Goal: Information Seeking & Learning: Learn about a topic

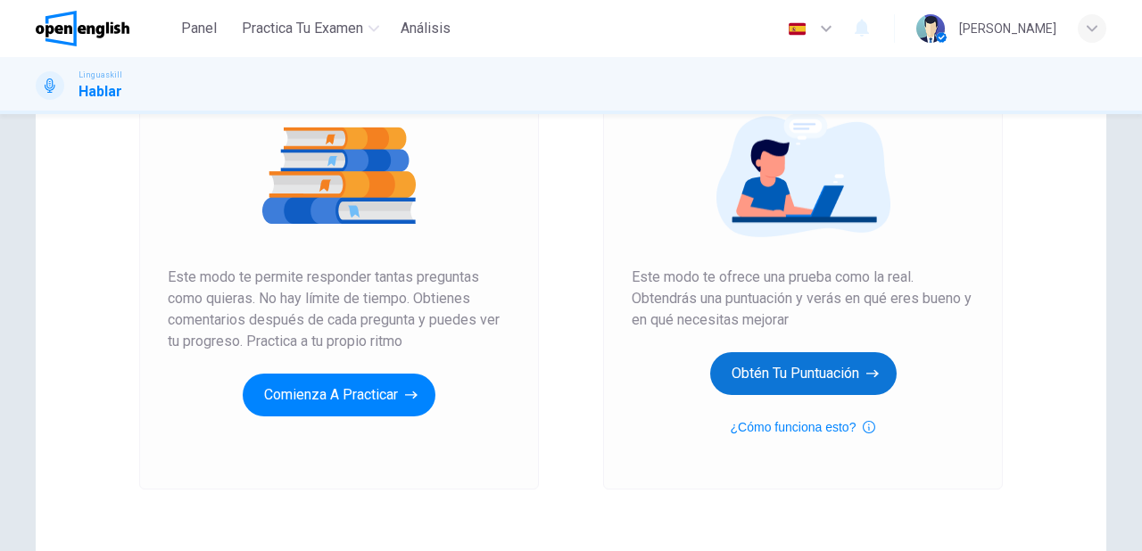
scroll to position [214, 0]
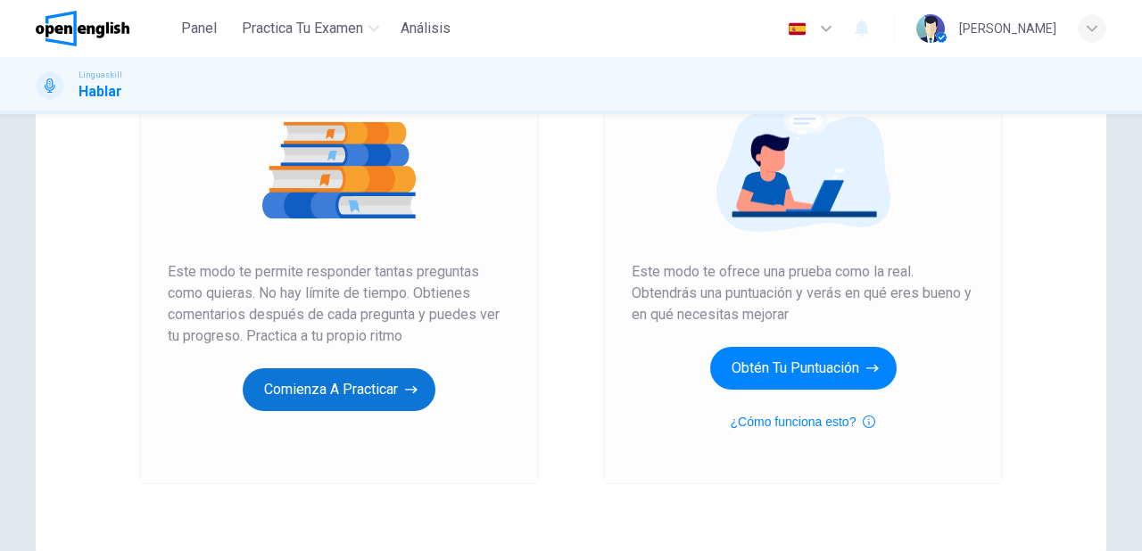
click at [328, 389] on button "Comienza a practicar" at bounding box center [339, 389] width 193 height 43
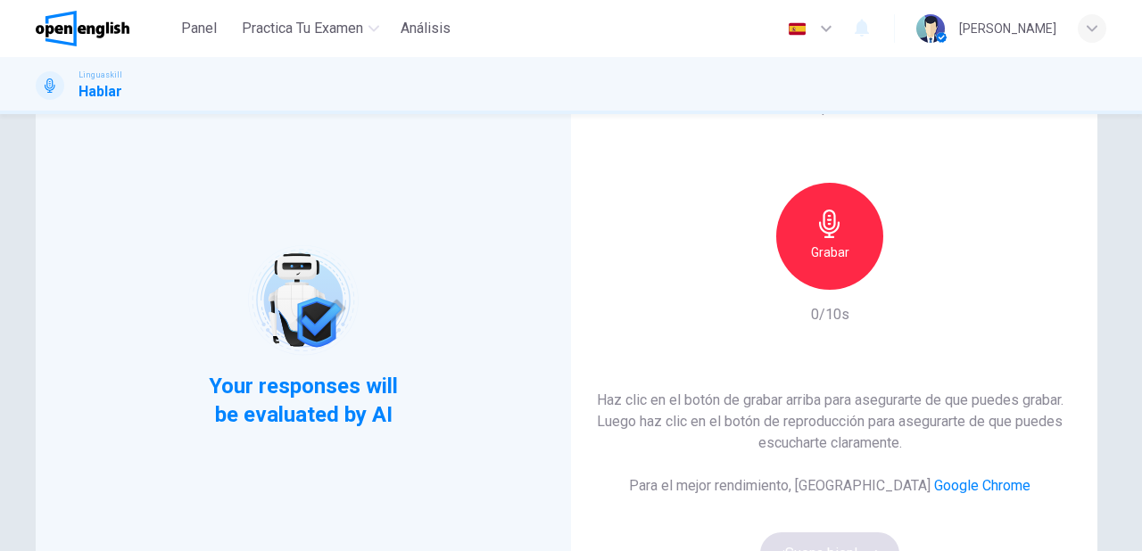
scroll to position [71, 0]
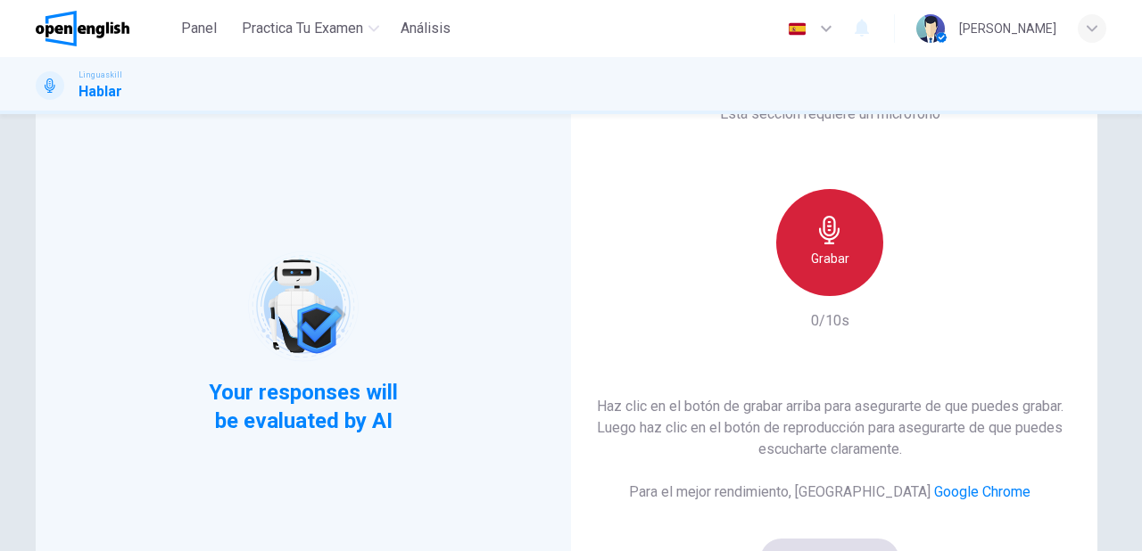
click at [845, 266] on div "Grabar" at bounding box center [829, 242] width 107 height 107
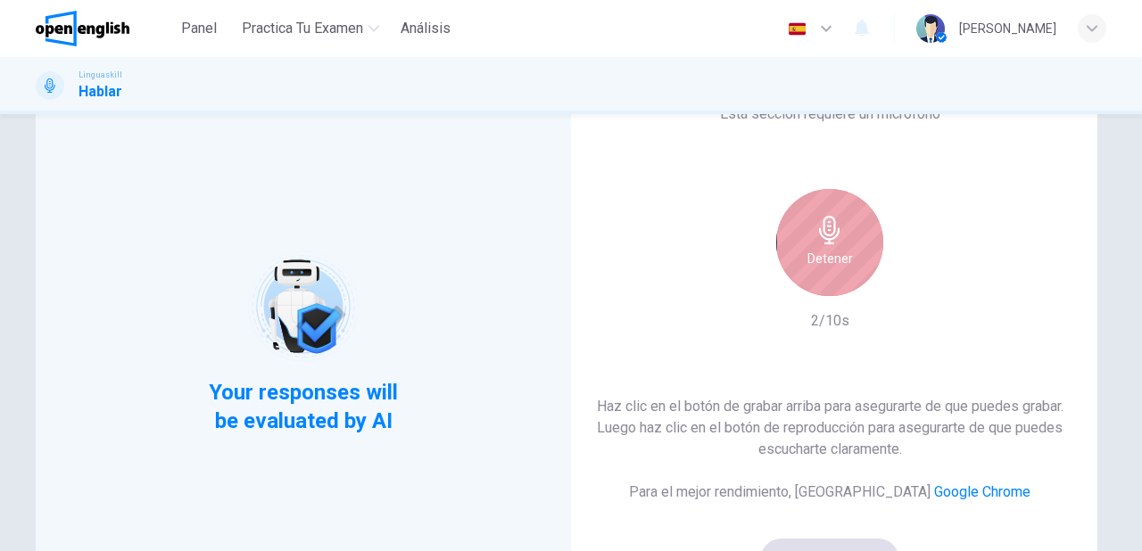
click at [845, 266] on h6 "Detener" at bounding box center [830, 258] width 46 height 21
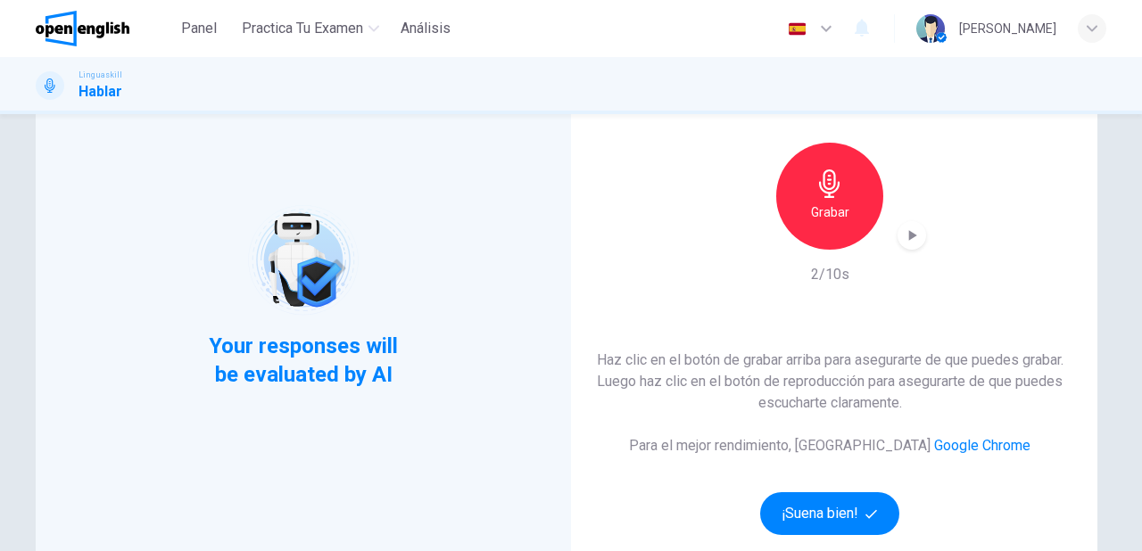
scroll to position [143, 0]
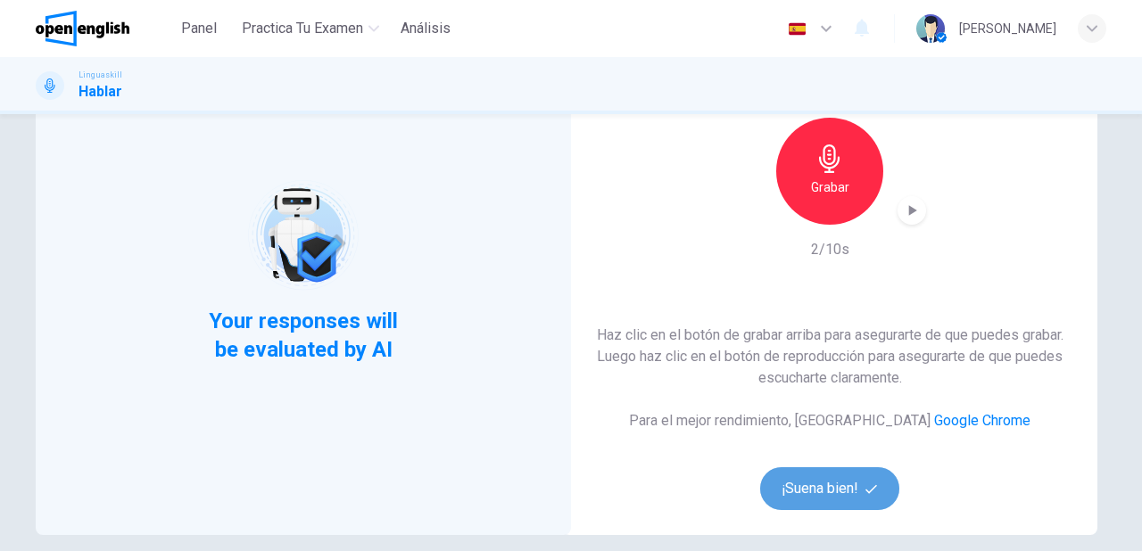
click at [837, 486] on button "¡Suena bien!" at bounding box center [829, 489] width 139 height 43
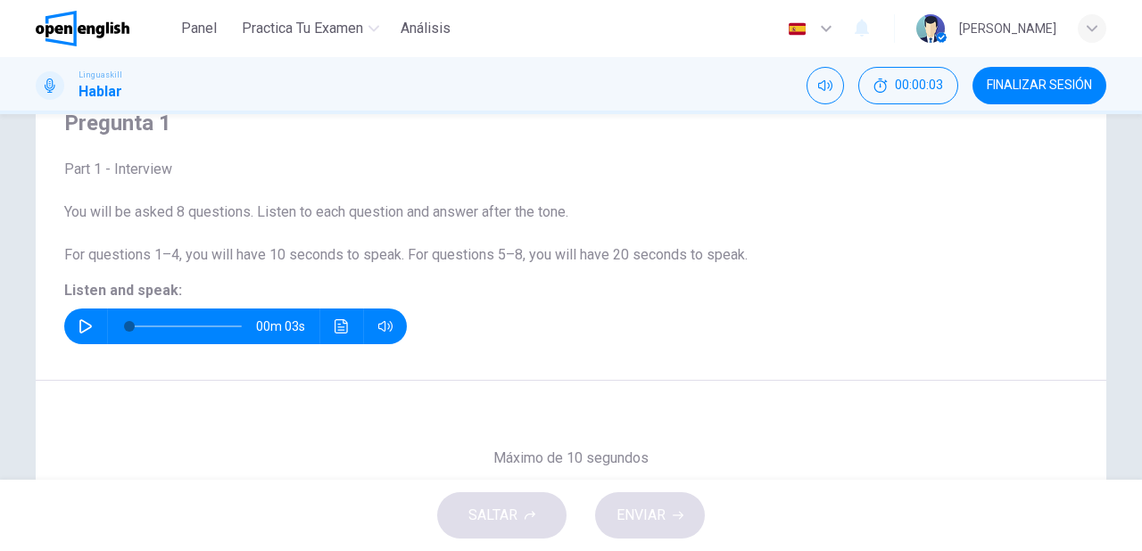
scroll to position [71, 0]
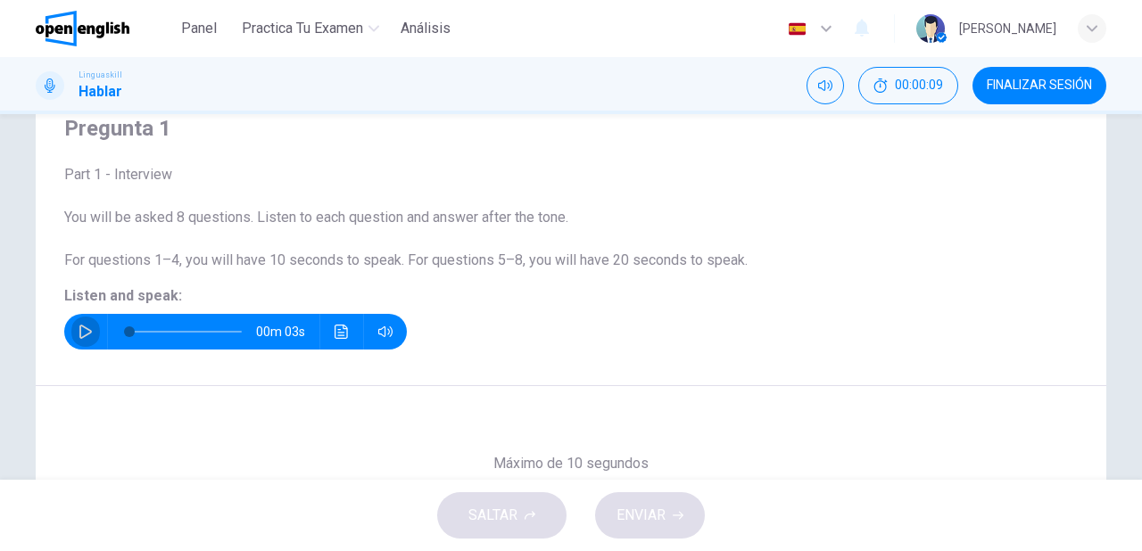
click at [82, 333] on icon "button" at bounding box center [86, 332] width 14 height 14
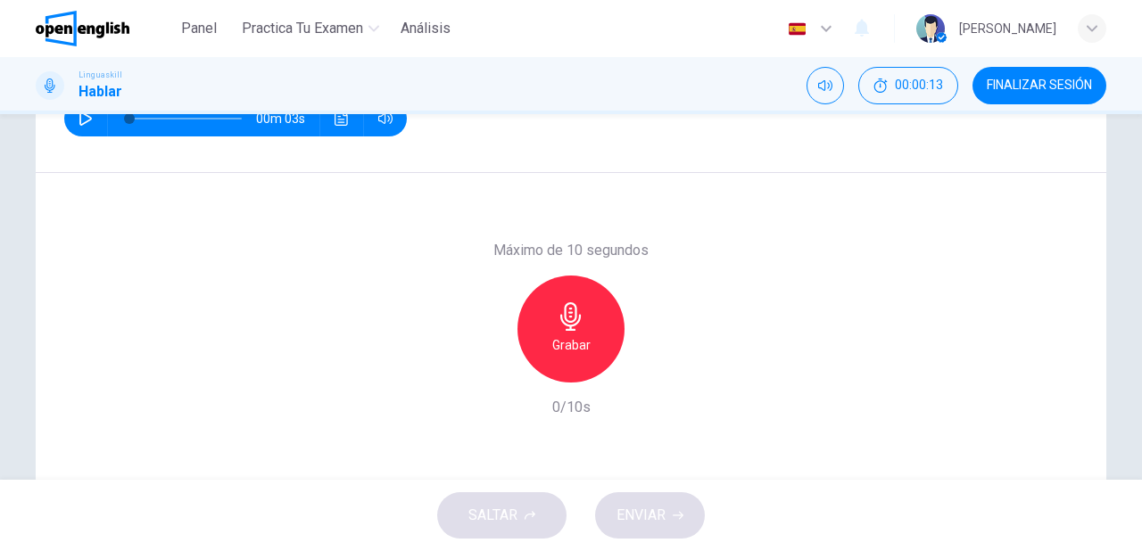
scroll to position [286, 0]
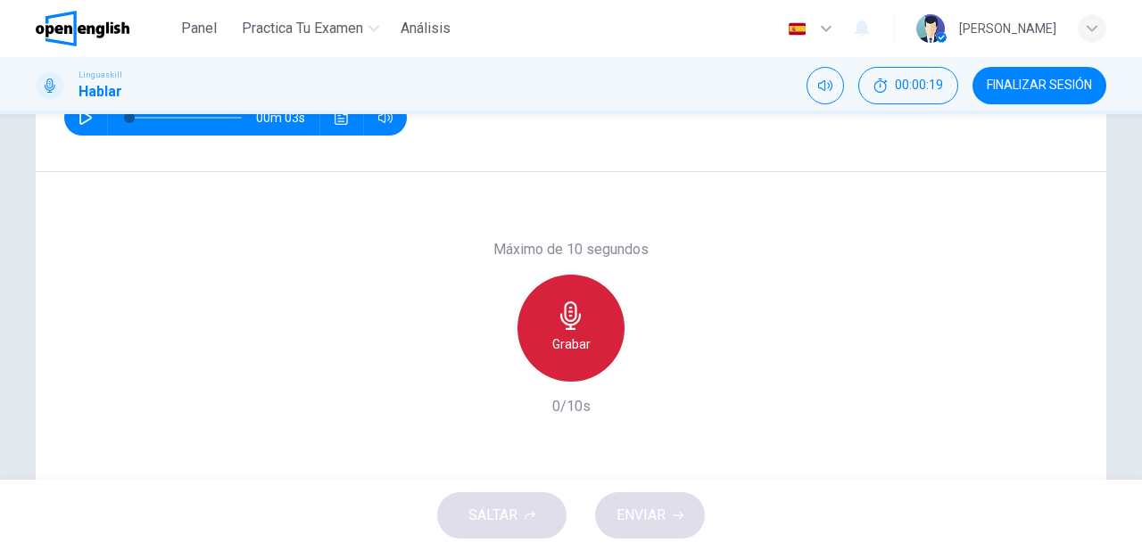
click at [567, 341] on h6 "Grabar" at bounding box center [571, 344] width 38 height 21
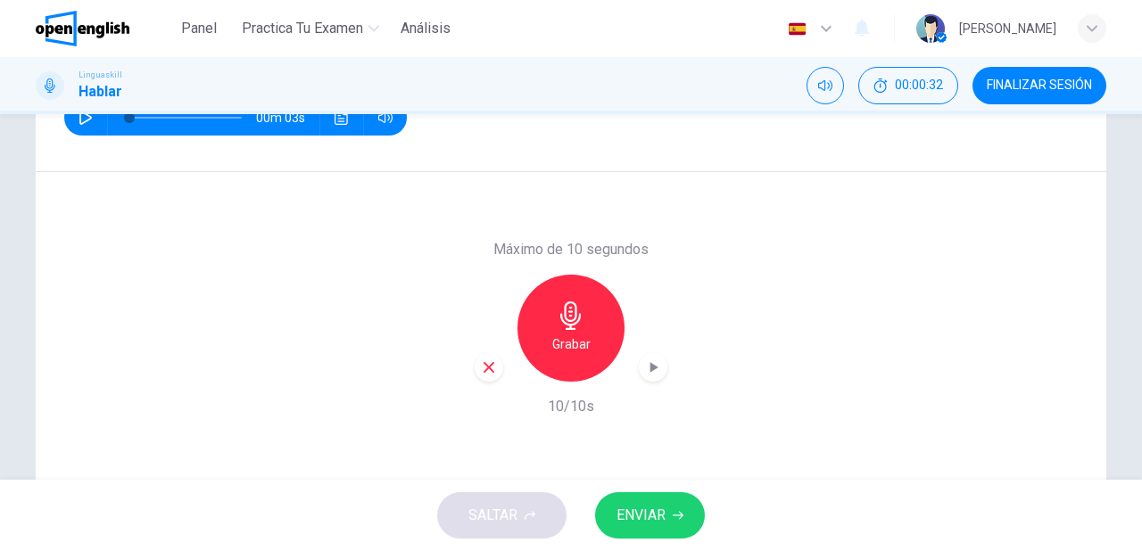
click at [482, 375] on icon "button" at bounding box center [489, 368] width 16 height 16
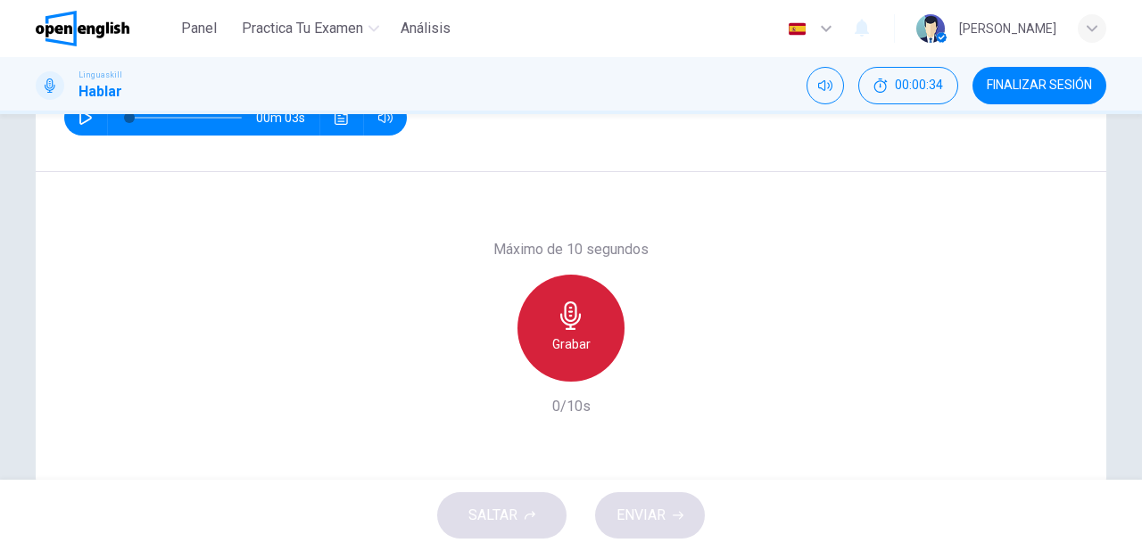
click at [544, 335] on div "Grabar" at bounding box center [570, 328] width 107 height 107
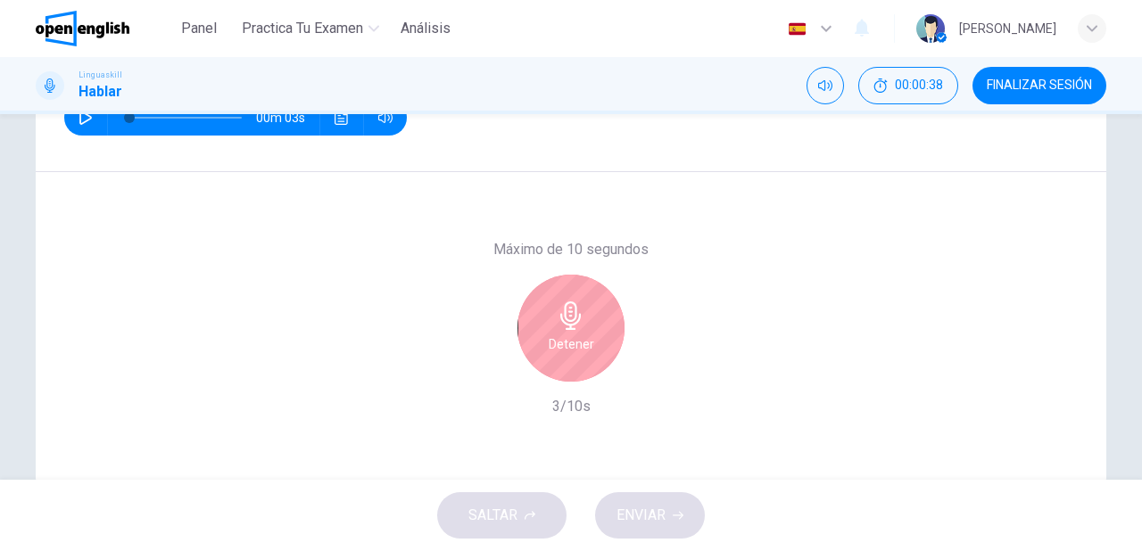
click at [544, 335] on div "Detener" at bounding box center [570, 328] width 107 height 107
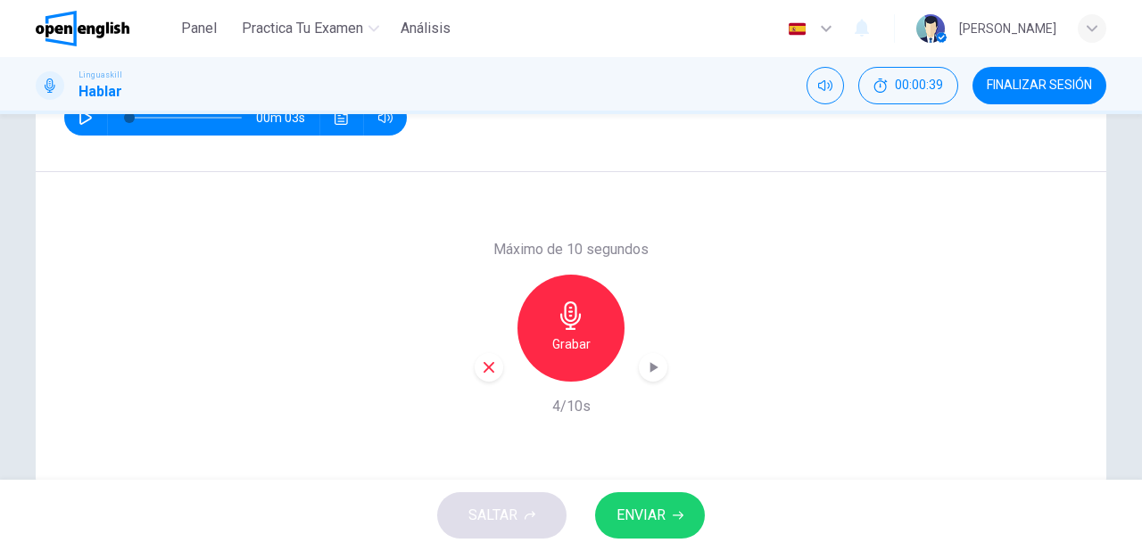
click at [650, 521] on span "ENVIAR" at bounding box center [641, 515] width 49 height 25
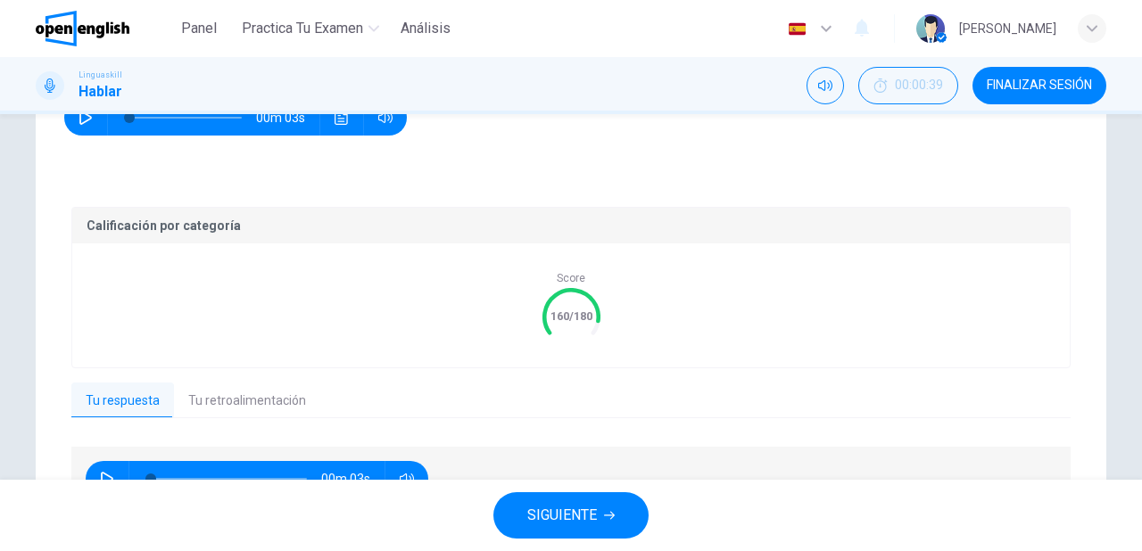
click at [259, 405] on button "Tu retroalimentación" at bounding box center [247, 401] width 146 height 37
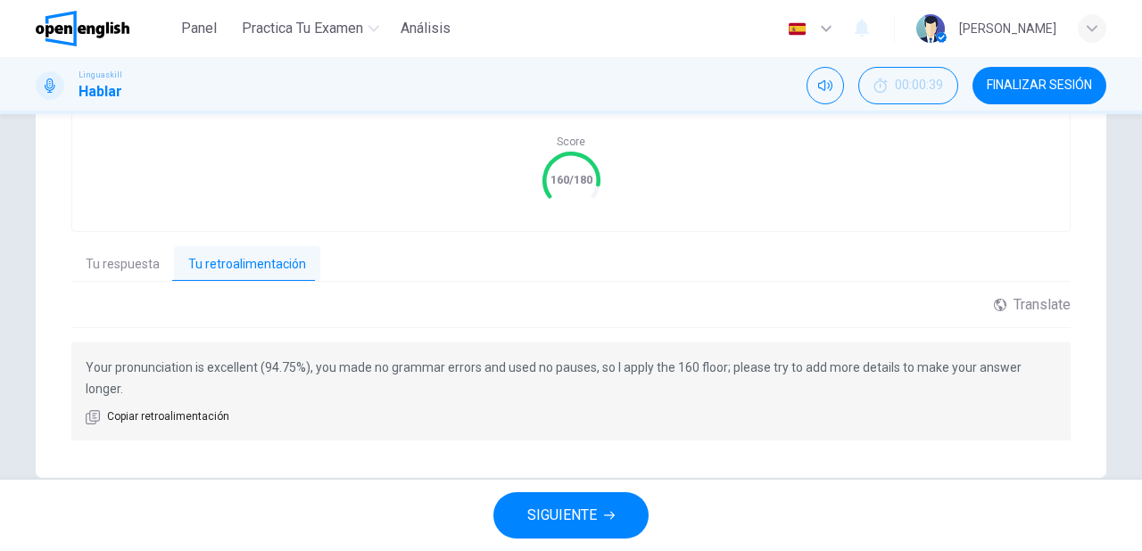
scroll to position [434, 0]
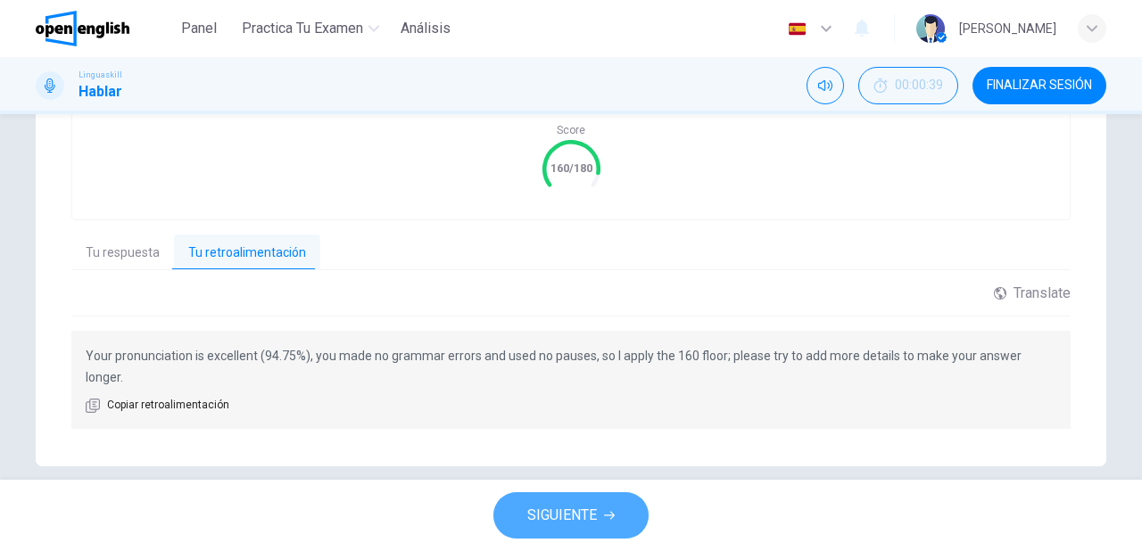
click at [523, 515] on button "SIGUIENTE" at bounding box center [570, 515] width 155 height 46
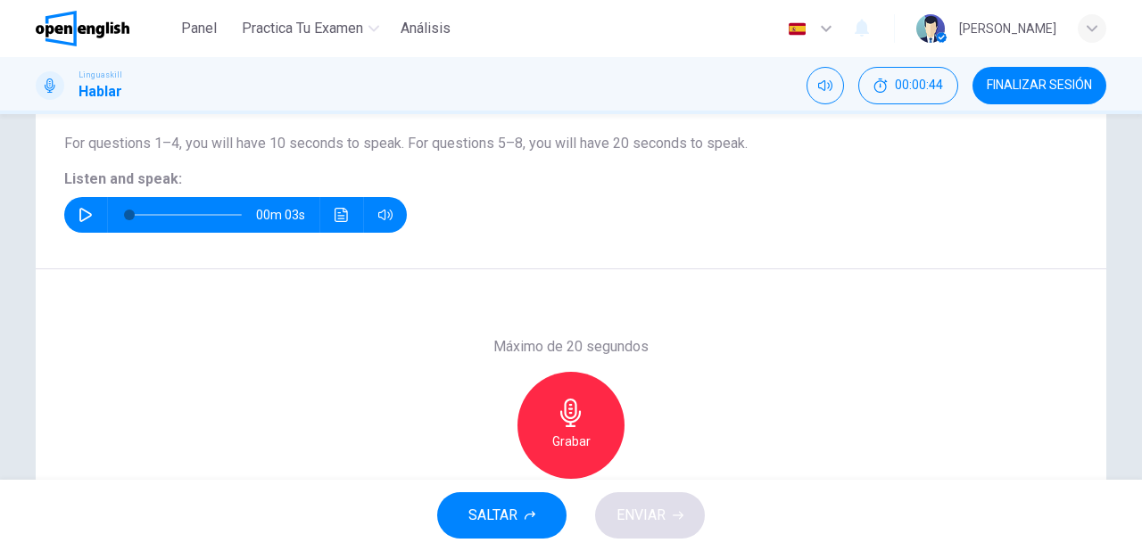
scroll to position [182, 0]
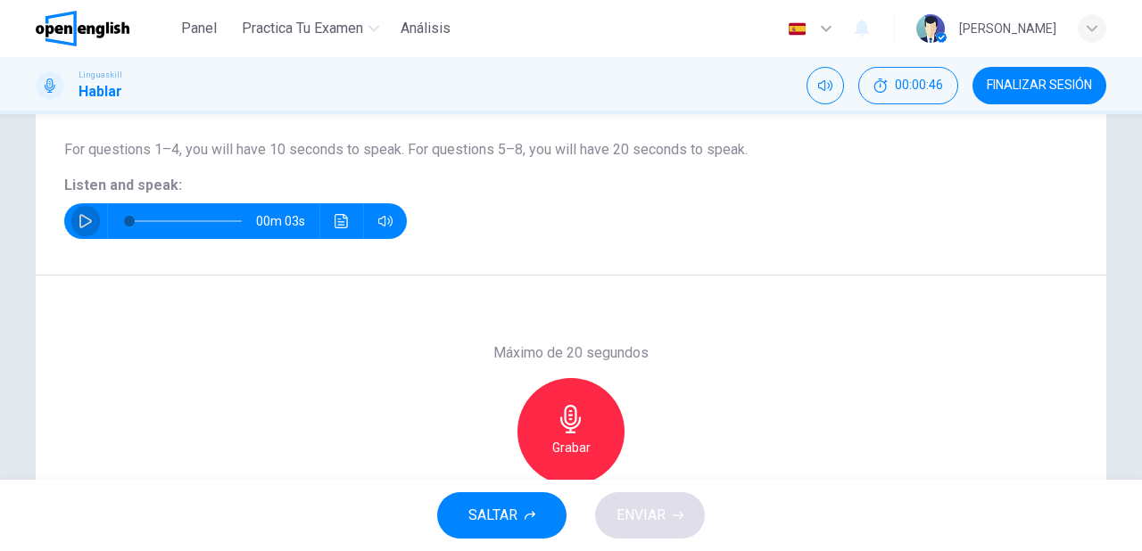
click at [79, 225] on icon "button" at bounding box center [86, 221] width 14 height 14
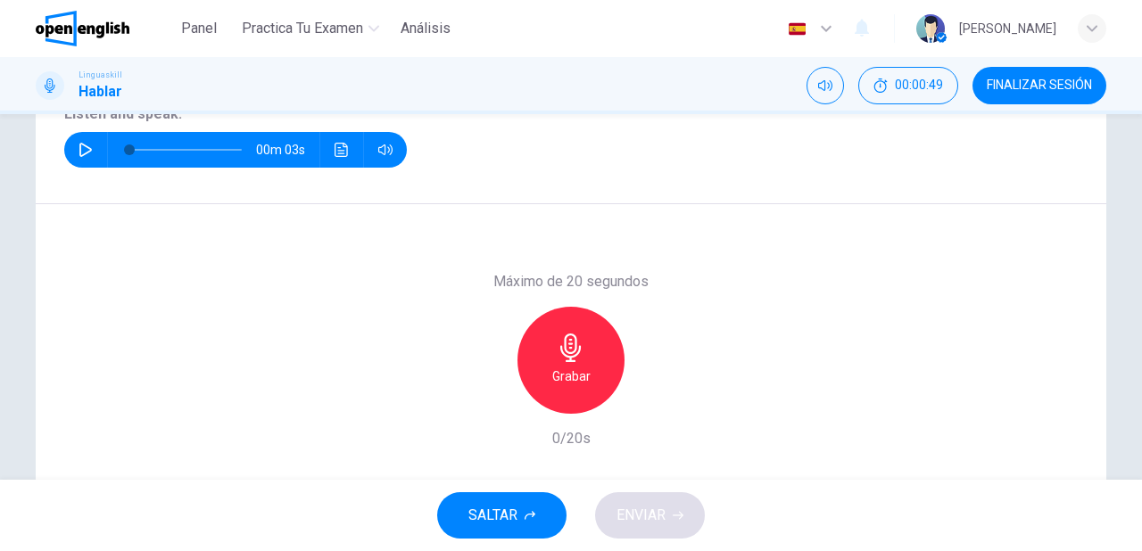
scroll to position [253, 0]
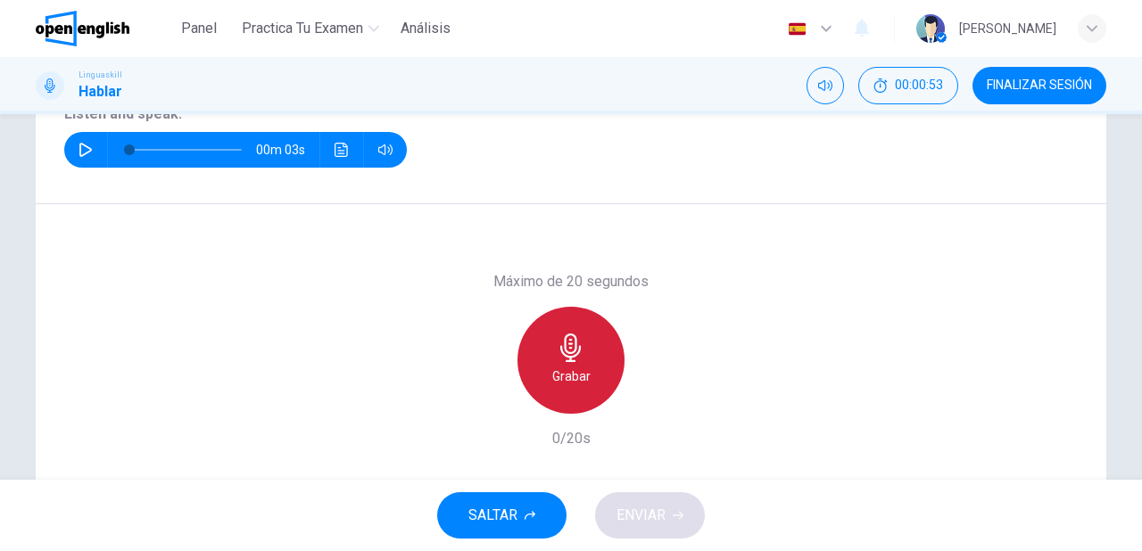
click at [567, 366] on h6 "Grabar" at bounding box center [571, 376] width 38 height 21
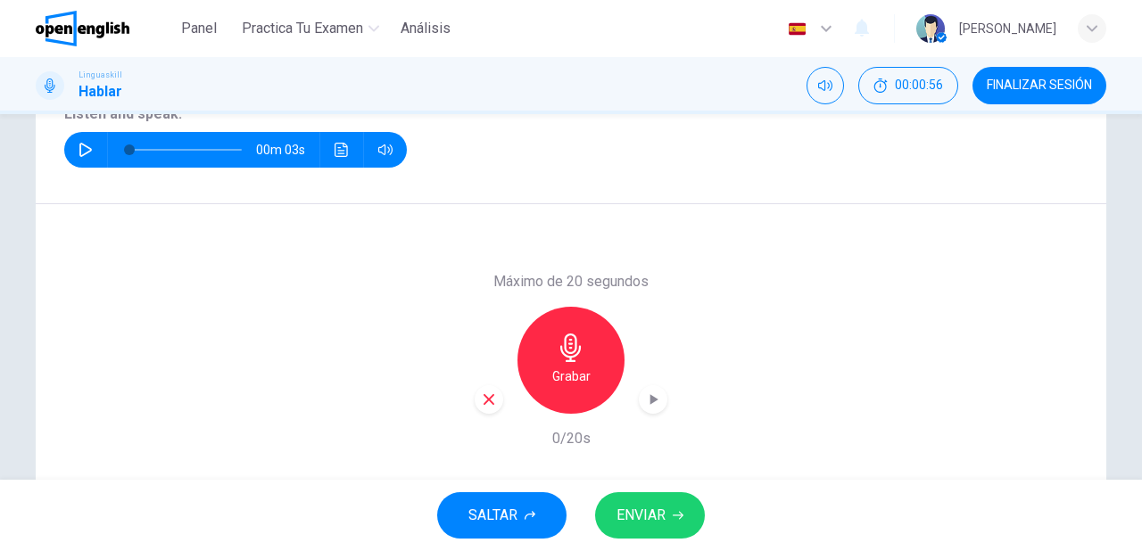
click at [575, 359] on icon "button" at bounding box center [571, 348] width 29 height 29
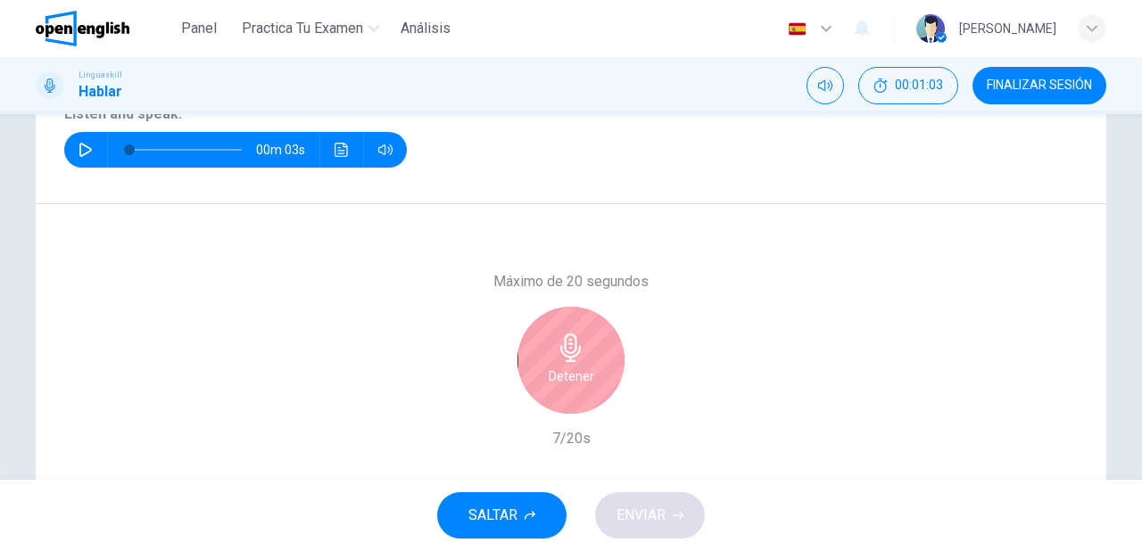
click at [592, 375] on div "Detener" at bounding box center [570, 360] width 107 height 107
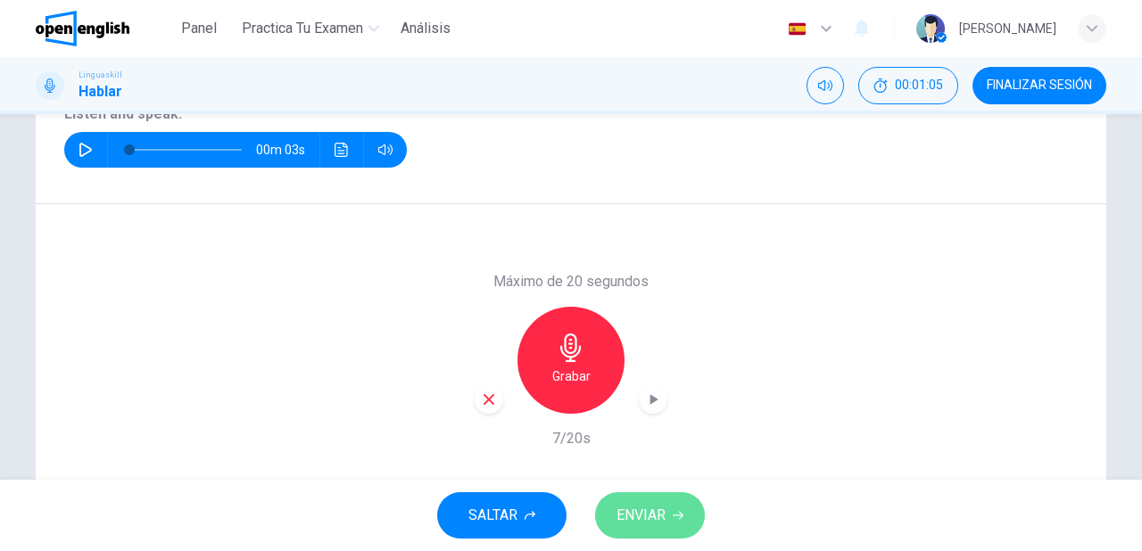
click at [650, 507] on span "ENVIAR" at bounding box center [641, 515] width 49 height 25
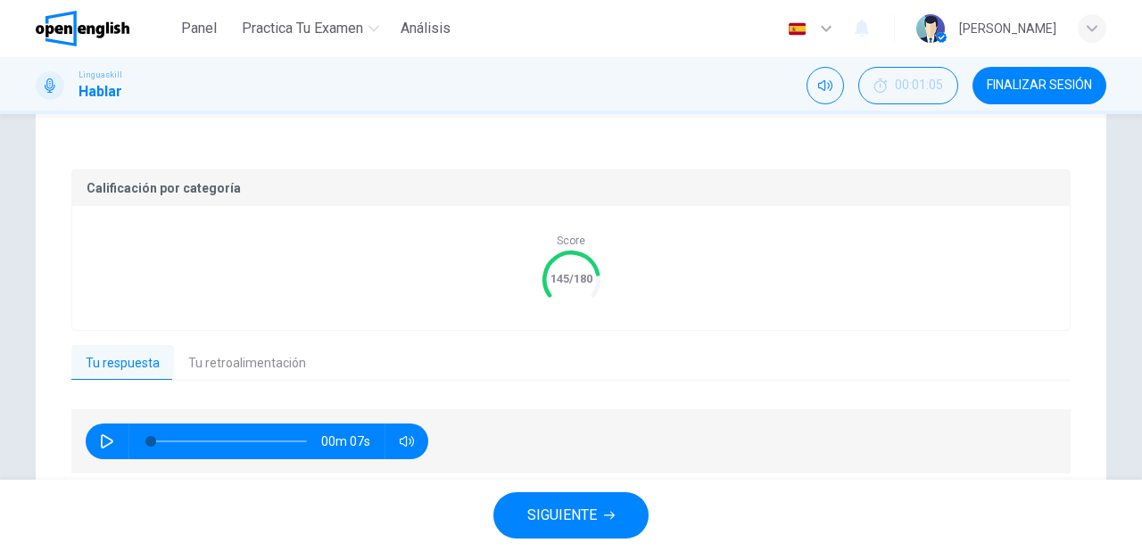
scroll to position [325, 0]
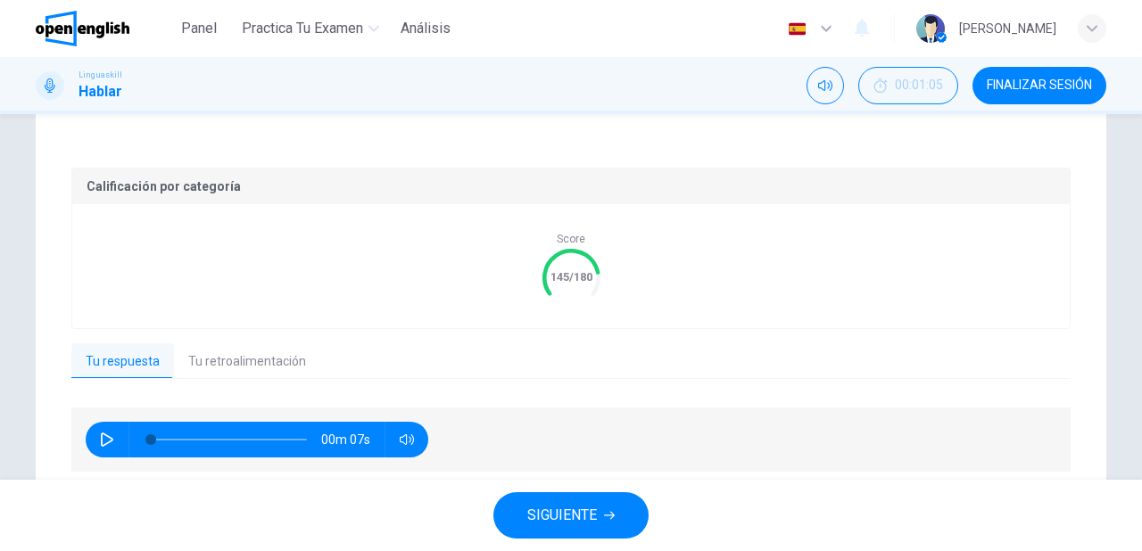
click at [271, 363] on button "Tu retroalimentación" at bounding box center [247, 361] width 146 height 37
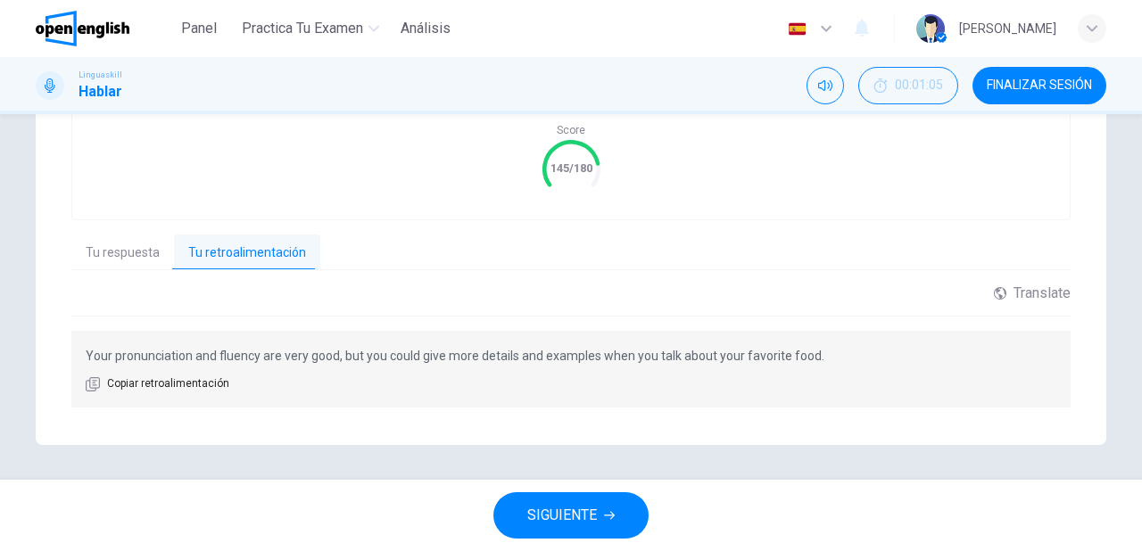
scroll to position [362, 0]
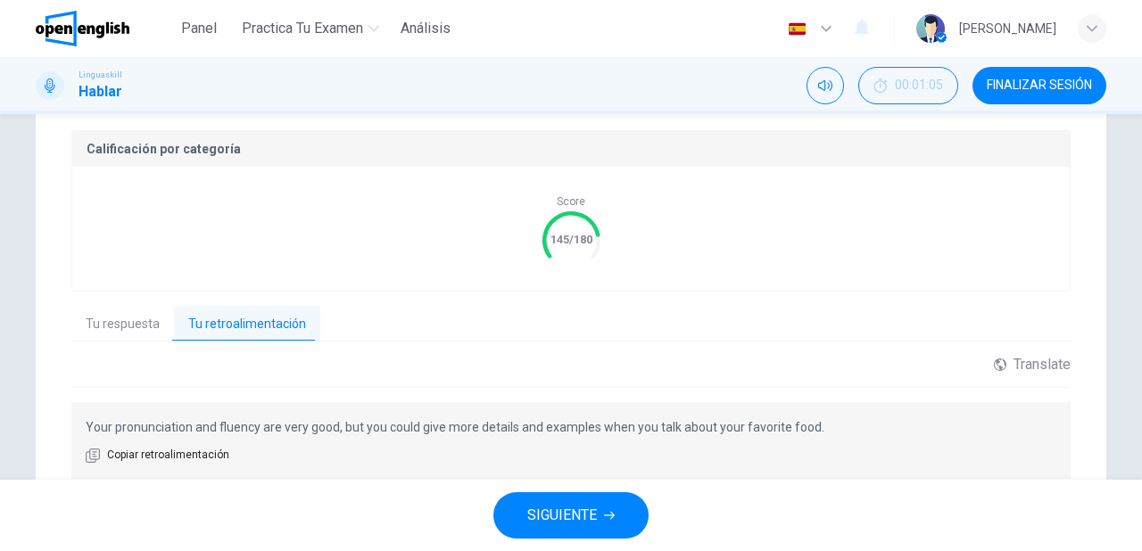
click at [562, 522] on span "SIGUIENTE" at bounding box center [562, 515] width 70 height 25
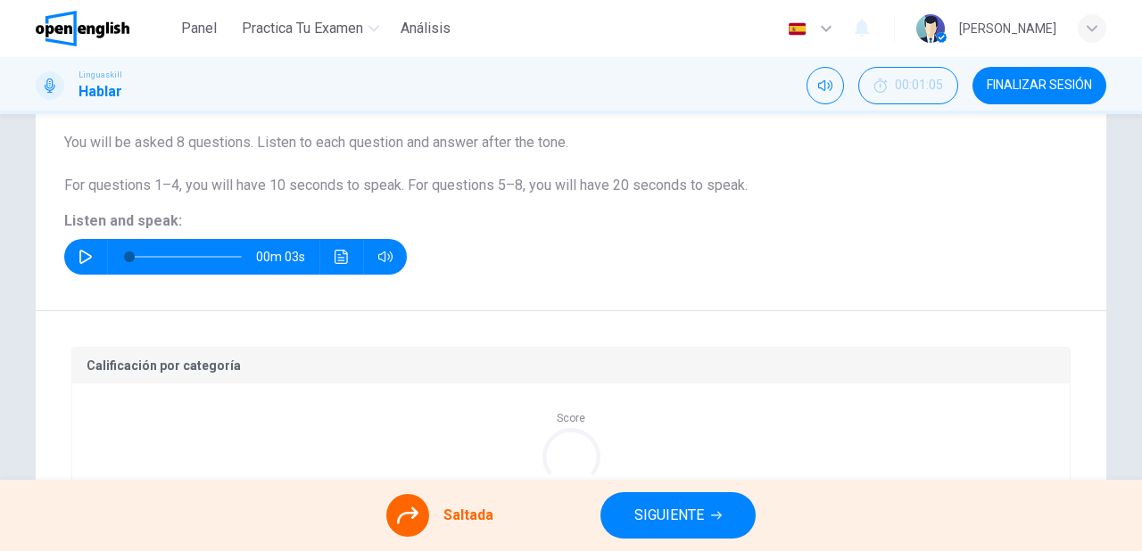
scroll to position [111, 0]
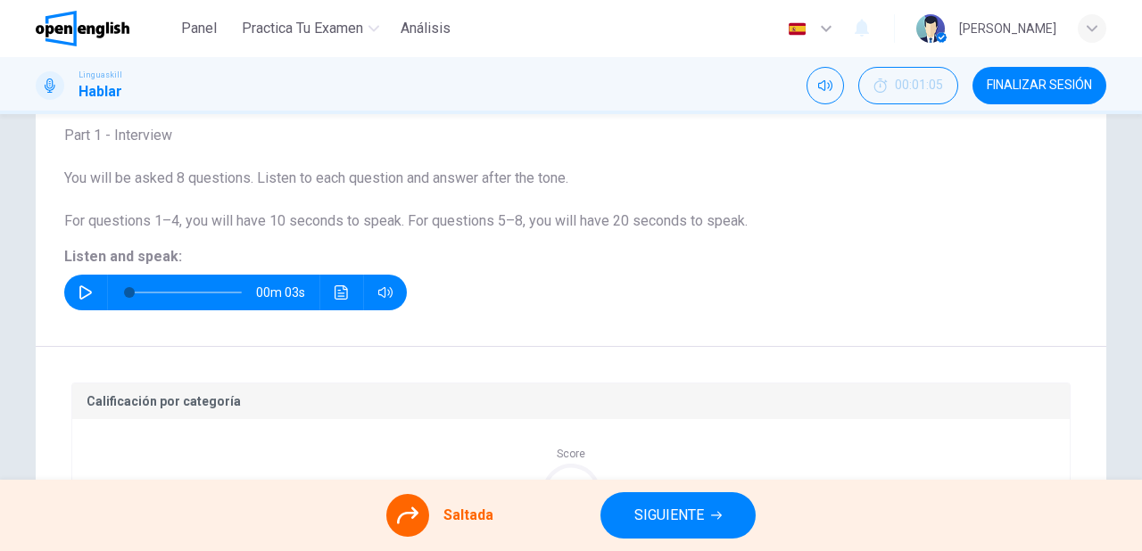
click at [86, 289] on icon "button" at bounding box center [86, 293] width 14 height 14
click at [576, 322] on div "Pregunta 3 Part 1 - Interview You will be asked 8 questions. Listen to each que…" at bounding box center [571, 193] width 1071 height 308
drag, startPoint x: 575, startPoint y: 327, endPoint x: 555, endPoint y: 360, distance: 38.4
click at [575, 329] on div "Pregunta 3 Part 1 - Interview You will be asked 8 questions. Listen to each que…" at bounding box center [571, 193] width 1071 height 308
click at [406, 517] on icon at bounding box center [407, 515] width 21 height 21
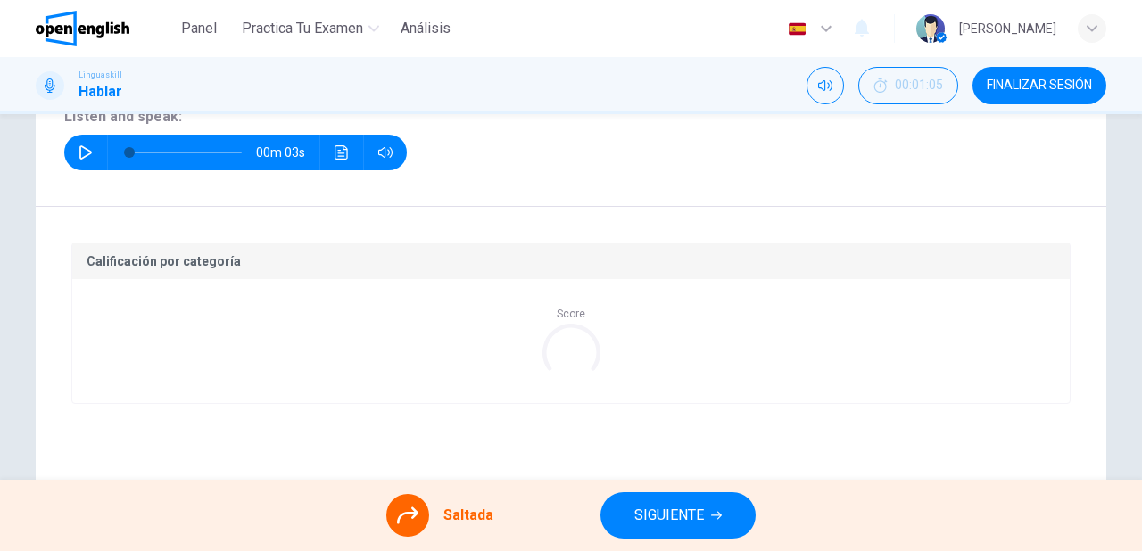
scroll to position [253, 0]
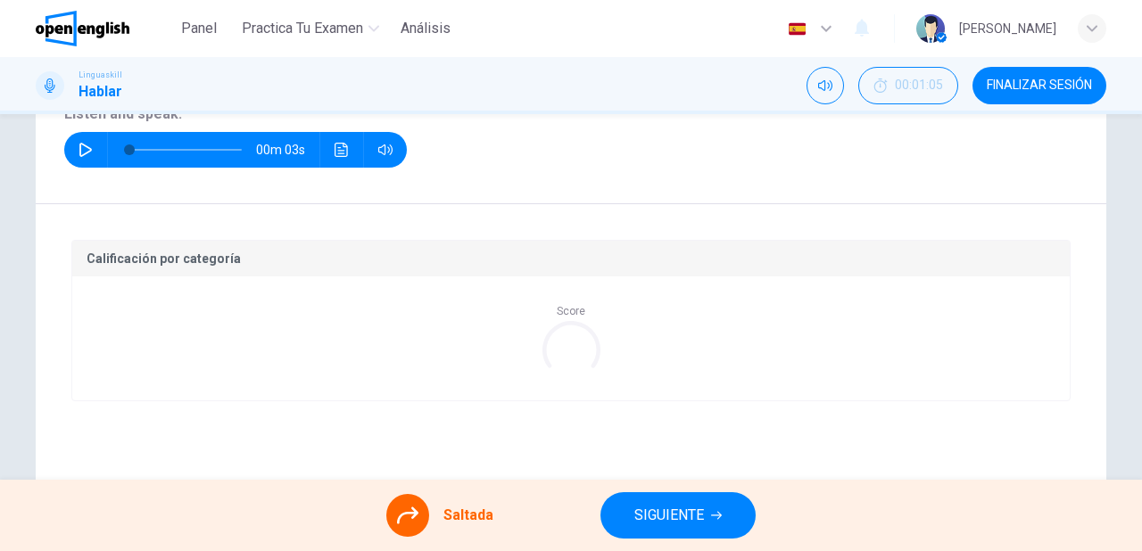
click at [415, 516] on icon at bounding box center [407, 516] width 21 height 17
click at [577, 338] on icon at bounding box center [571, 349] width 75 height 75
click at [525, 243] on div "Calificación por categoría" at bounding box center [570, 259] width 997 height 36
click at [494, 241] on div "Calificación por categoría" at bounding box center [570, 259] width 997 height 36
click at [495, 244] on div "Calificación por categoría" at bounding box center [570, 259] width 997 height 36
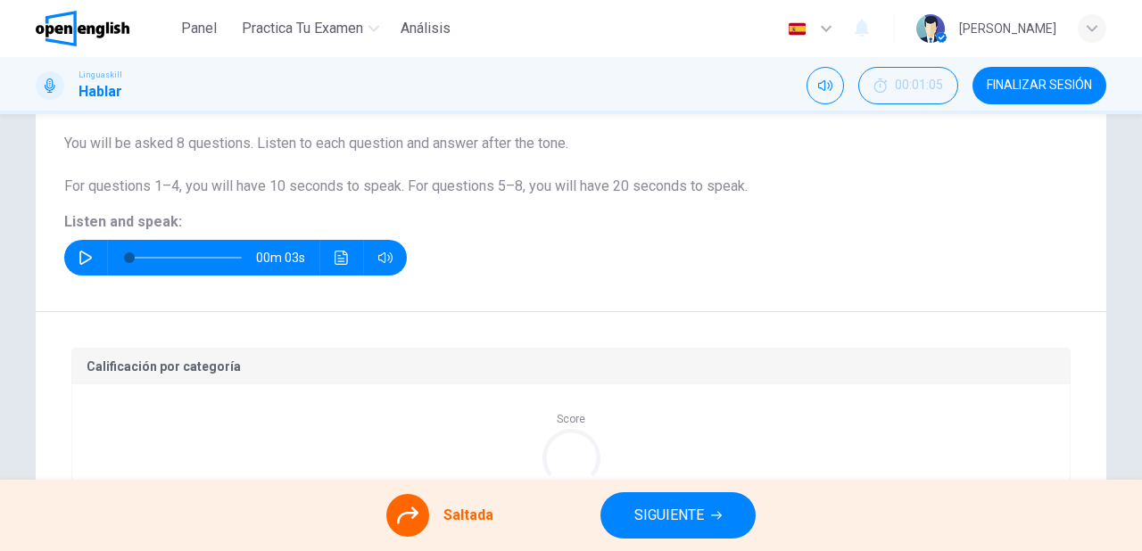
scroll to position [111, 0]
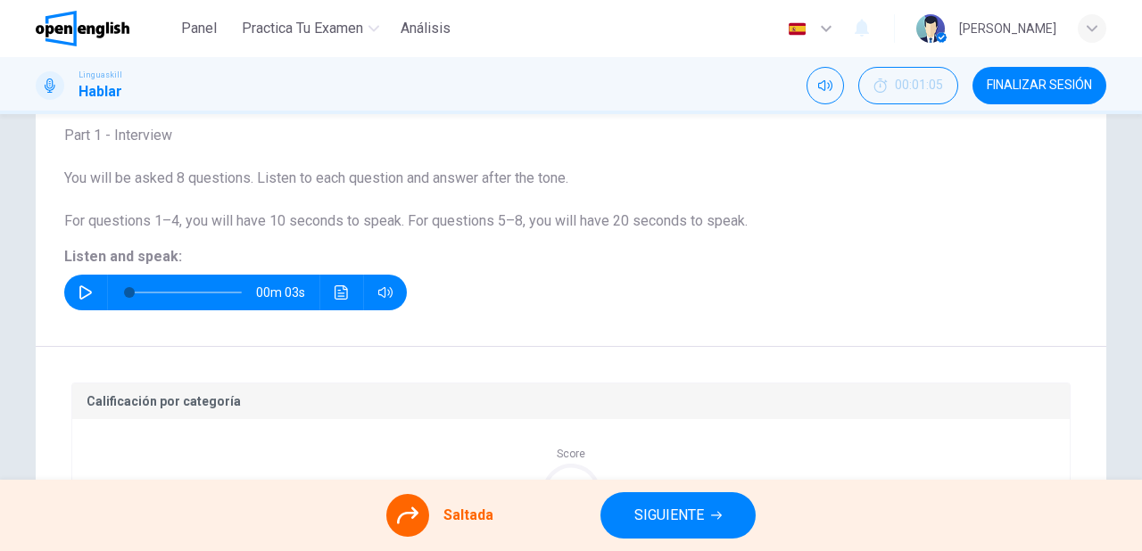
click at [703, 517] on span "SIGUIENTE" at bounding box center [669, 515] width 70 height 25
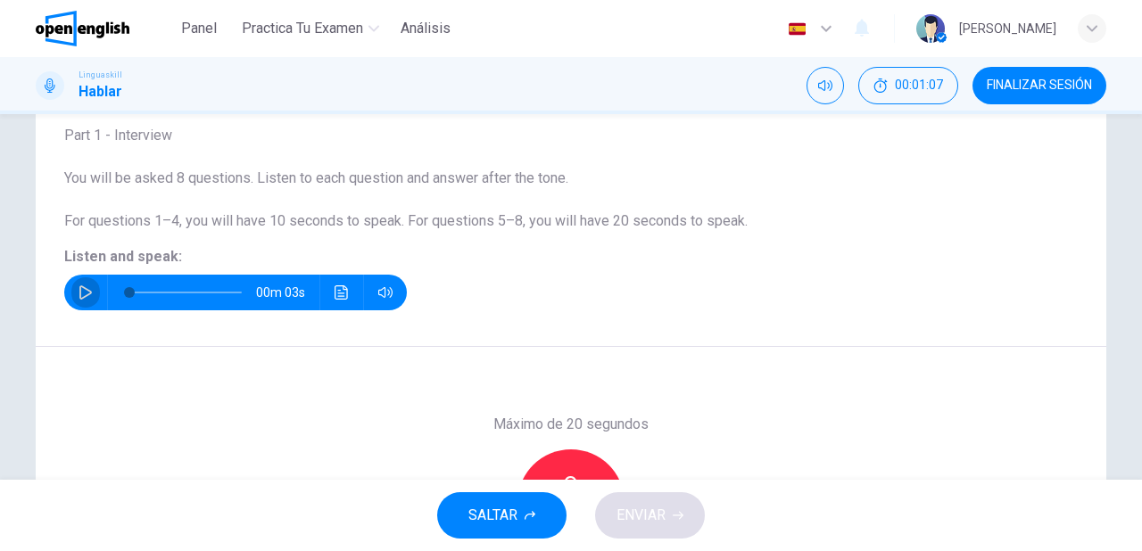
click at [81, 293] on icon "button" at bounding box center [86, 293] width 14 height 14
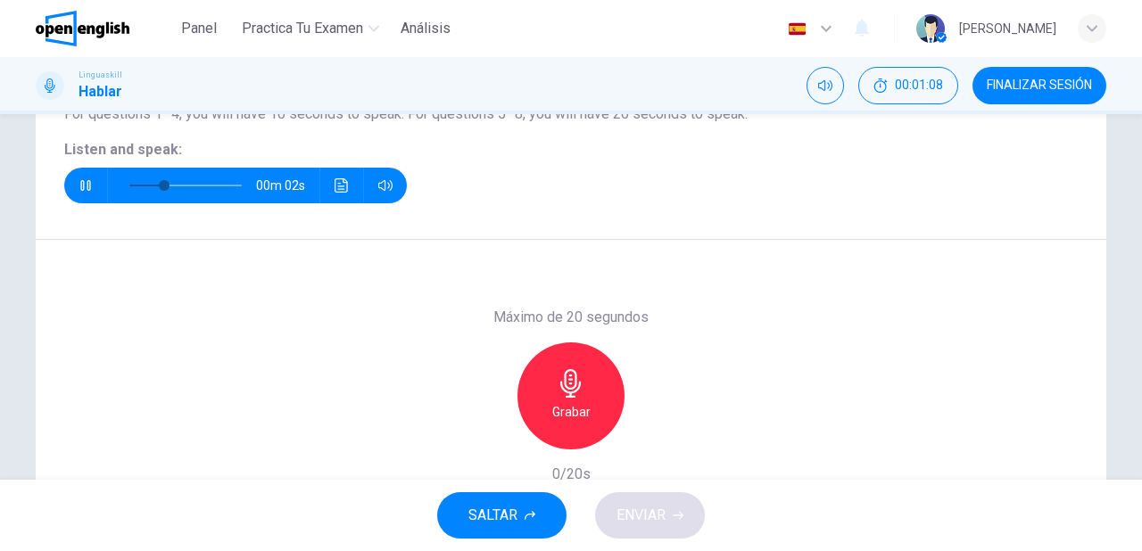
scroll to position [253, 0]
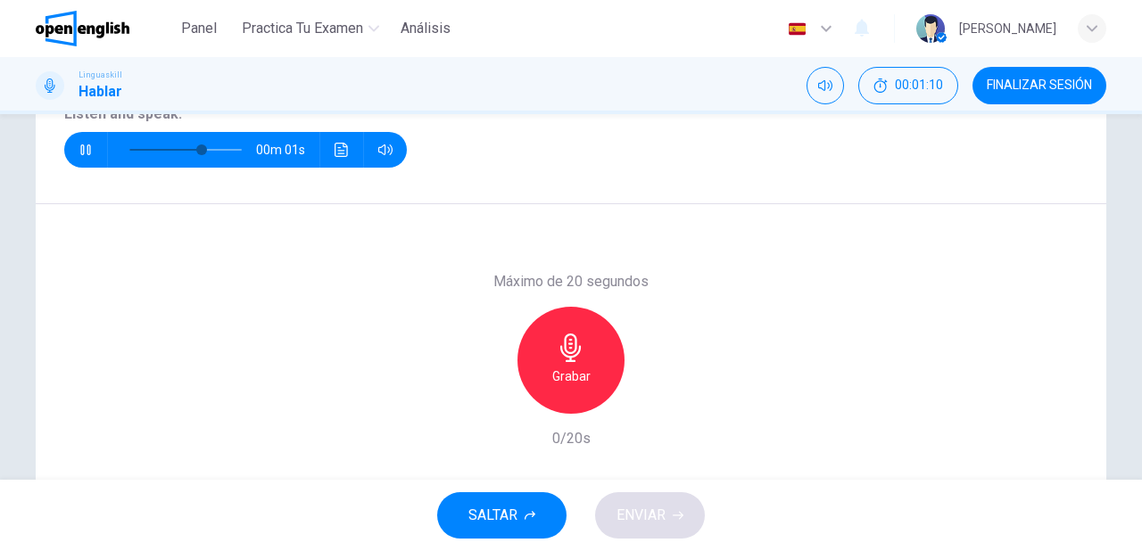
type input "*"
click at [564, 368] on h6 "Grabar" at bounding box center [571, 376] width 38 height 21
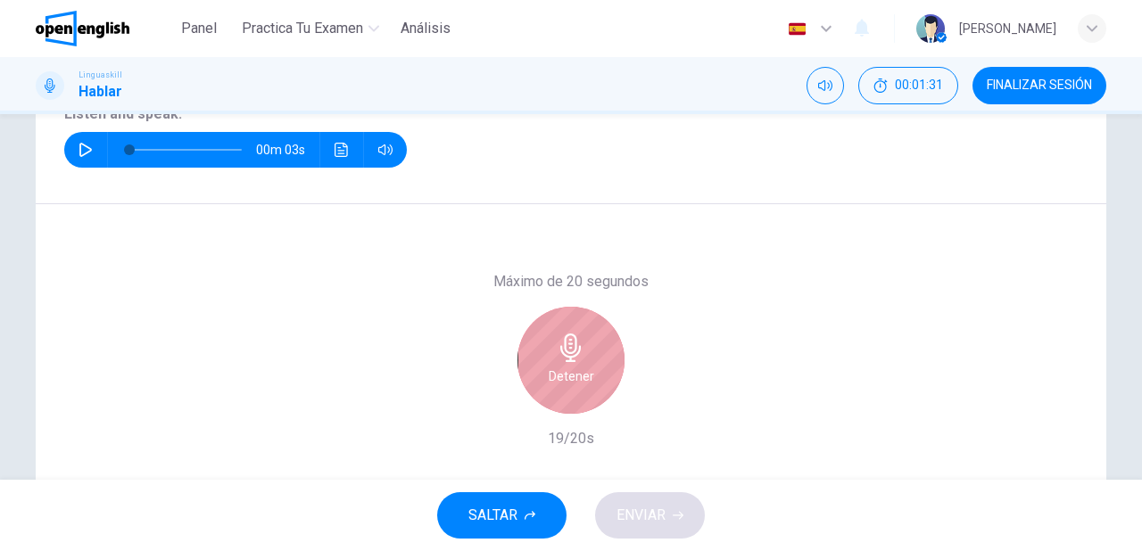
click at [565, 360] on icon "button" at bounding box center [570, 348] width 21 height 29
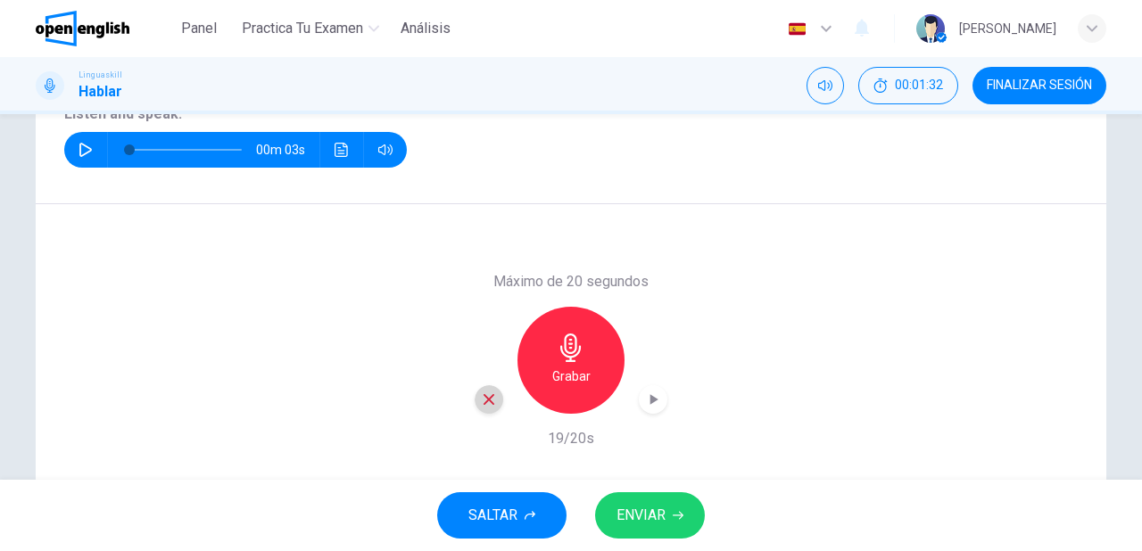
click at [481, 401] on icon "button" at bounding box center [489, 400] width 16 height 16
click at [566, 375] on h6 "Grabar" at bounding box center [571, 376] width 38 height 21
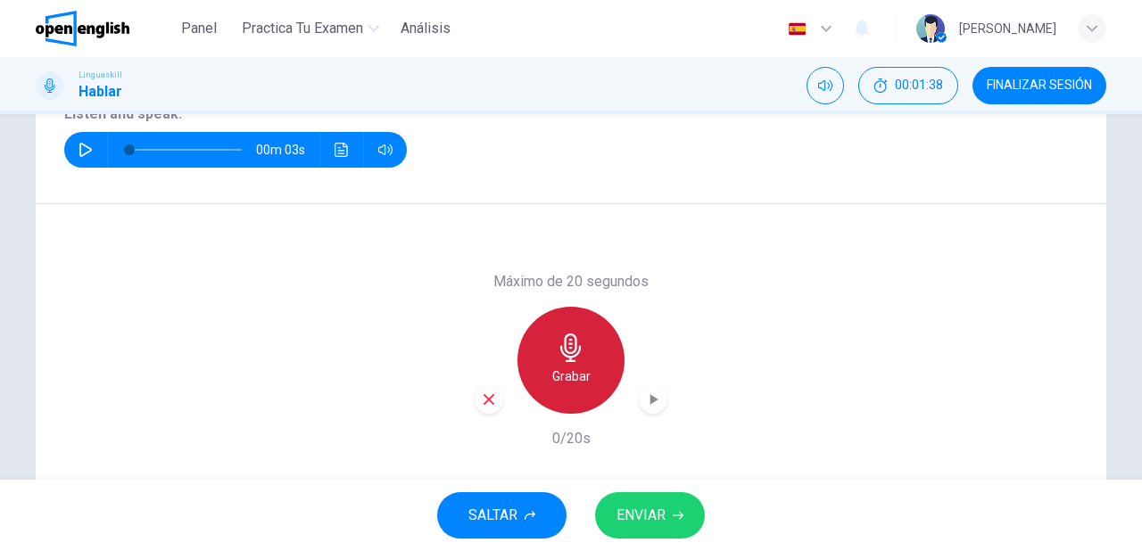
click at [557, 360] on icon "button" at bounding box center [571, 348] width 29 height 29
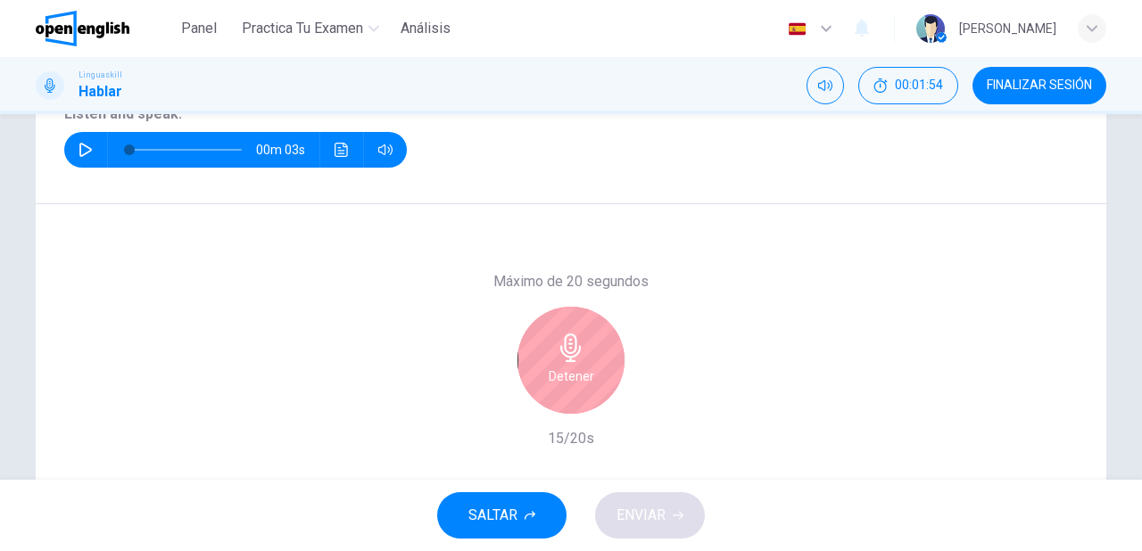
click at [609, 357] on div "Detener" at bounding box center [570, 360] width 107 height 107
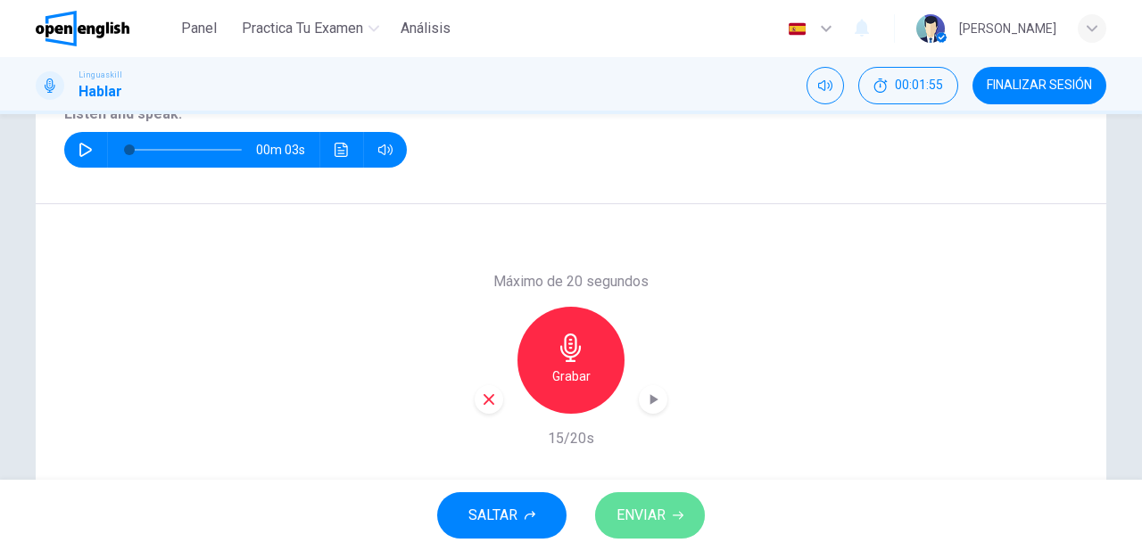
click at [655, 527] on span "ENVIAR" at bounding box center [641, 515] width 49 height 25
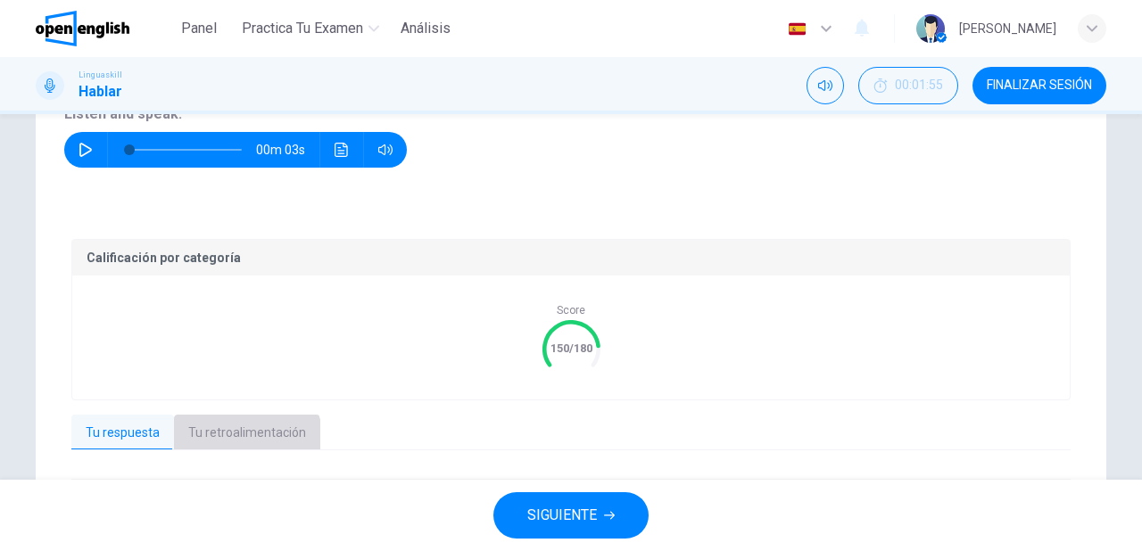
click at [236, 440] on button "Tu retroalimentación" at bounding box center [247, 433] width 146 height 37
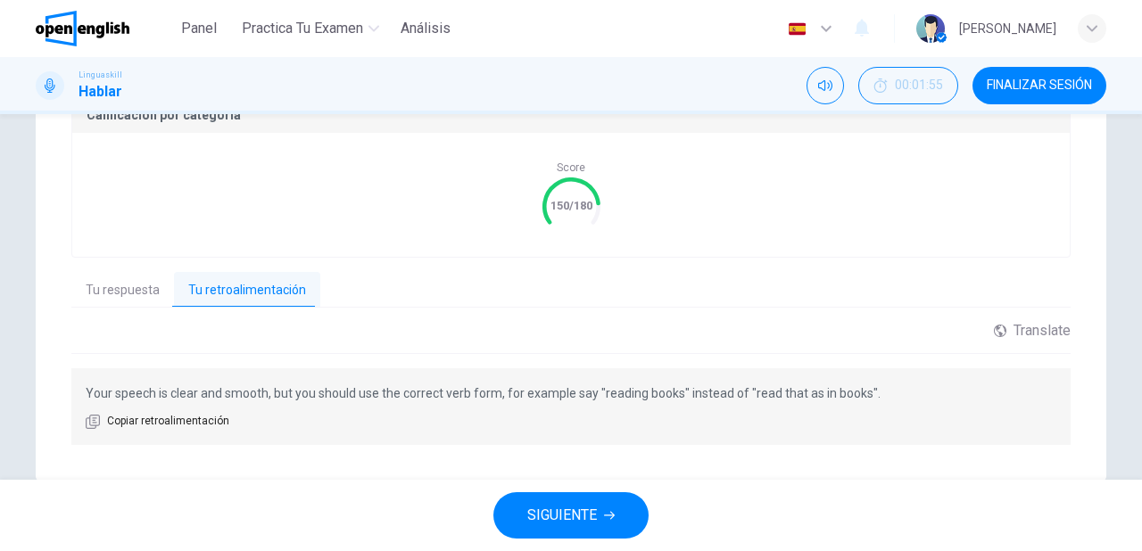
scroll to position [434, 0]
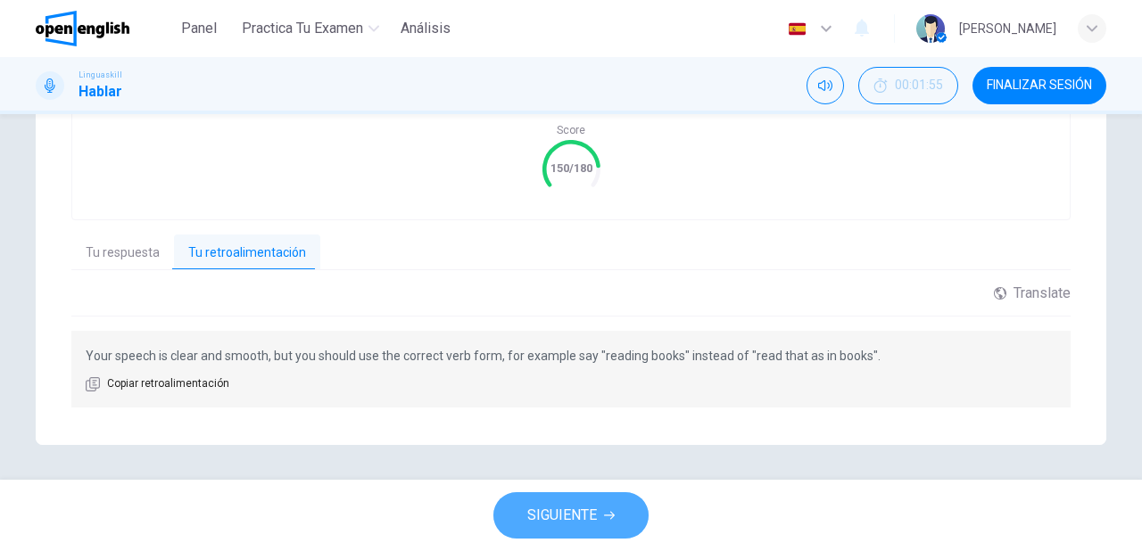
click at [614, 521] on icon "button" at bounding box center [609, 515] width 11 height 11
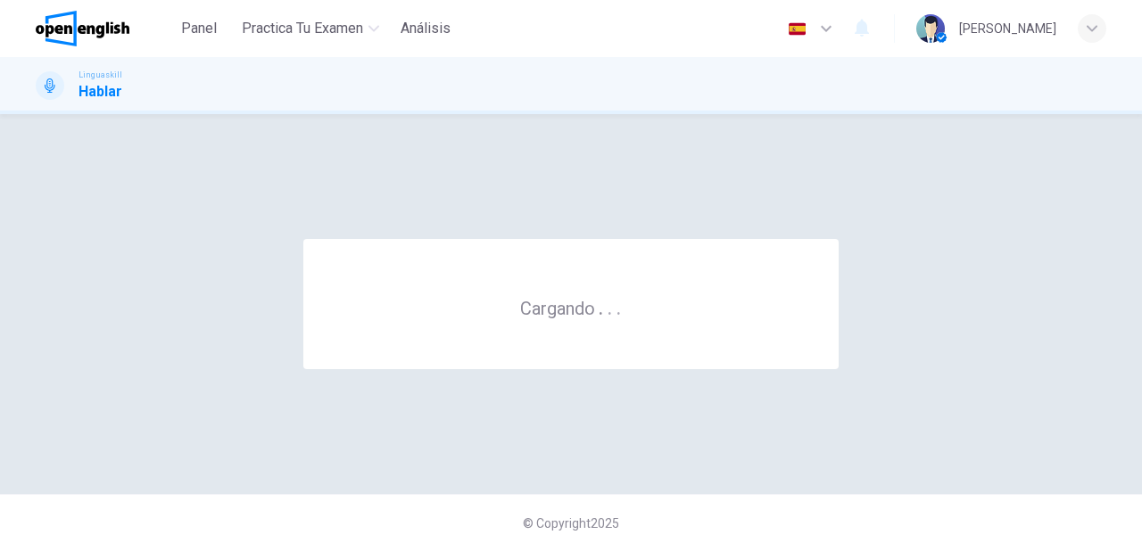
scroll to position [0, 0]
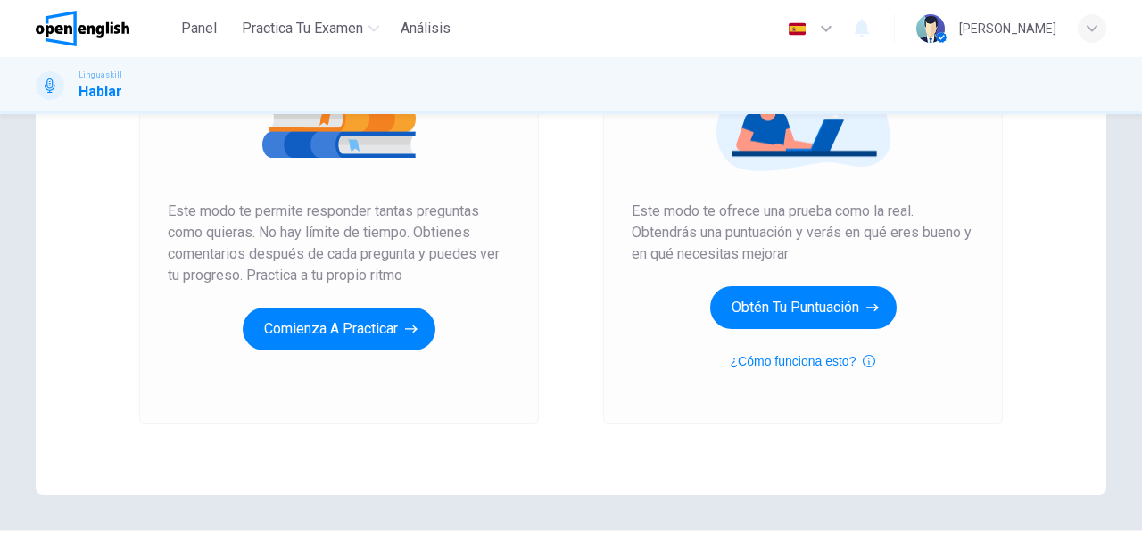
scroll to position [286, 0]
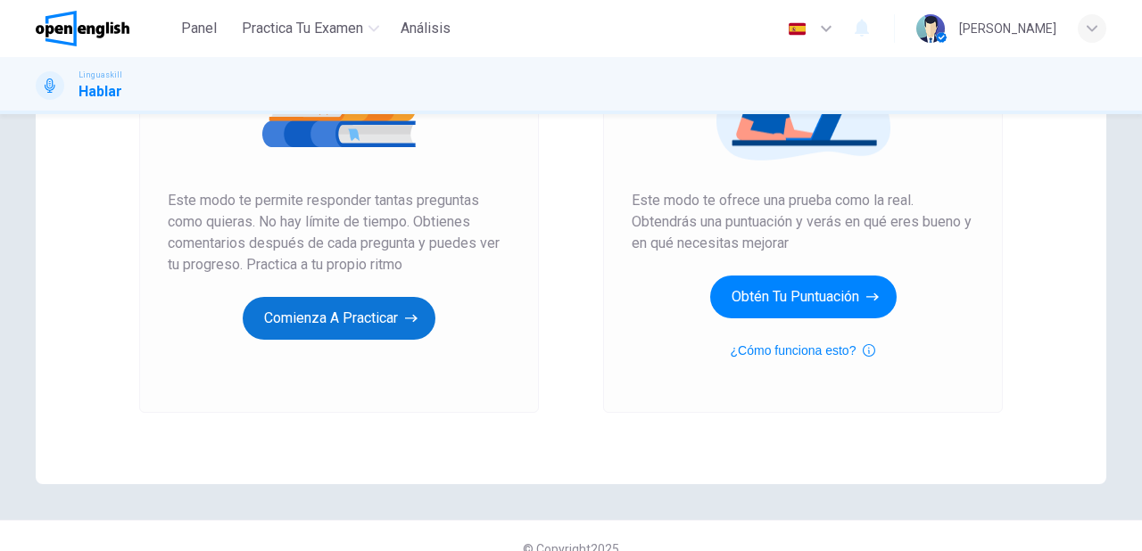
click at [338, 327] on button "Comienza a practicar" at bounding box center [339, 318] width 193 height 43
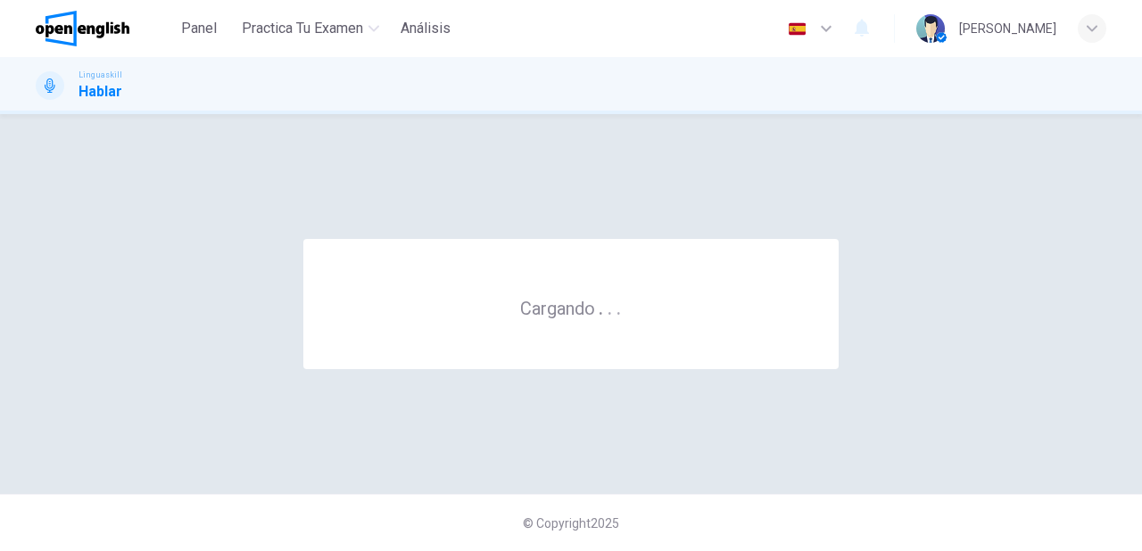
scroll to position [0, 0]
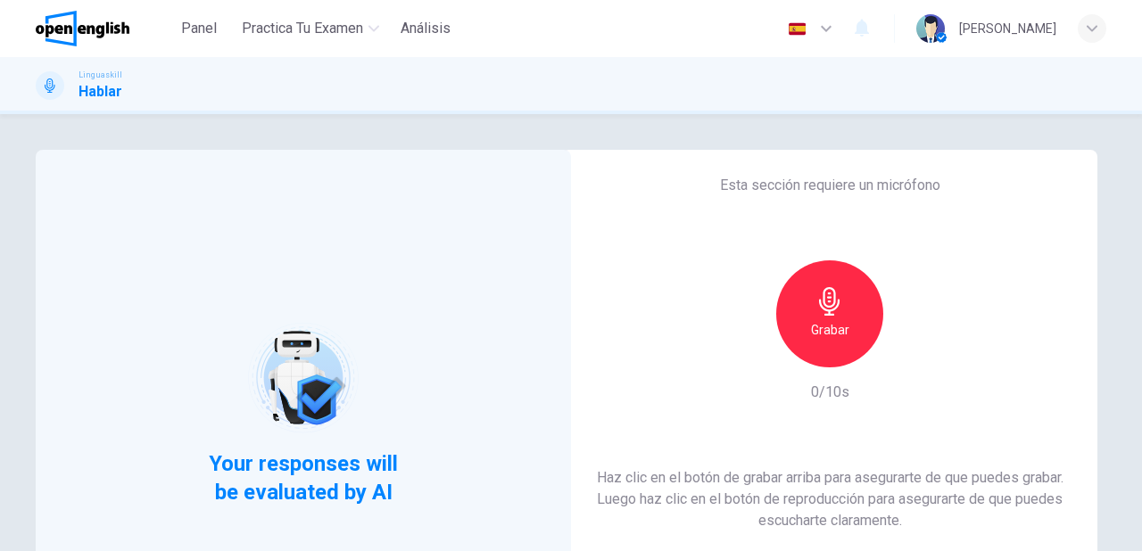
click at [821, 352] on div "Grabar" at bounding box center [829, 314] width 107 height 107
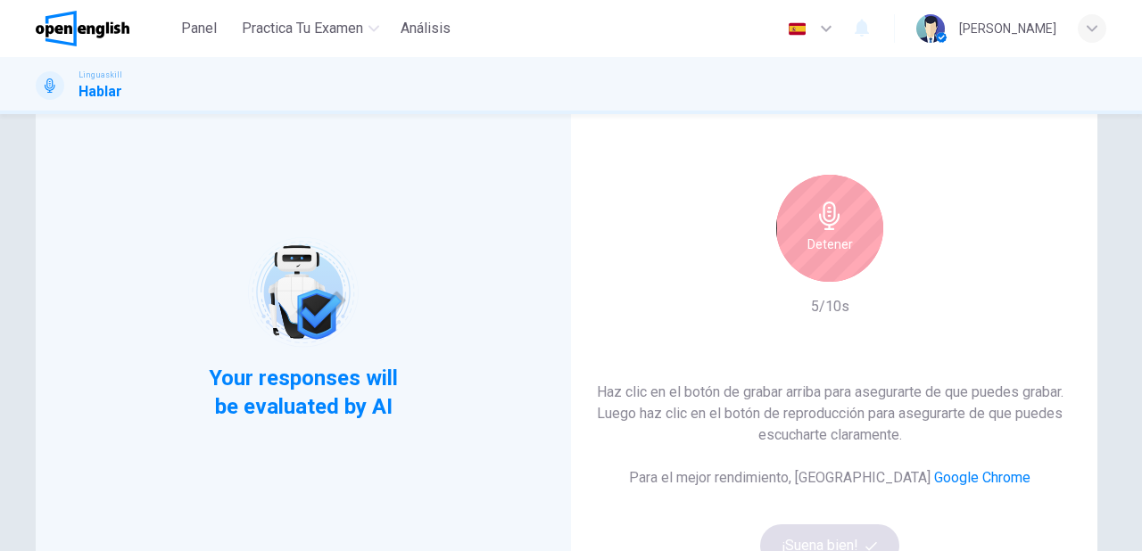
scroll to position [71, 0]
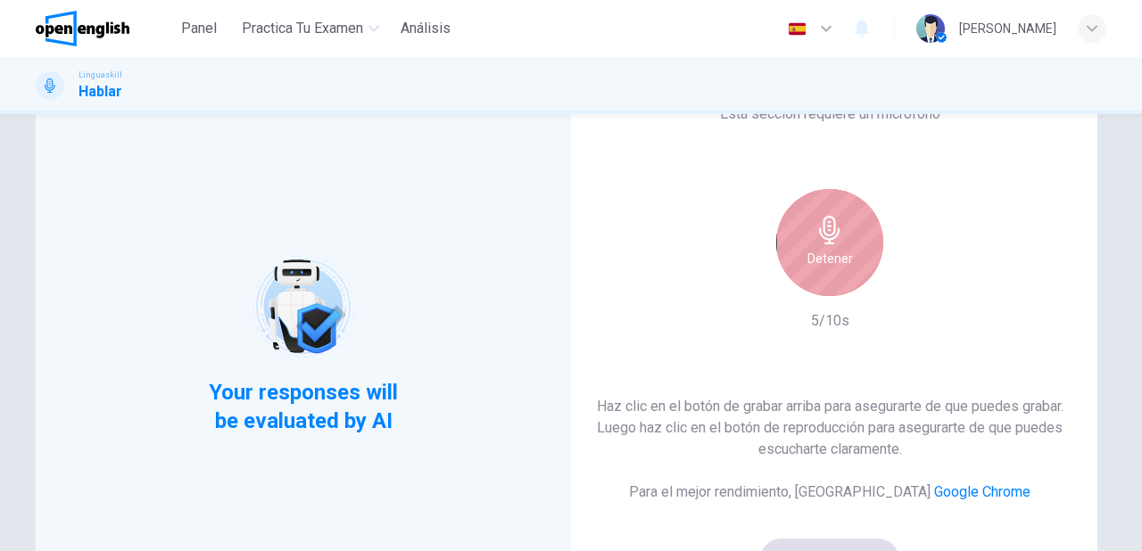
click at [819, 277] on div "Detener" at bounding box center [829, 242] width 107 height 107
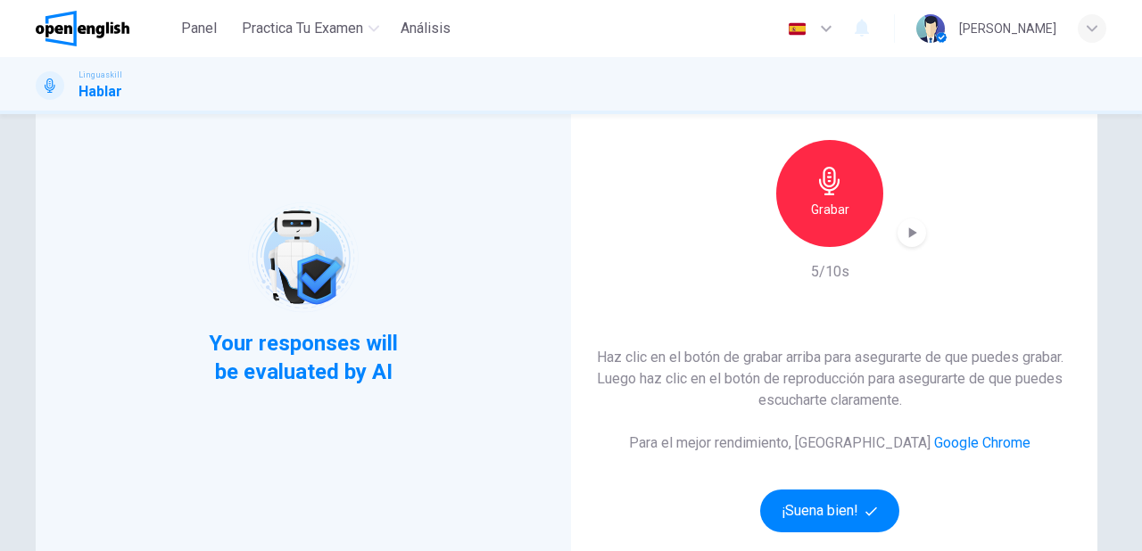
scroll to position [214, 0]
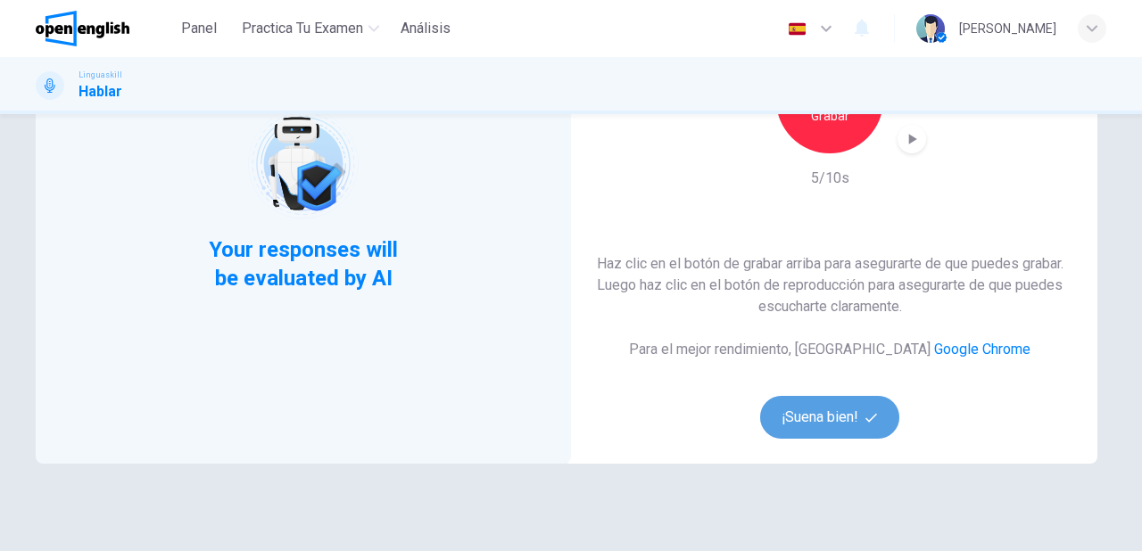
click at [793, 402] on button "¡Suena bien!" at bounding box center [829, 417] width 139 height 43
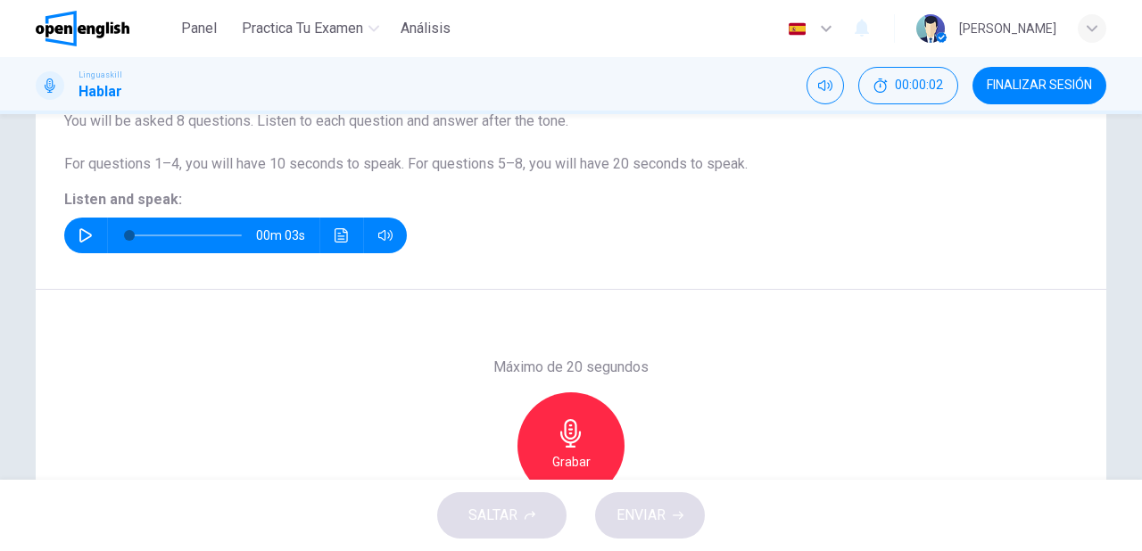
scroll to position [143, 0]
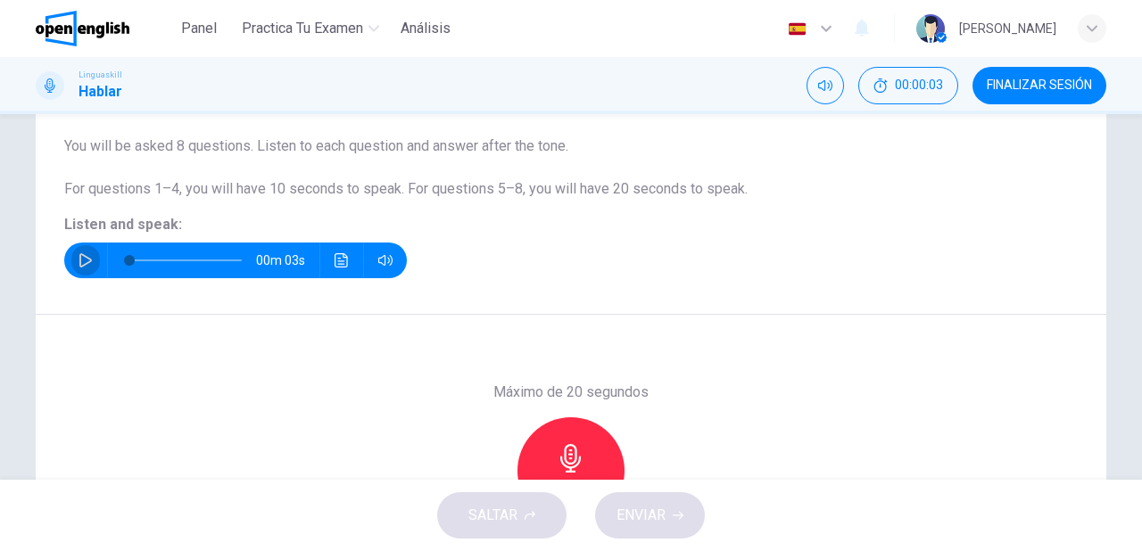
click at [81, 264] on icon "button" at bounding box center [85, 260] width 12 height 14
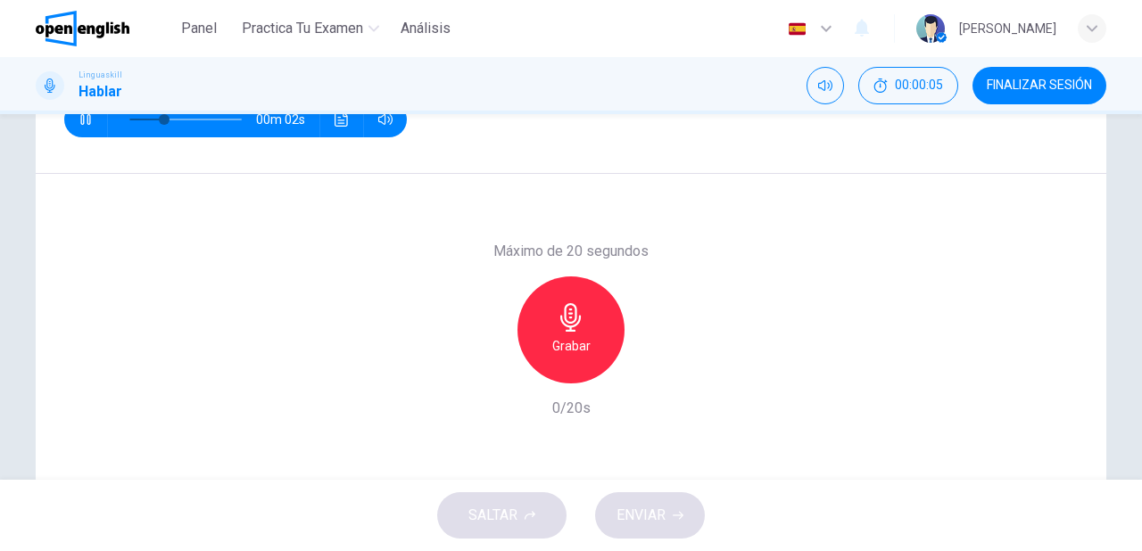
scroll to position [286, 0]
click at [564, 358] on div "Grabar" at bounding box center [570, 328] width 107 height 107
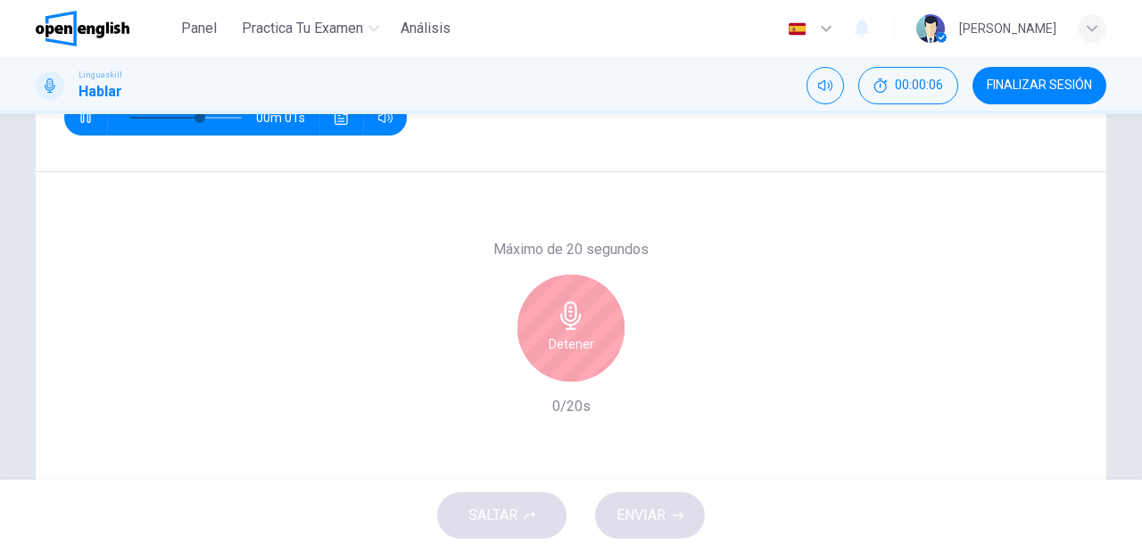
type input "*"
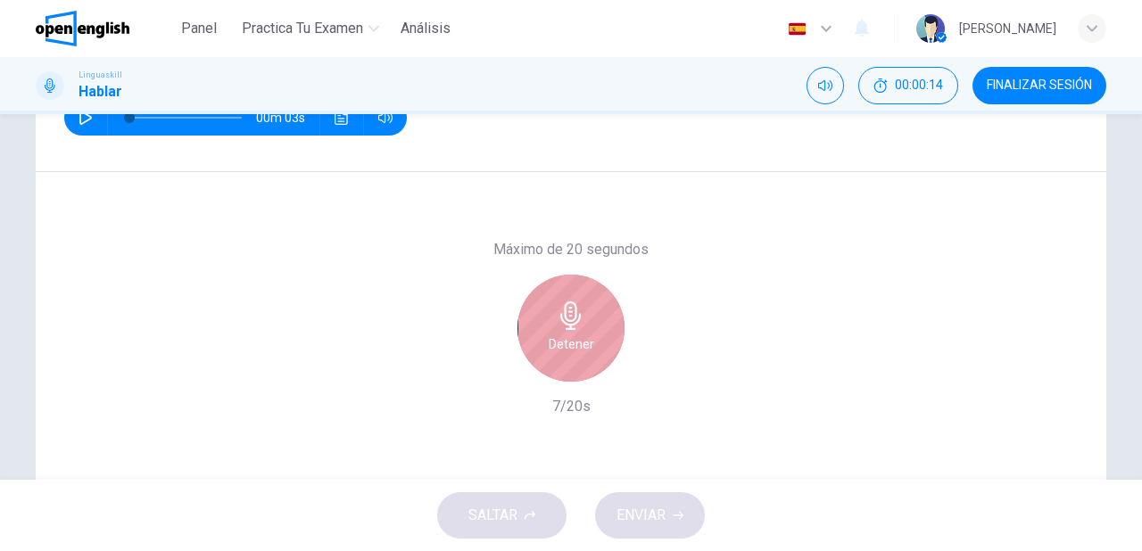
drag, startPoint x: 556, startPoint y: 336, endPoint x: 532, endPoint y: 337, distance: 24.1
click at [556, 335] on h6 "Detener" at bounding box center [572, 344] width 46 height 21
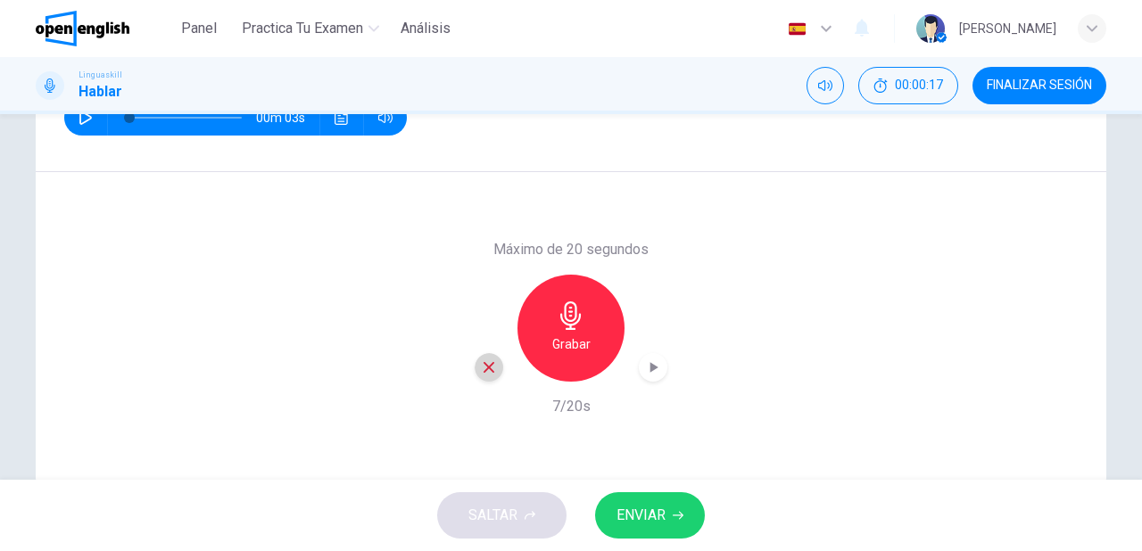
click at [484, 370] on icon "button" at bounding box center [489, 367] width 11 height 11
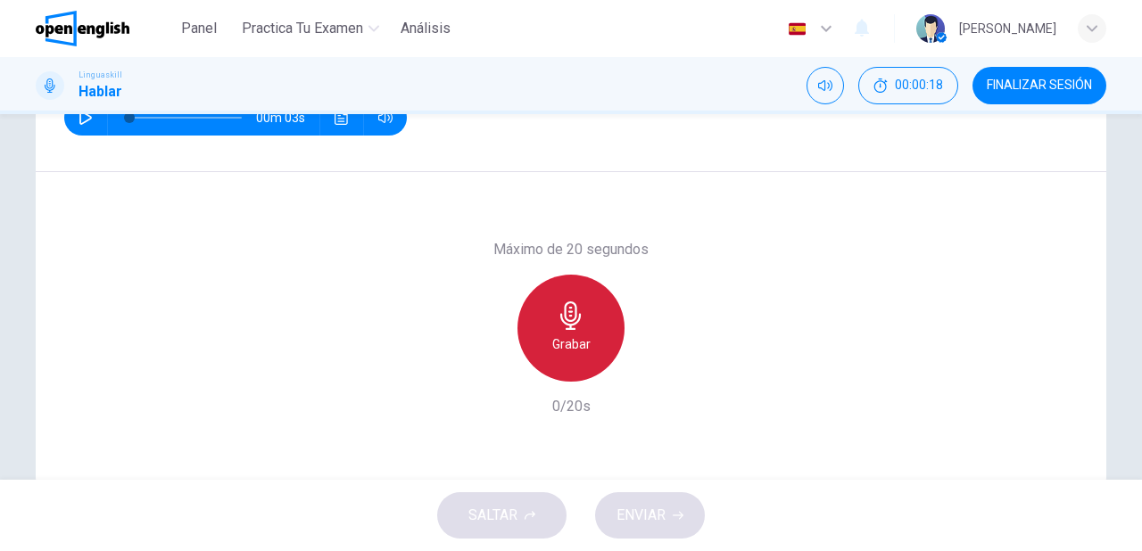
click at [553, 339] on h6 "Grabar" at bounding box center [571, 344] width 38 height 21
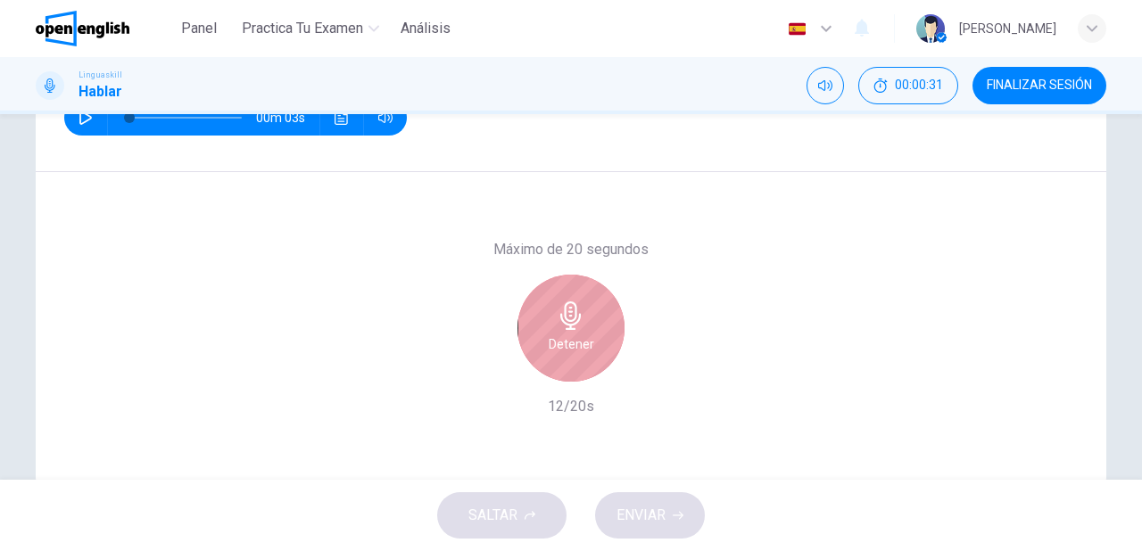
click at [594, 322] on div "Detener" at bounding box center [570, 328] width 107 height 107
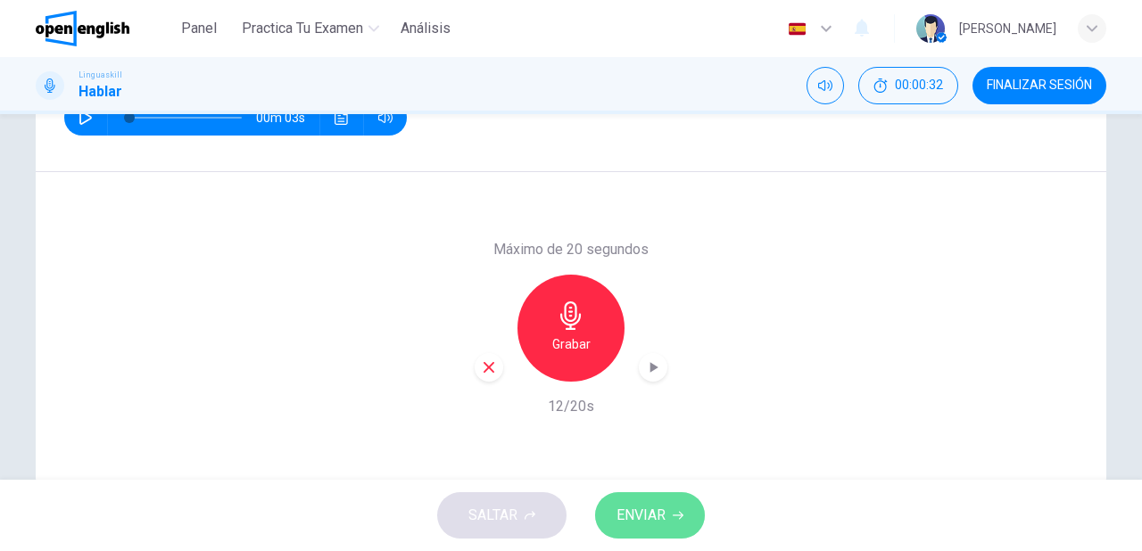
click at [641, 509] on span "ENVIAR" at bounding box center [641, 515] width 49 height 25
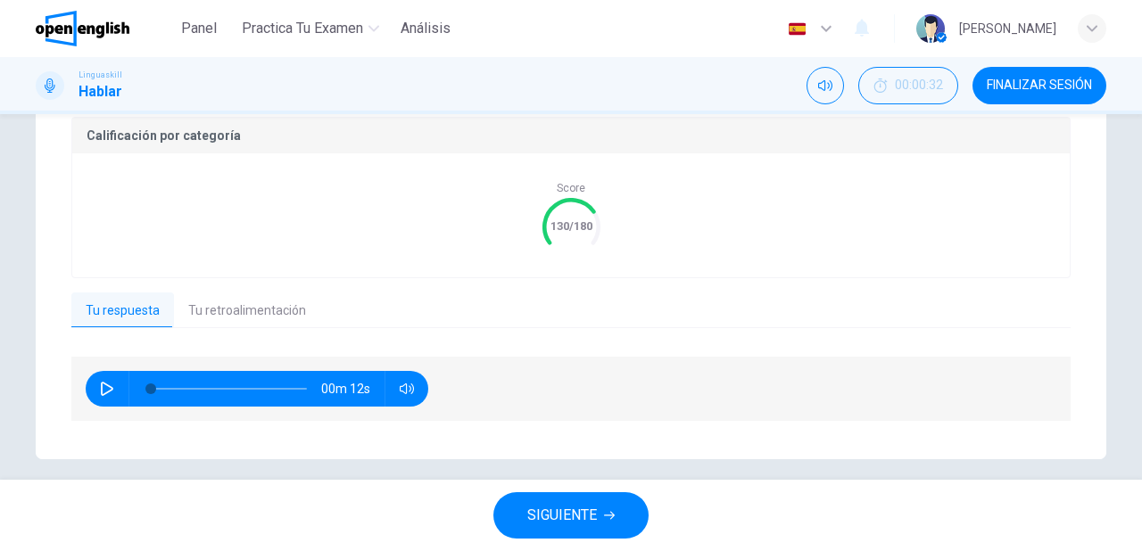
scroll to position [389, 0]
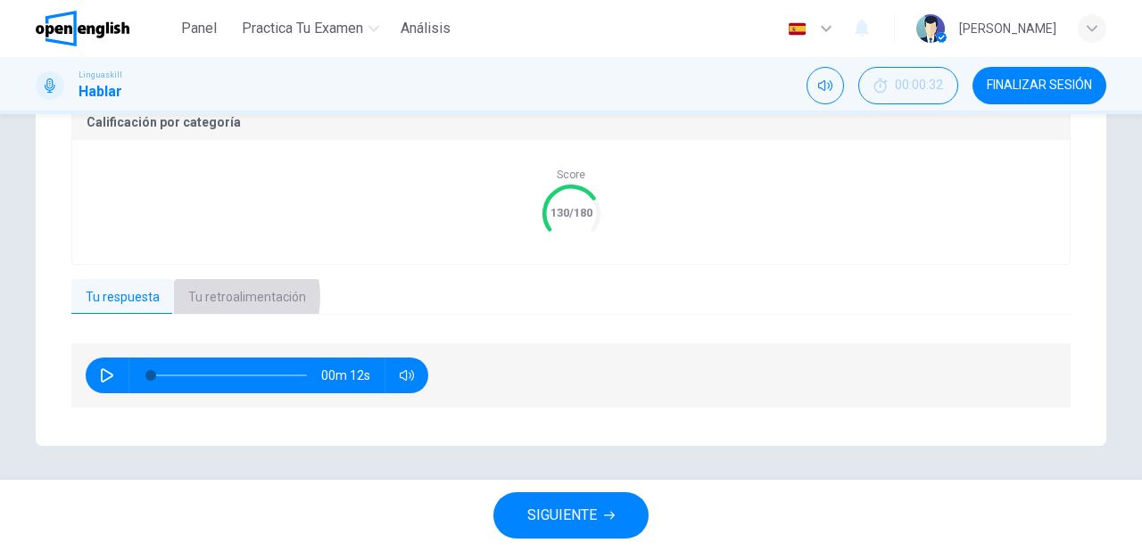
click at [214, 296] on button "Tu retroalimentación" at bounding box center [247, 297] width 146 height 37
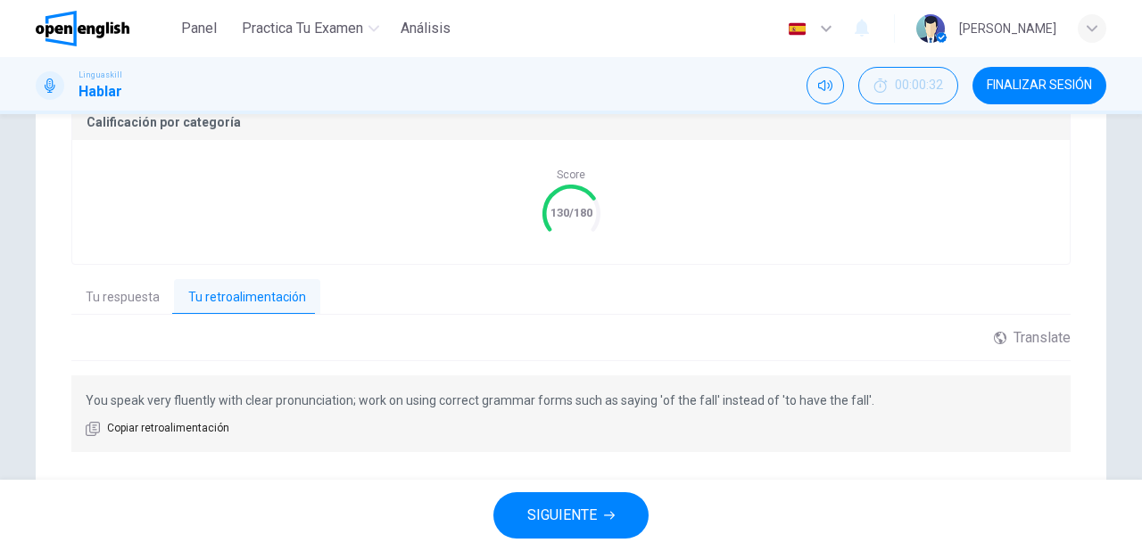
click at [559, 520] on span "SIGUIENTE" at bounding box center [562, 515] width 70 height 25
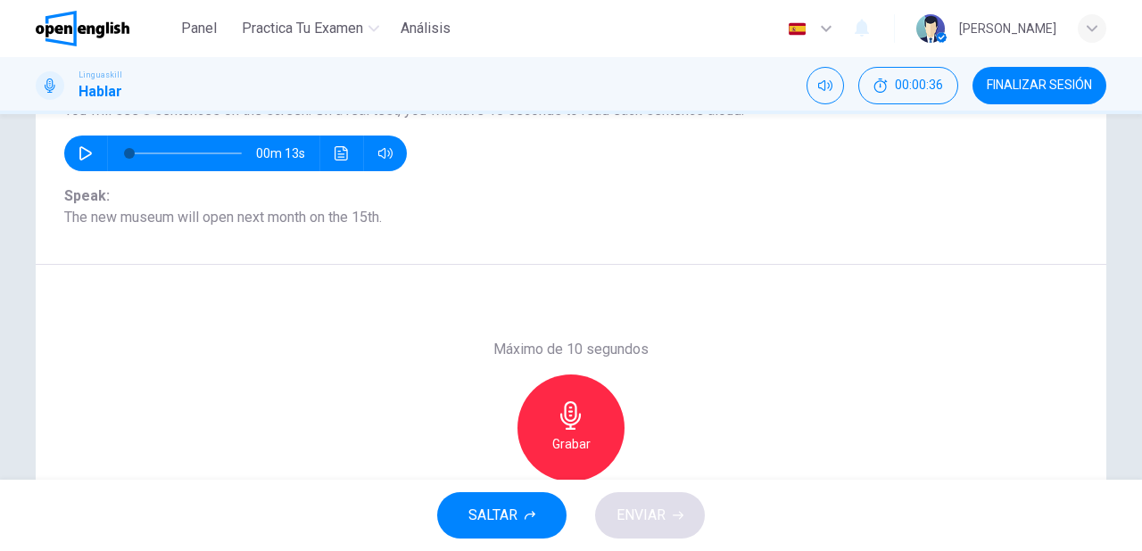
scroll to position [214, 0]
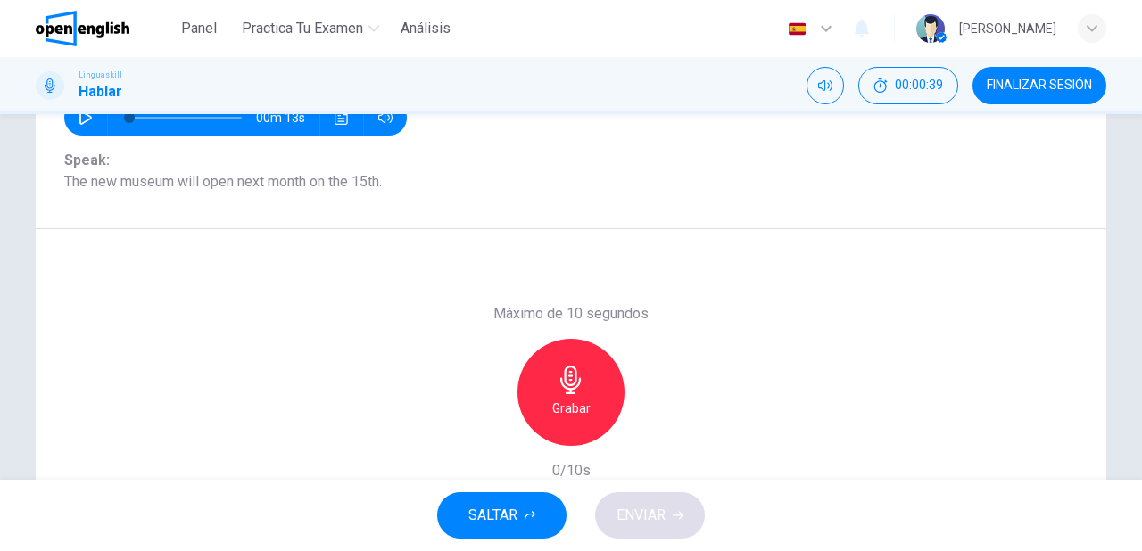
click at [583, 410] on h6 "Grabar" at bounding box center [571, 408] width 38 height 21
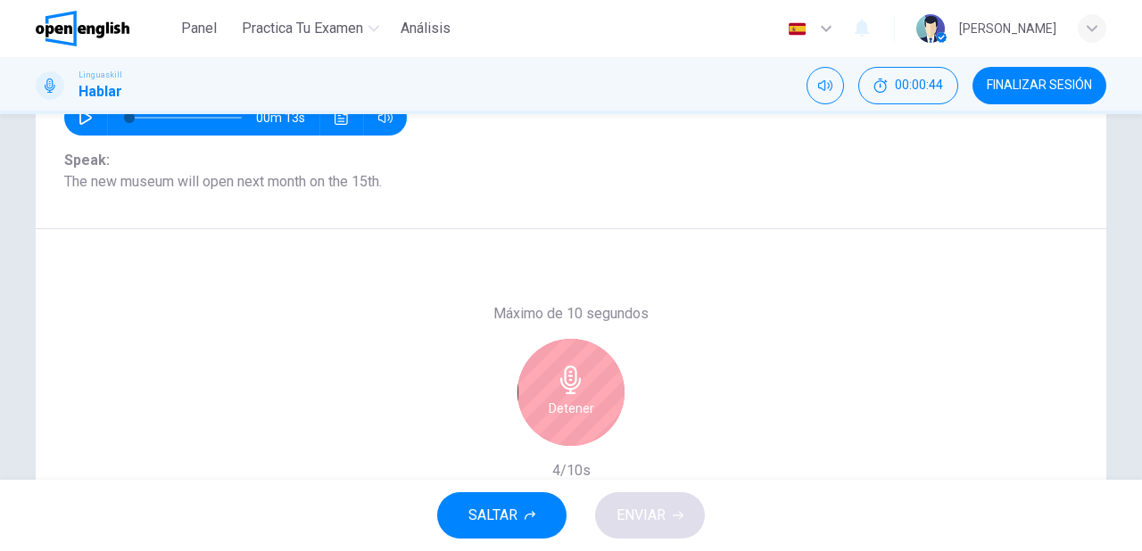
click at [583, 410] on h6 "Detener" at bounding box center [572, 408] width 46 height 21
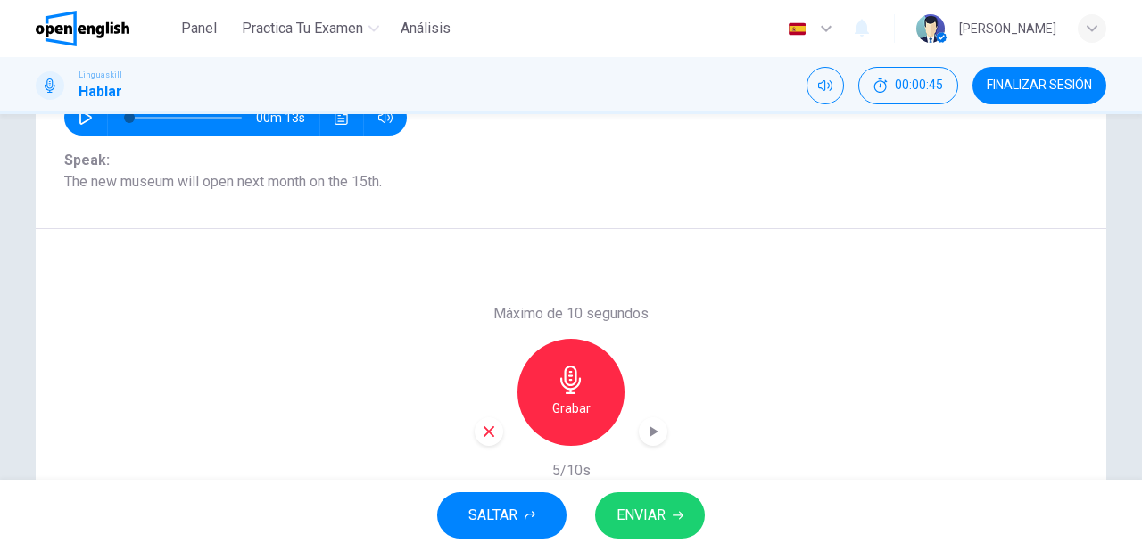
click at [482, 434] on icon "button" at bounding box center [489, 432] width 16 height 16
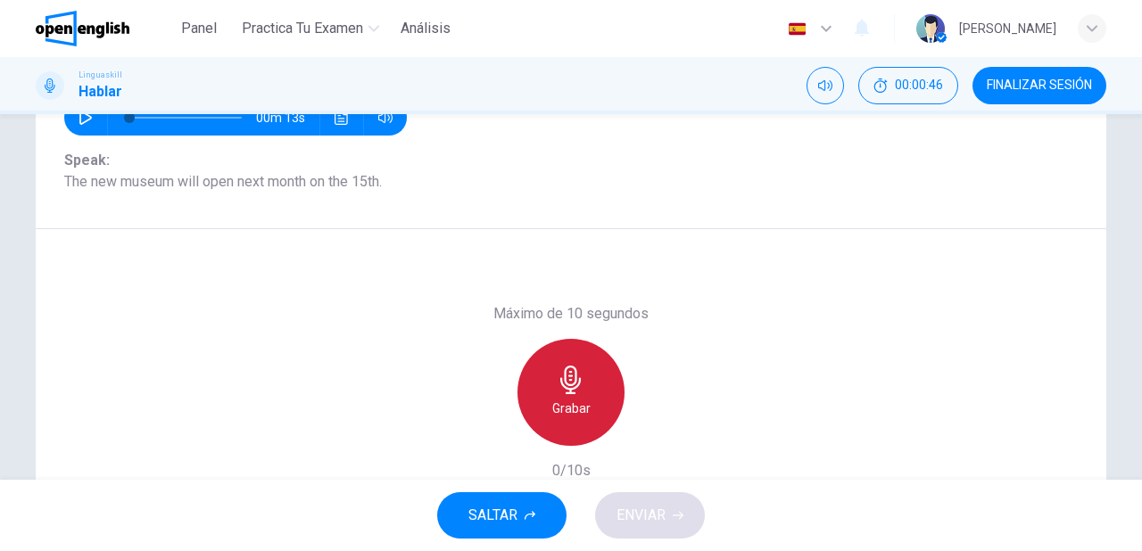
click at [557, 389] on icon "button" at bounding box center [571, 380] width 29 height 29
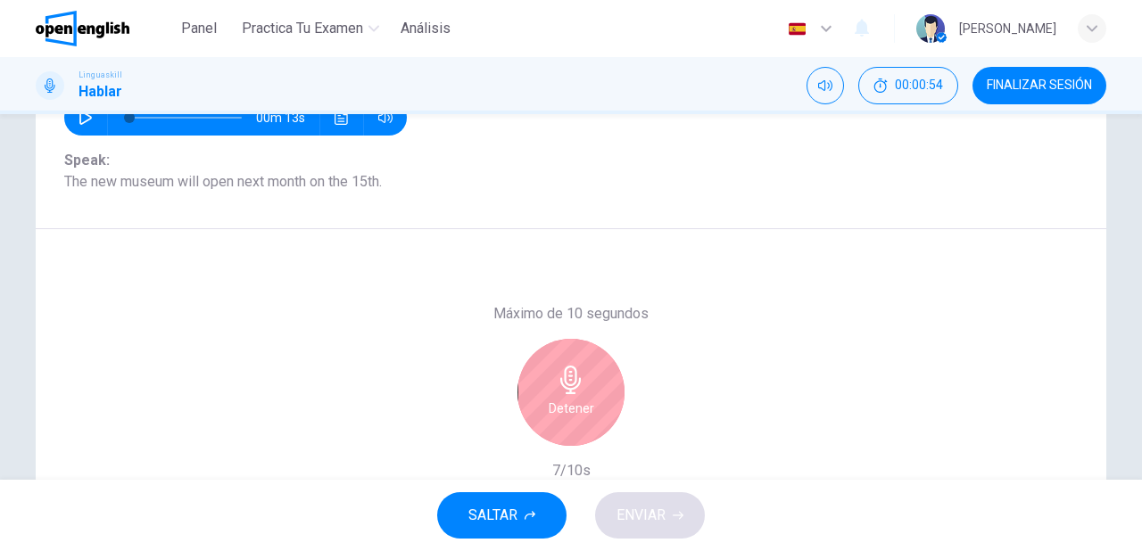
click at [582, 394] on div "Detener" at bounding box center [570, 392] width 107 height 107
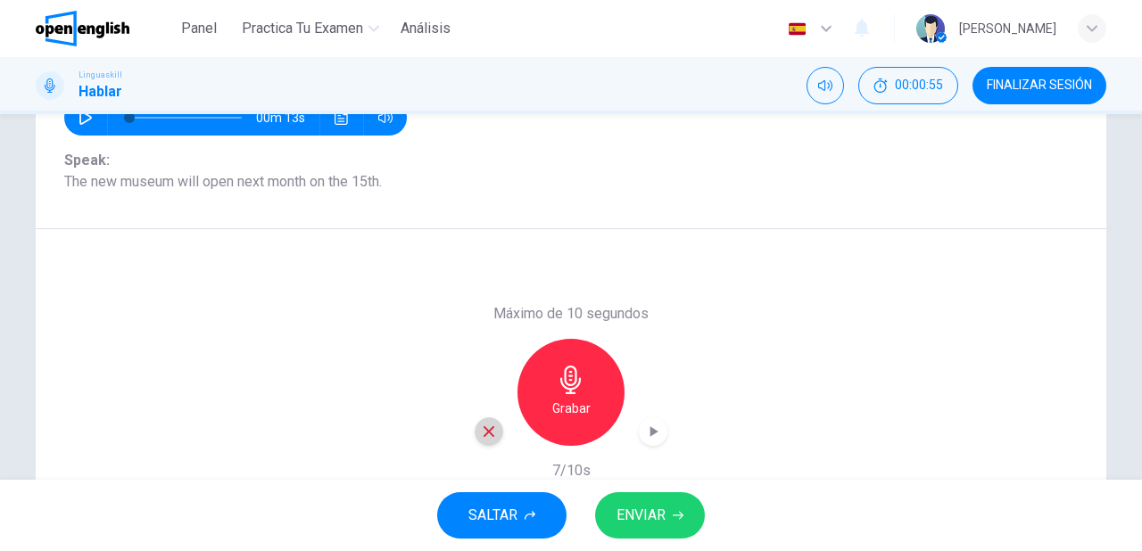
click at [482, 429] on icon "button" at bounding box center [489, 432] width 16 height 16
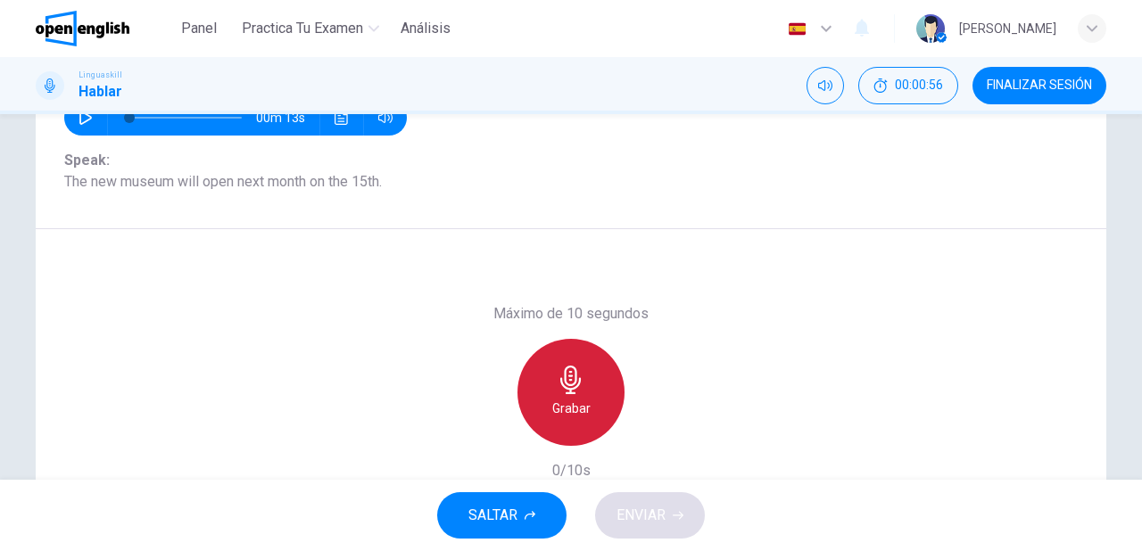
click at [580, 384] on icon "button" at bounding box center [571, 380] width 29 height 29
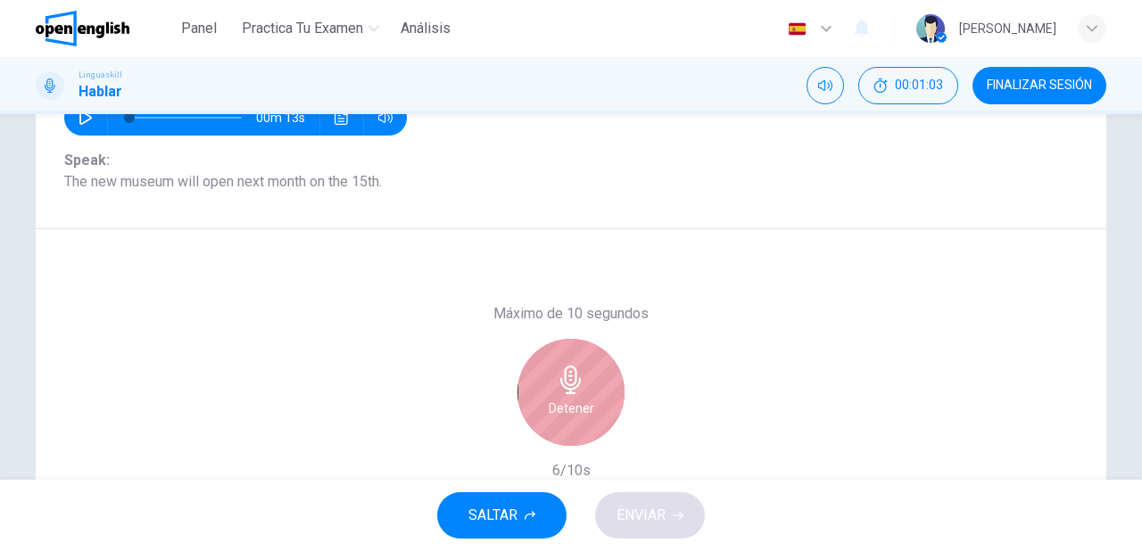
click at [580, 384] on icon "button" at bounding box center [571, 380] width 29 height 29
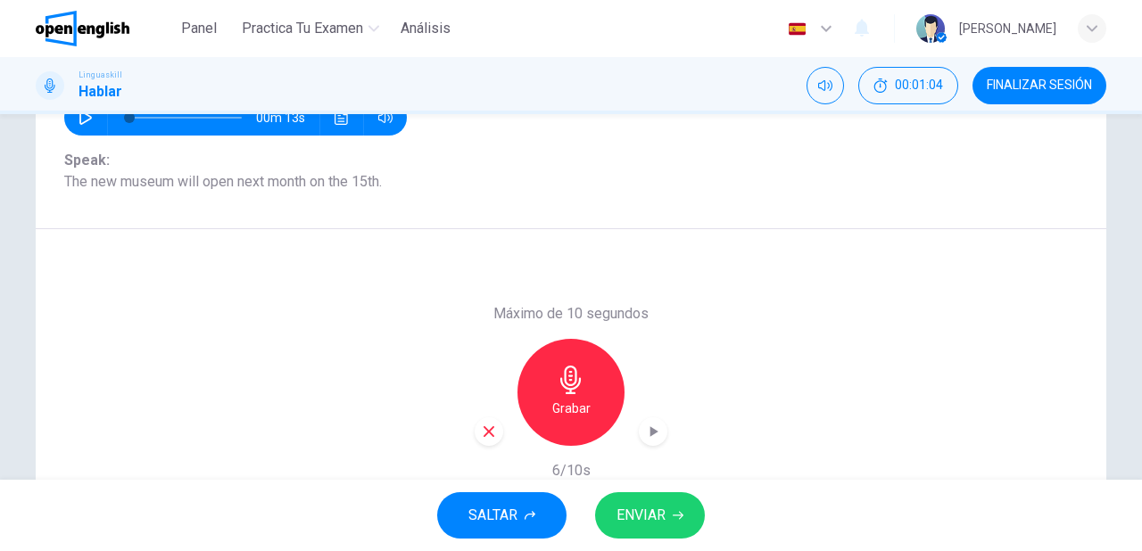
click at [628, 525] on span "ENVIAR" at bounding box center [641, 515] width 49 height 25
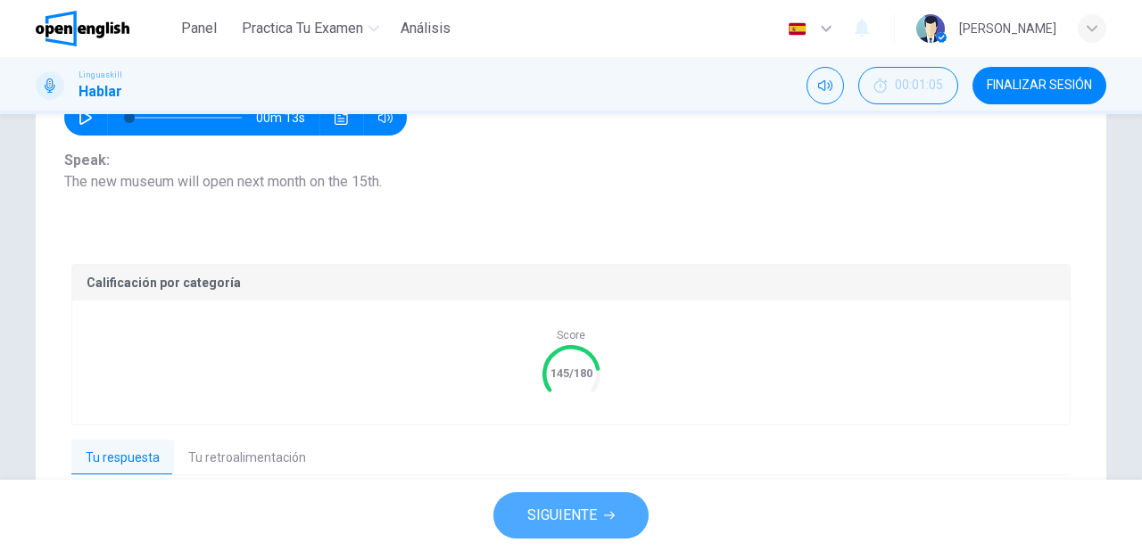
click at [544, 522] on span "SIGUIENTE" at bounding box center [562, 515] width 70 height 25
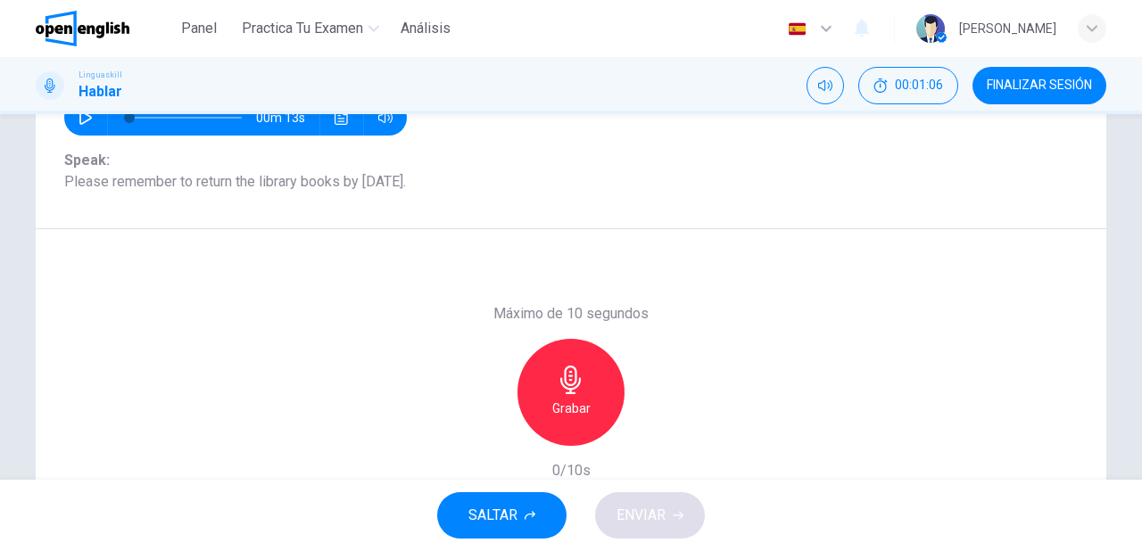
click at [582, 385] on div "Grabar" at bounding box center [570, 392] width 107 height 107
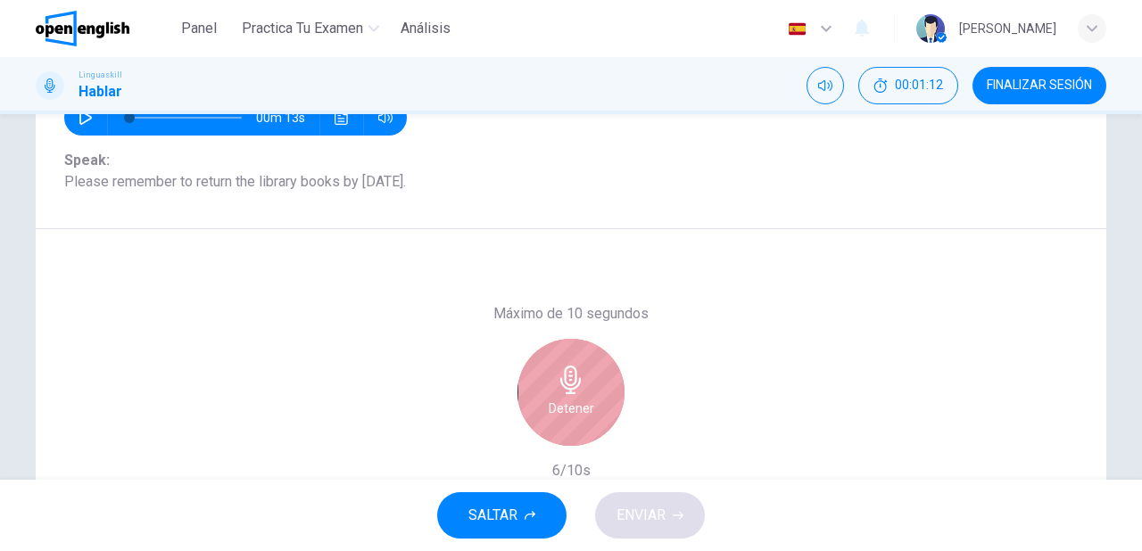
click at [592, 383] on div "Detener" at bounding box center [570, 392] width 107 height 107
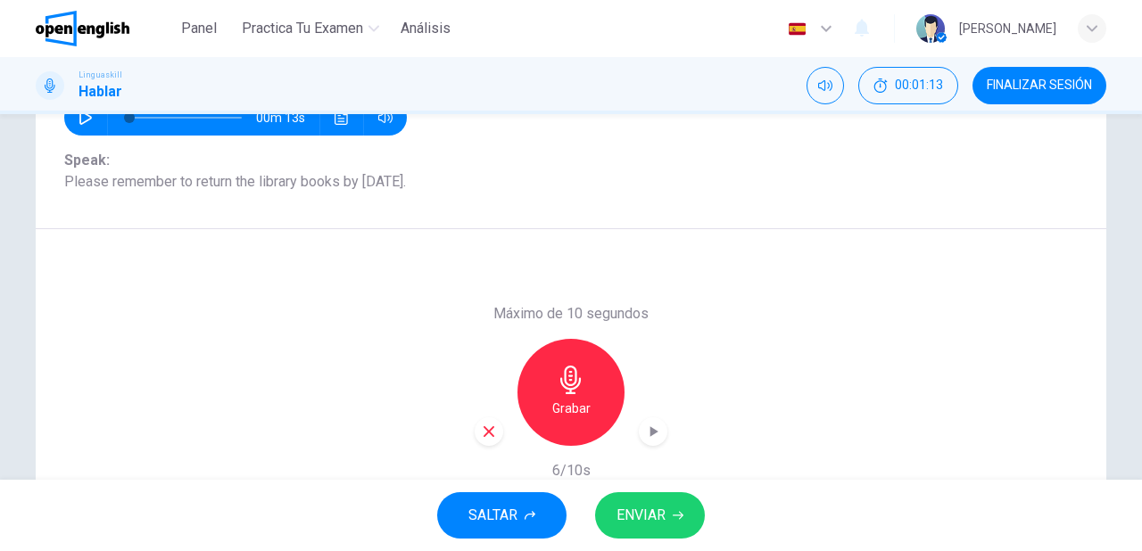
click at [657, 510] on span "ENVIAR" at bounding box center [641, 515] width 49 height 25
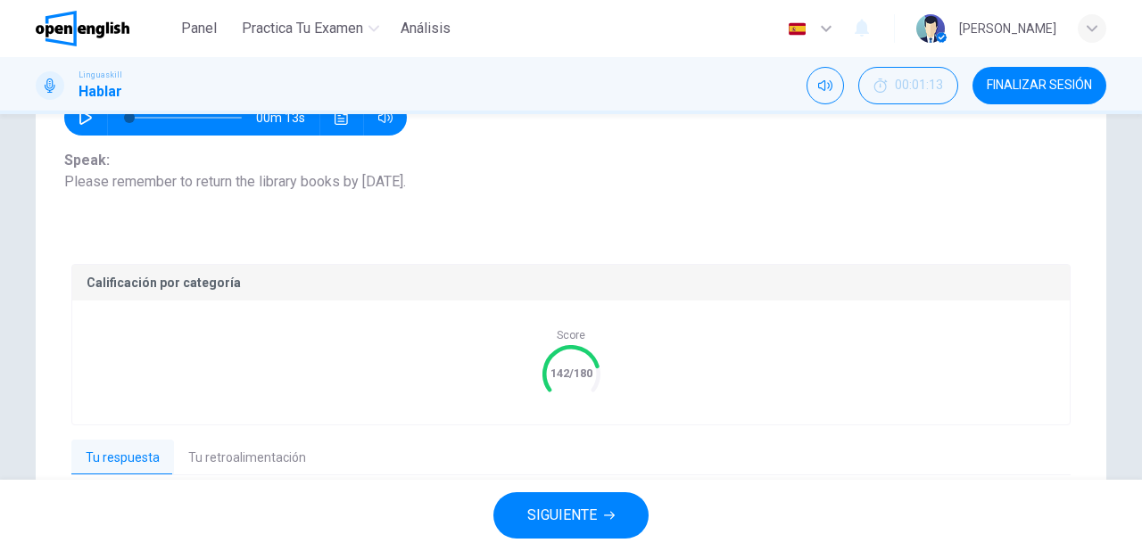
click at [603, 530] on button "SIGUIENTE" at bounding box center [570, 515] width 155 height 46
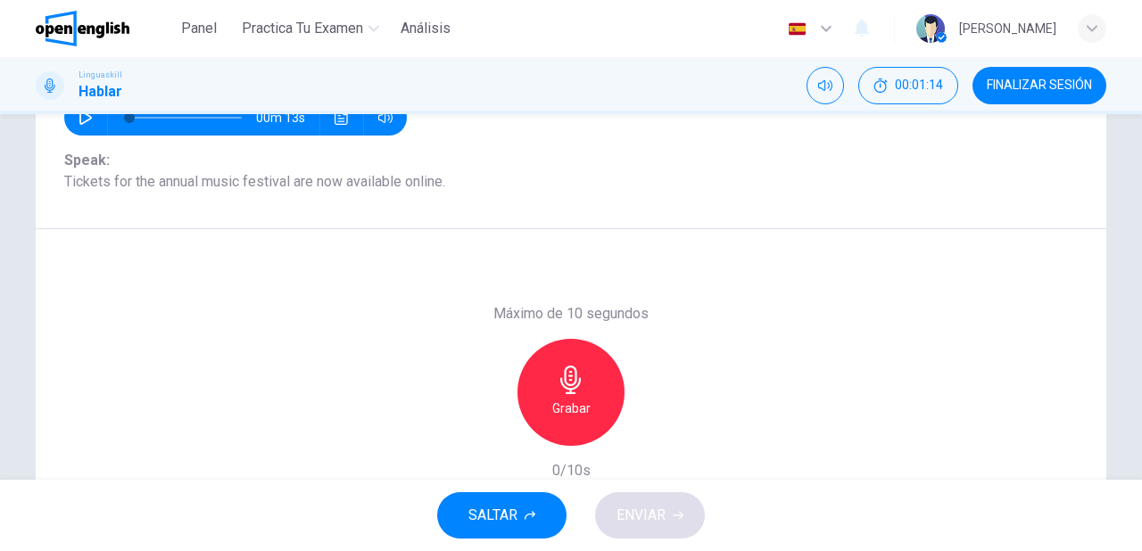
click at [564, 410] on h6 "Grabar" at bounding box center [571, 408] width 38 height 21
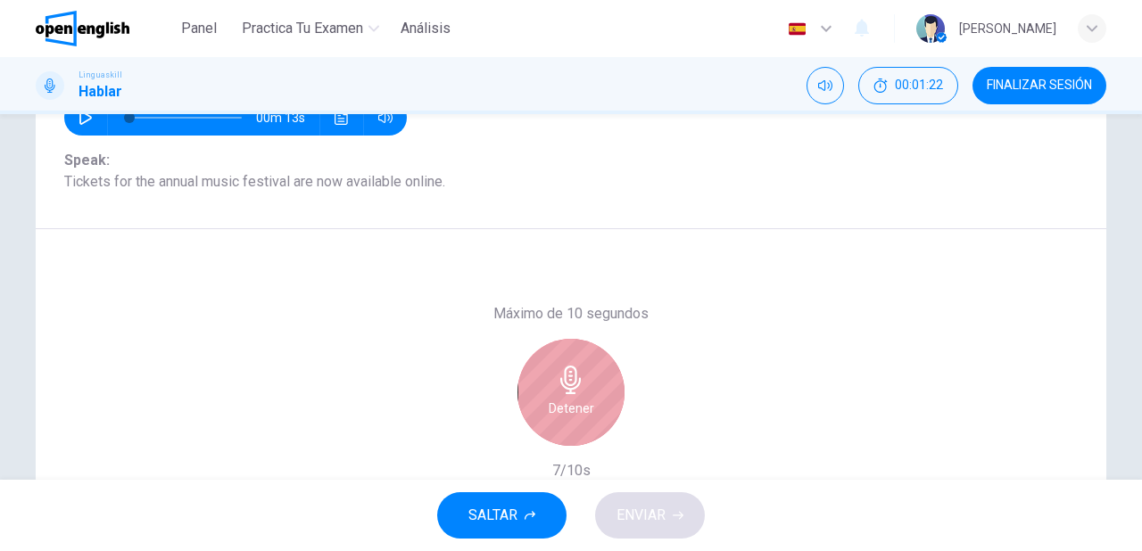
click at [575, 408] on h6 "Detener" at bounding box center [572, 408] width 46 height 21
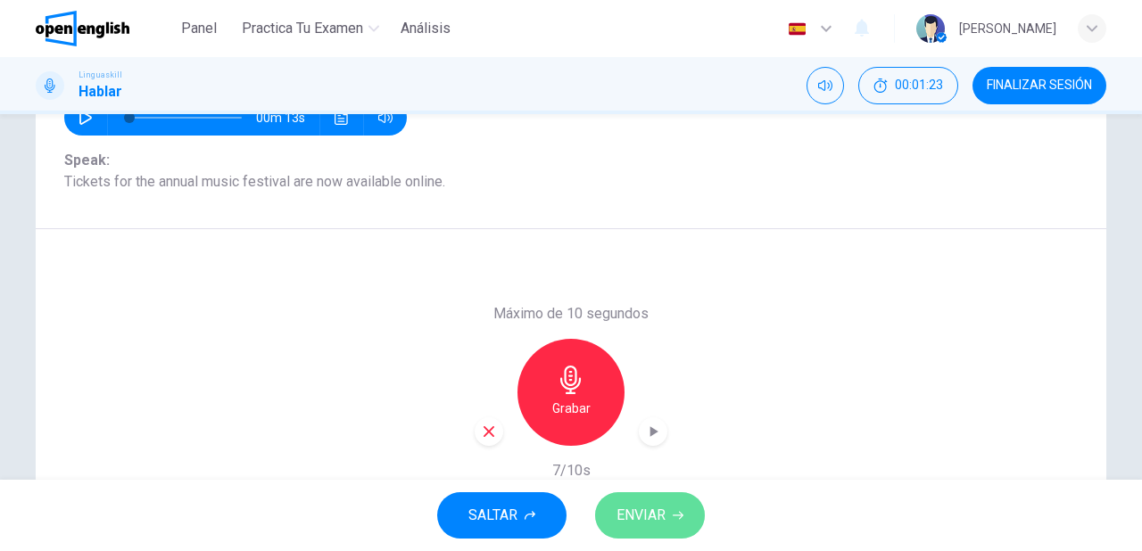
click at [651, 528] on button "ENVIAR" at bounding box center [650, 515] width 110 height 46
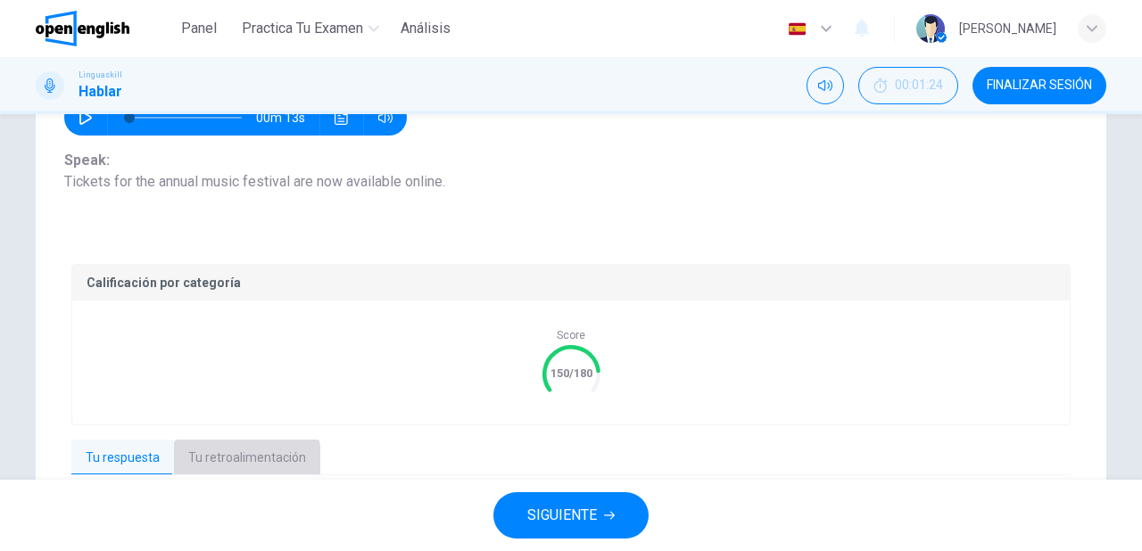
click at [214, 460] on button "Tu retroalimentación" at bounding box center [247, 458] width 146 height 37
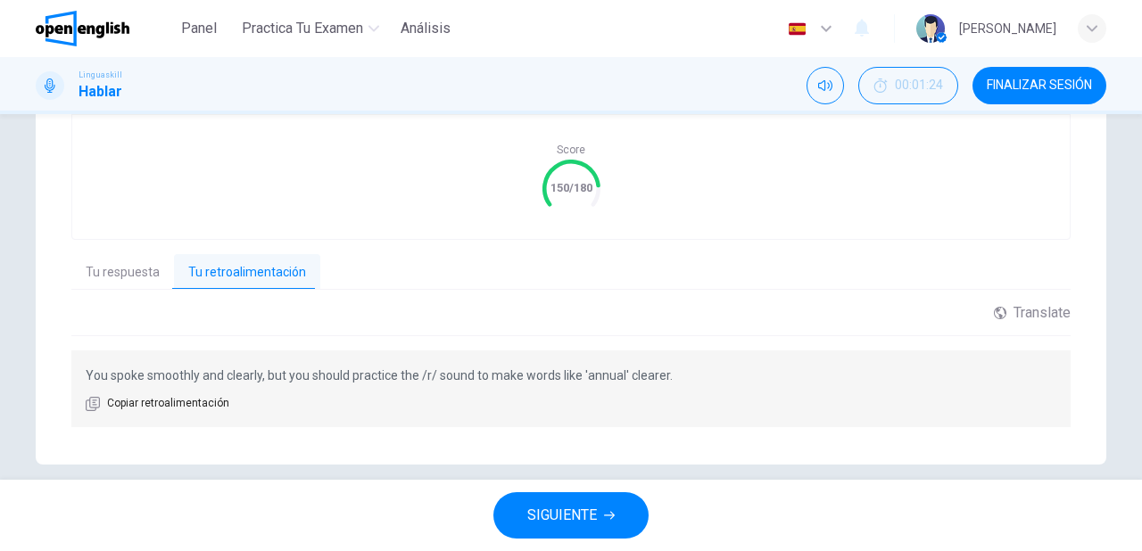
scroll to position [419, 0]
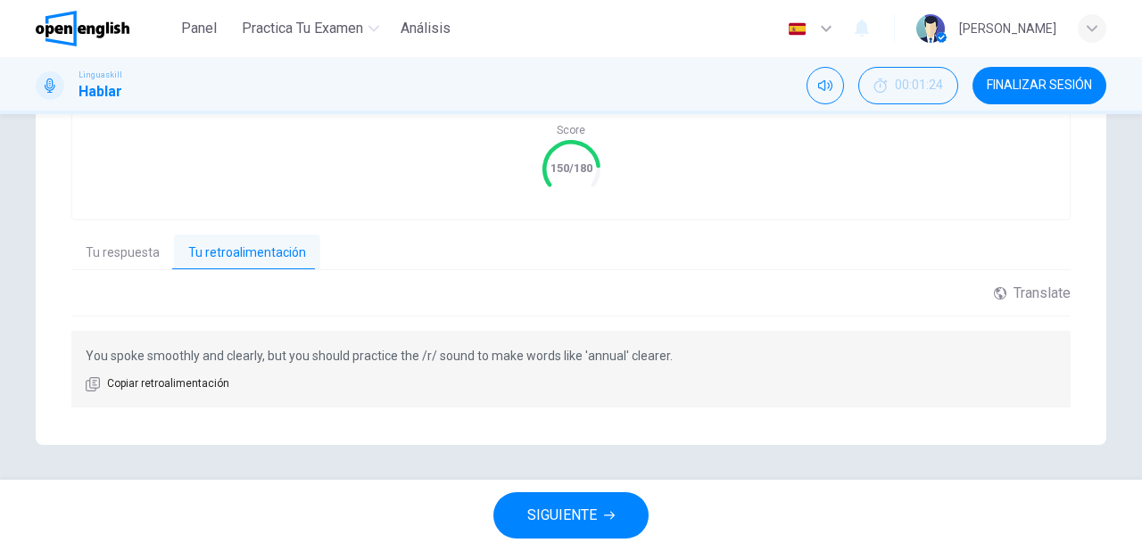
click at [586, 518] on span "SIGUIENTE" at bounding box center [562, 515] width 70 height 25
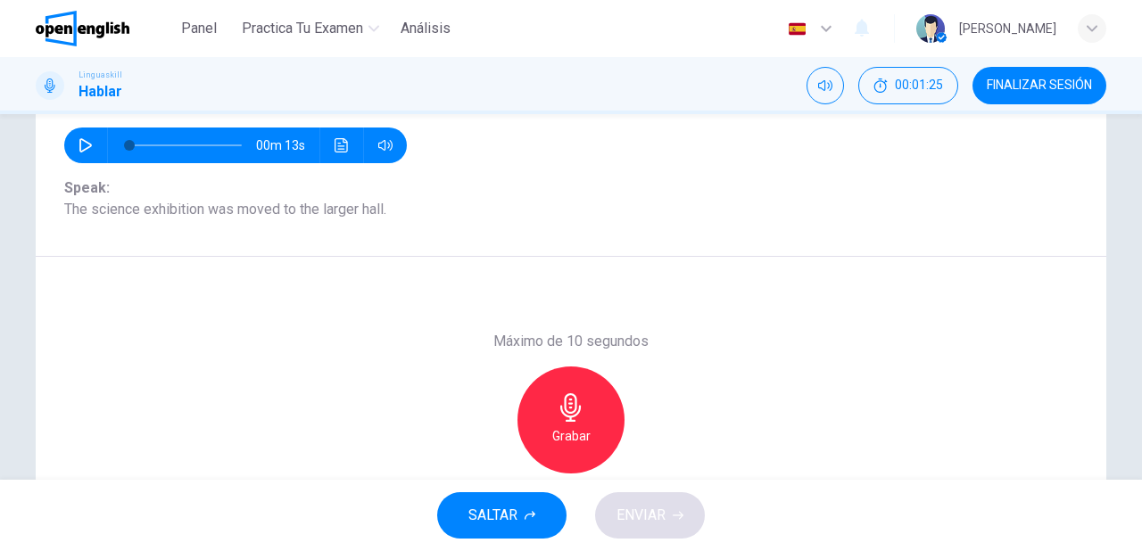
scroll to position [182, 0]
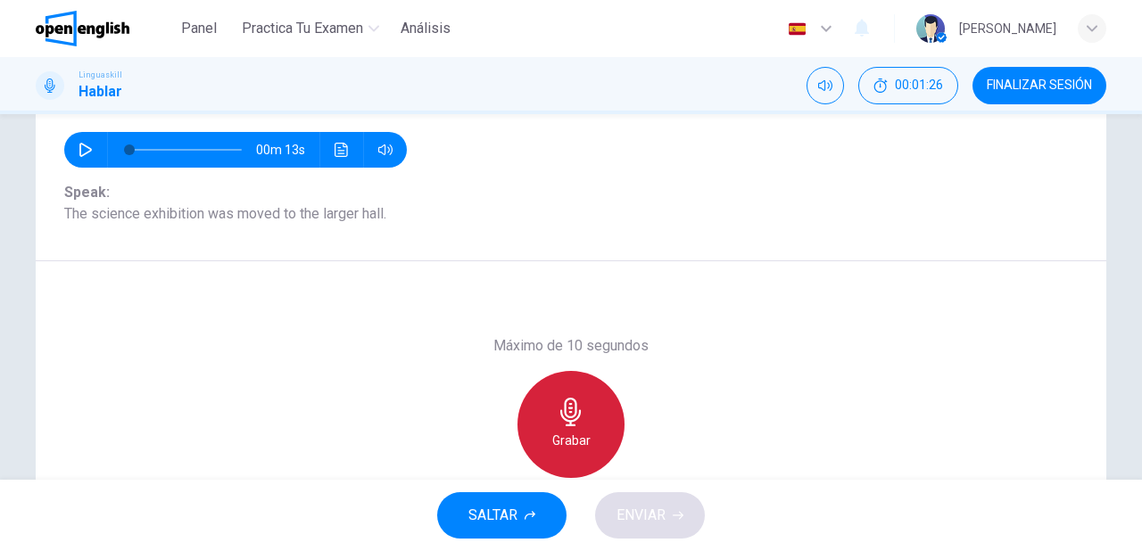
click at [567, 430] on h6 "Grabar" at bounding box center [571, 440] width 38 height 21
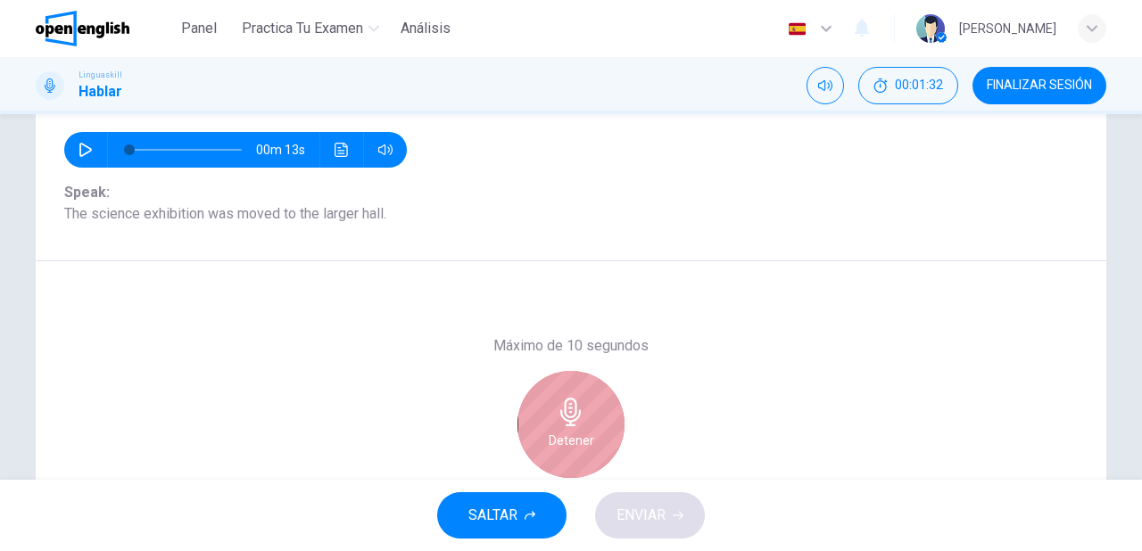
click at [606, 428] on div "Detener" at bounding box center [570, 424] width 107 height 107
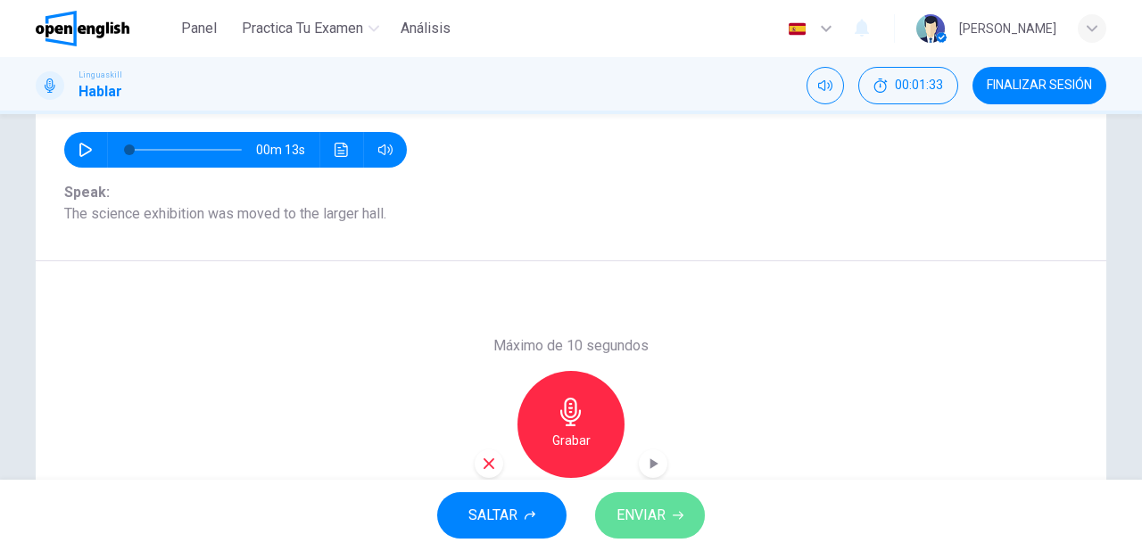
click at [643, 503] on span "ENVIAR" at bounding box center [641, 515] width 49 height 25
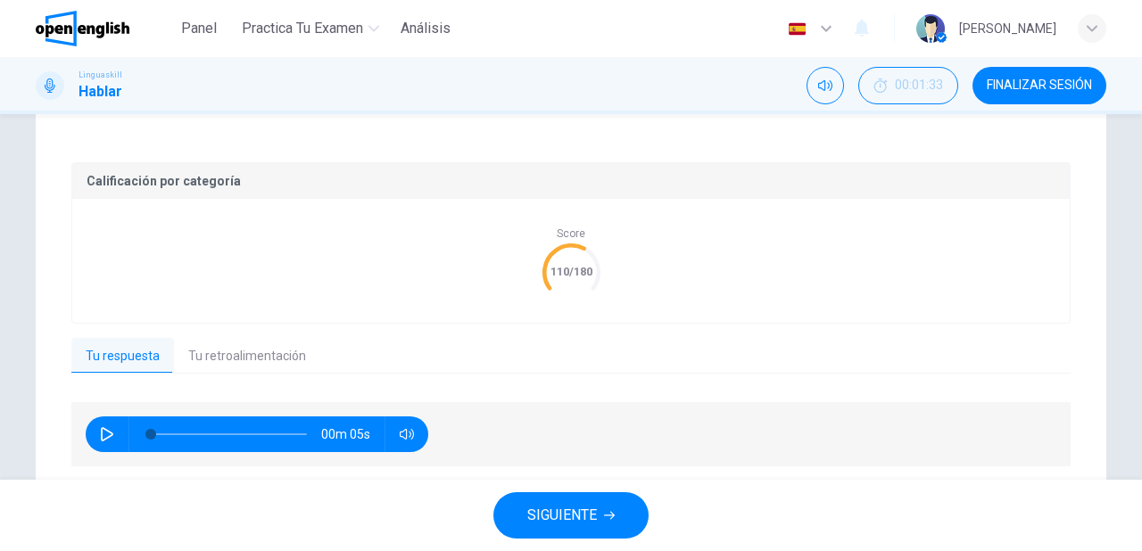
scroll to position [325, 0]
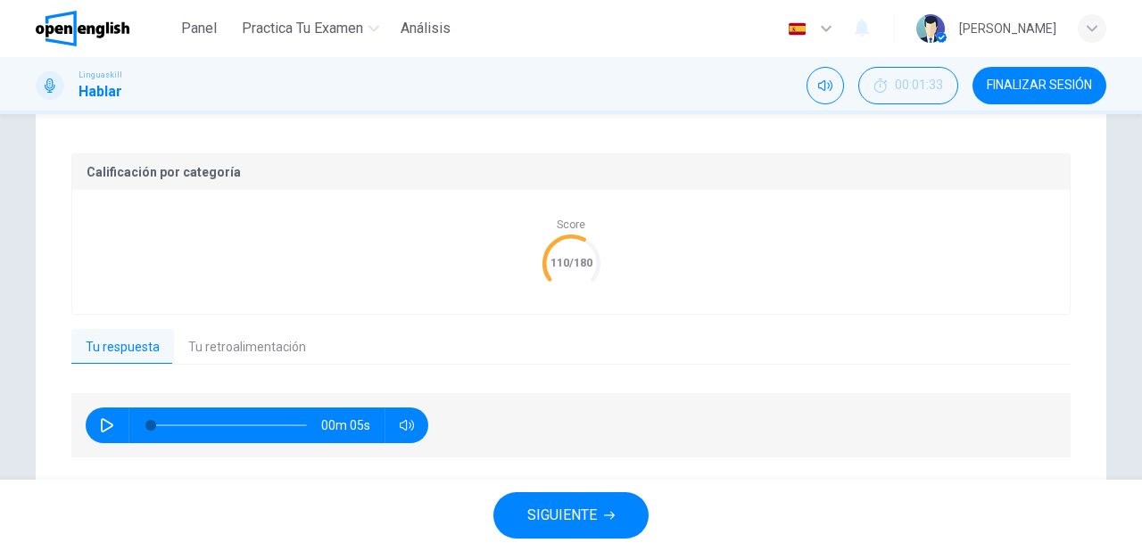
click at [104, 427] on icon "button" at bounding box center [107, 425] width 12 height 14
type input "**"
click at [233, 353] on button "Tu retroalimentación" at bounding box center [247, 347] width 146 height 37
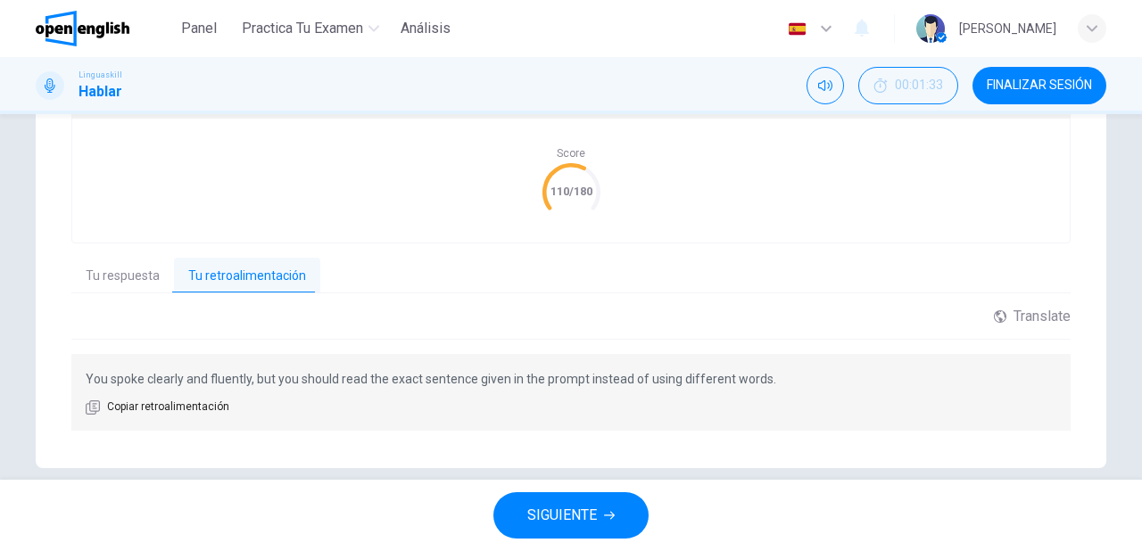
scroll to position [396, 0]
click at [575, 514] on span "SIGUIENTE" at bounding box center [562, 515] width 70 height 25
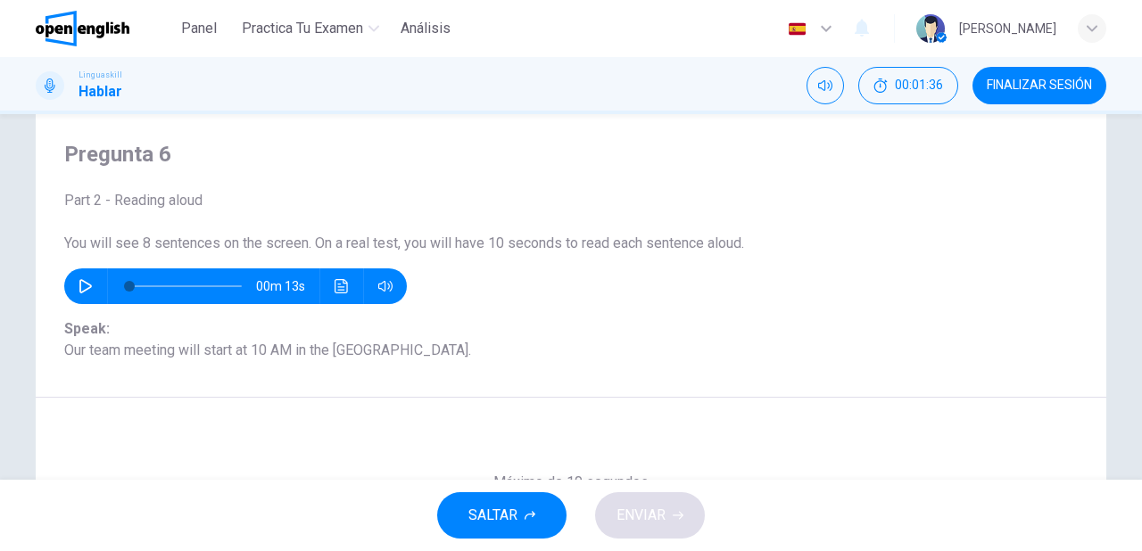
scroll to position [39, 0]
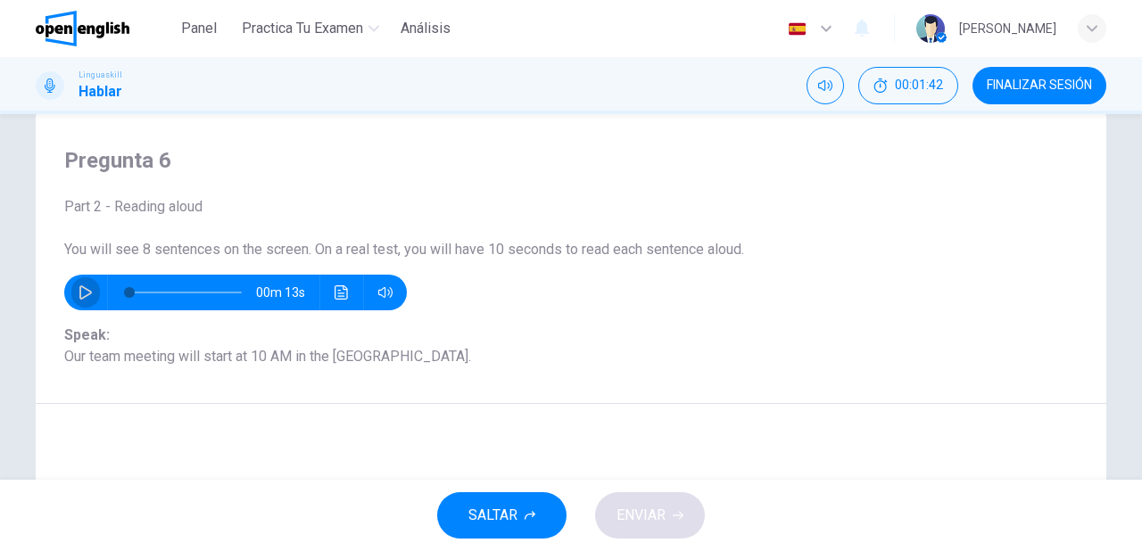
click at [79, 298] on icon "button" at bounding box center [86, 293] width 14 height 14
type input "*"
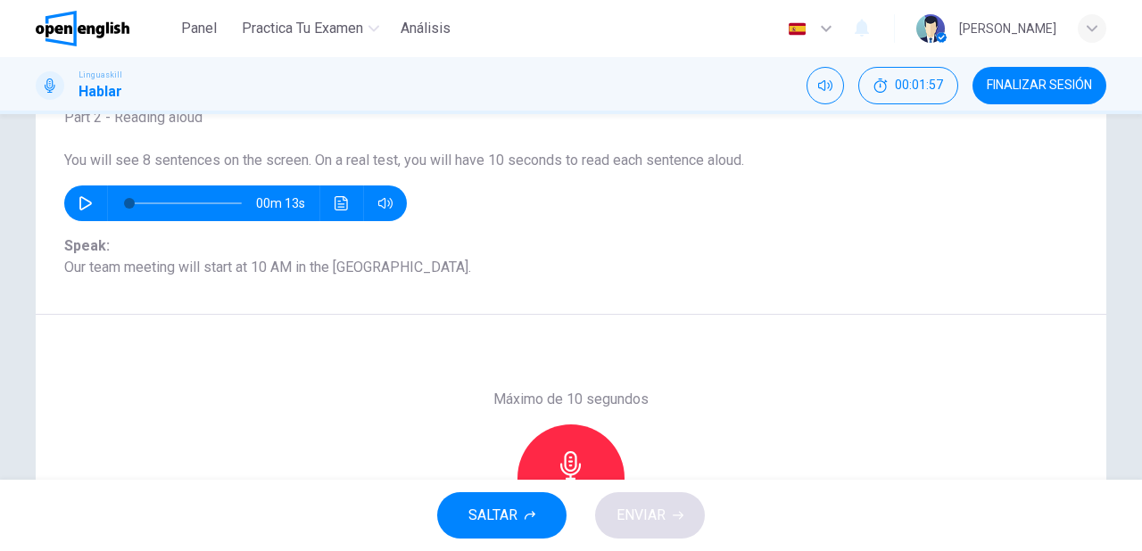
scroll to position [182, 0]
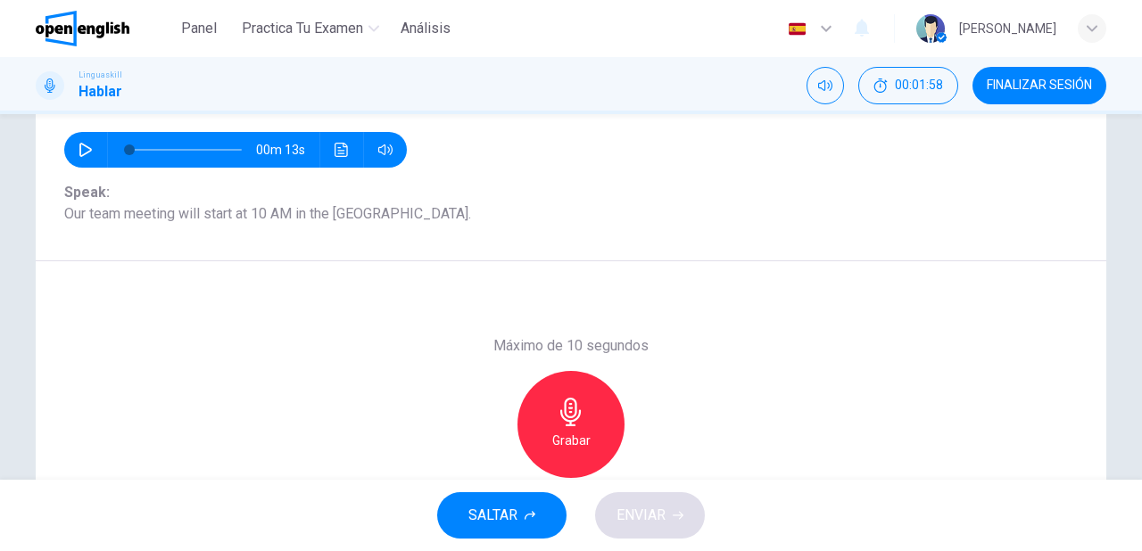
click at [575, 422] on icon "button" at bounding box center [571, 412] width 29 height 29
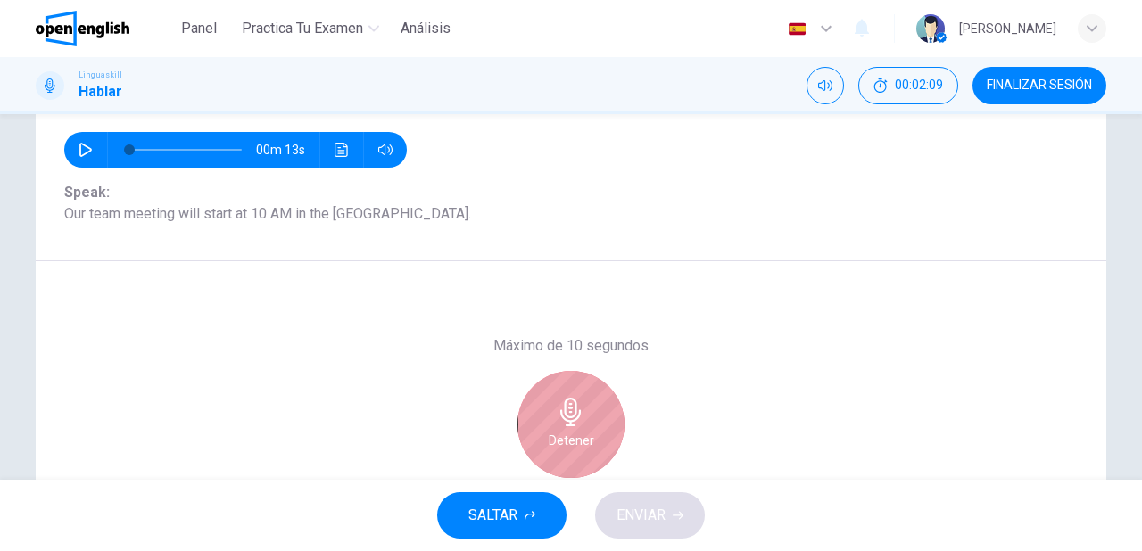
click at [596, 411] on div "Detener" at bounding box center [570, 424] width 107 height 107
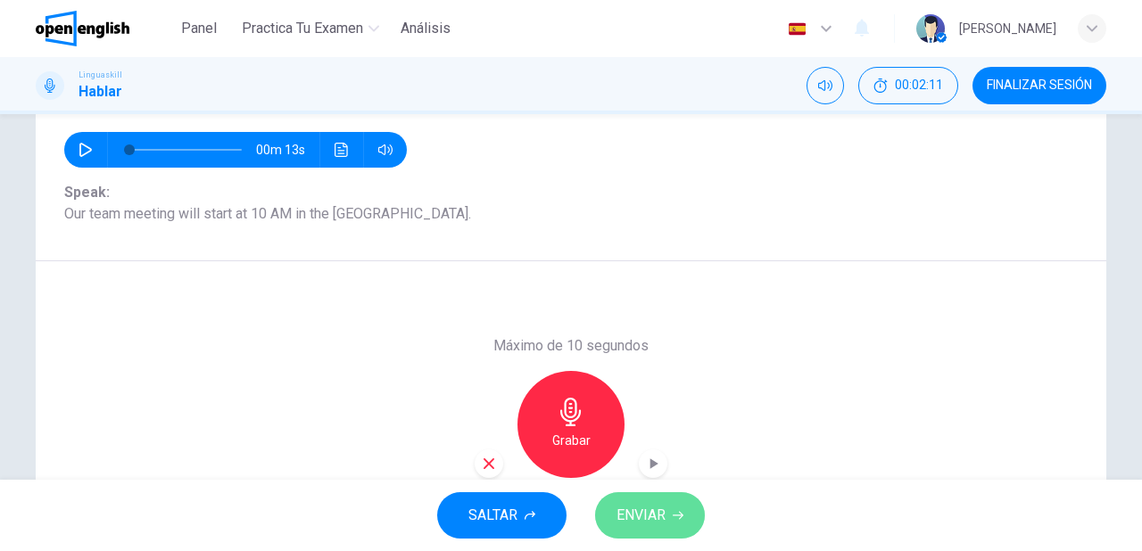
click at [620, 501] on button "ENVIAR" at bounding box center [650, 515] width 110 height 46
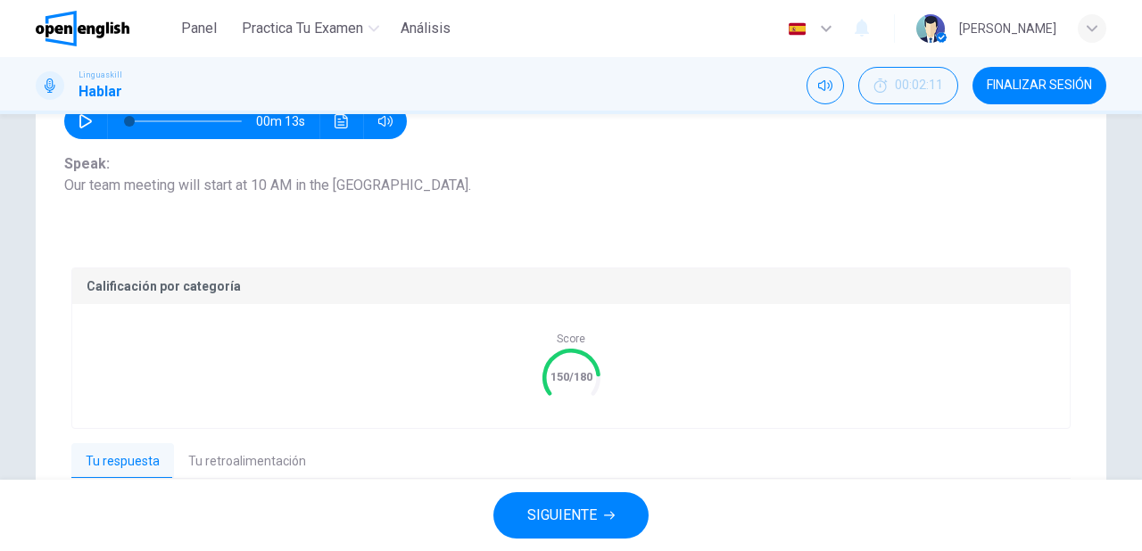
scroll to position [253, 0]
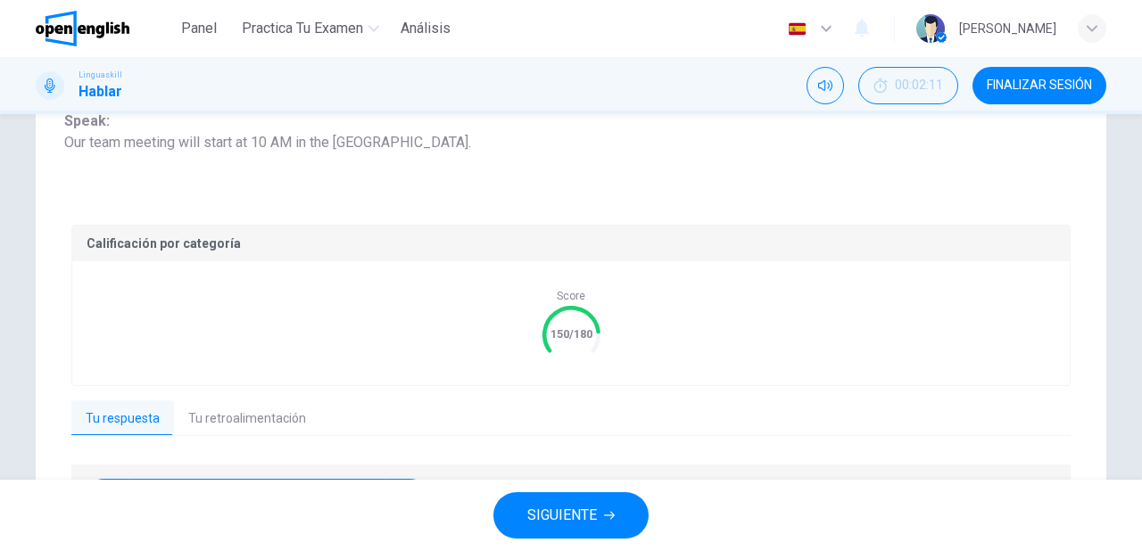
click at [571, 518] on span "SIGUIENTE" at bounding box center [562, 515] width 70 height 25
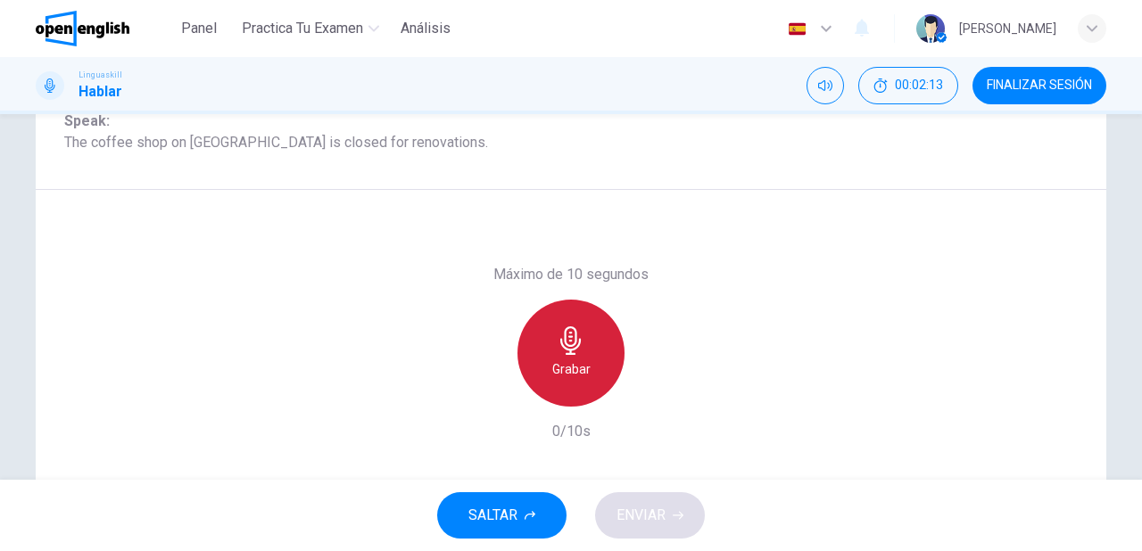
click at [567, 368] on h6 "Grabar" at bounding box center [571, 369] width 38 height 21
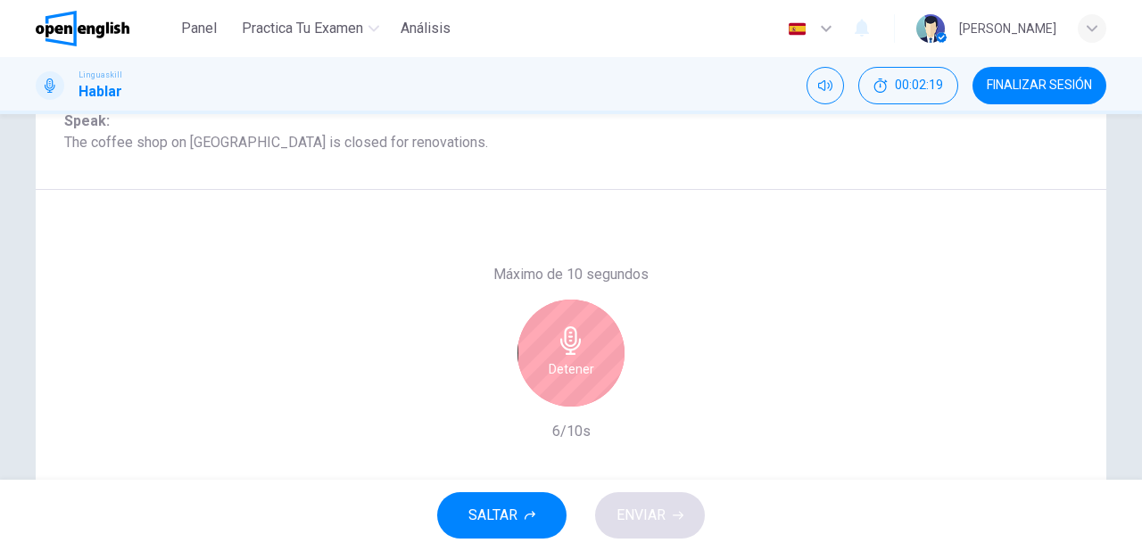
click at [567, 368] on h6 "Detener" at bounding box center [572, 369] width 46 height 21
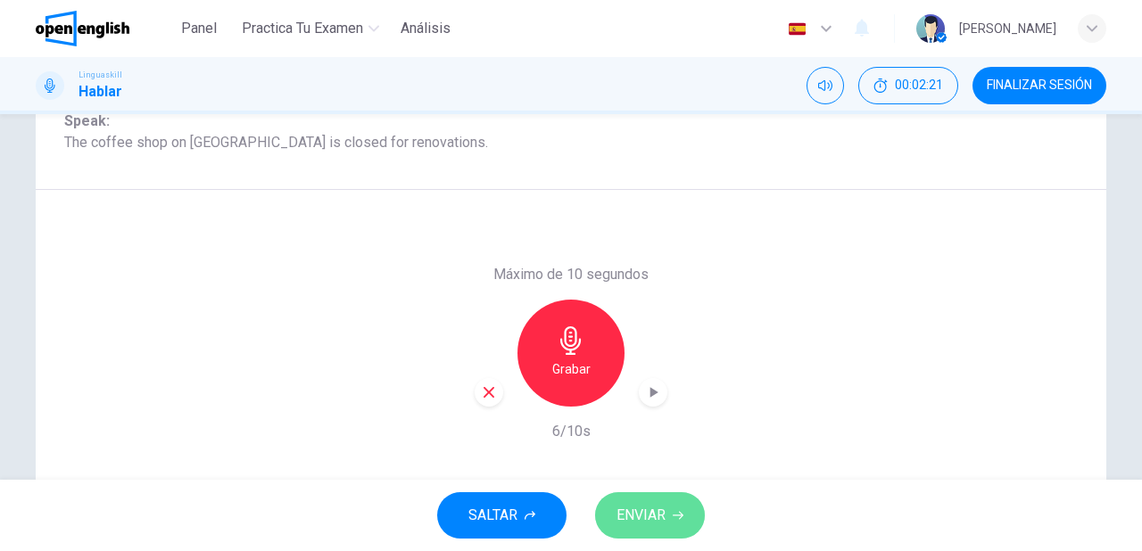
click at [647, 518] on span "ENVIAR" at bounding box center [641, 515] width 49 height 25
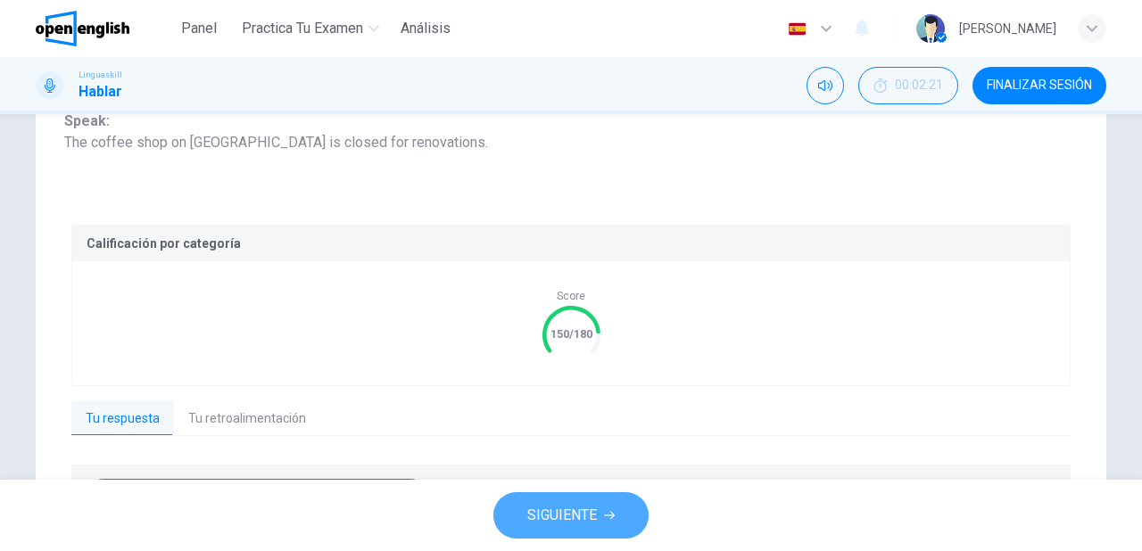
click at [606, 506] on button "SIGUIENTE" at bounding box center [570, 515] width 155 height 46
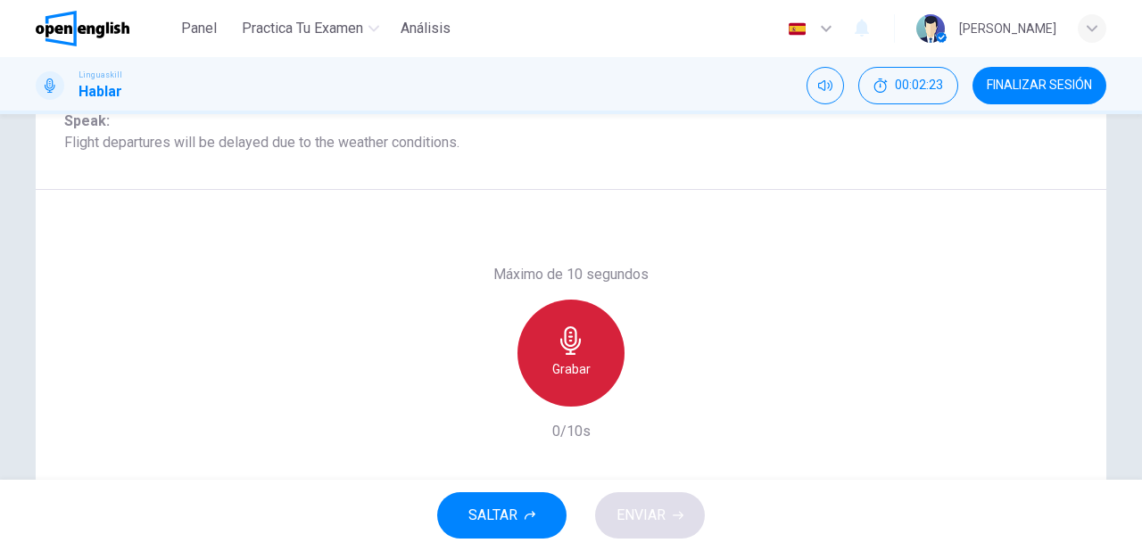
click at [582, 375] on h6 "Grabar" at bounding box center [571, 369] width 38 height 21
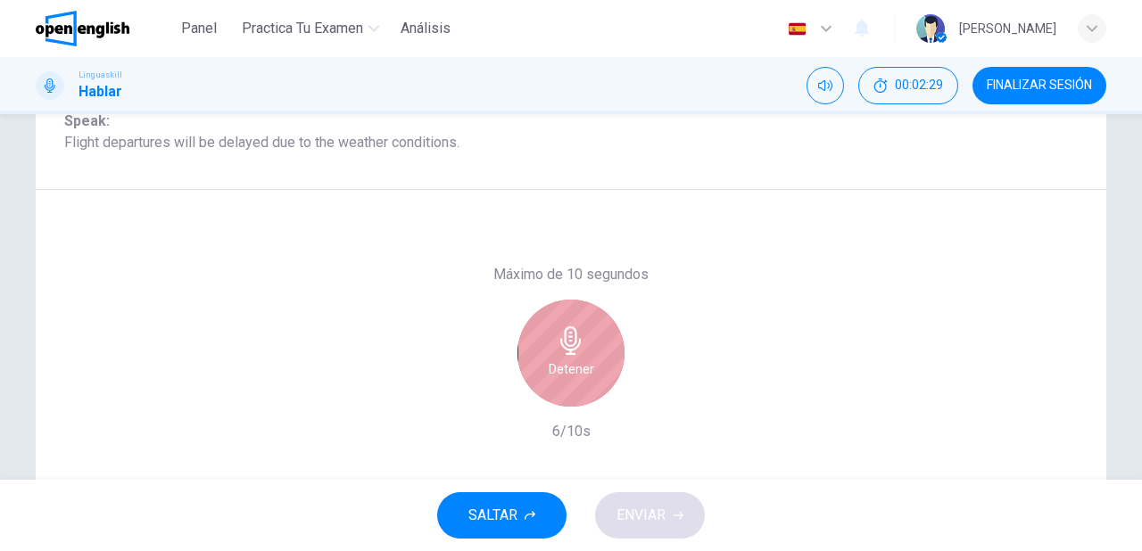
click at [582, 375] on h6 "Detener" at bounding box center [572, 369] width 46 height 21
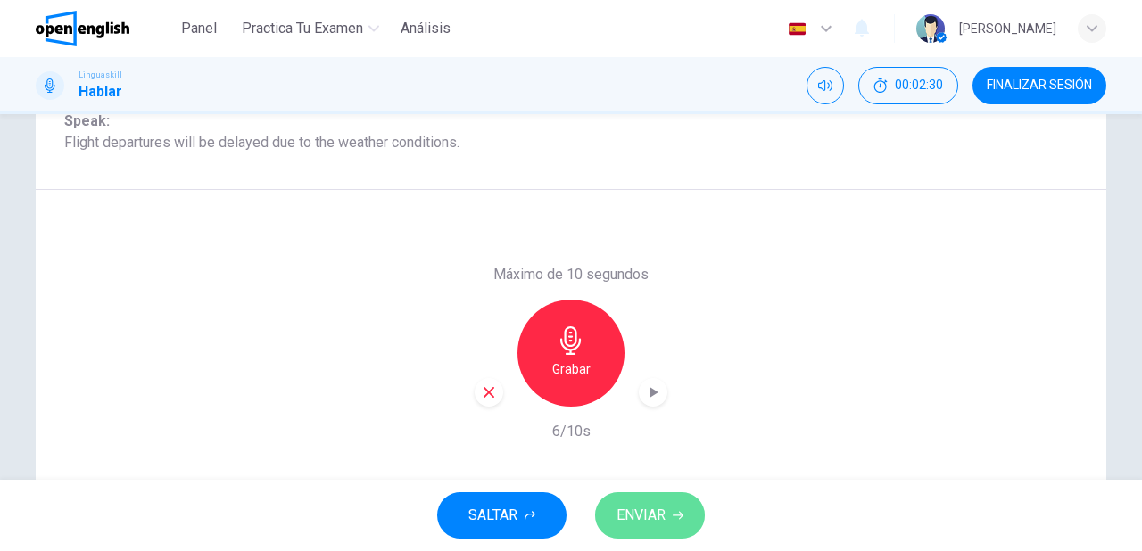
click at [669, 510] on button "ENVIAR" at bounding box center [650, 515] width 110 height 46
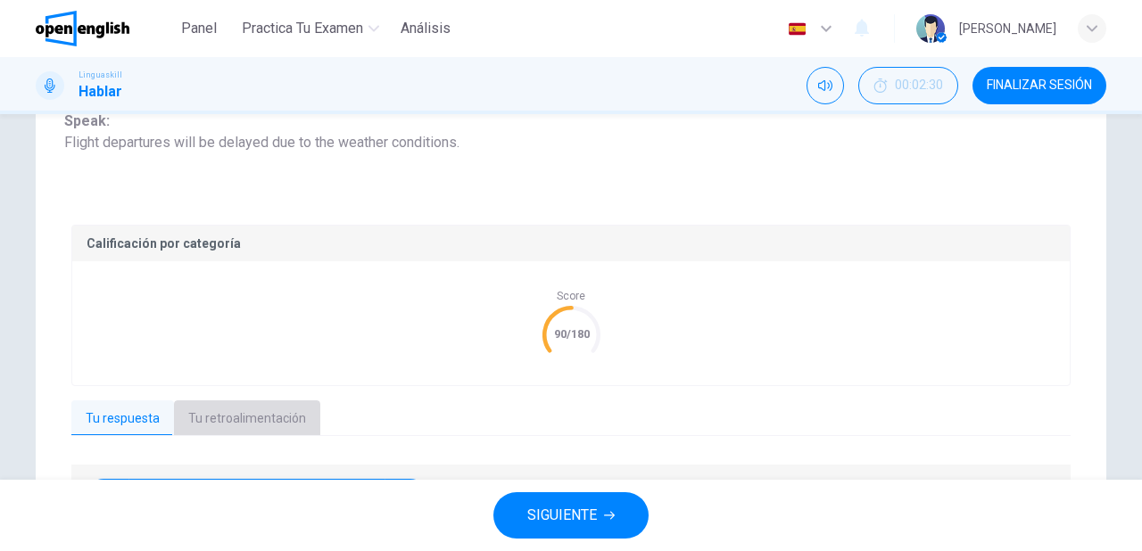
click at [268, 415] on button "Tu retroalimentación" at bounding box center [247, 419] width 146 height 37
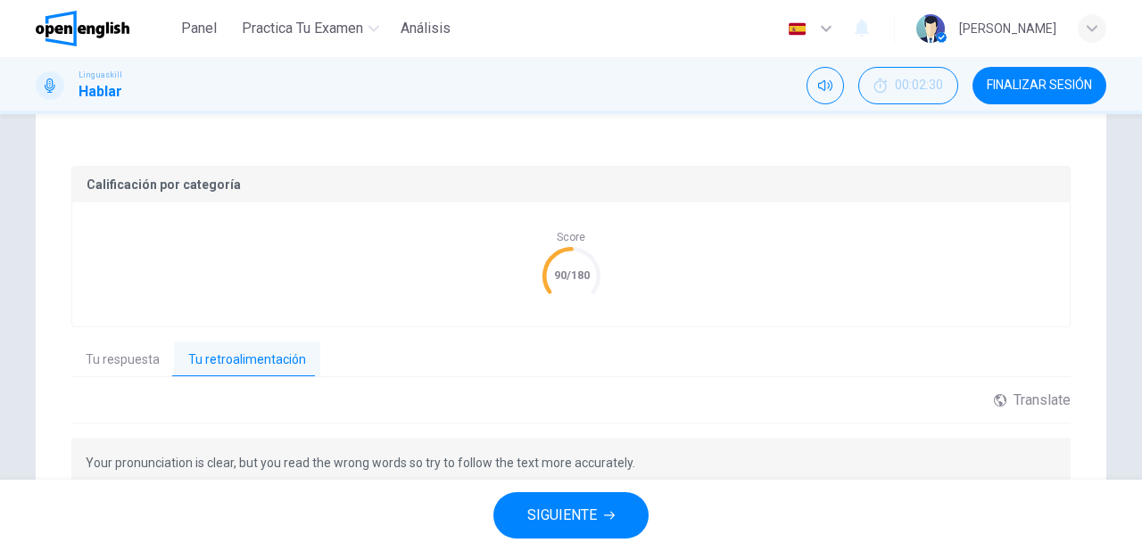
scroll to position [396, 0]
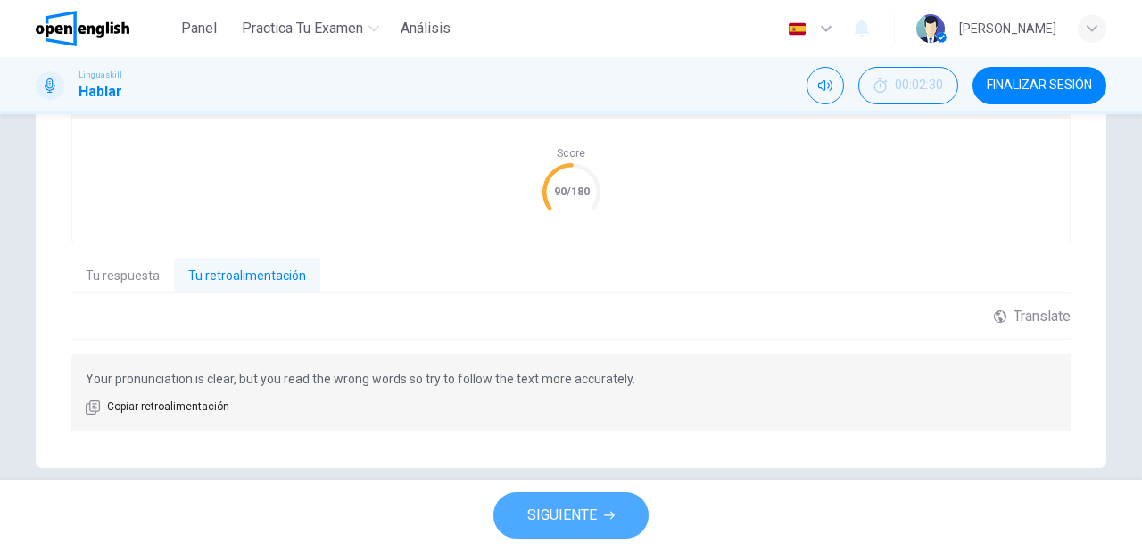
click at [567, 529] on button "SIGUIENTE" at bounding box center [570, 515] width 155 height 46
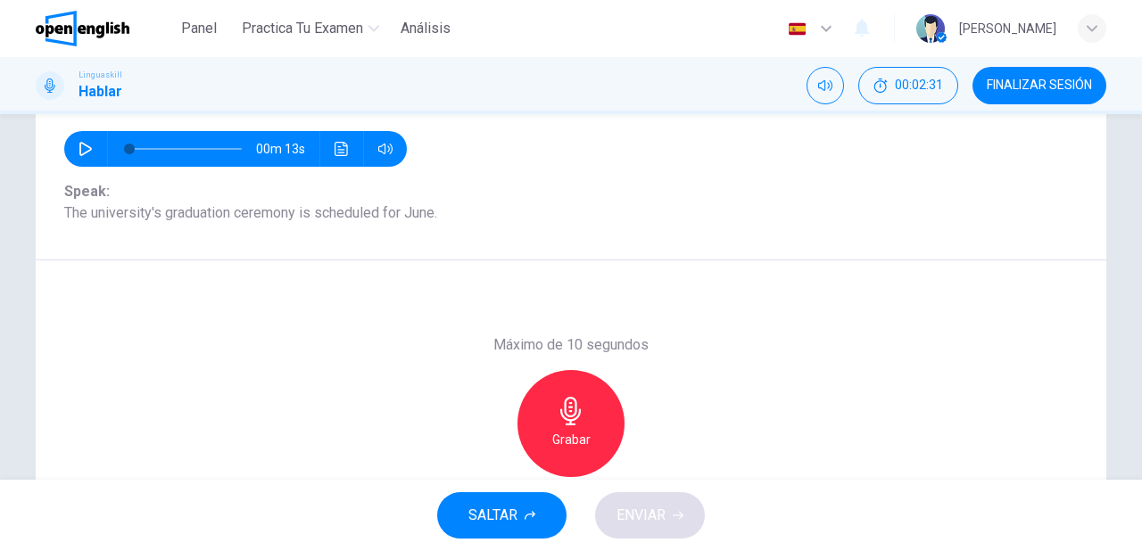
scroll to position [182, 0]
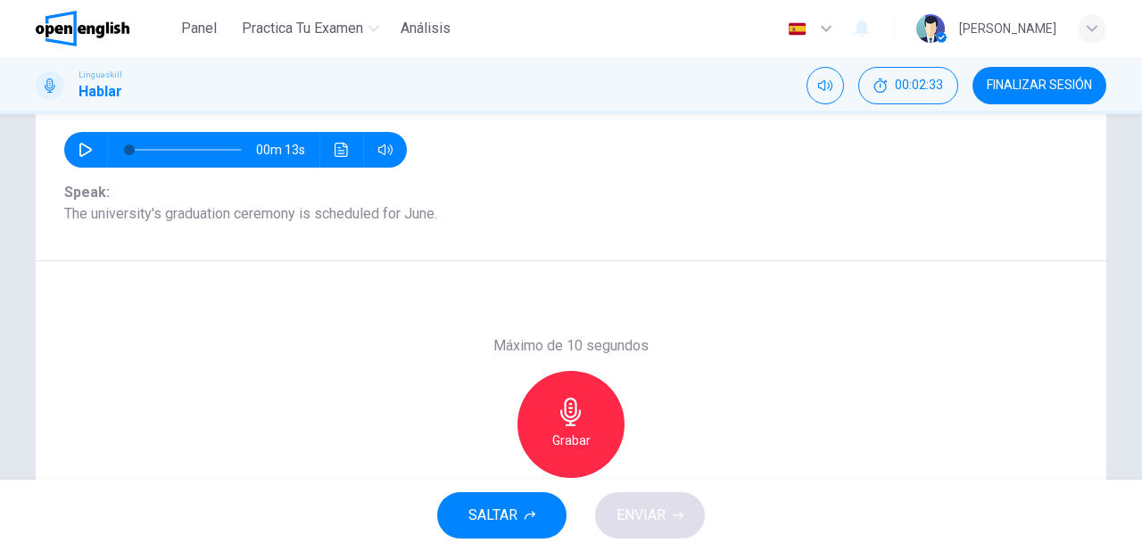
click at [542, 425] on div "Grabar" at bounding box center [570, 424] width 107 height 107
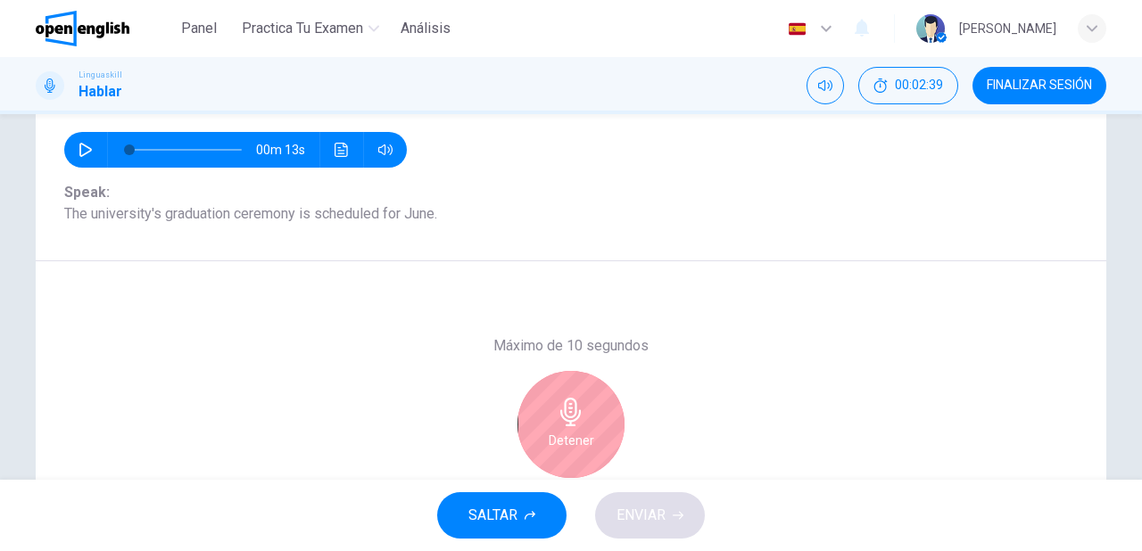
click at [542, 425] on div "Detener" at bounding box center [570, 424] width 107 height 107
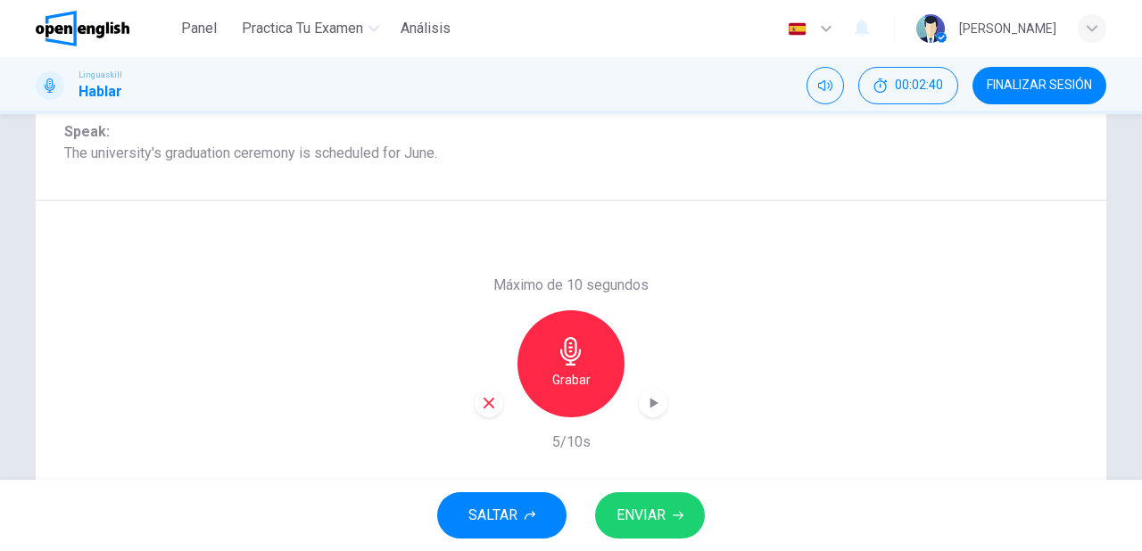
scroll to position [325, 0]
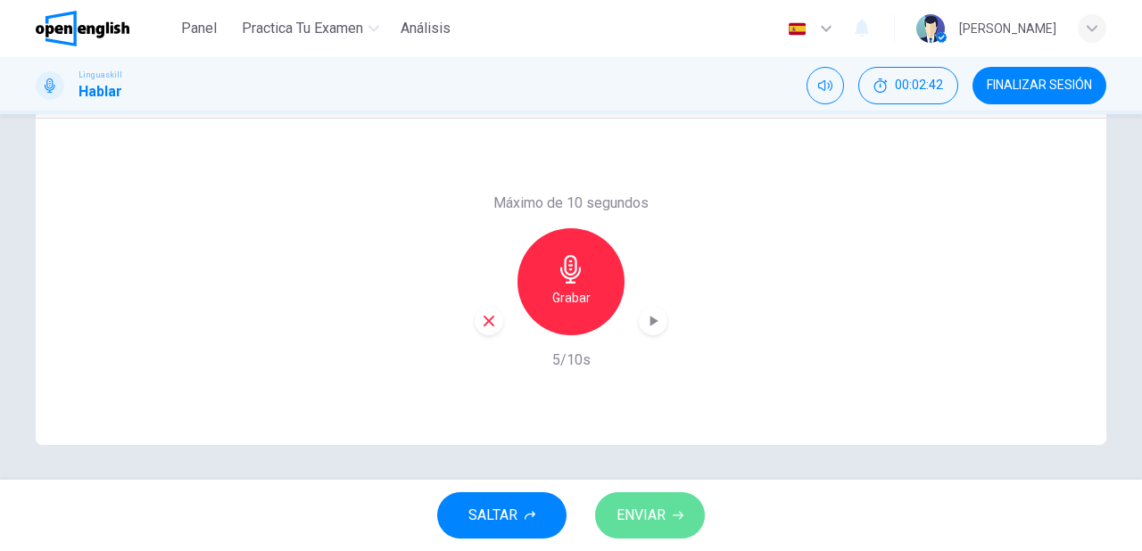
click at [655, 524] on span "ENVIAR" at bounding box center [641, 515] width 49 height 25
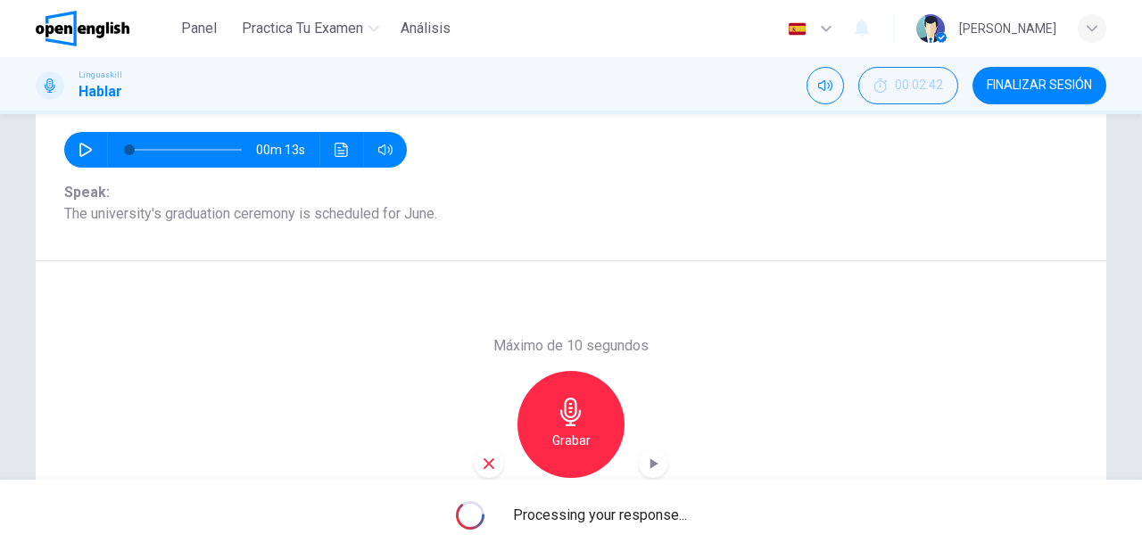
scroll to position [253, 0]
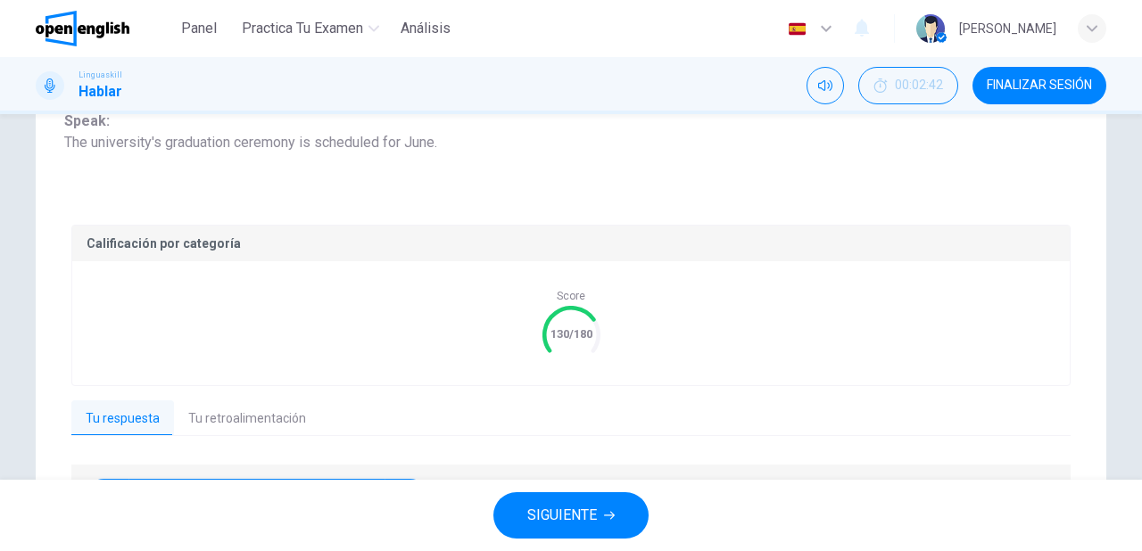
click at [621, 521] on button "SIGUIENTE" at bounding box center [570, 515] width 155 height 46
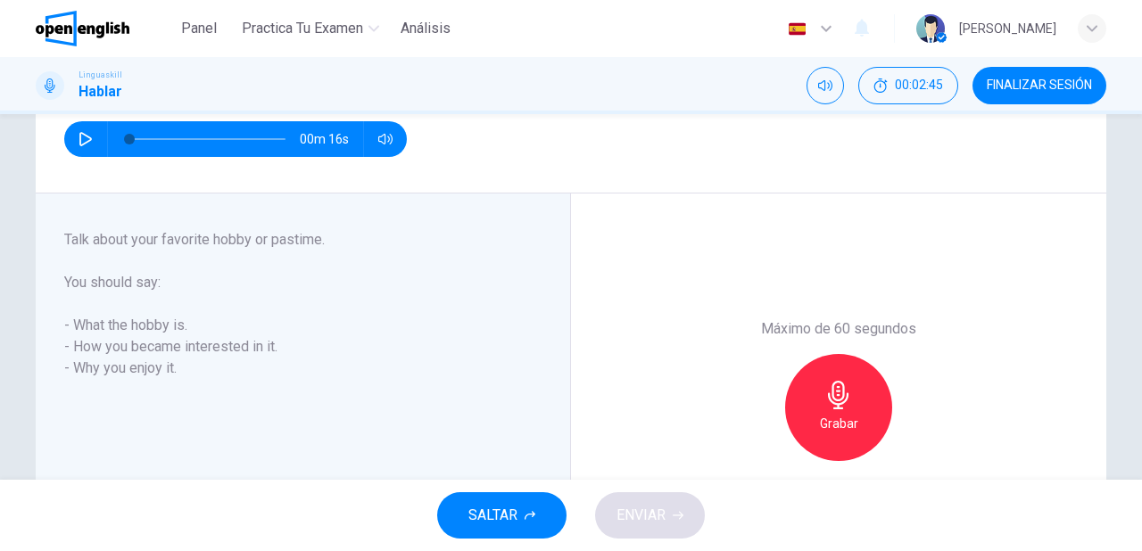
scroll to position [286, 0]
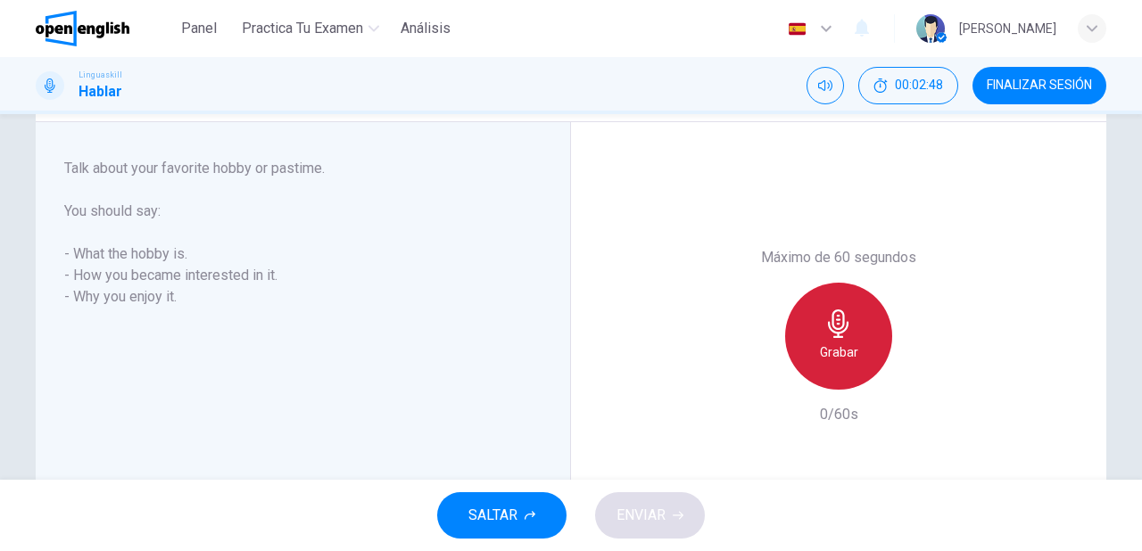
click at [827, 337] on icon "button" at bounding box center [838, 324] width 29 height 29
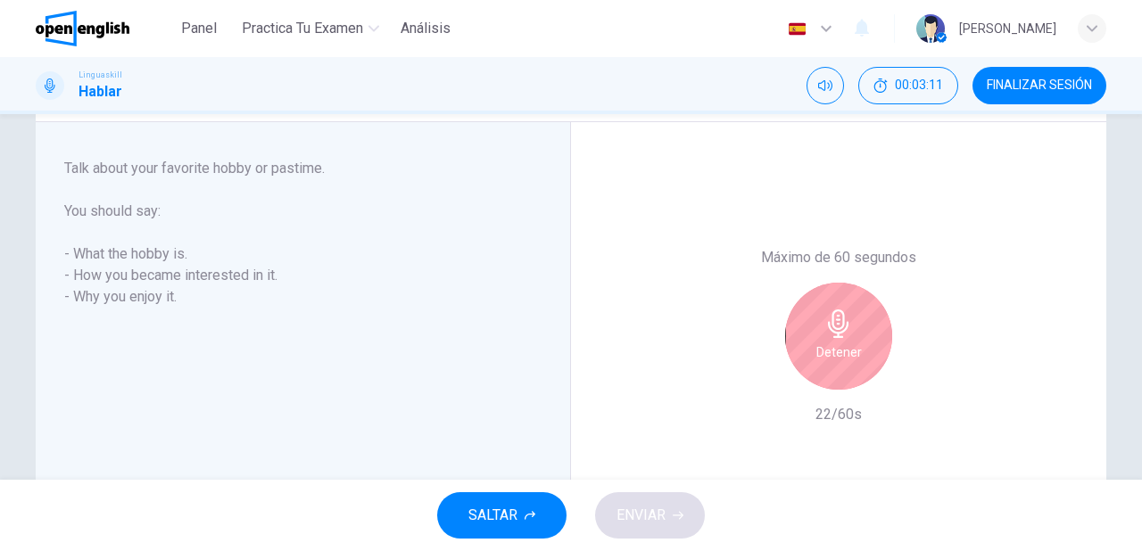
click at [851, 335] on div "Detener" at bounding box center [838, 336] width 107 height 107
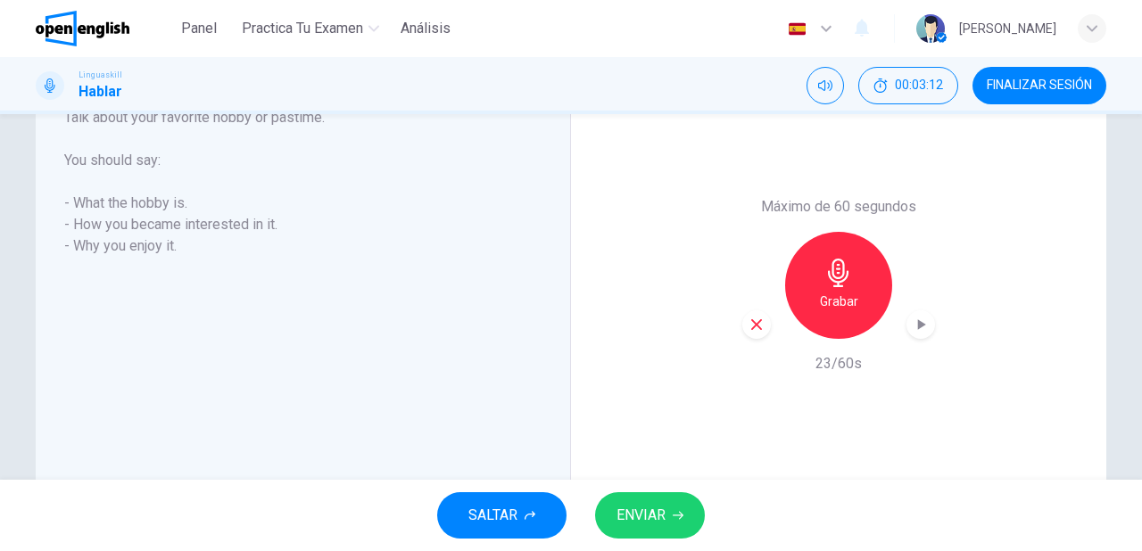
scroll to position [391, 0]
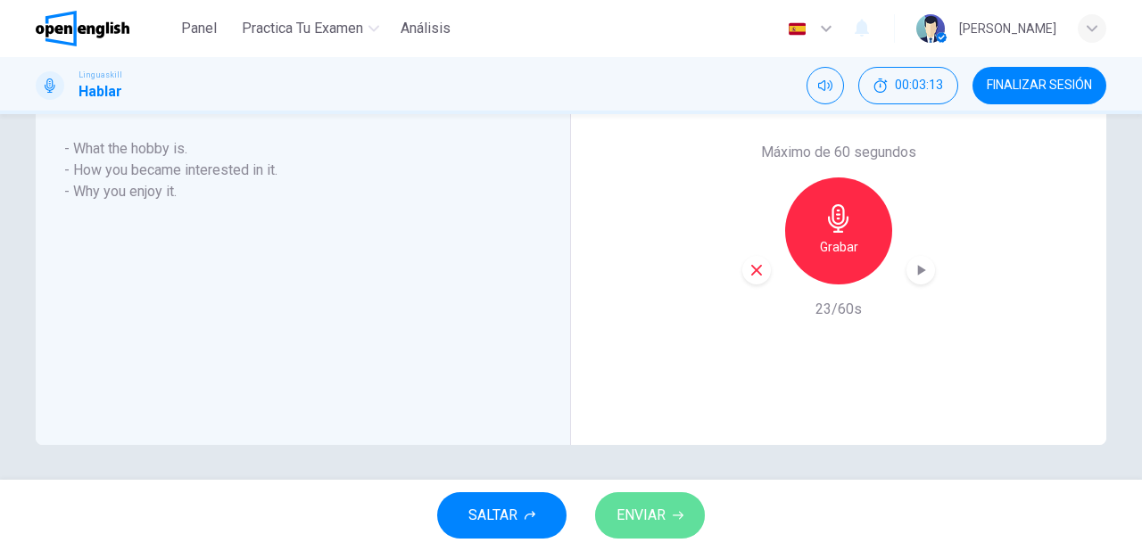
click at [668, 514] on button "ENVIAR" at bounding box center [650, 515] width 110 height 46
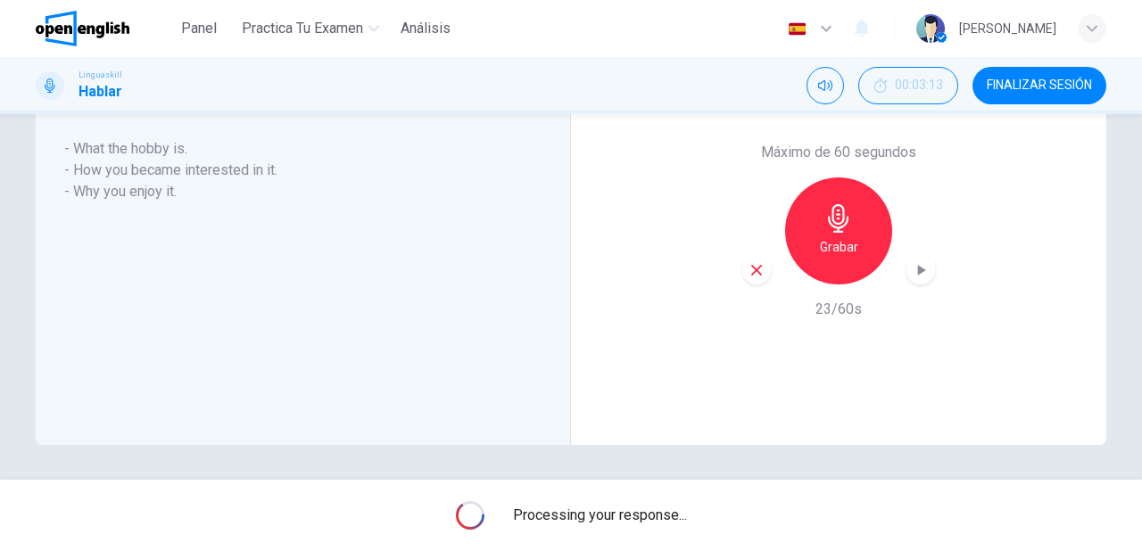
click at [752, 266] on icon "button" at bounding box center [757, 270] width 16 height 16
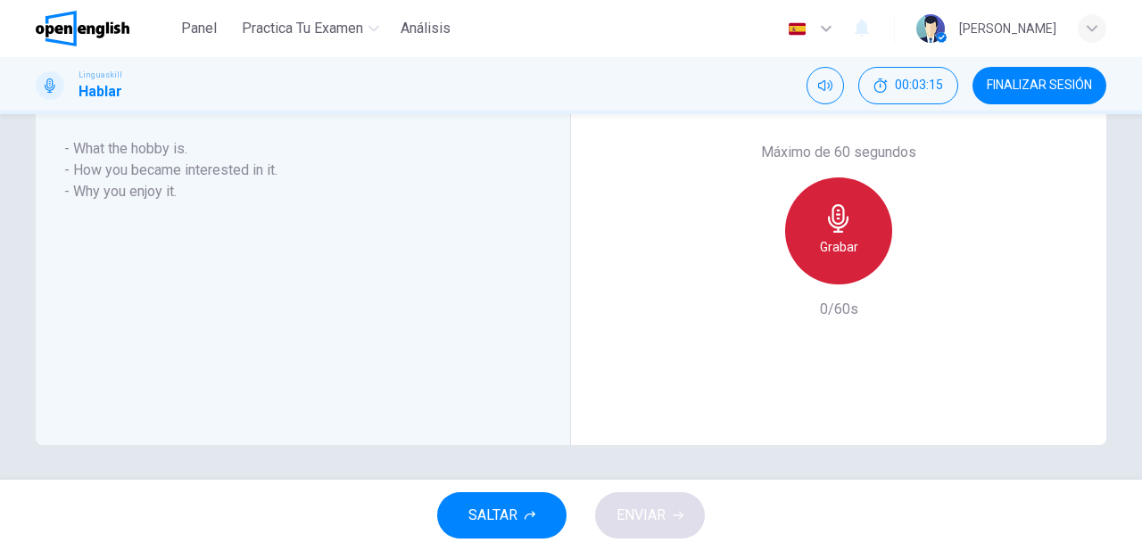
click at [828, 235] on div "Grabar" at bounding box center [838, 231] width 107 height 107
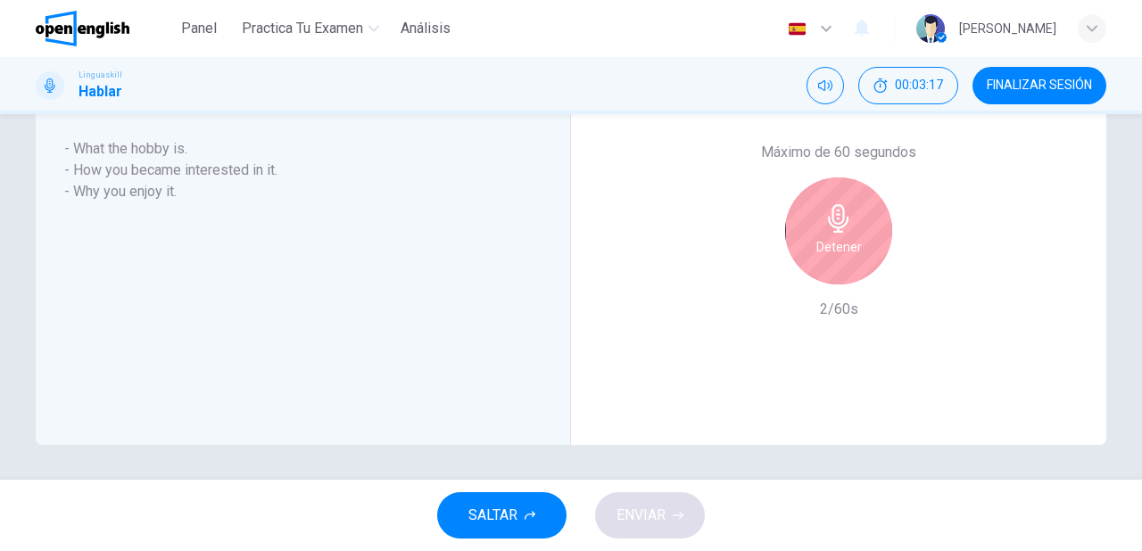
click at [841, 230] on icon "button" at bounding box center [838, 218] width 29 height 29
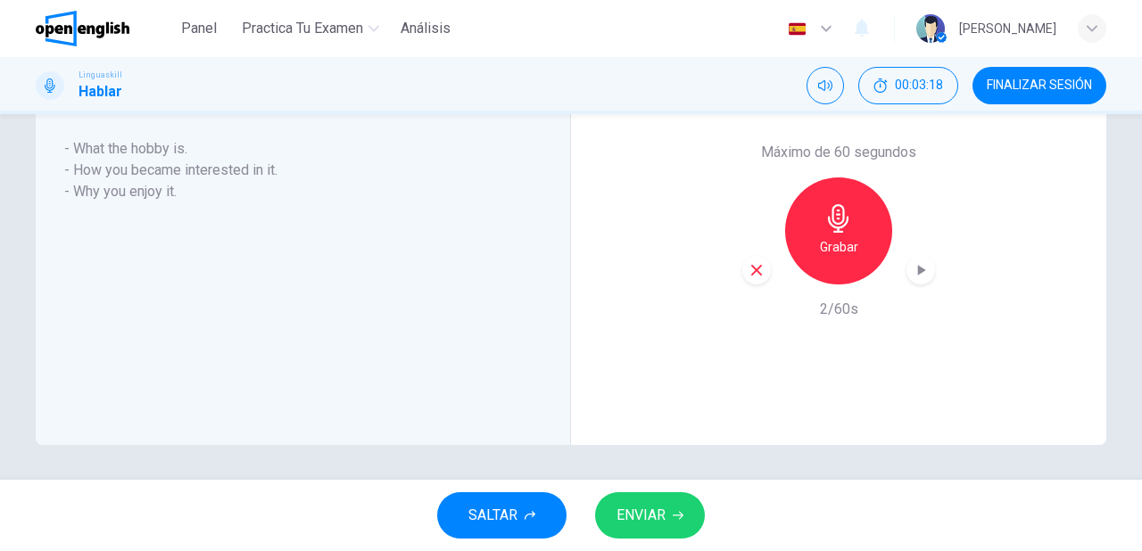
click at [754, 268] on icon "button" at bounding box center [756, 270] width 11 height 11
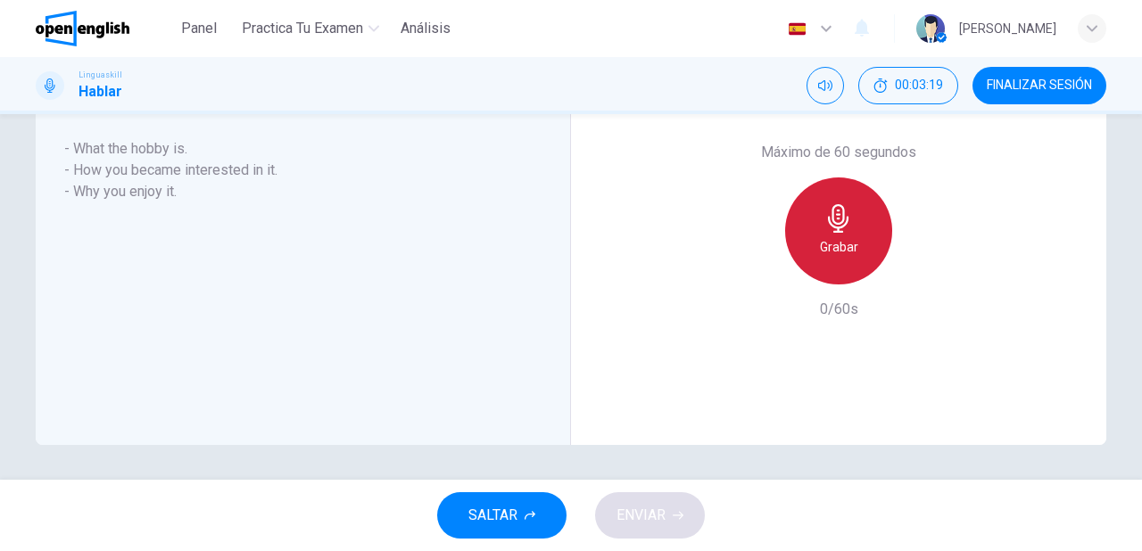
click at [848, 231] on icon "button" at bounding box center [838, 218] width 29 height 29
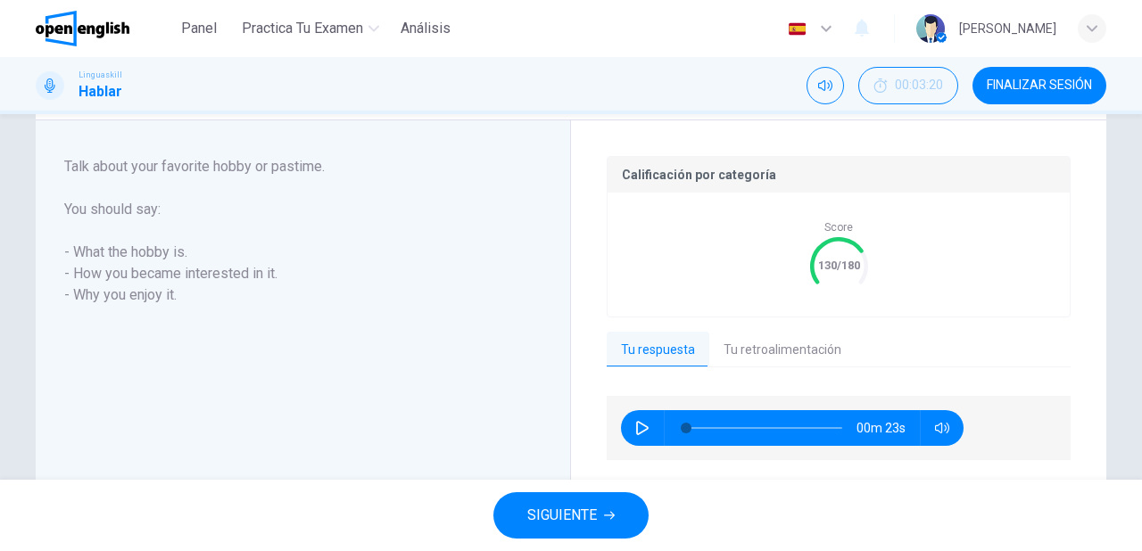
scroll to position [355, 0]
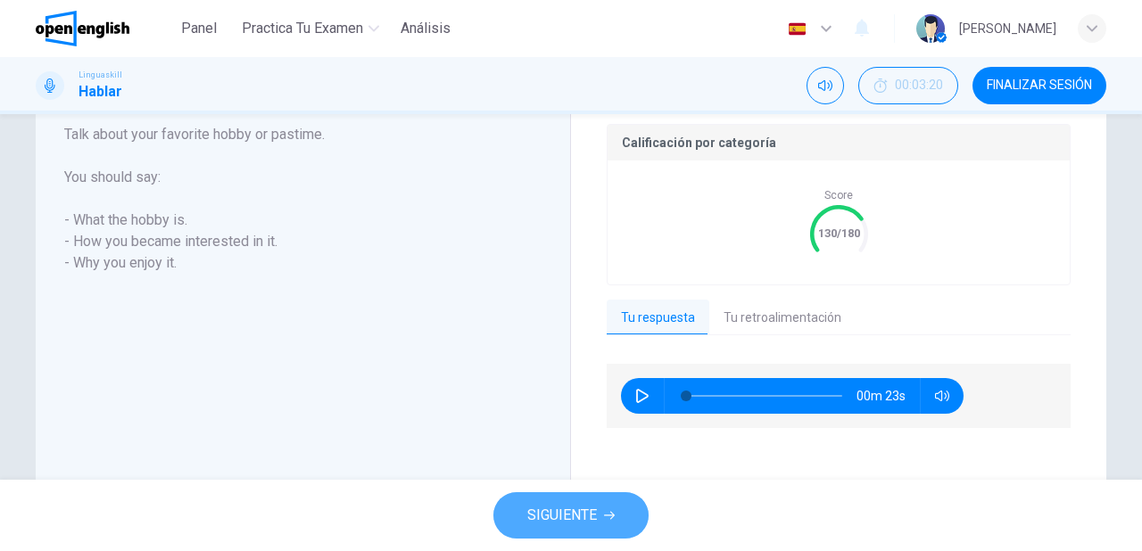
click at [604, 521] on icon "button" at bounding box center [609, 515] width 11 height 11
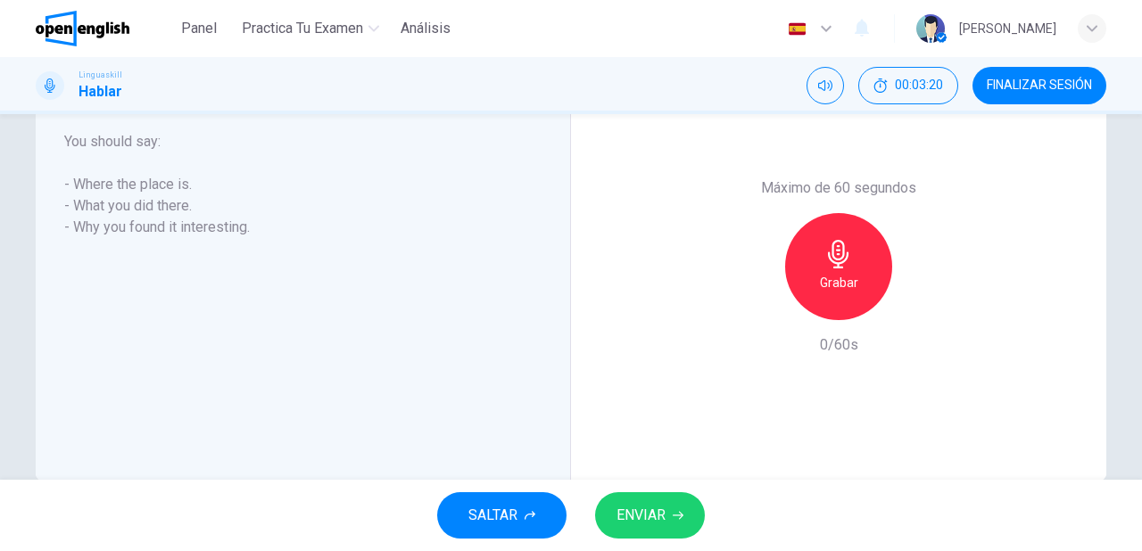
scroll to position [319, 0]
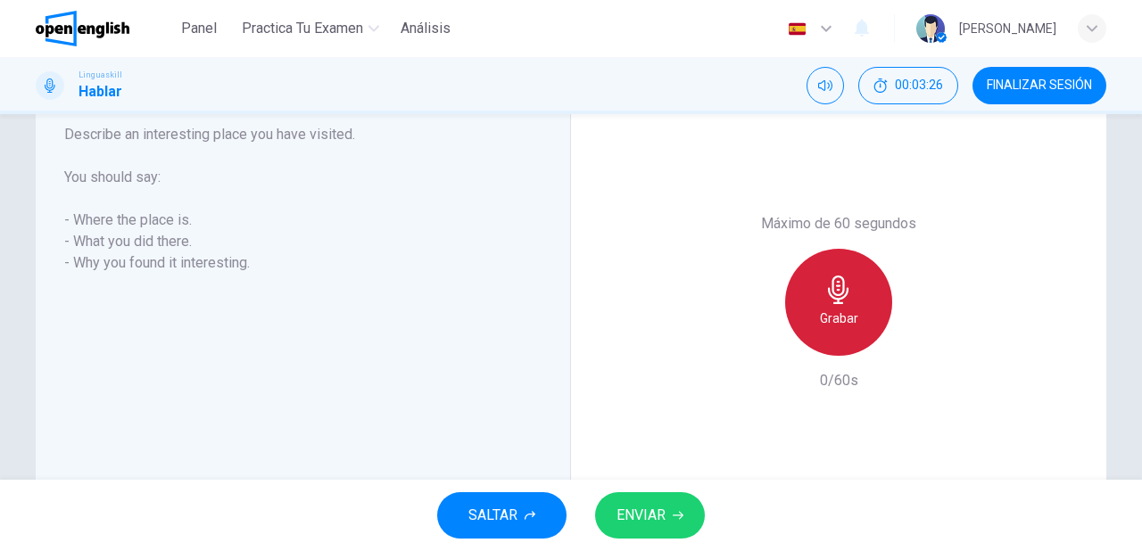
click at [824, 308] on h6 "Grabar" at bounding box center [839, 318] width 38 height 21
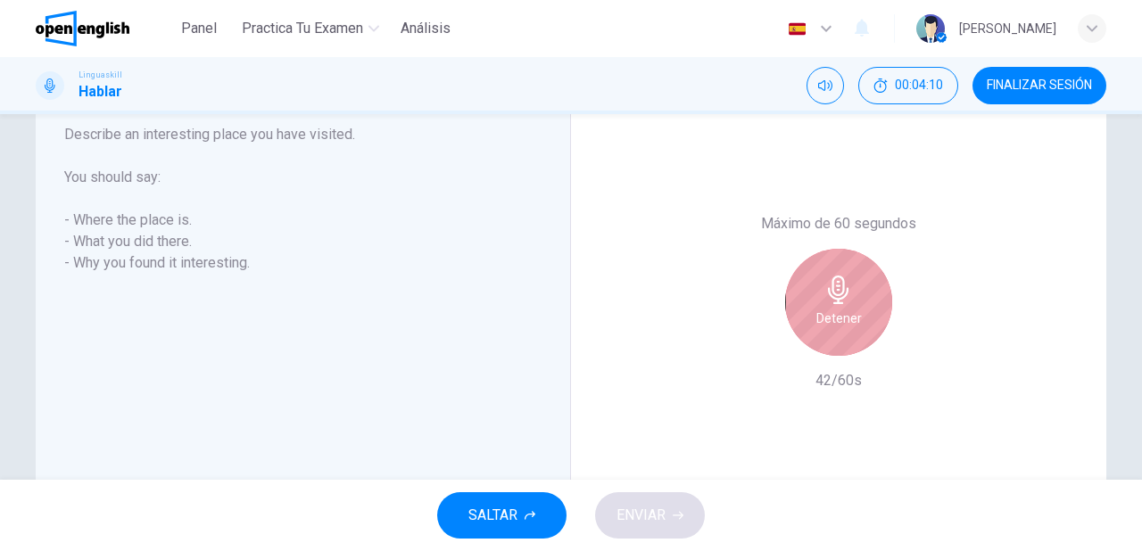
click at [822, 330] on div "Detener" at bounding box center [838, 302] width 107 height 107
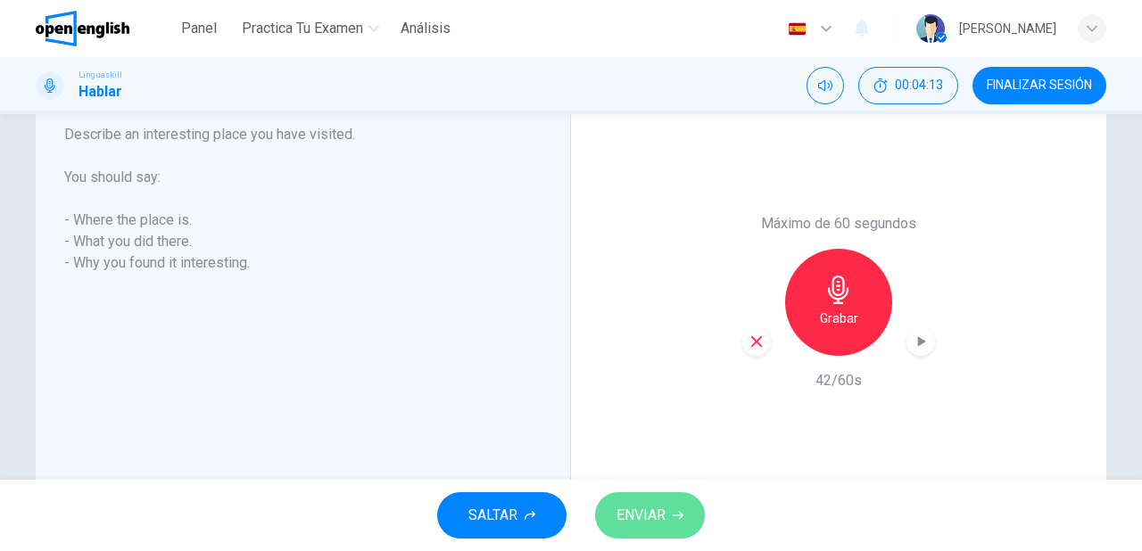
click at [661, 507] on span "ENVIAR" at bounding box center [641, 515] width 49 height 25
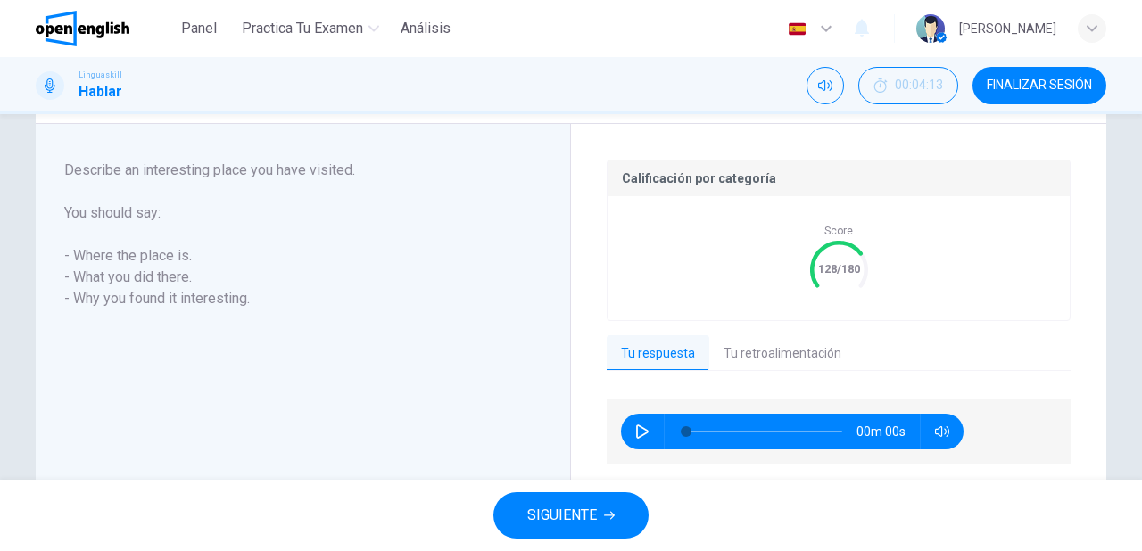
scroll to position [355, 0]
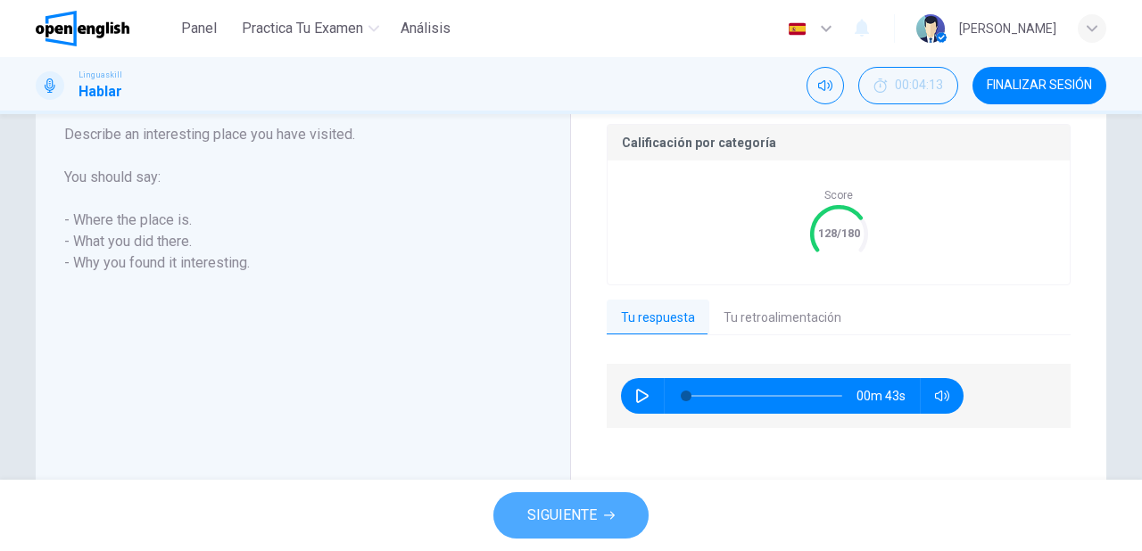
click at [600, 503] on button "SIGUIENTE" at bounding box center [570, 515] width 155 height 46
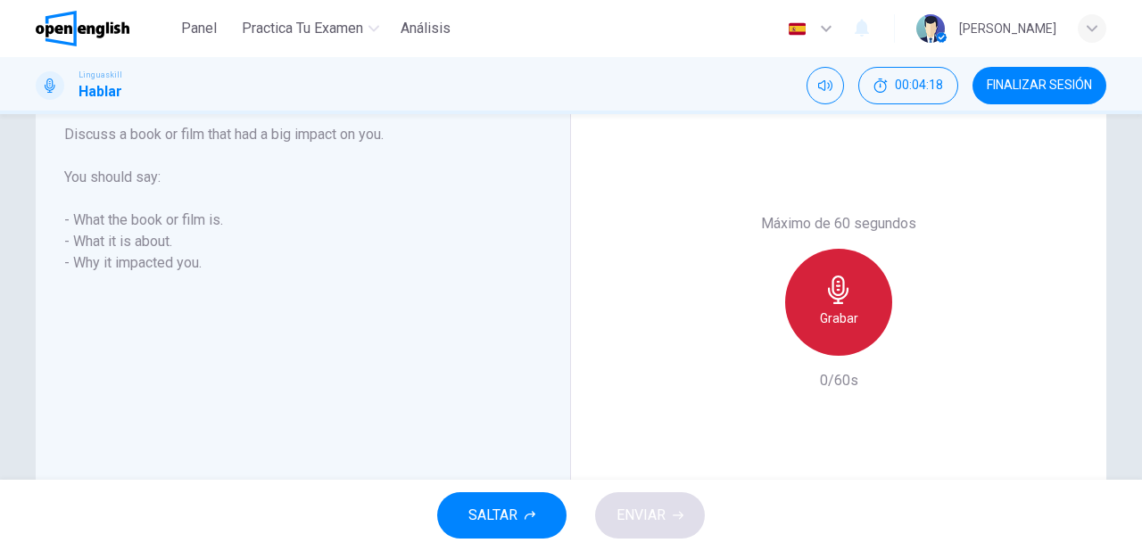
click at [819, 305] on div "Grabar" at bounding box center [838, 302] width 107 height 107
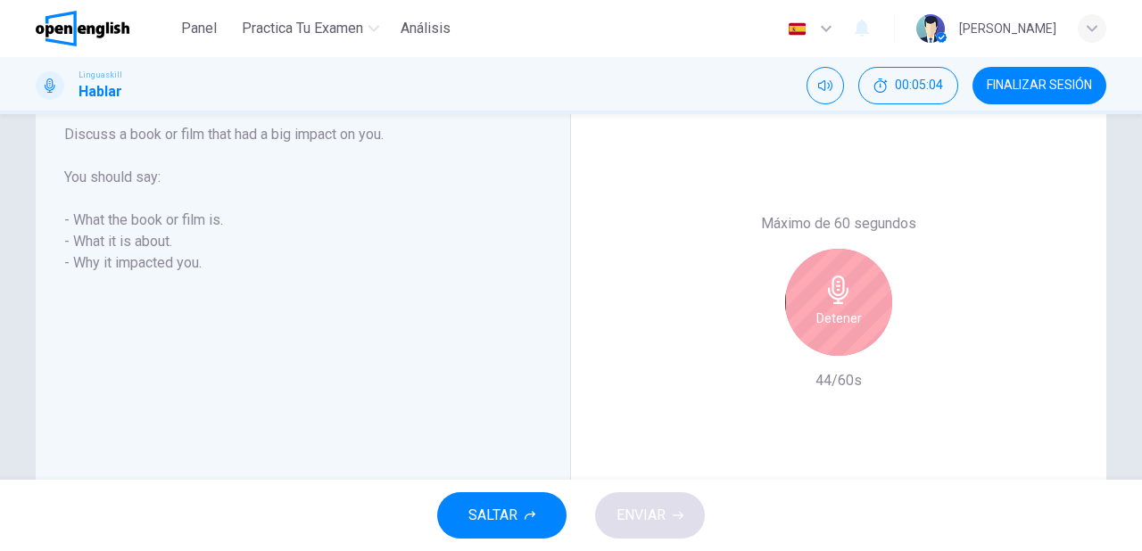
click at [847, 328] on div "Detener" at bounding box center [838, 302] width 107 height 107
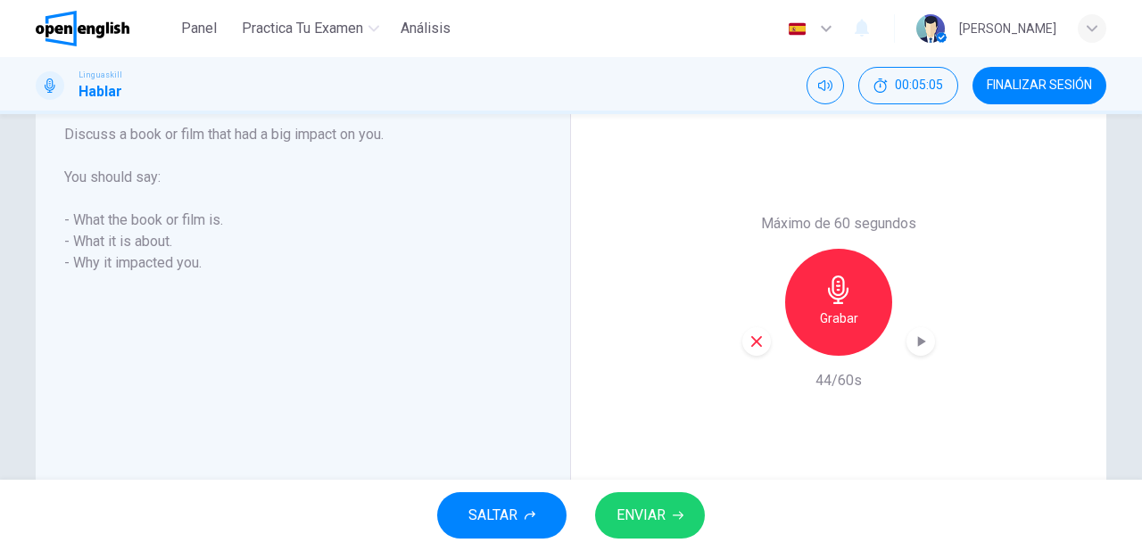
click at [671, 513] on button "ENVIAR" at bounding box center [650, 515] width 110 height 46
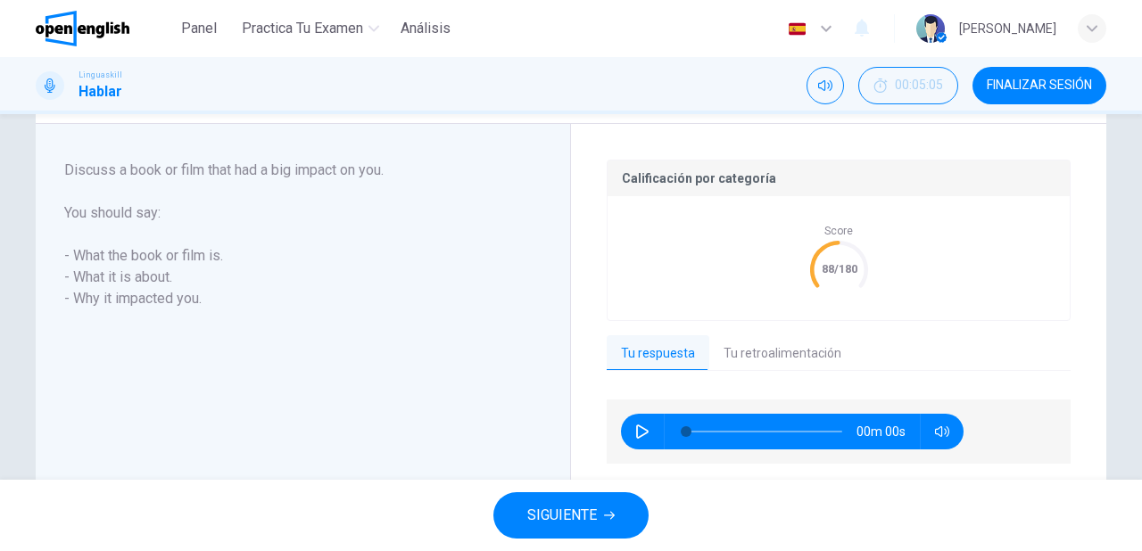
scroll to position [355, 0]
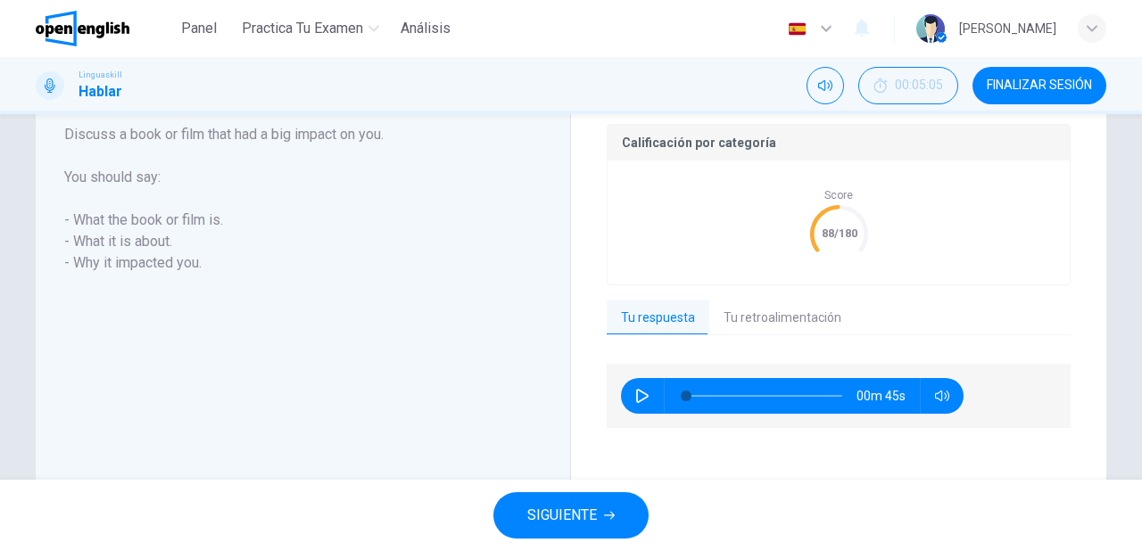
click at [589, 542] on div "SIGUIENTE" at bounding box center [571, 515] width 1142 height 71
click at [592, 530] on button "SIGUIENTE" at bounding box center [570, 515] width 155 height 46
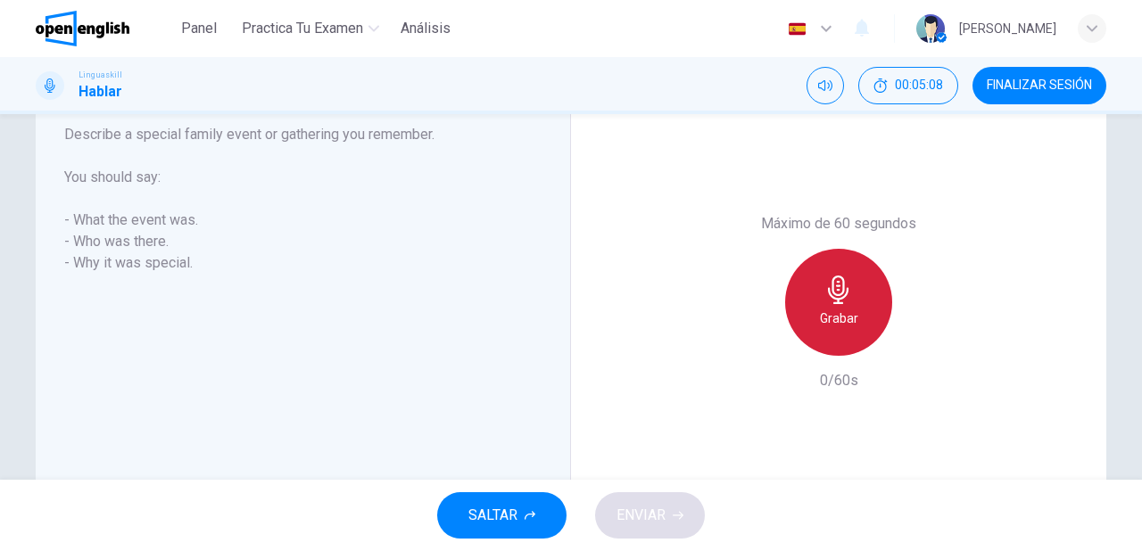
click at [826, 318] on h6 "Grabar" at bounding box center [839, 318] width 38 height 21
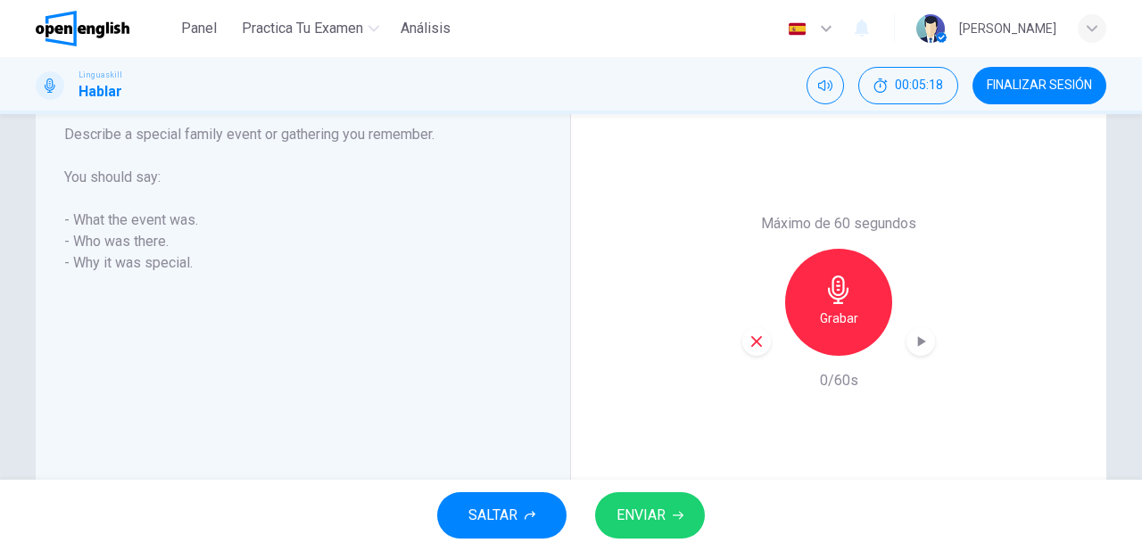
click at [844, 310] on h6 "Grabar" at bounding box center [839, 318] width 38 height 21
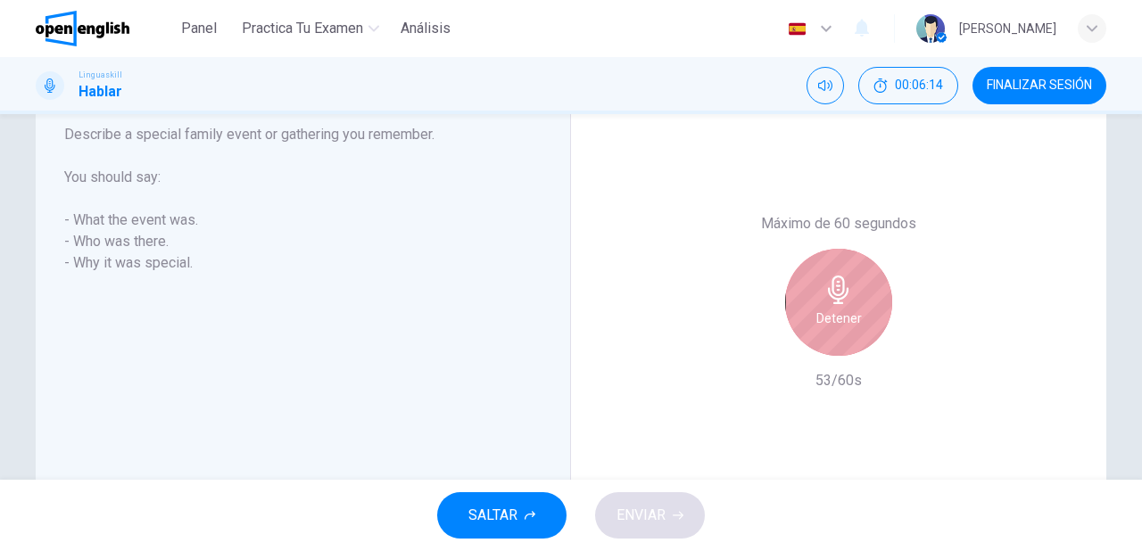
click at [851, 278] on div "Detener" at bounding box center [838, 302] width 107 height 107
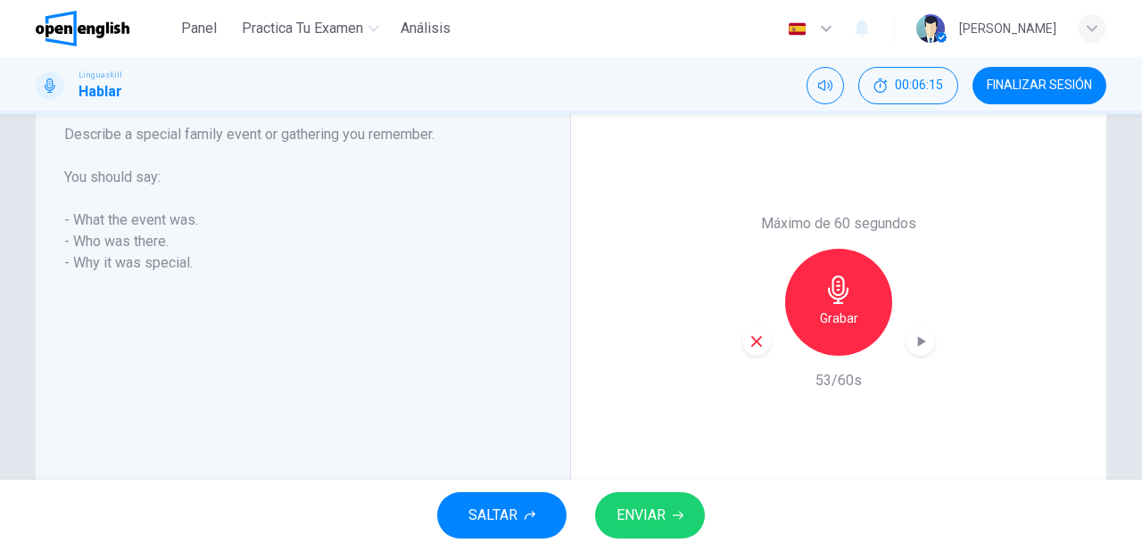
click at [657, 535] on button "ENVIAR" at bounding box center [650, 515] width 110 height 46
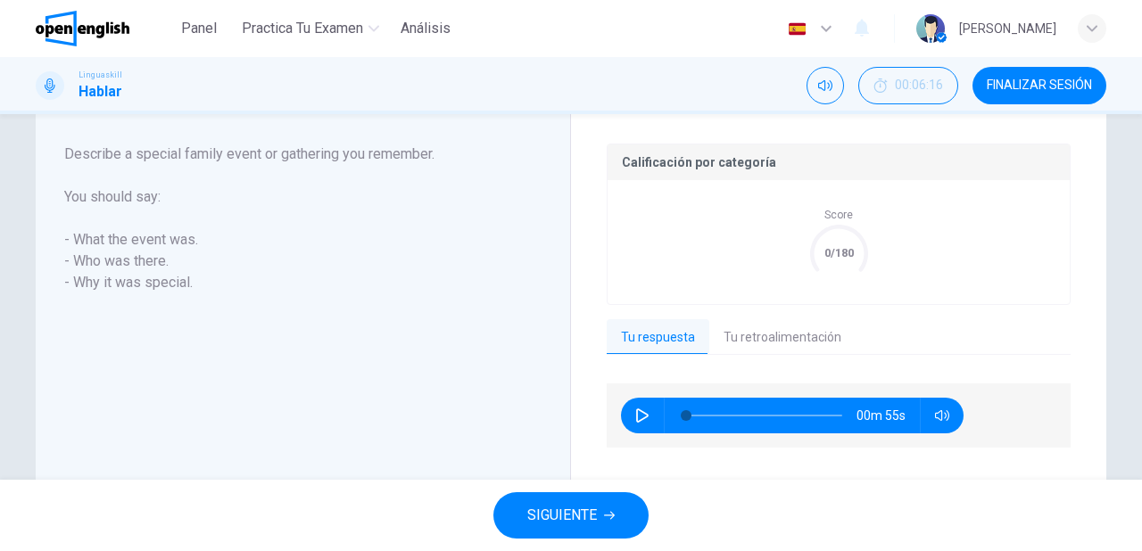
scroll to position [355, 0]
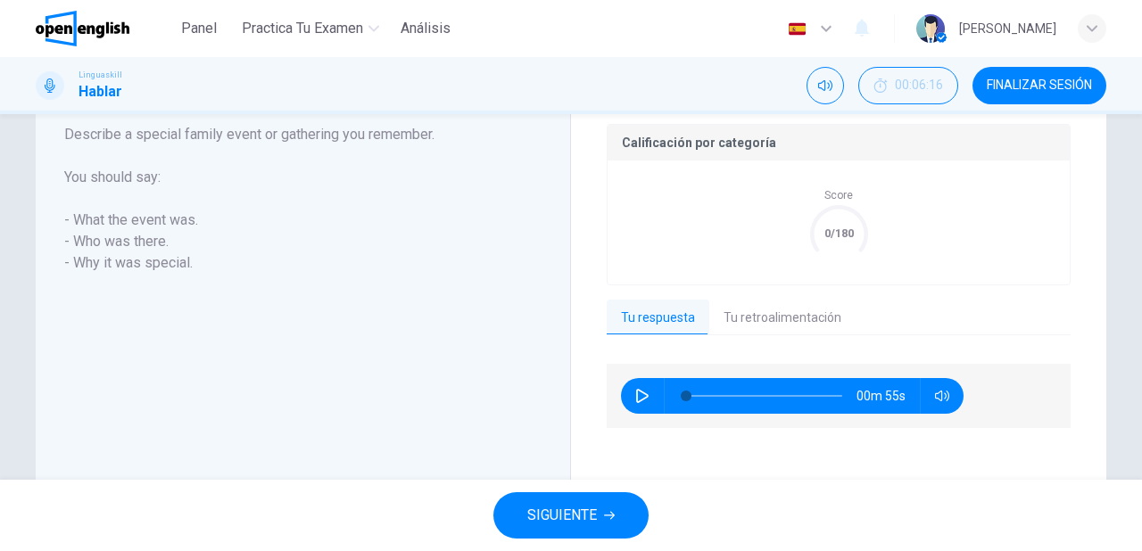
click at [771, 314] on button "Tu retroalimentación" at bounding box center [782, 318] width 146 height 37
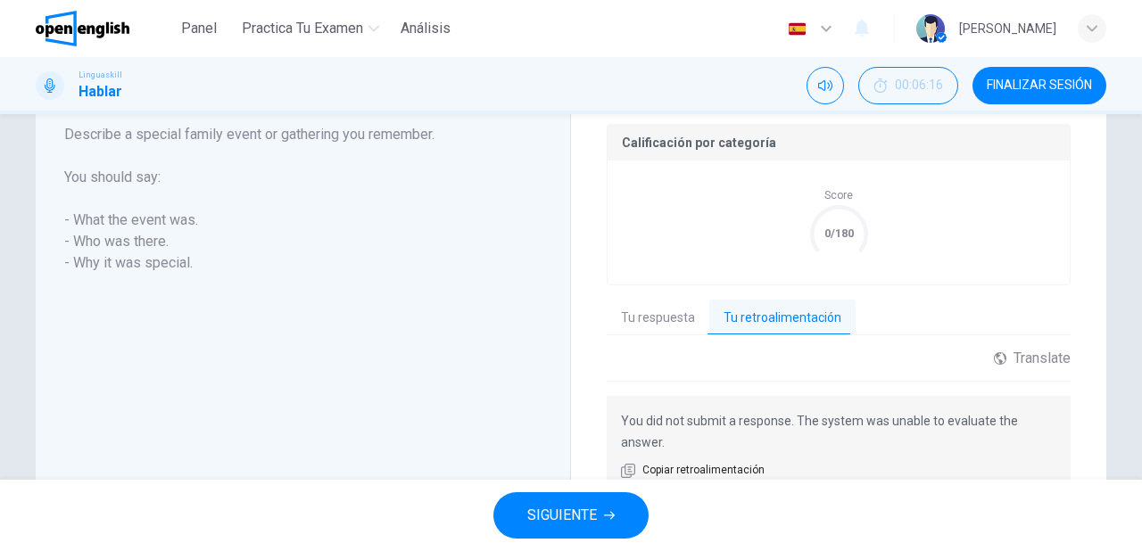
click at [658, 322] on button "Tu respuesta" at bounding box center [658, 318] width 103 height 37
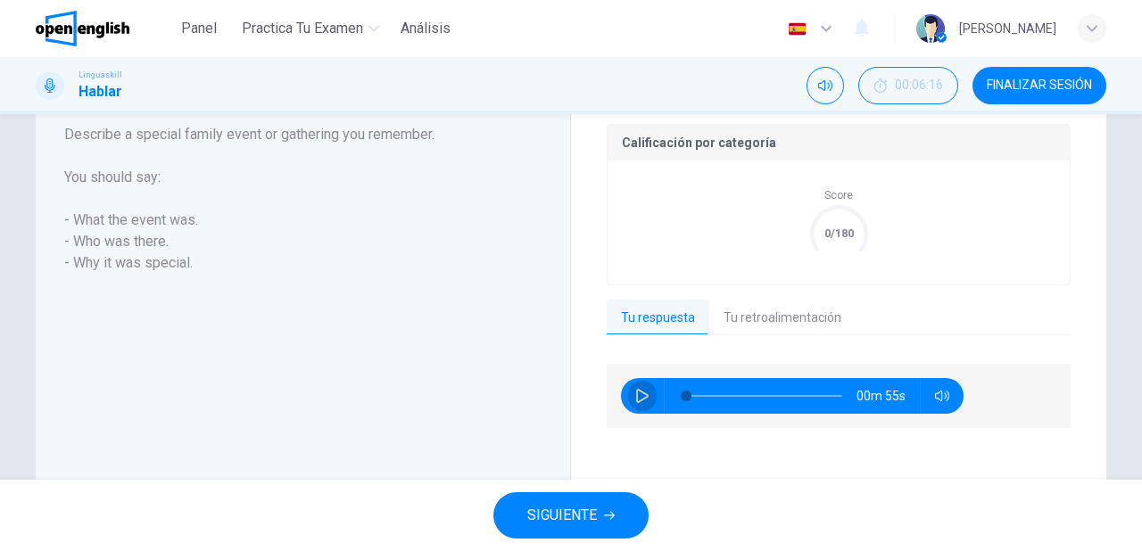
click at [635, 397] on icon "button" at bounding box center [642, 396] width 14 height 14
click at [639, 397] on icon "button" at bounding box center [642, 396] width 14 height 14
type input "**"
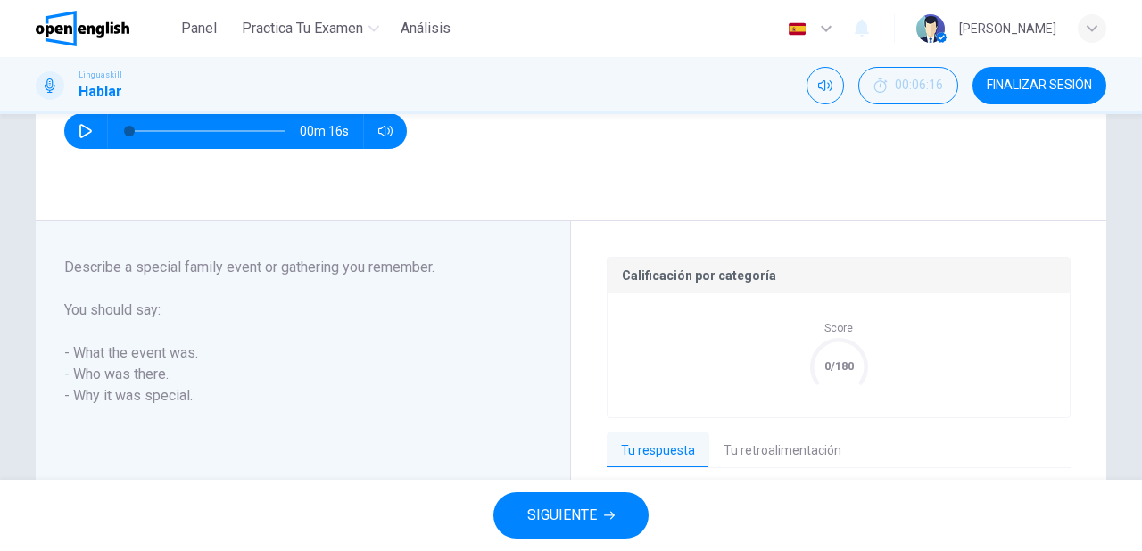
scroll to position [284, 0]
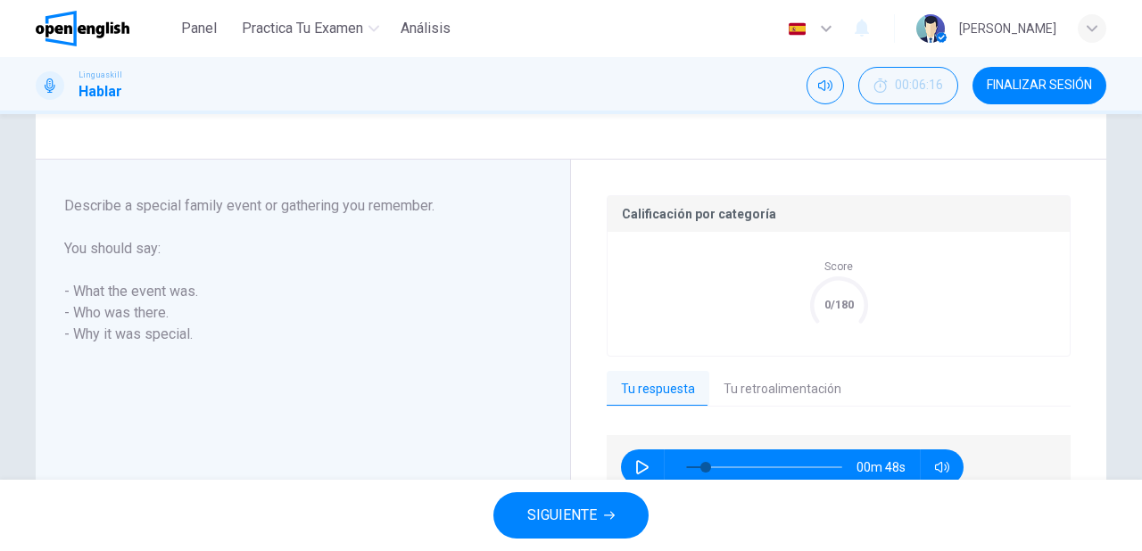
click at [735, 385] on button "Tu retroalimentación" at bounding box center [782, 389] width 146 height 37
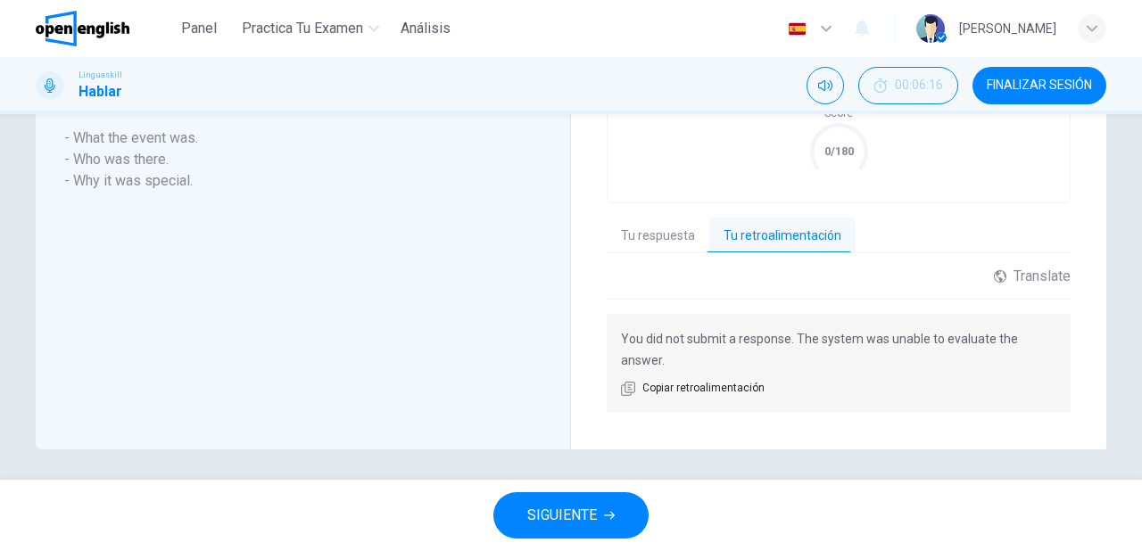
scroll to position [442, 0]
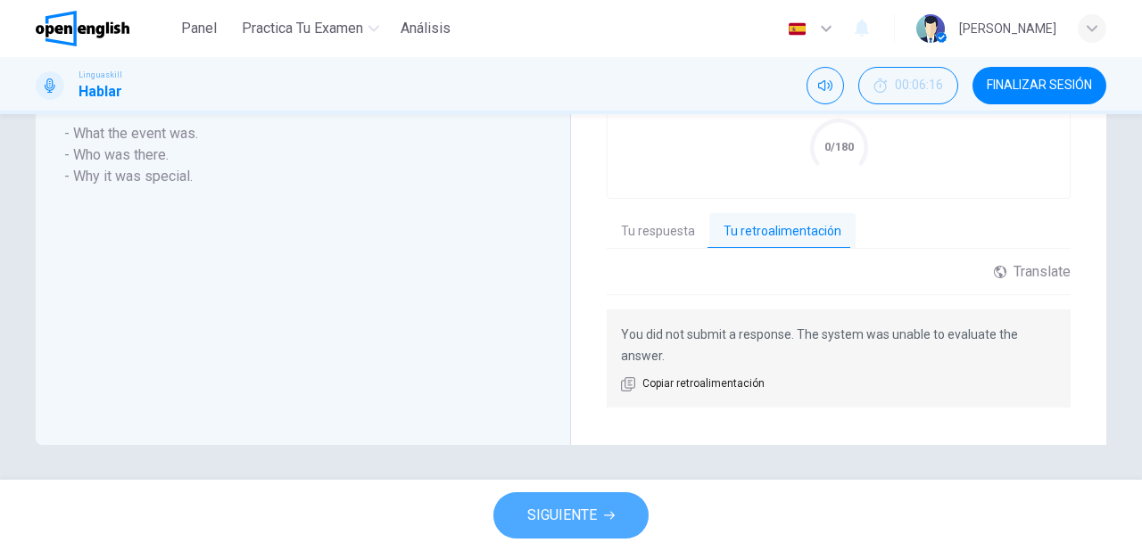
click at [625, 514] on button "SIGUIENTE" at bounding box center [570, 515] width 155 height 46
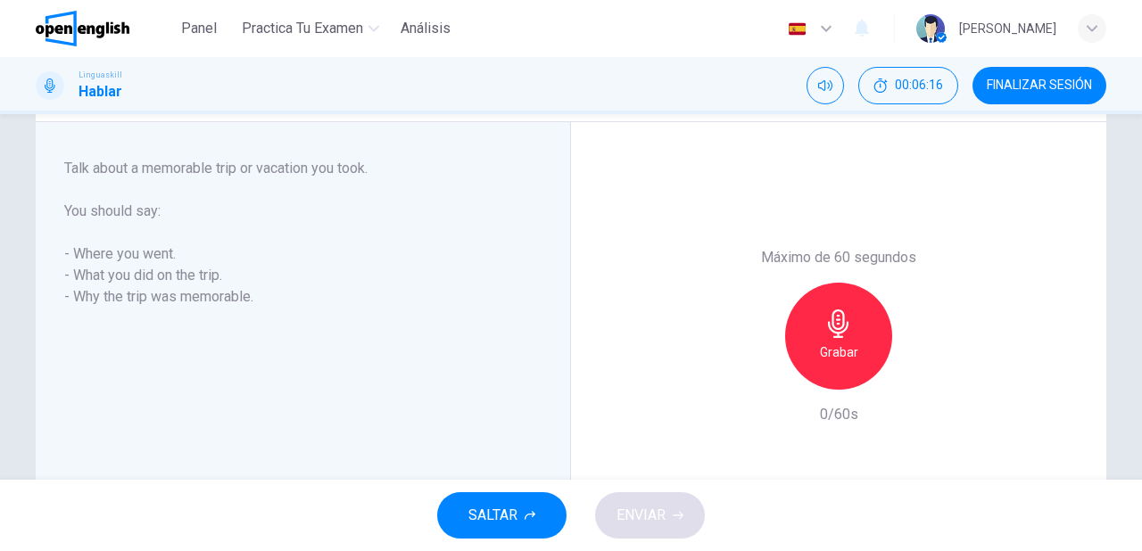
scroll to position [248, 0]
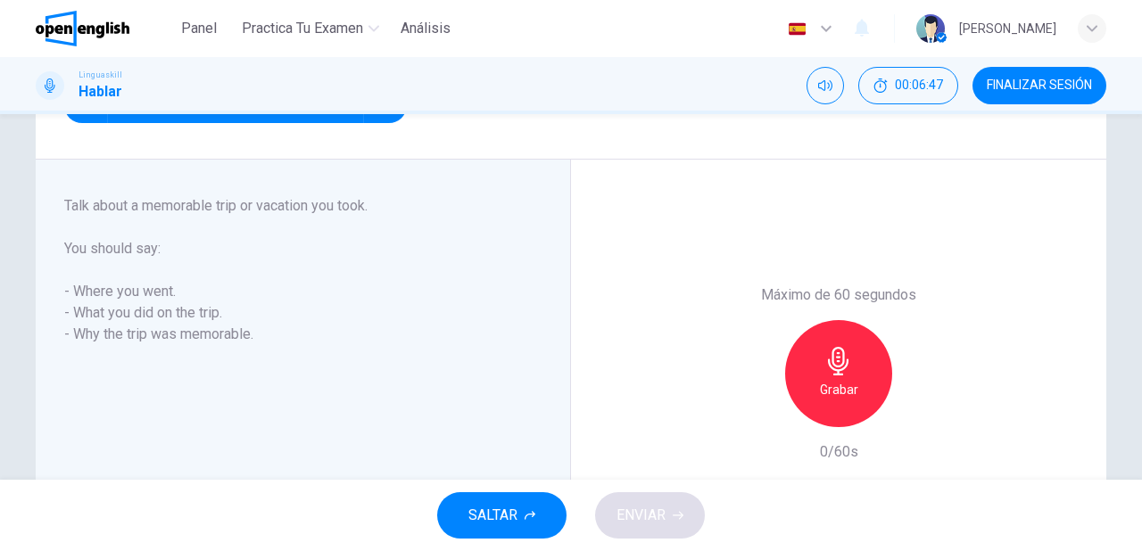
click at [836, 389] on h6 "Grabar" at bounding box center [839, 389] width 38 height 21
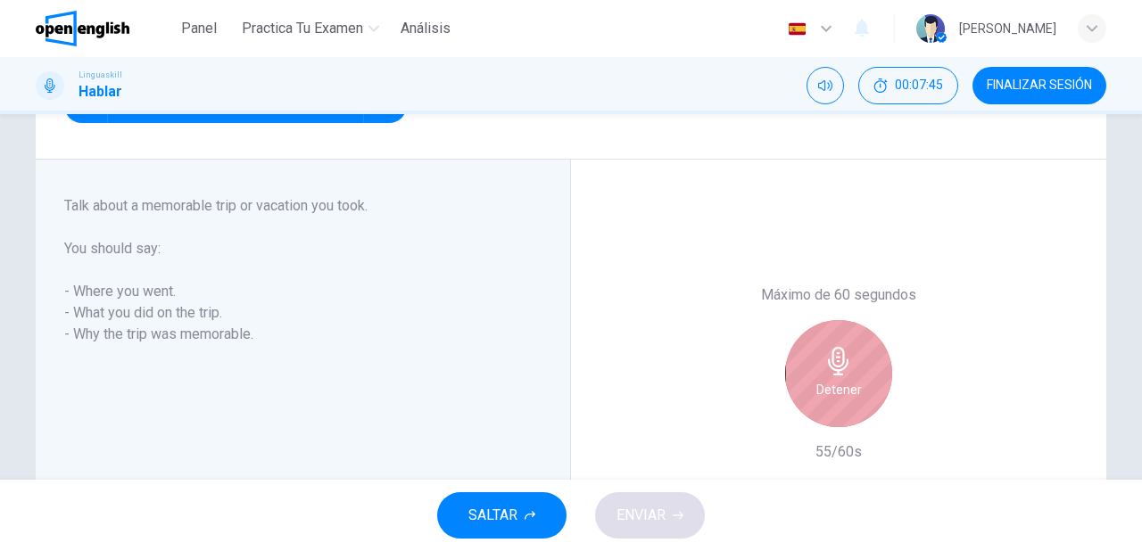
click at [835, 389] on h6 "Detener" at bounding box center [839, 389] width 46 height 21
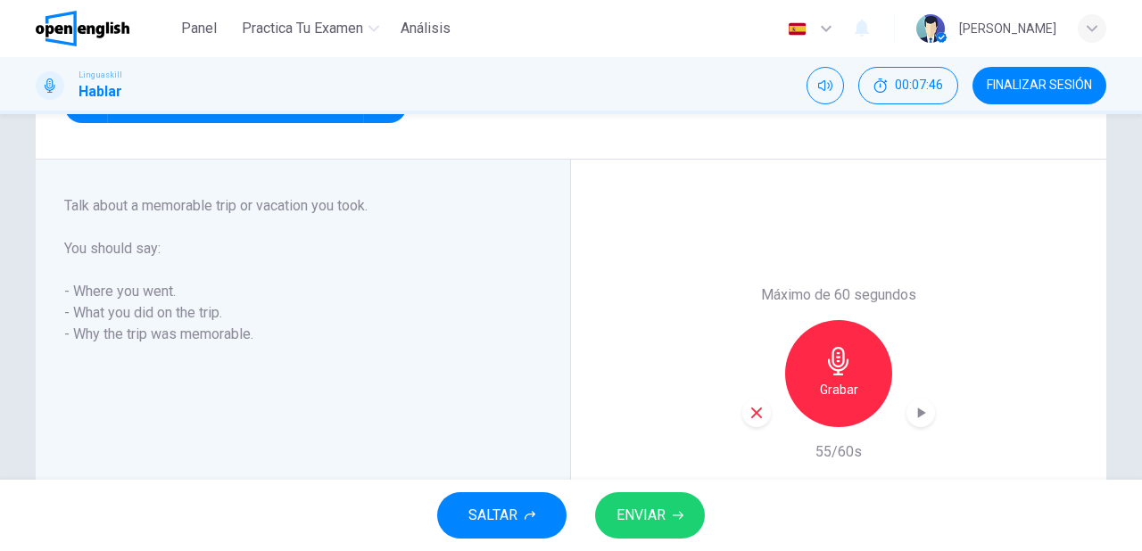
click at [635, 525] on span "ENVIAR" at bounding box center [641, 515] width 49 height 25
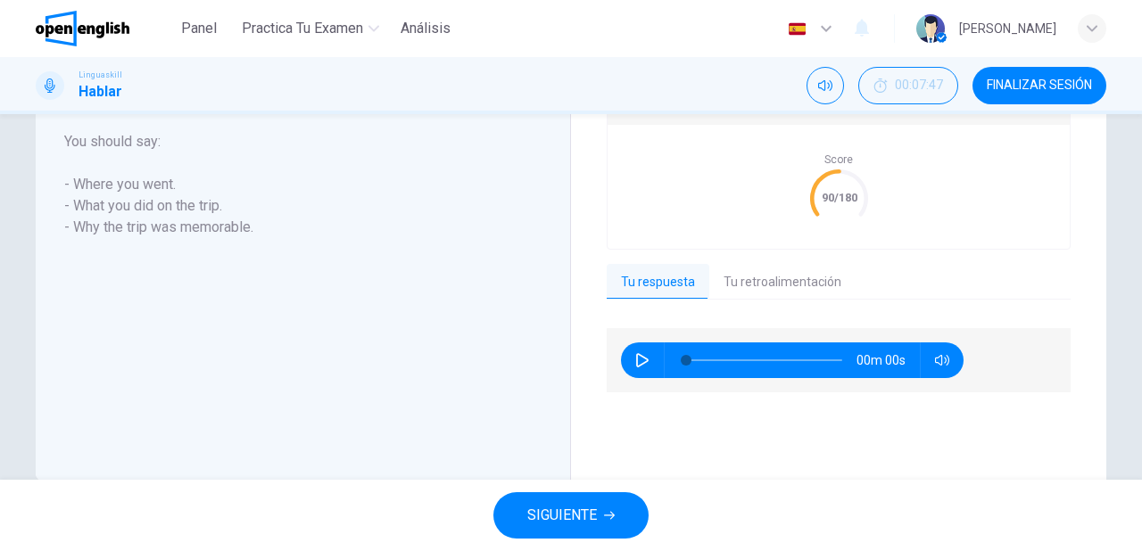
scroll to position [426, 0]
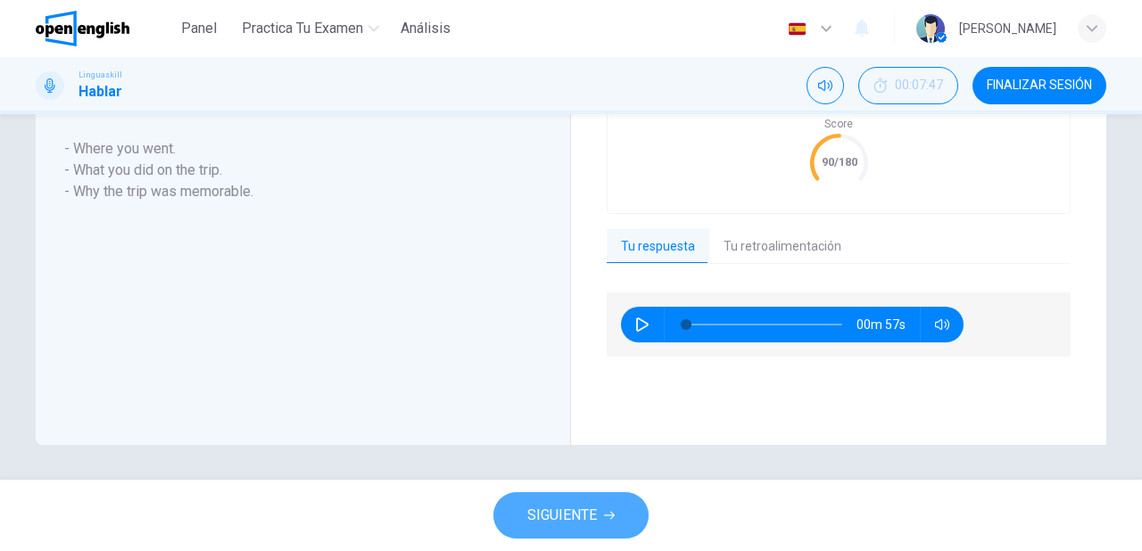
click at [576, 523] on span "SIGUIENTE" at bounding box center [562, 515] width 70 height 25
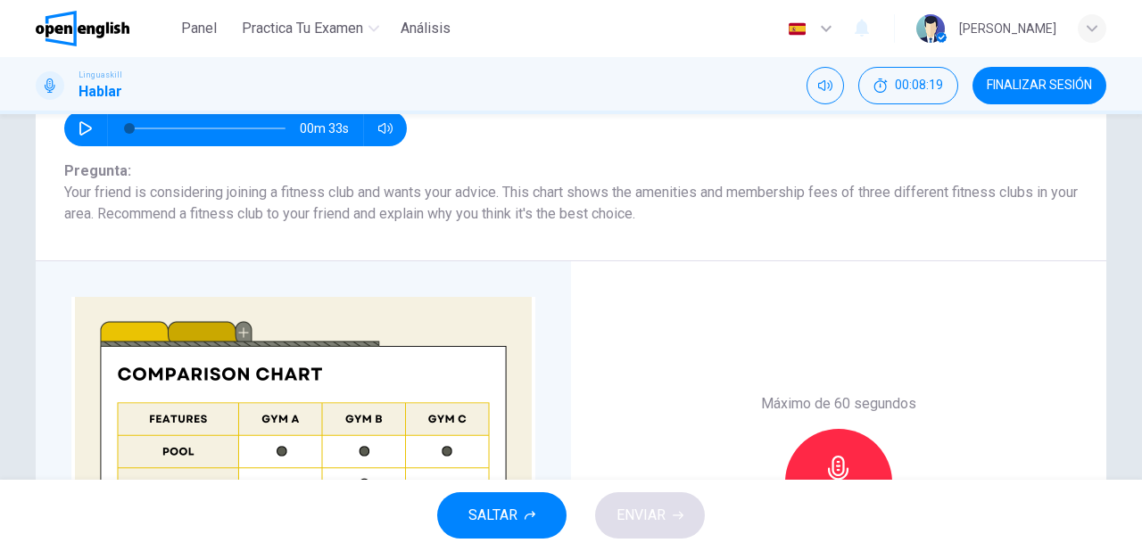
scroll to position [286, 0]
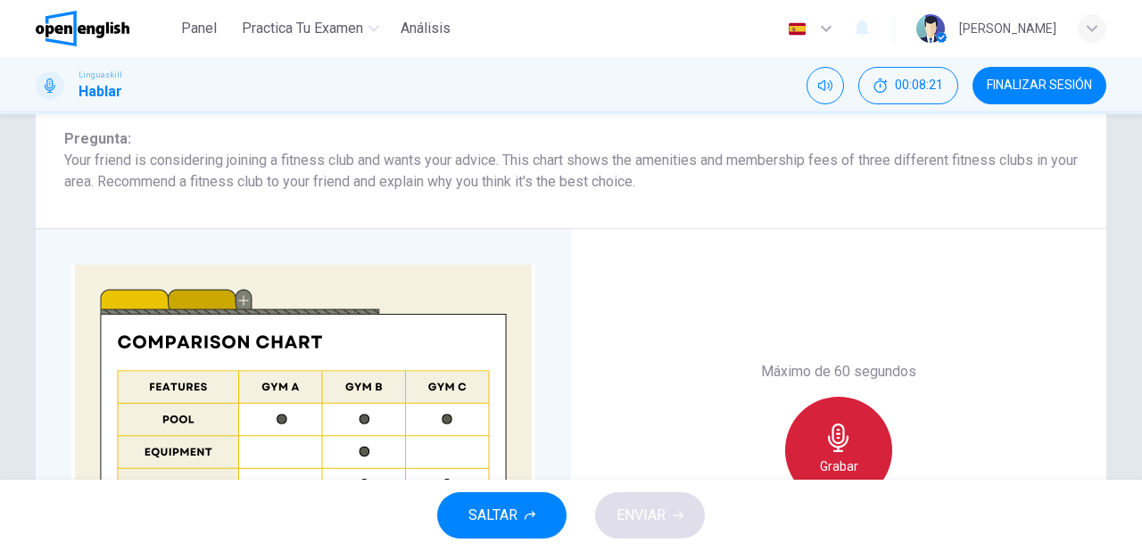
click at [828, 443] on icon "button" at bounding box center [838, 438] width 21 height 29
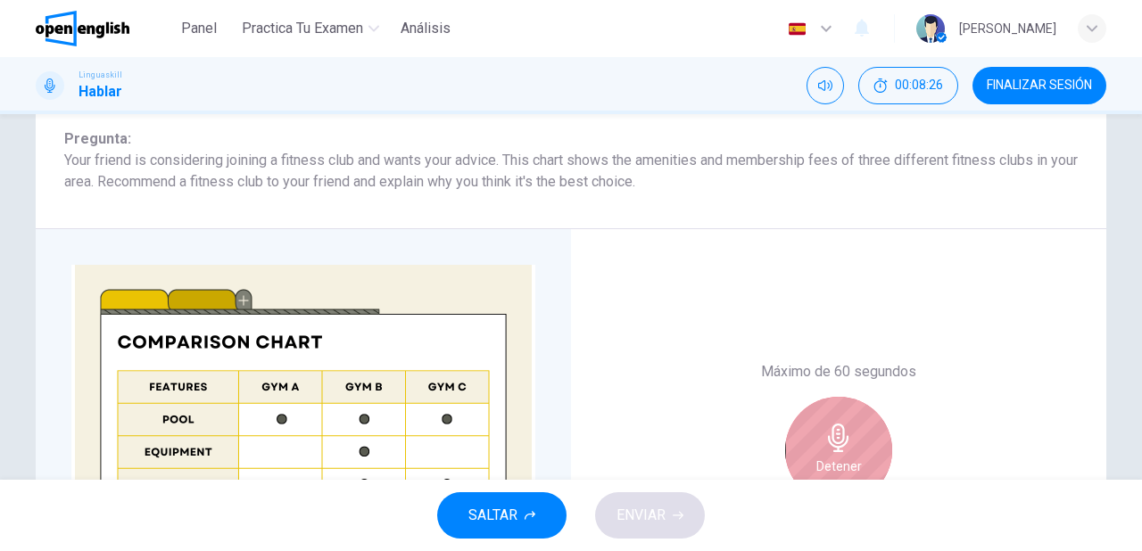
click at [828, 443] on icon "button" at bounding box center [838, 438] width 21 height 29
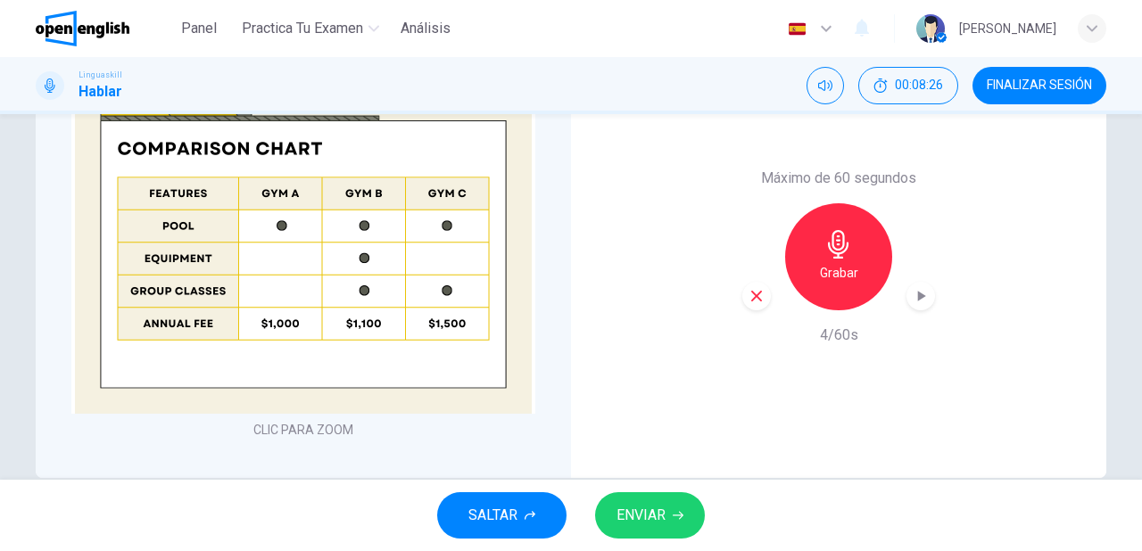
scroll to position [500, 0]
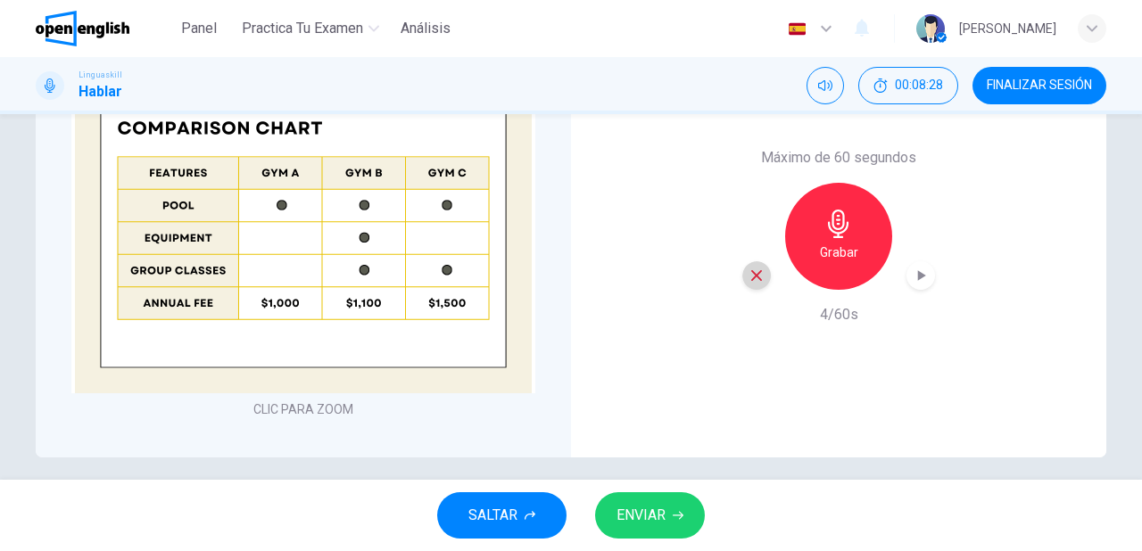
click at [754, 273] on icon "button" at bounding box center [756, 275] width 11 height 11
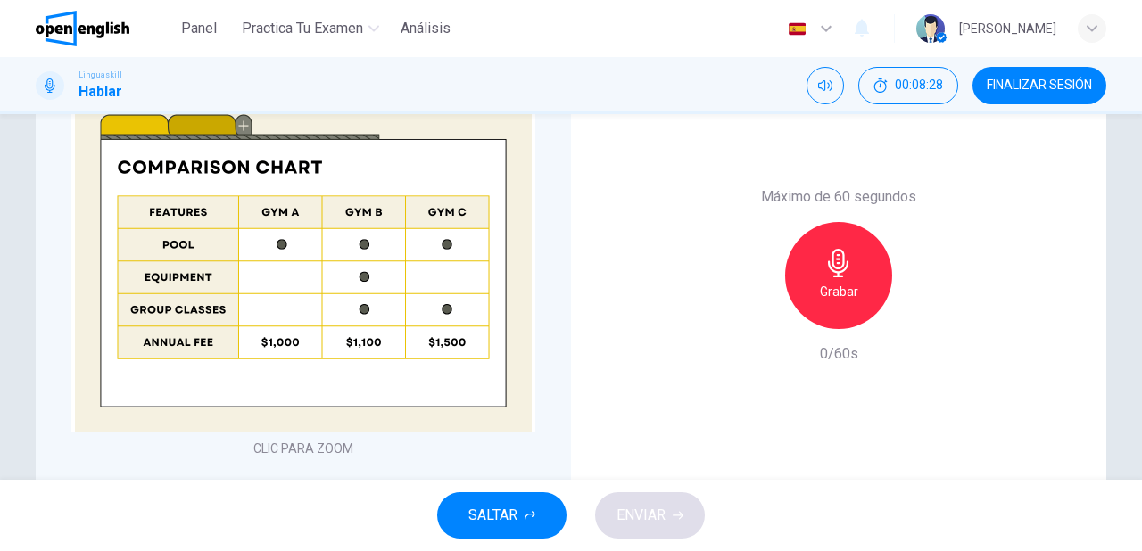
scroll to position [428, 0]
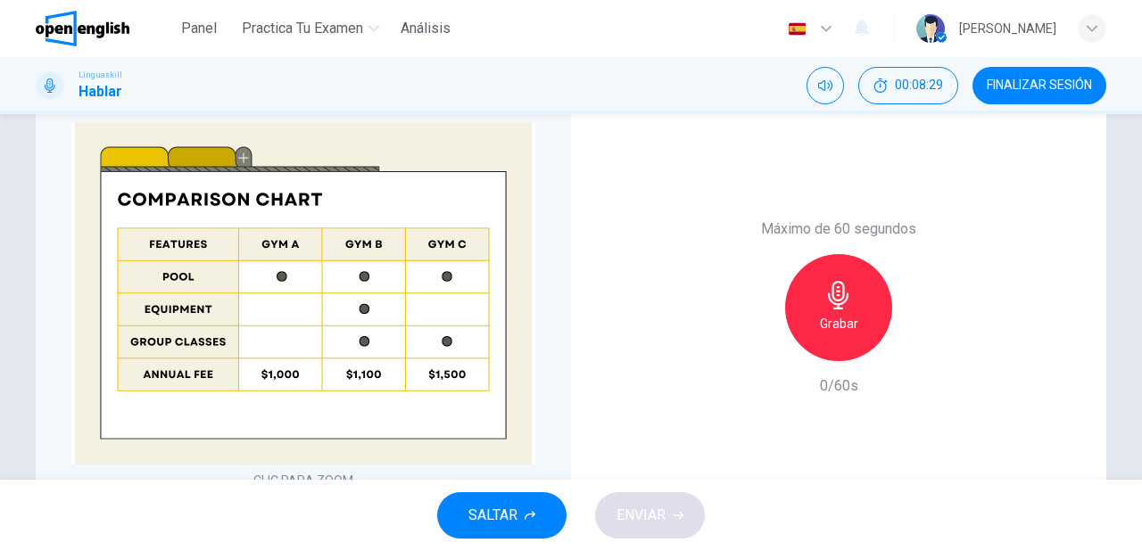
click at [840, 325] on h6 "Grabar" at bounding box center [839, 323] width 38 height 21
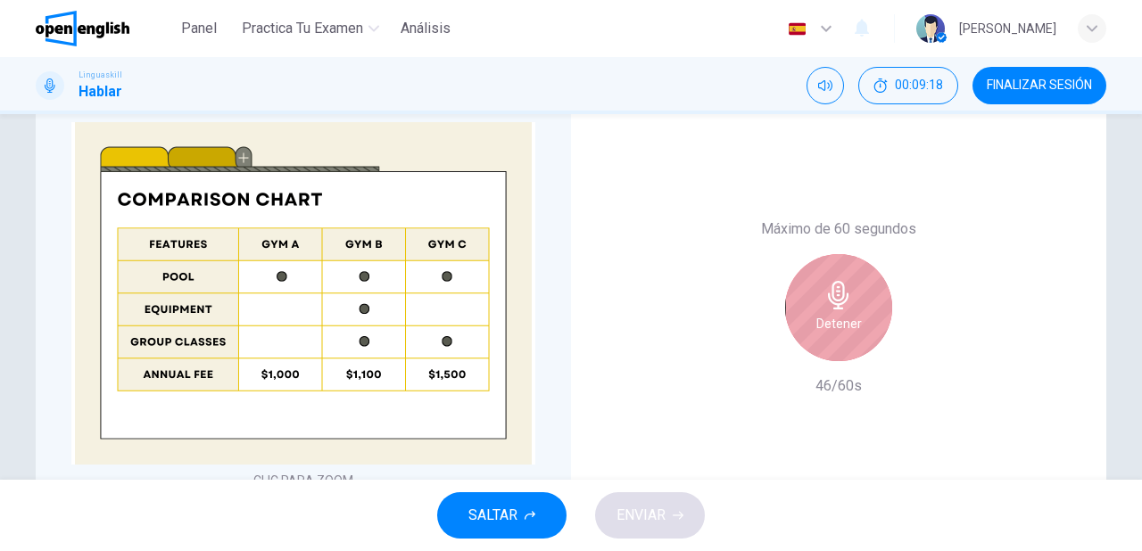
click at [814, 343] on div "Detener" at bounding box center [838, 307] width 107 height 107
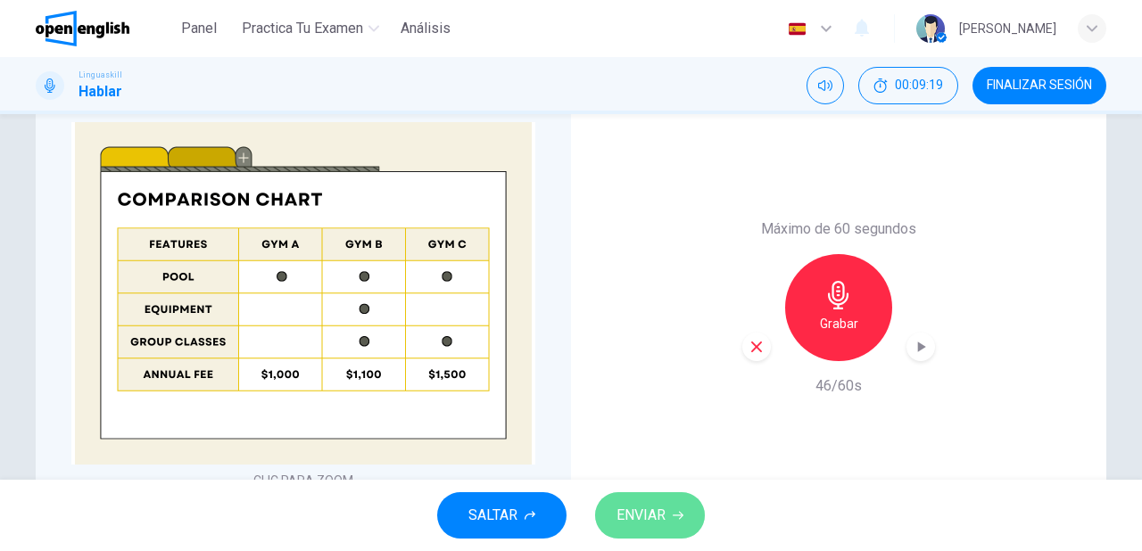
click at [656, 527] on span "ENVIAR" at bounding box center [641, 515] width 49 height 25
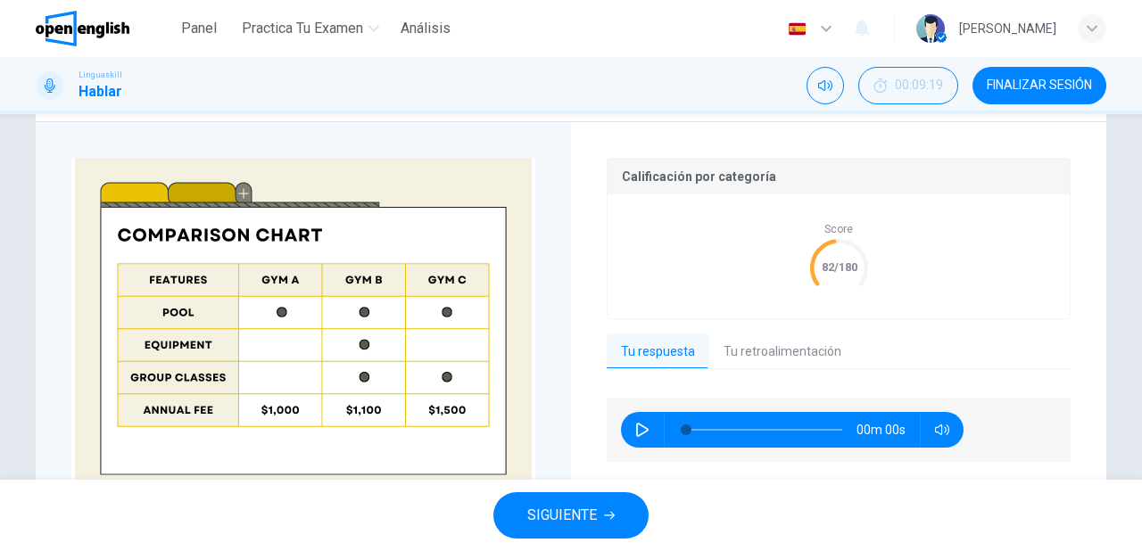
scroll to position [464, 0]
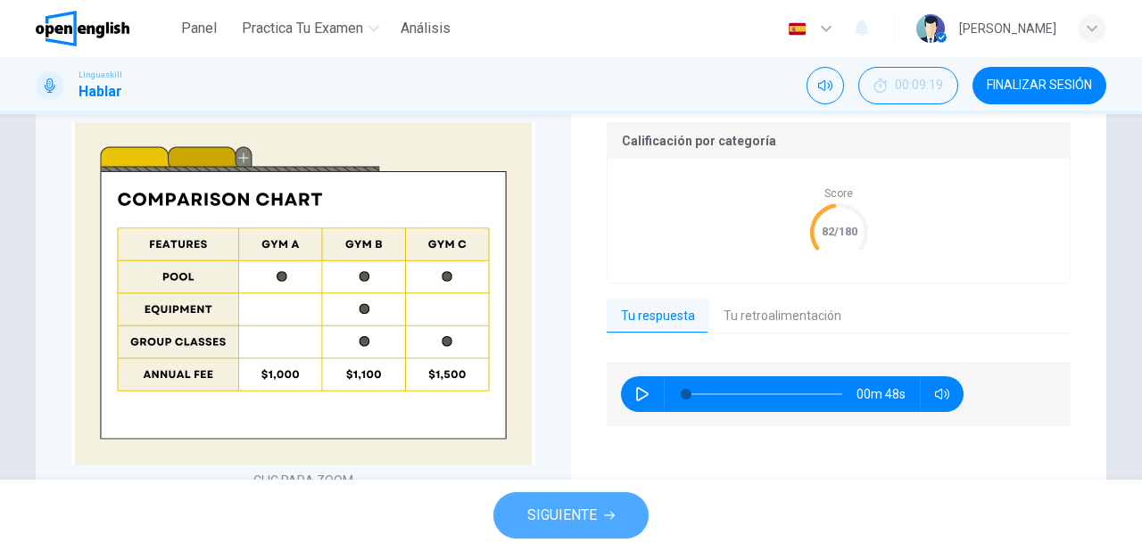
click at [605, 501] on button "SIGUIENTE" at bounding box center [570, 515] width 155 height 46
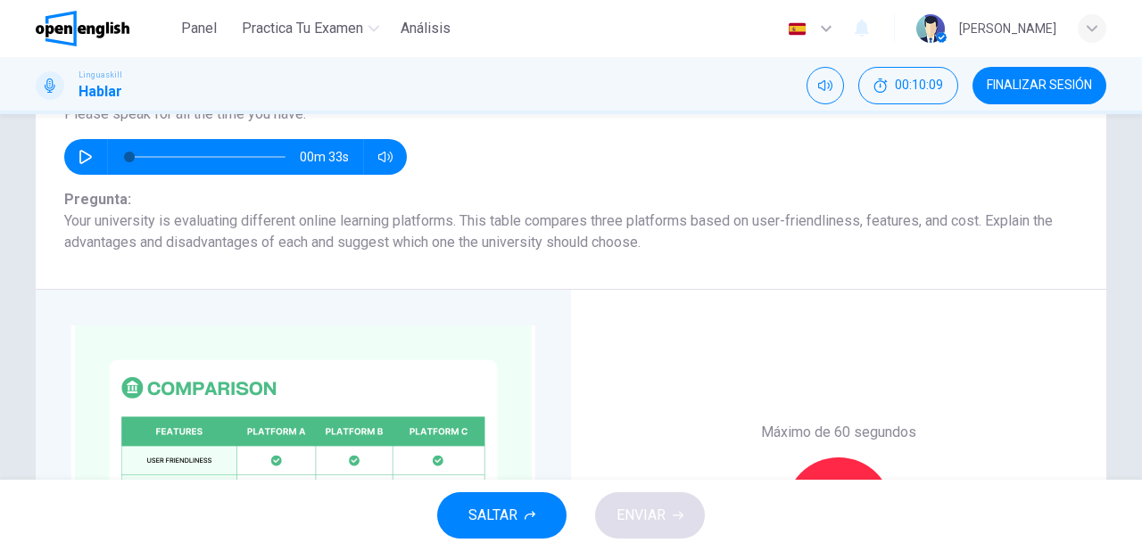
scroll to position [335, 0]
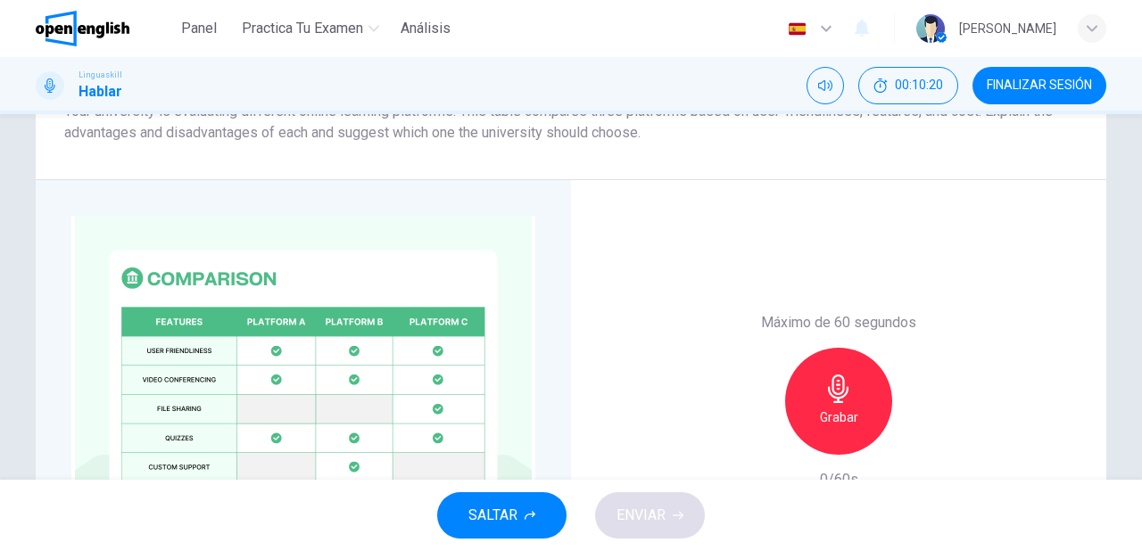
click at [828, 396] on icon "button" at bounding box center [838, 389] width 21 height 29
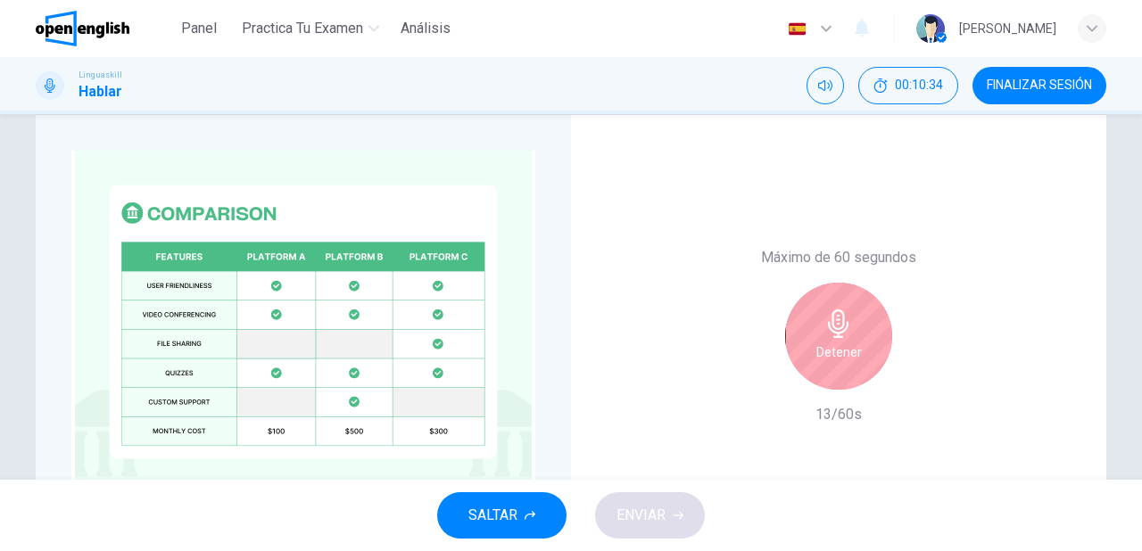
scroll to position [406, 0]
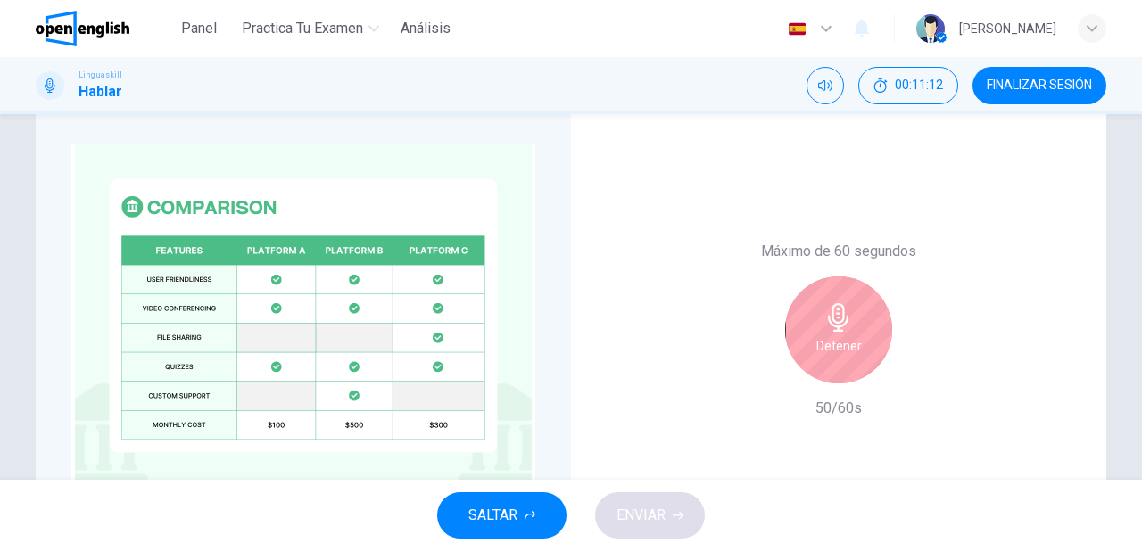
click at [821, 332] on div "Detener" at bounding box center [838, 330] width 107 height 107
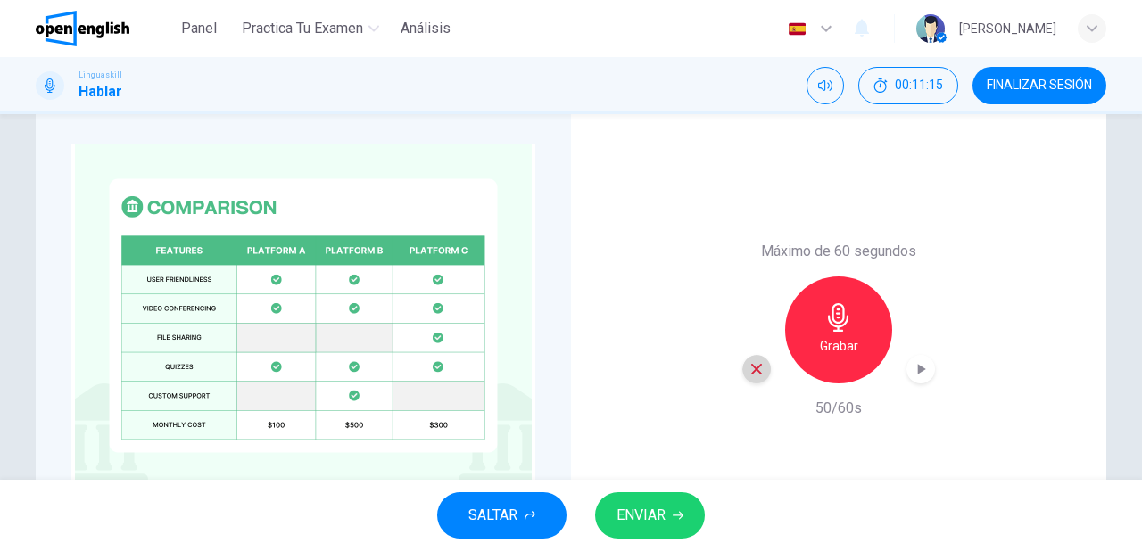
click at [753, 372] on icon "button" at bounding box center [757, 369] width 16 height 16
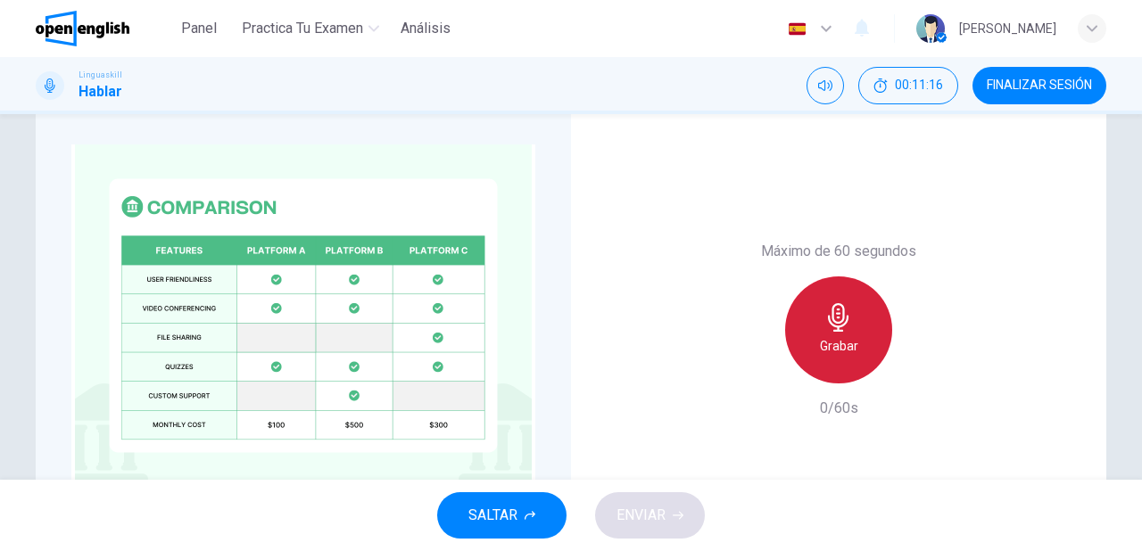
click at [836, 324] on icon "button" at bounding box center [838, 317] width 29 height 29
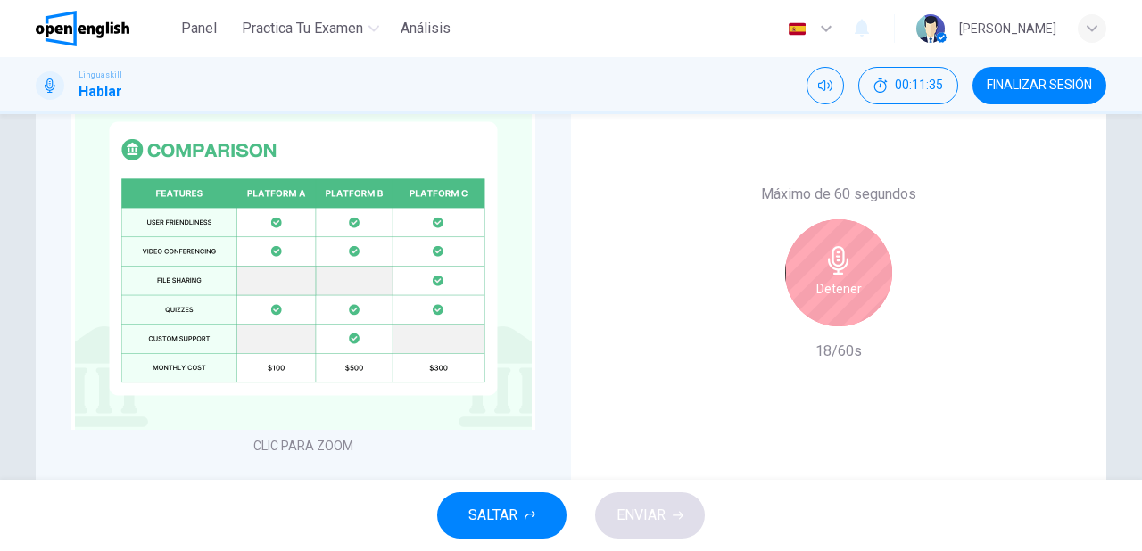
scroll to position [477, 0]
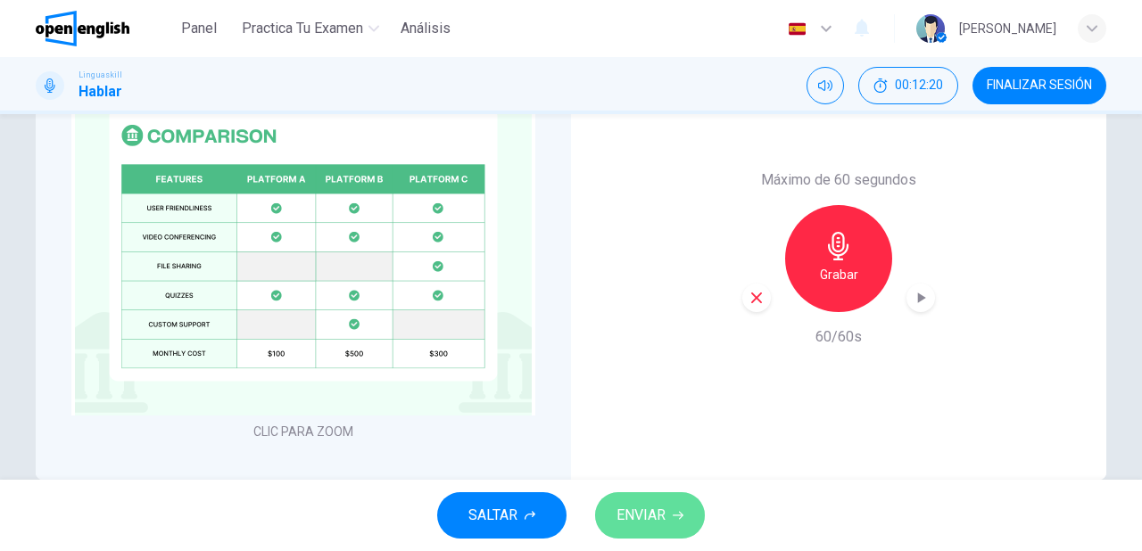
click at [664, 526] on span "ENVIAR" at bounding box center [641, 515] width 49 height 25
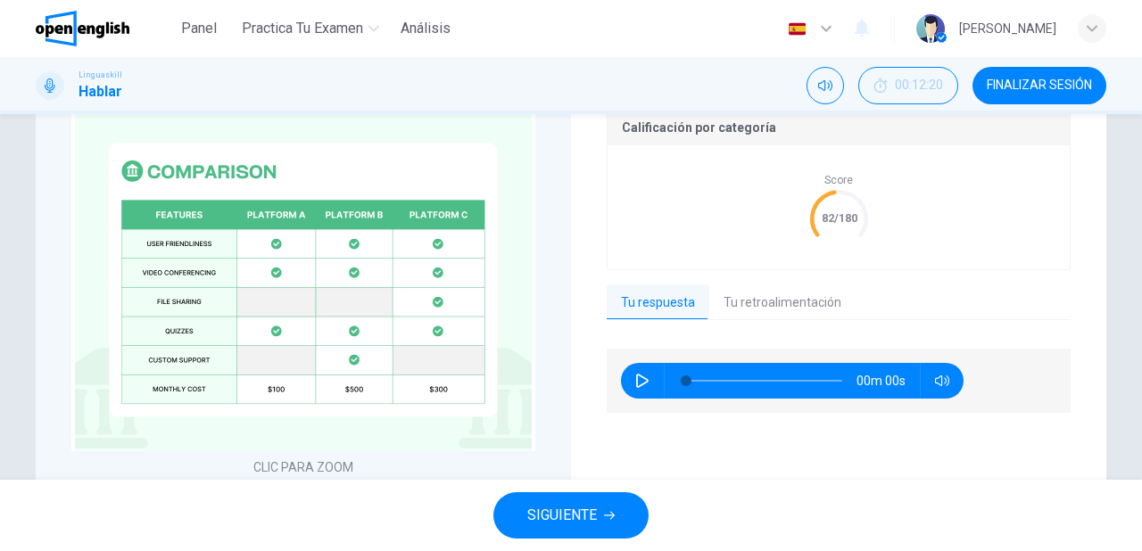
scroll to position [513, 0]
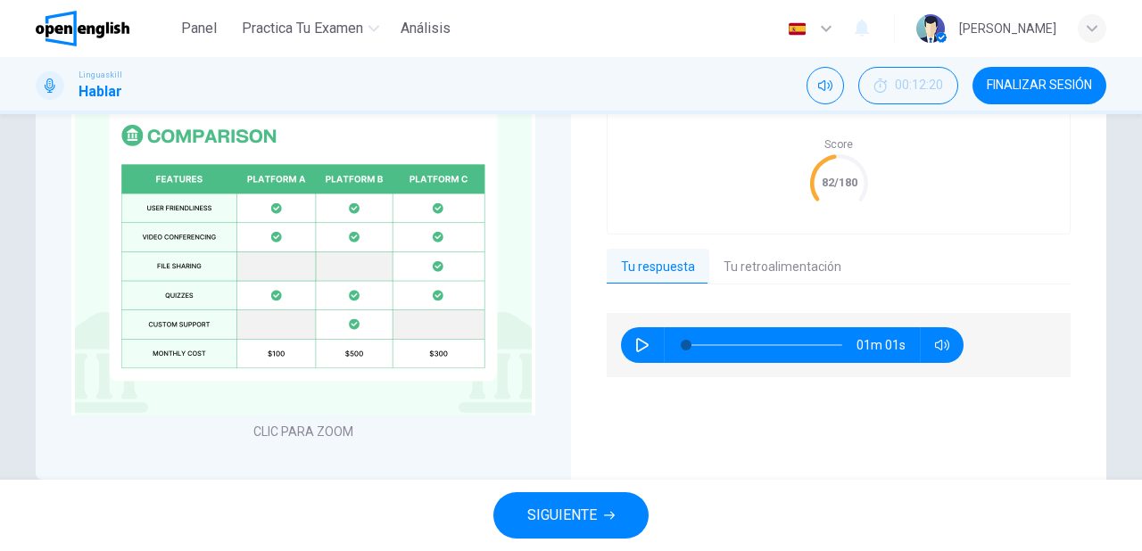
click at [751, 265] on button "Tu retroalimentación" at bounding box center [782, 267] width 146 height 37
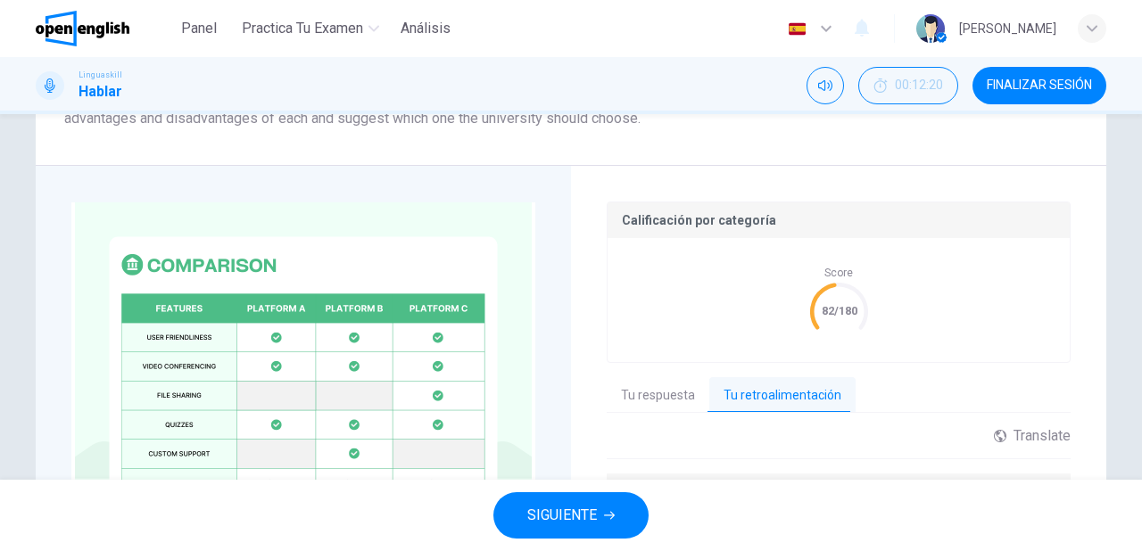
scroll to position [477, 0]
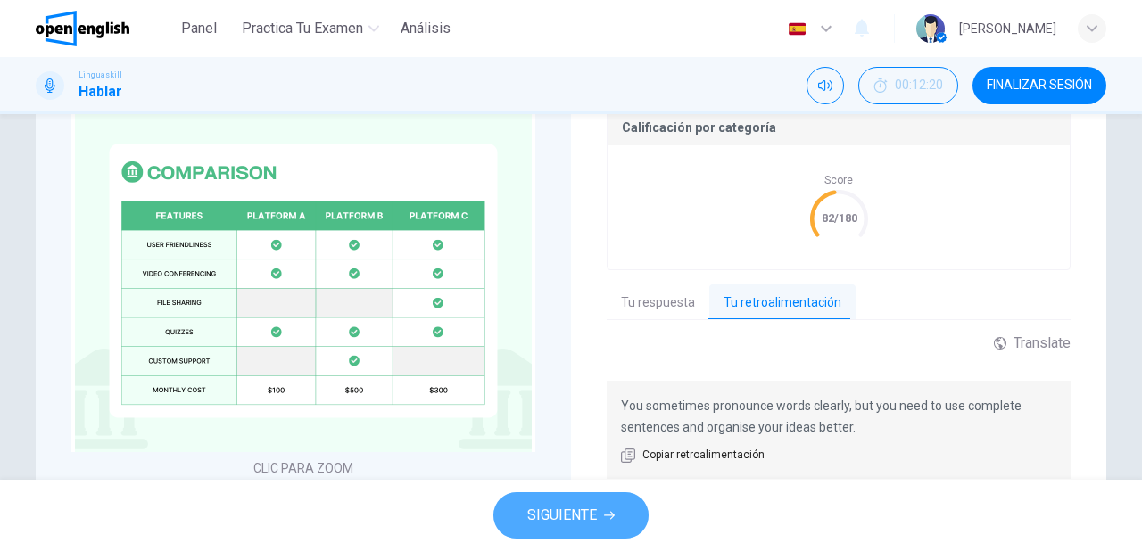
click at [600, 524] on button "SIGUIENTE" at bounding box center [570, 515] width 155 height 46
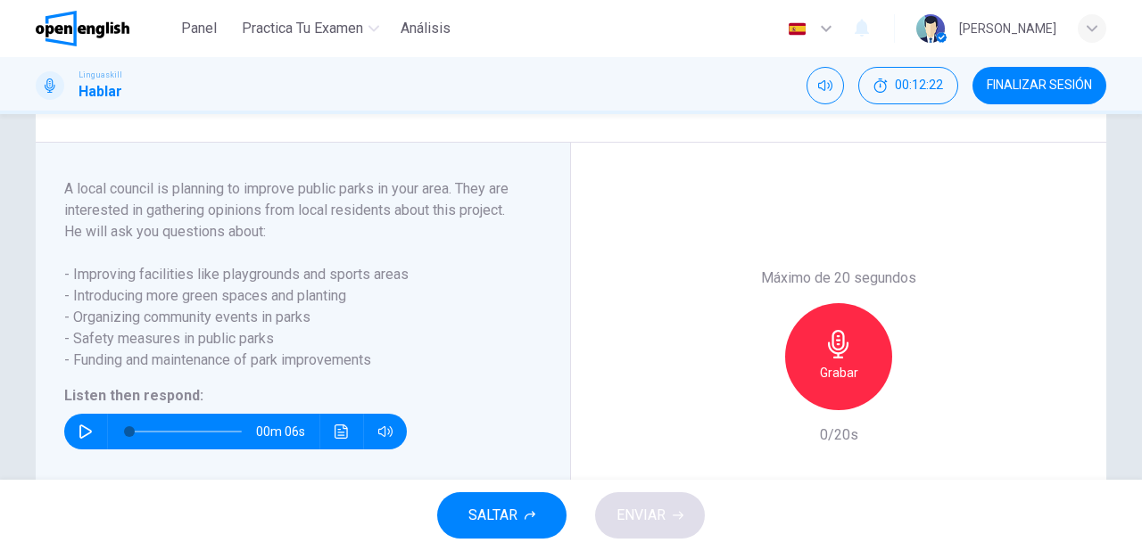
scroll to position [286, 0]
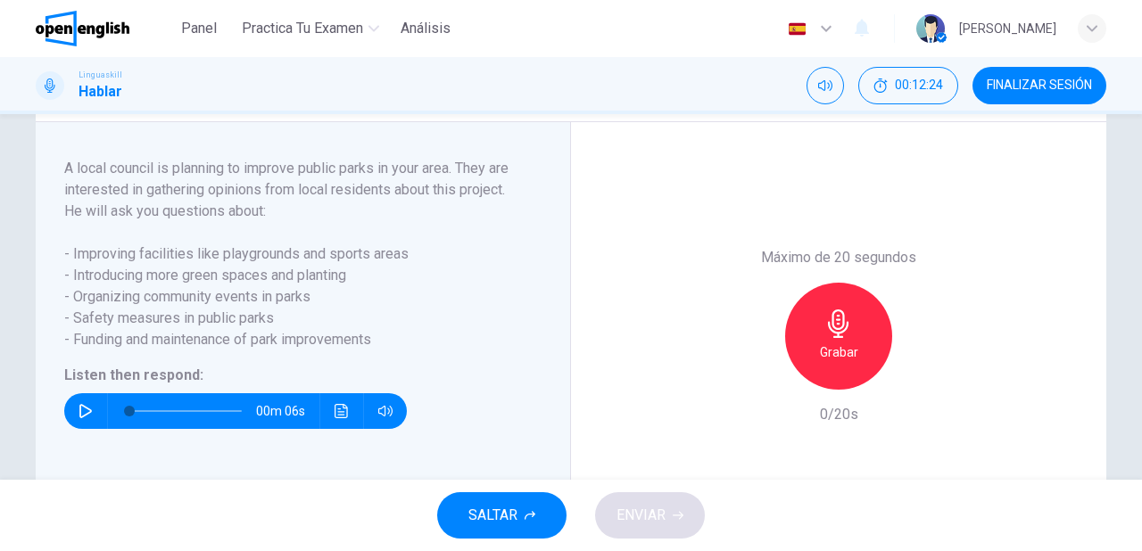
click at [79, 418] on icon "button" at bounding box center [86, 411] width 14 height 14
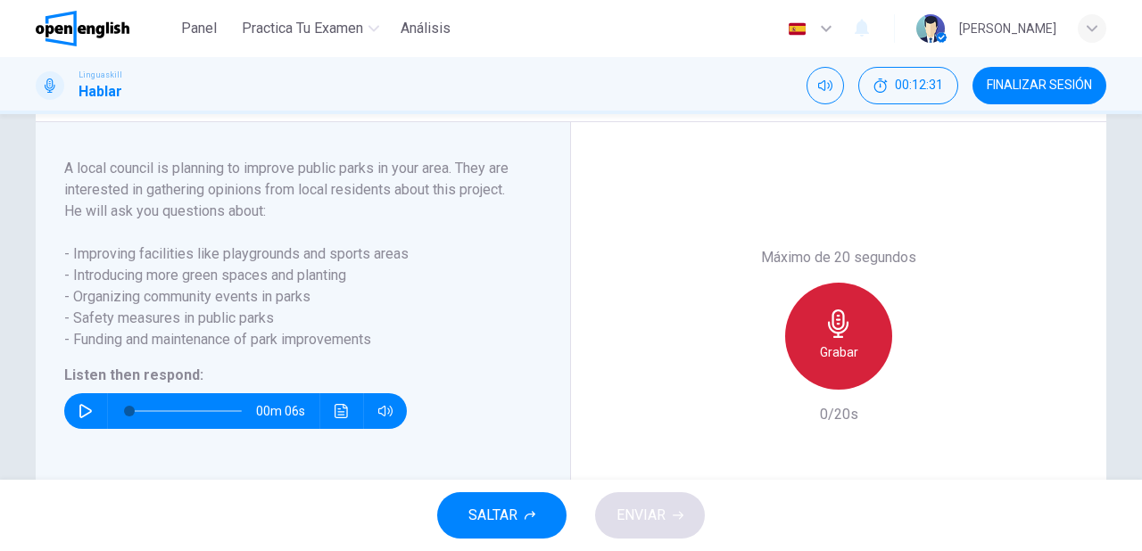
drag, startPoint x: 810, startPoint y: 387, endPoint x: 799, endPoint y: 359, distance: 30.5
click at [810, 386] on div "Grabar" at bounding box center [838, 336] width 107 height 107
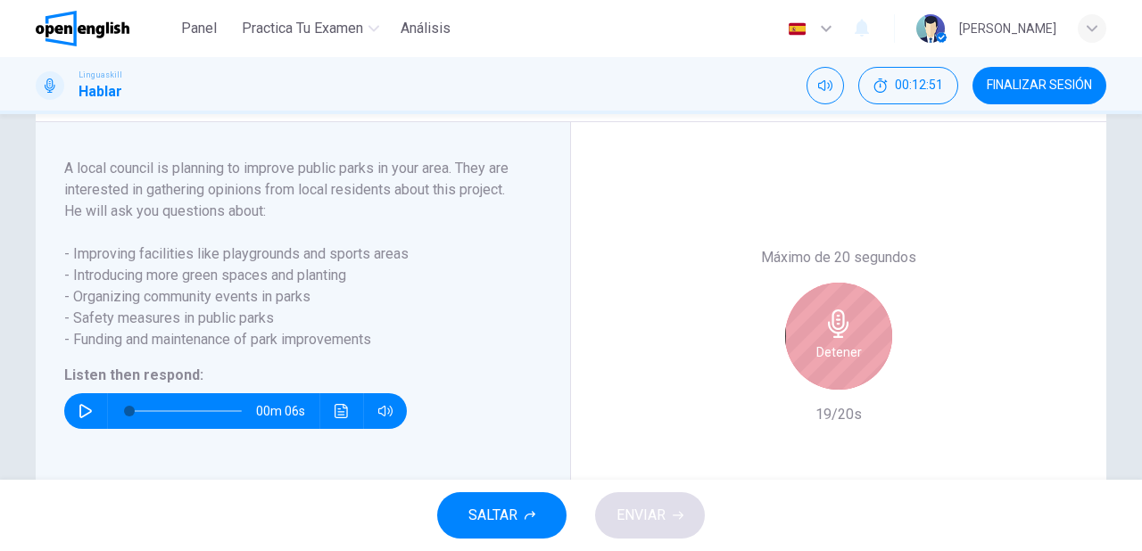
click at [821, 363] on h6 "Detener" at bounding box center [839, 352] width 46 height 21
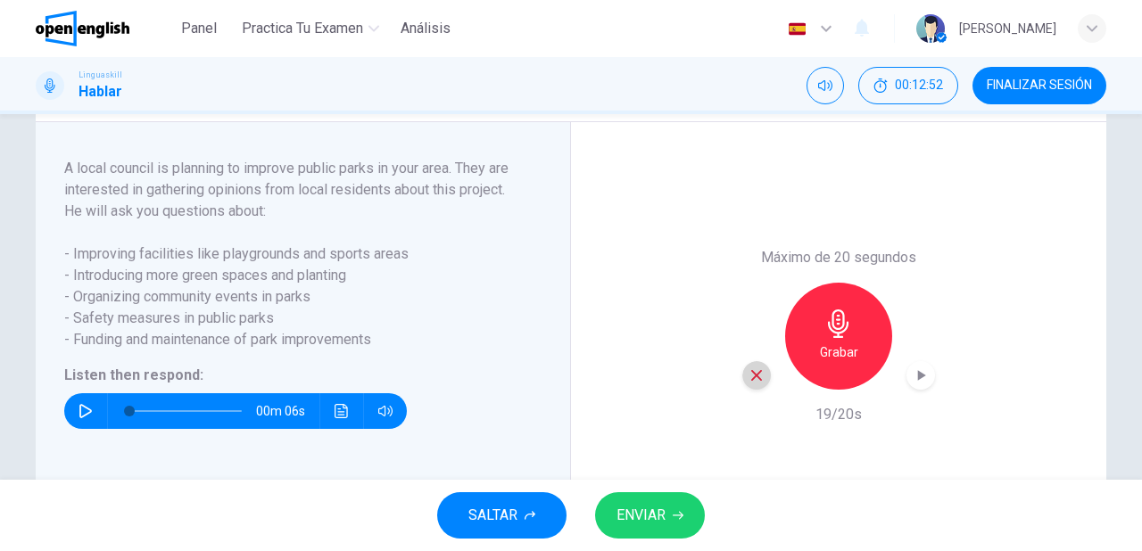
click at [757, 384] on icon "button" at bounding box center [757, 376] width 16 height 16
click at [822, 363] on h6 "Grabar" at bounding box center [839, 352] width 38 height 21
click at [657, 507] on span "ENVIAR" at bounding box center [641, 515] width 49 height 25
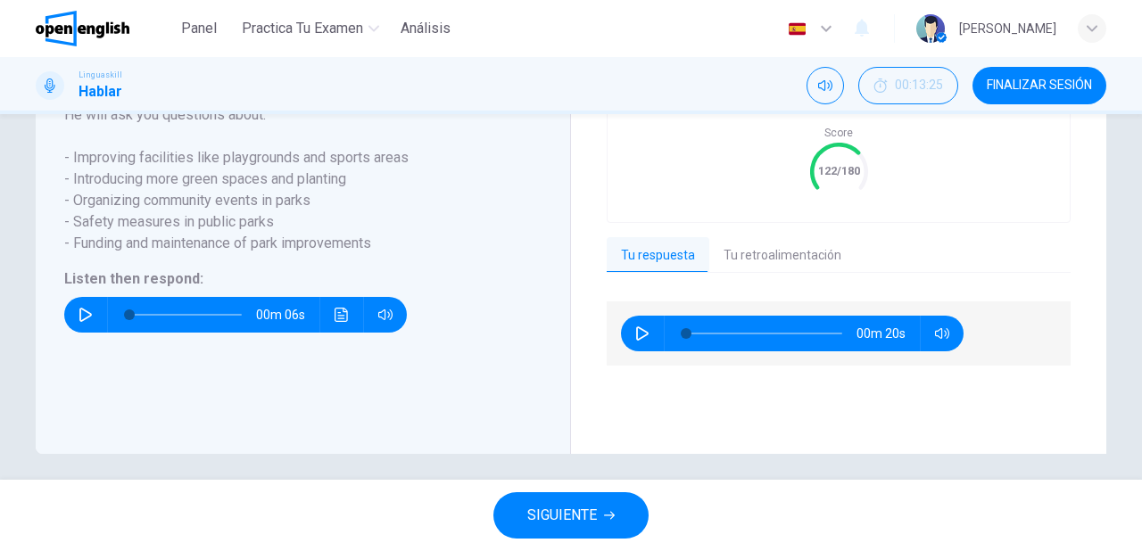
scroll to position [428, 0]
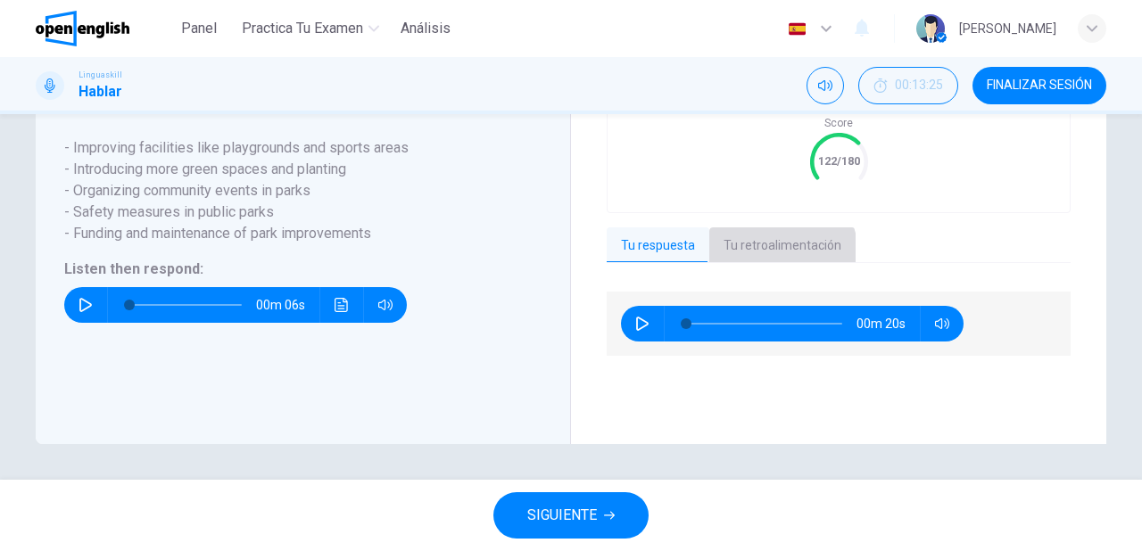
click at [770, 265] on button "Tu retroalimentación" at bounding box center [782, 246] width 146 height 37
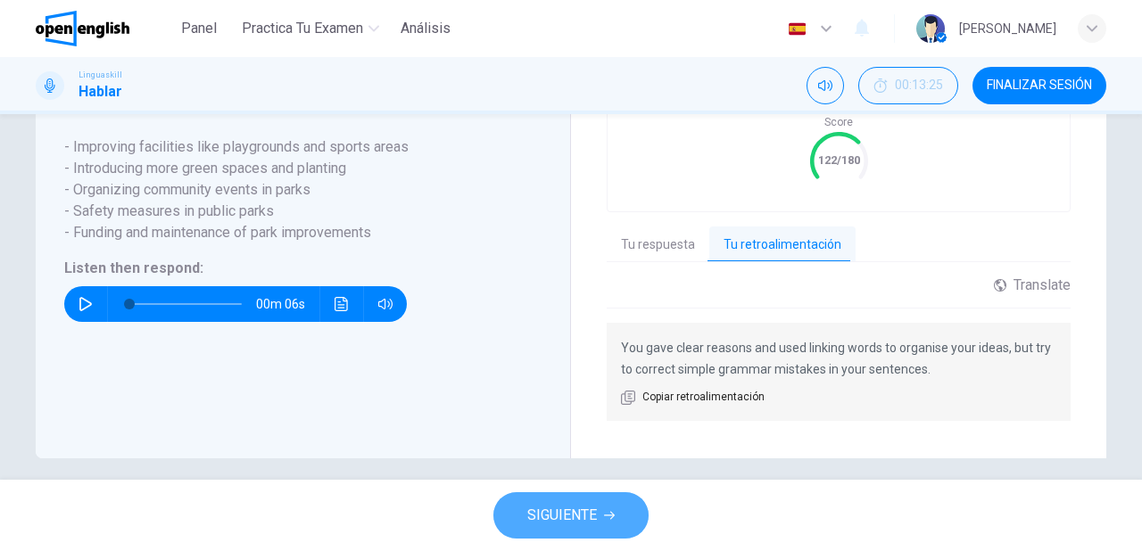
click at [620, 510] on button "SIGUIENTE" at bounding box center [570, 515] width 155 height 46
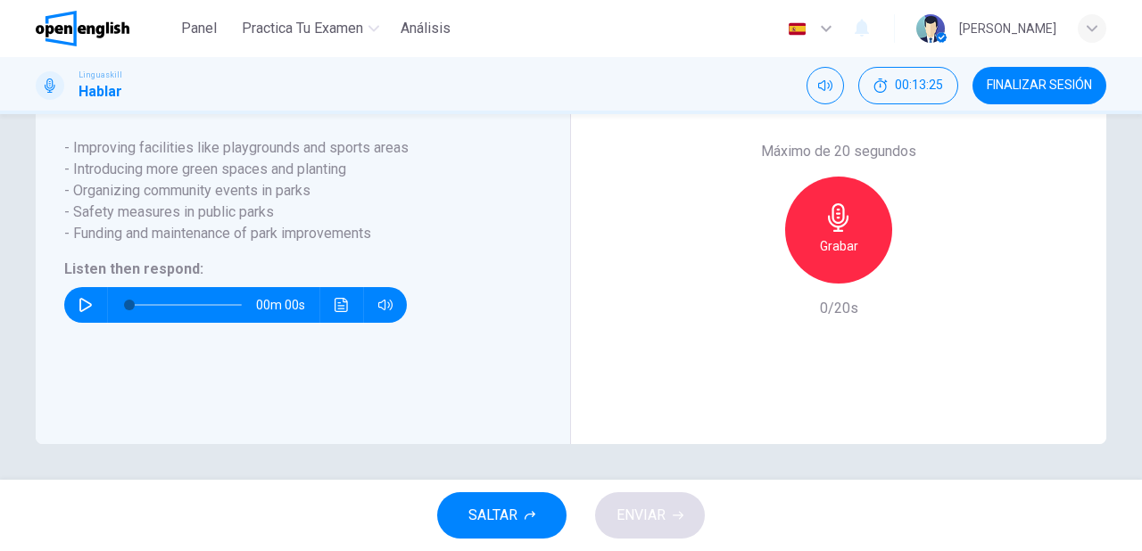
scroll to position [393, 0]
click at [79, 312] on icon "button" at bounding box center [86, 305] width 14 height 14
click at [828, 257] on h6 "Grabar" at bounding box center [839, 246] width 38 height 21
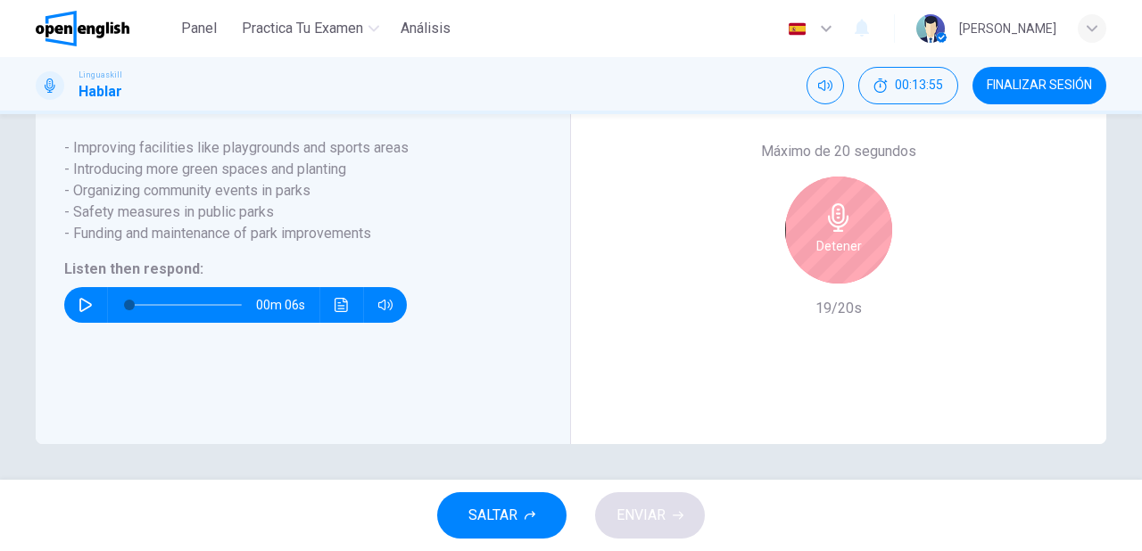
click at [824, 232] on icon "button" at bounding box center [838, 217] width 29 height 29
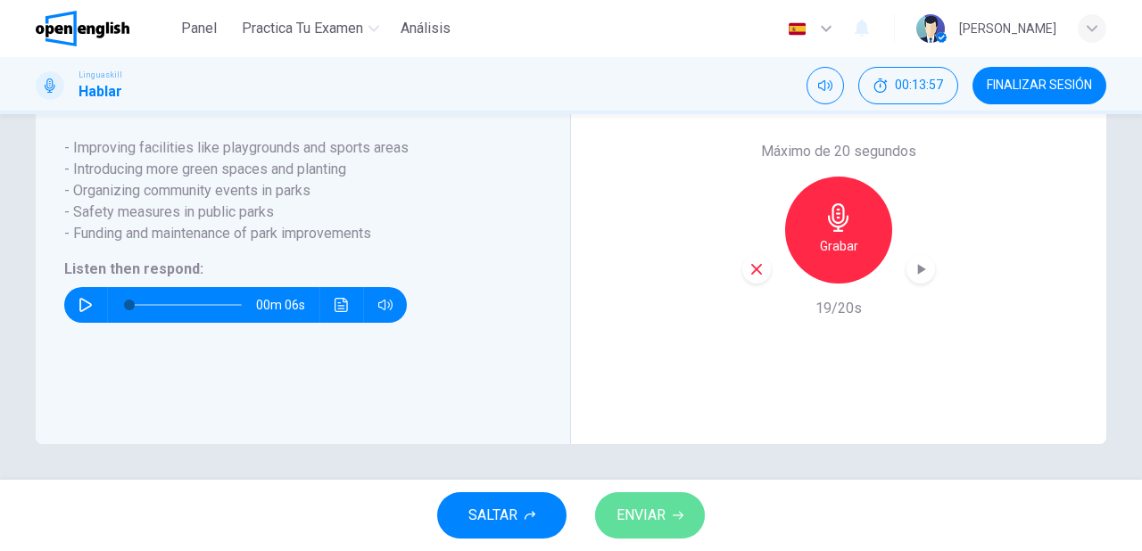
click at [659, 514] on span "ENVIAR" at bounding box center [641, 515] width 49 height 25
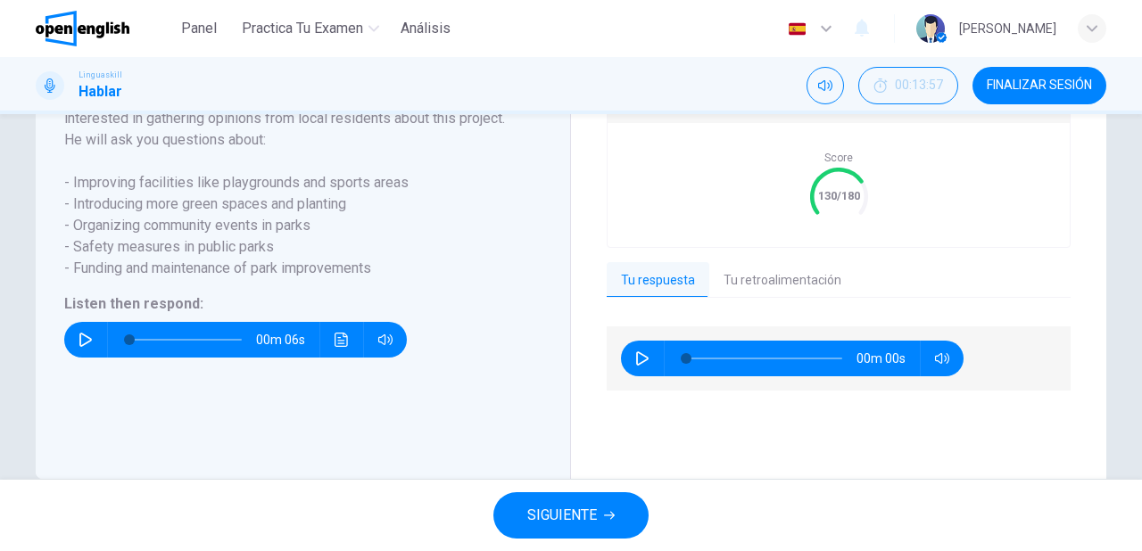
scroll to position [428, 0]
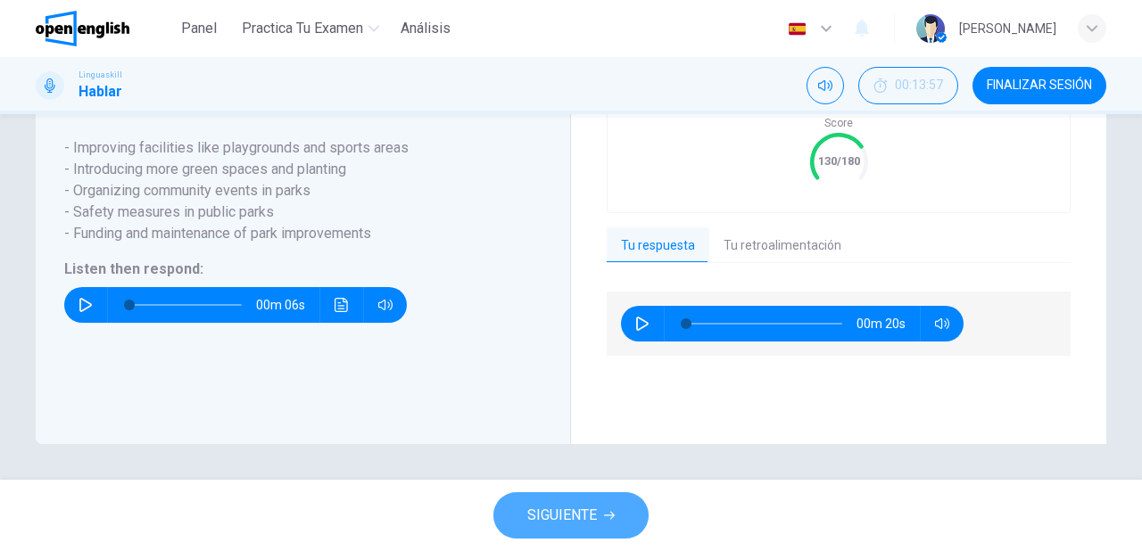
click at [599, 513] on button "SIGUIENTE" at bounding box center [570, 515] width 155 height 46
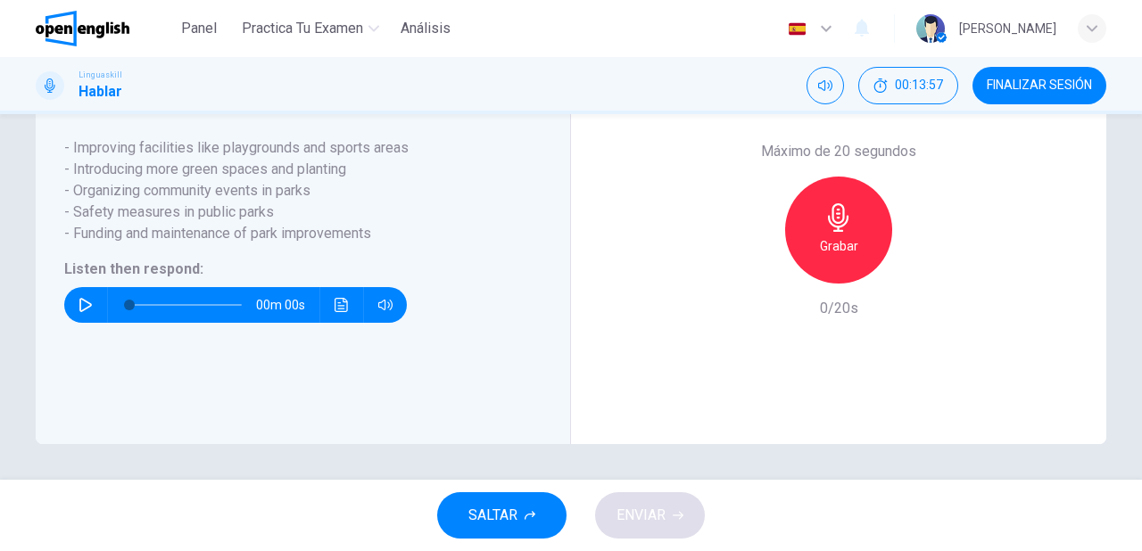
scroll to position [393, 0]
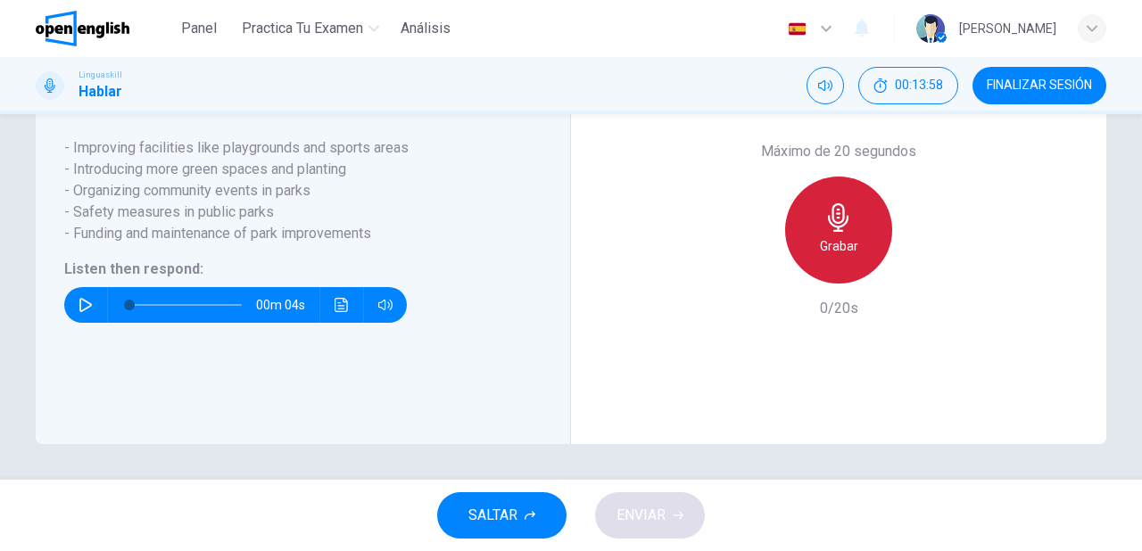
click at [838, 257] on h6 "Grabar" at bounding box center [839, 246] width 38 height 21
drag, startPoint x: 838, startPoint y: 257, endPoint x: 832, endPoint y: 239, distance: 18.9
click at [838, 257] on h6 "Grabar" at bounding box center [839, 246] width 38 height 21
click at [835, 232] on icon "button" at bounding box center [838, 217] width 21 height 29
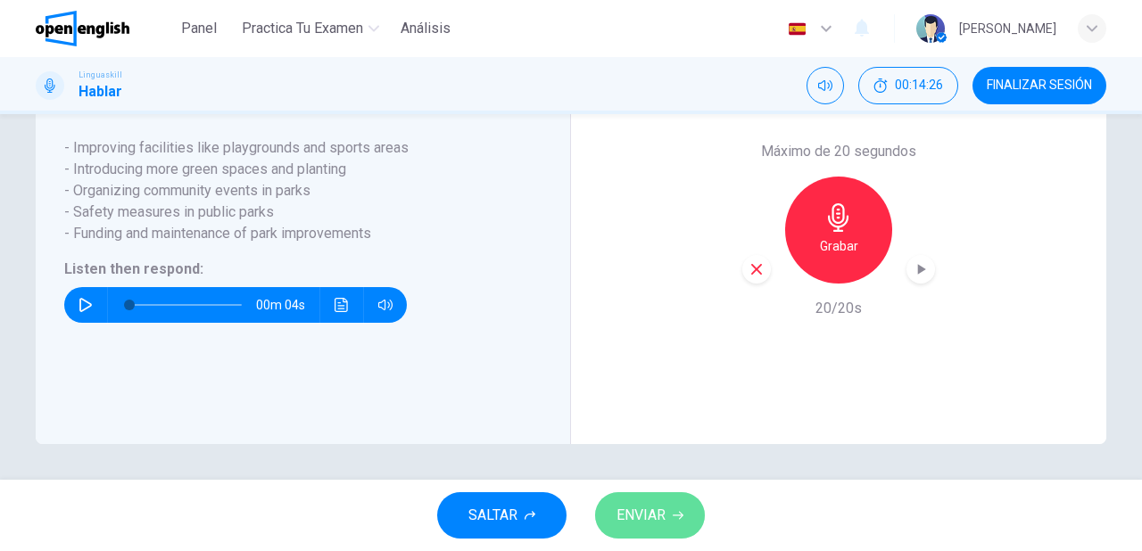
click at [641, 524] on span "ENVIAR" at bounding box center [641, 515] width 49 height 25
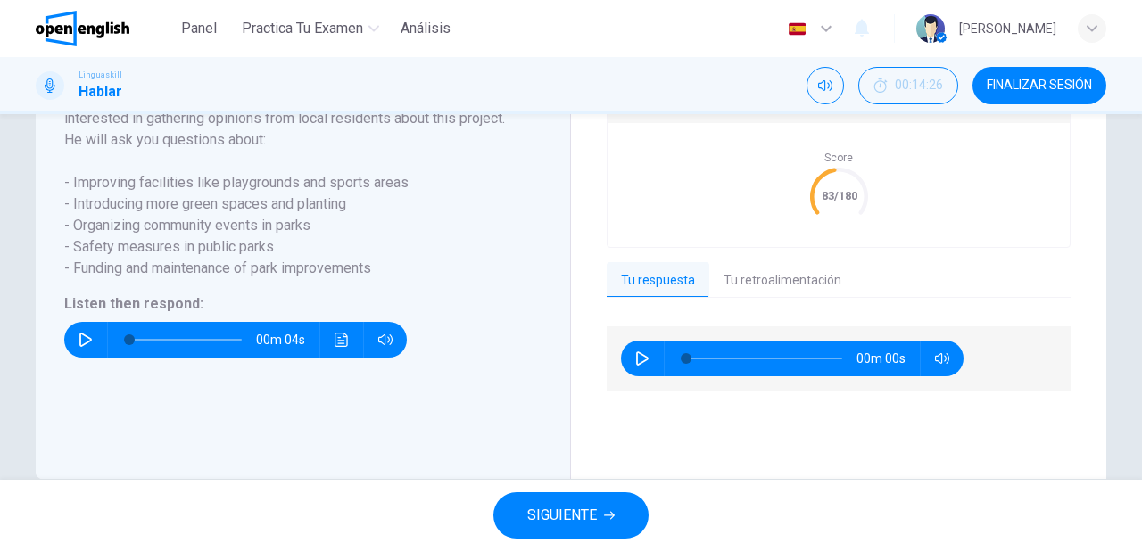
scroll to position [428, 0]
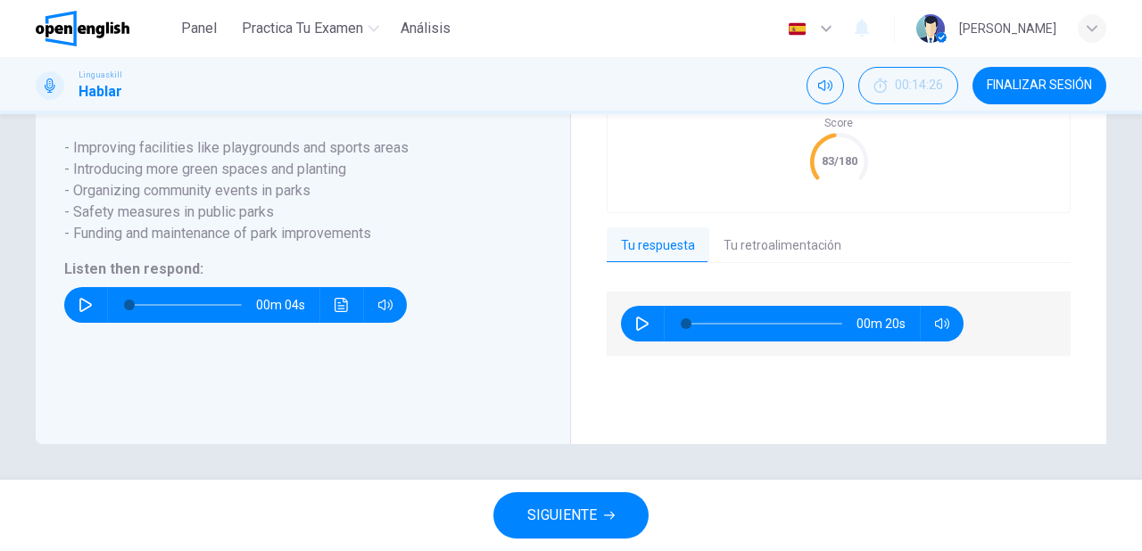
click at [583, 521] on span "SIGUIENTE" at bounding box center [562, 515] width 70 height 25
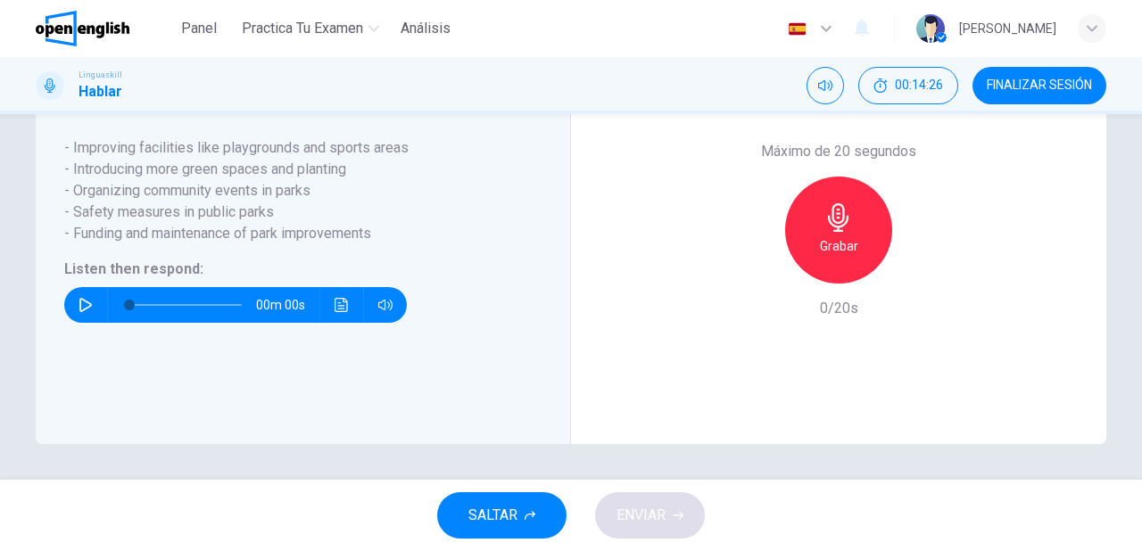
scroll to position [393, 0]
click at [79, 312] on icon "button" at bounding box center [85, 305] width 12 height 14
type input "*"
click at [852, 257] on h6 "Grabar" at bounding box center [839, 246] width 38 height 21
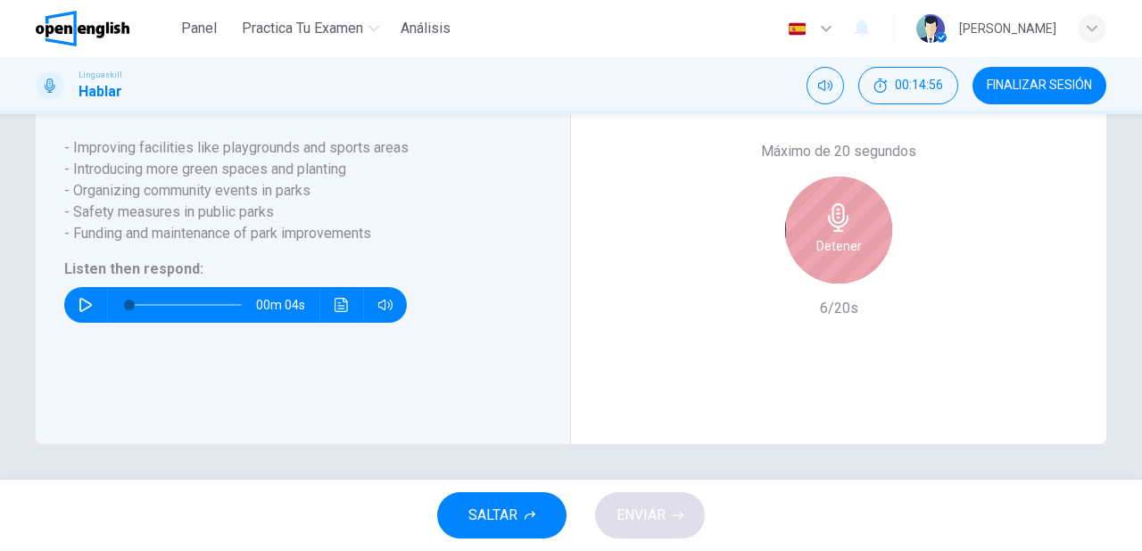
click at [852, 257] on h6 "Detener" at bounding box center [839, 246] width 46 height 21
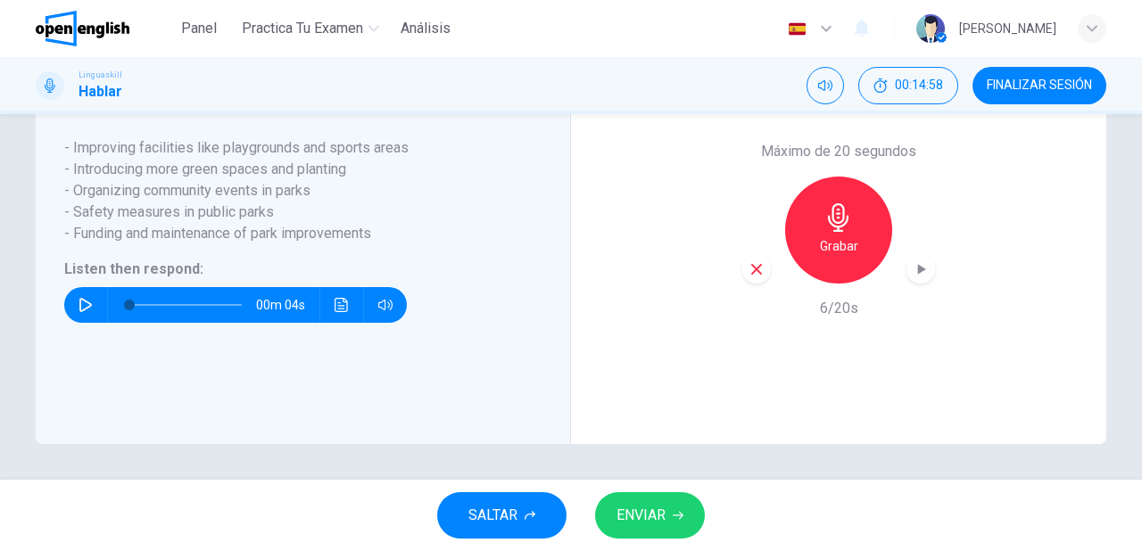
click at [751, 275] on icon "button" at bounding box center [756, 269] width 11 height 11
click at [841, 257] on h6 "Grabar" at bounding box center [839, 246] width 38 height 21
click at [637, 532] on button "ENVIAR" at bounding box center [650, 515] width 110 height 46
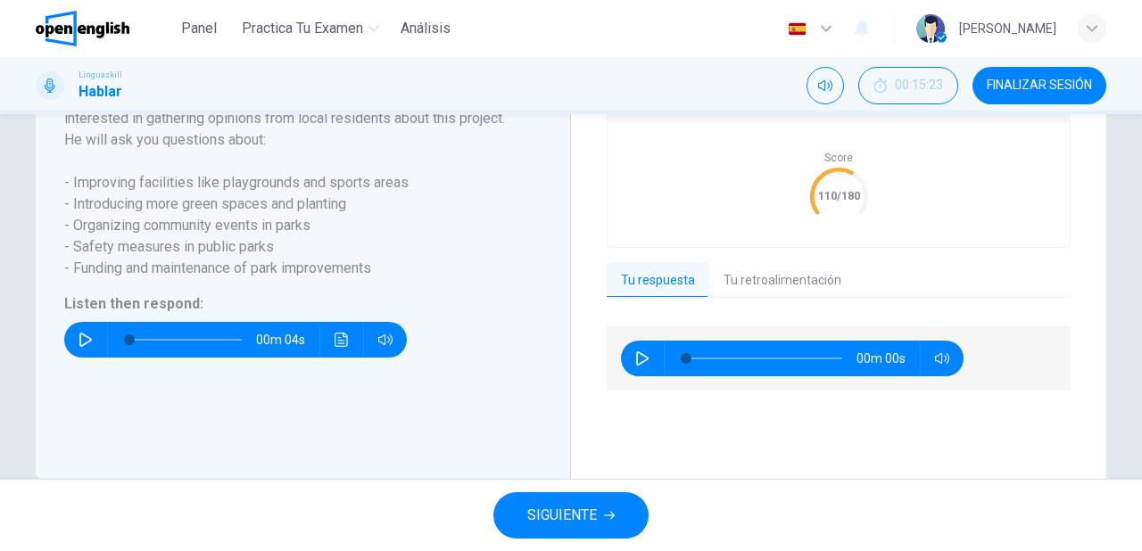
scroll to position [428, 0]
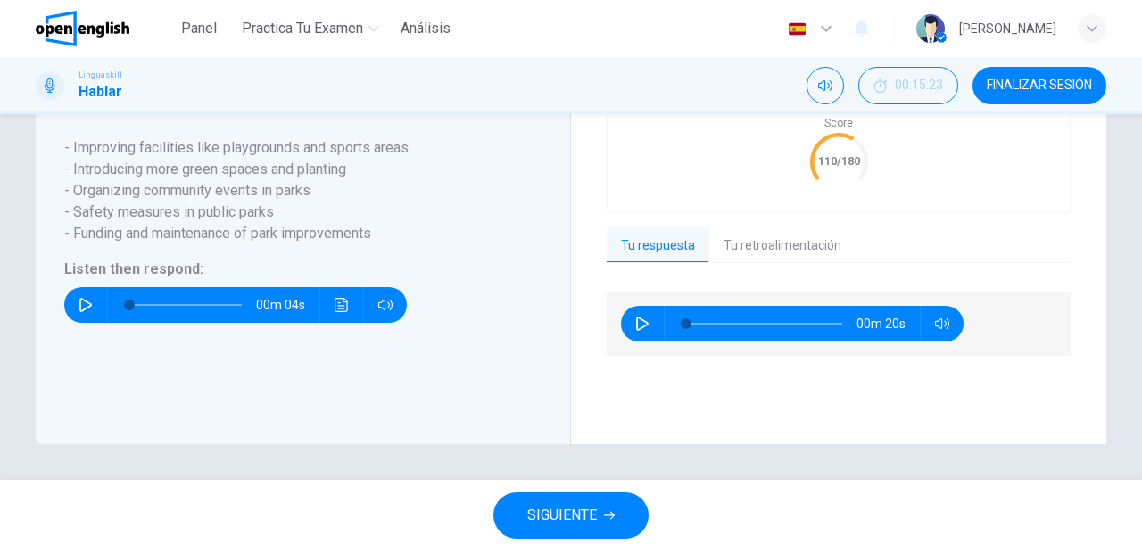
click at [590, 519] on span "SIGUIENTE" at bounding box center [562, 515] width 70 height 25
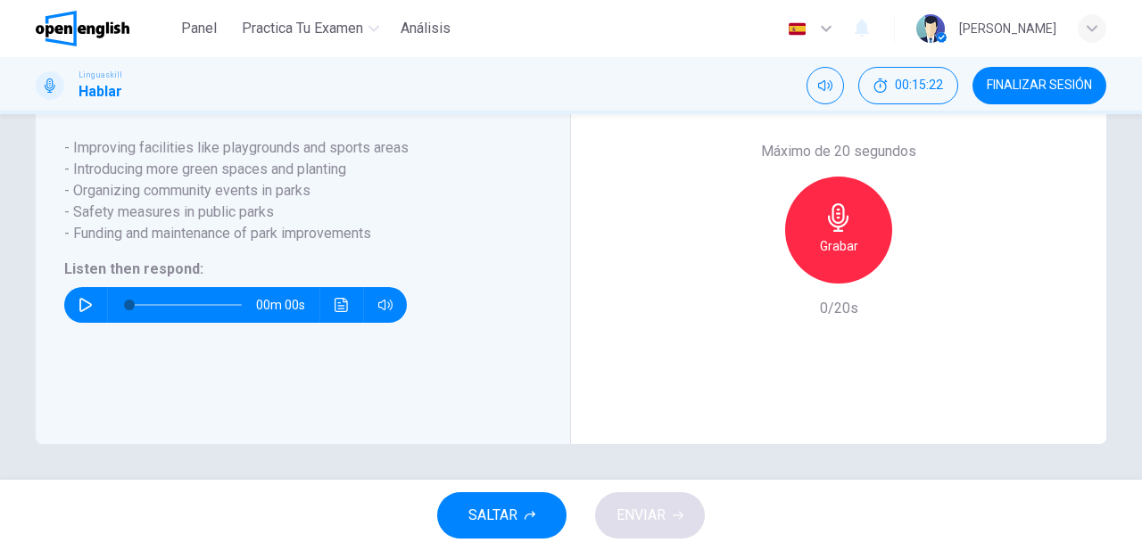
scroll to position [393, 0]
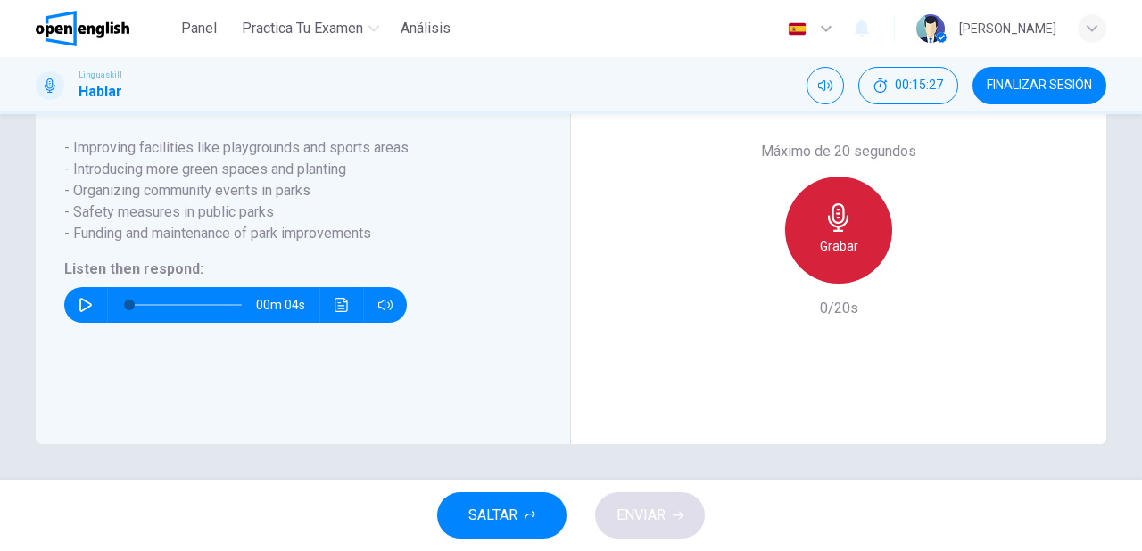
click at [809, 278] on div "Grabar" at bounding box center [838, 230] width 107 height 107
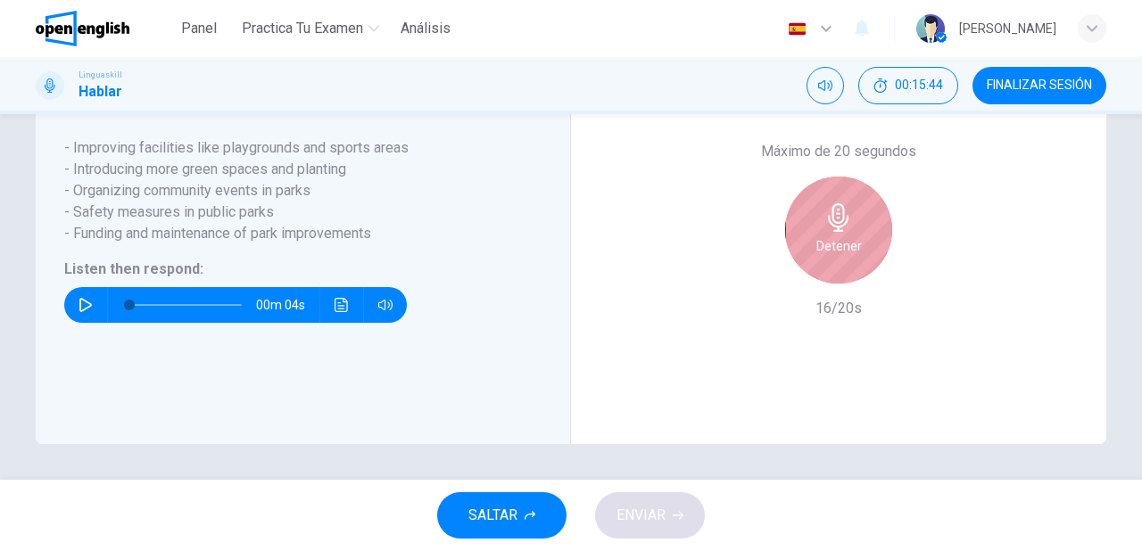
click at [842, 284] on div "Detener" at bounding box center [838, 230] width 107 height 107
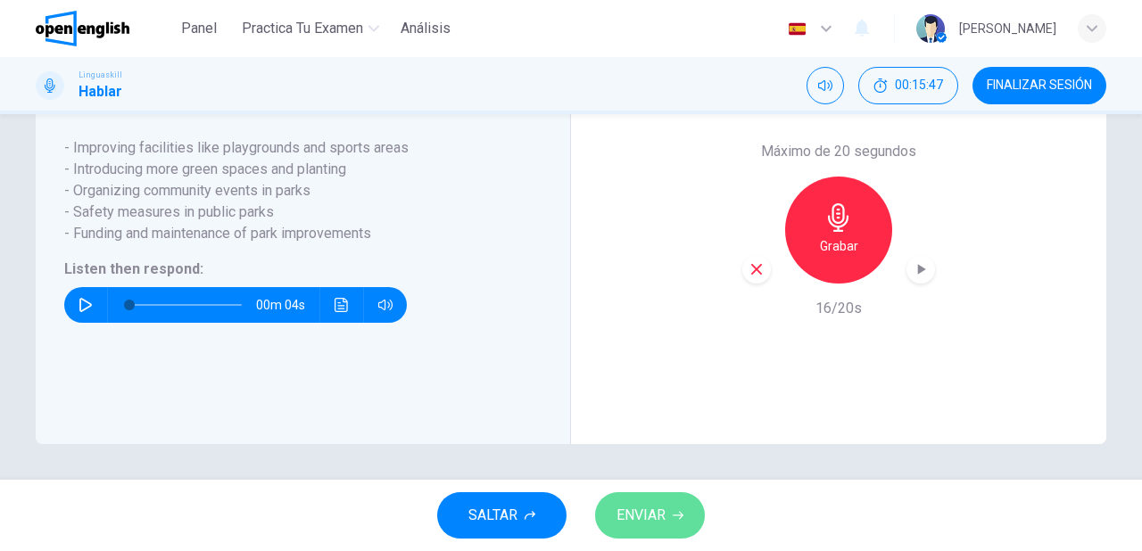
click at [653, 526] on span "ENVIAR" at bounding box center [641, 515] width 49 height 25
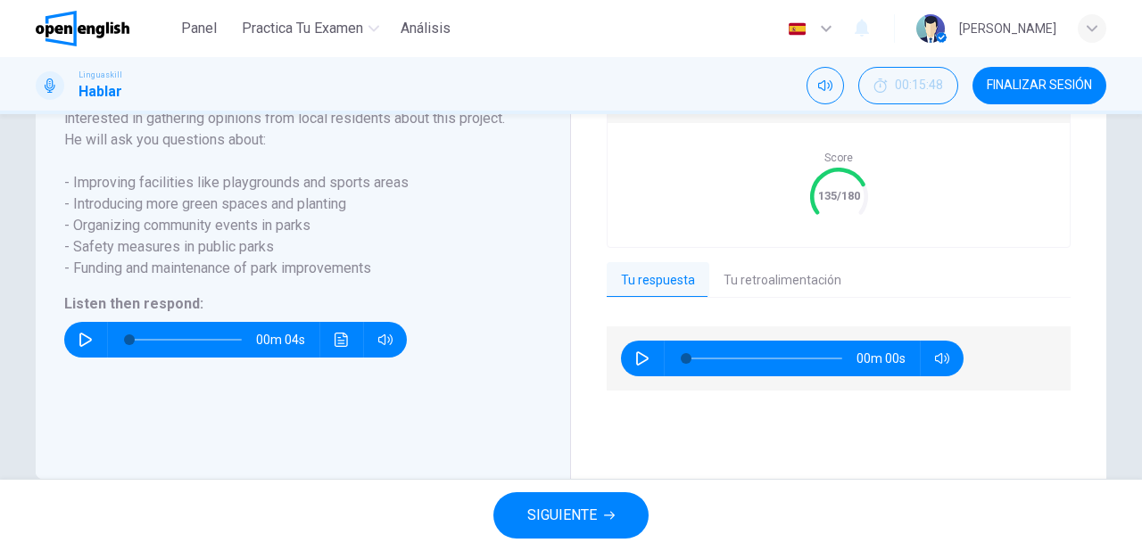
scroll to position [428, 0]
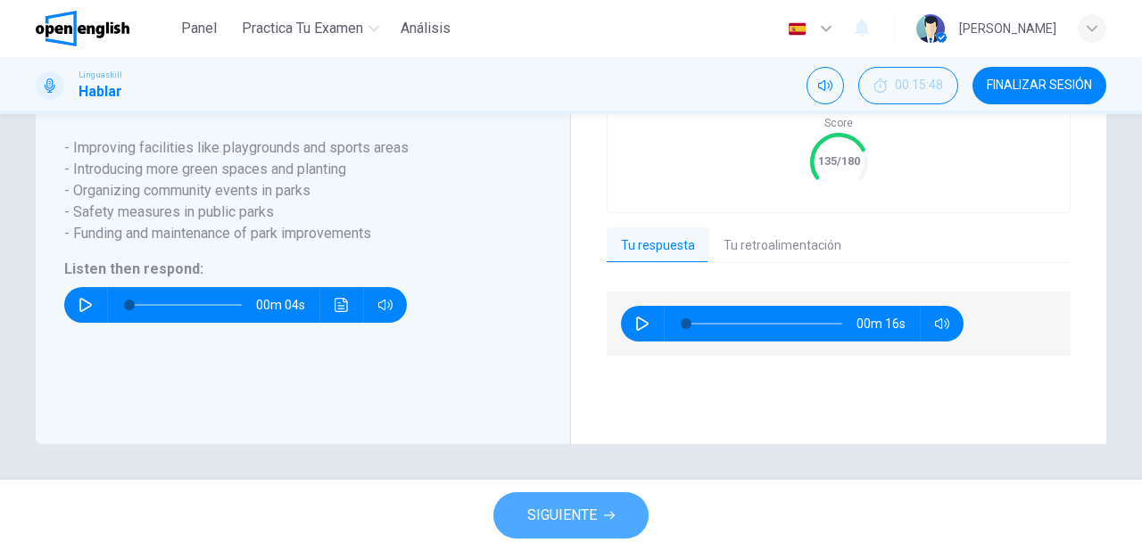
click at [618, 521] on button "SIGUIENTE" at bounding box center [570, 515] width 155 height 46
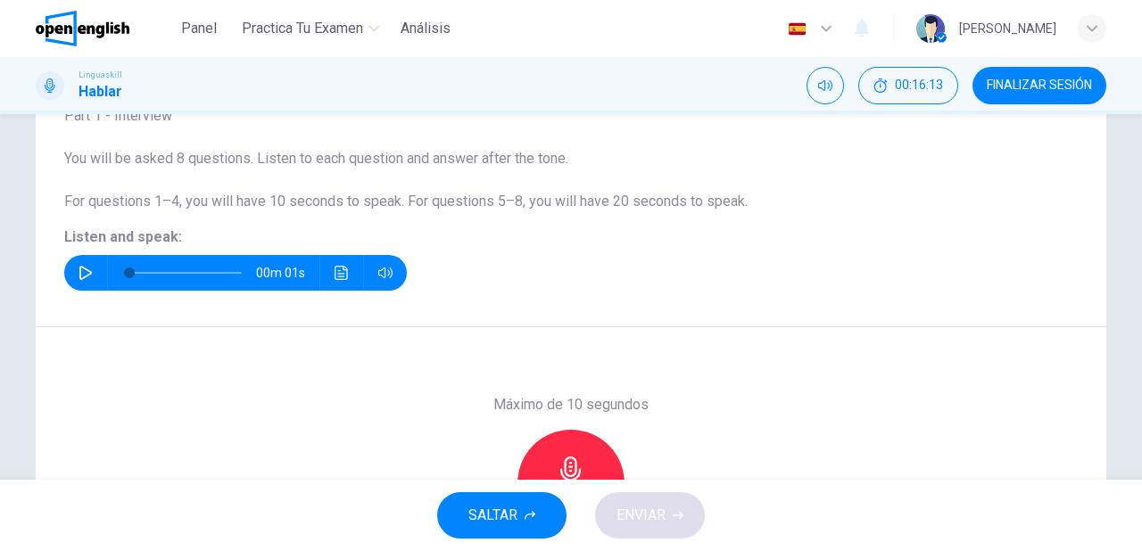
scroll to position [143, 0]
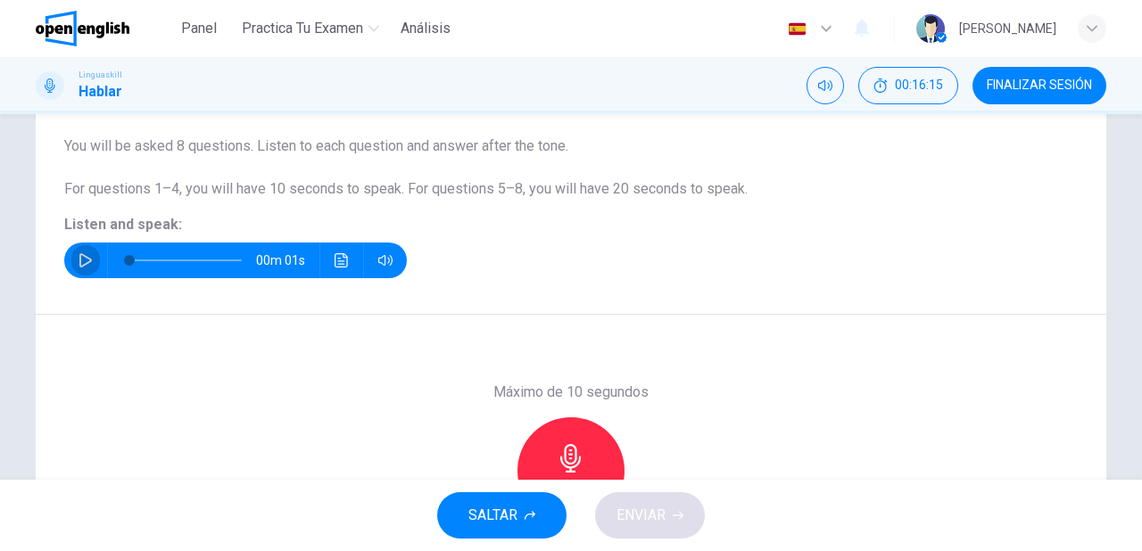
click at [82, 265] on icon "button" at bounding box center [86, 260] width 14 height 14
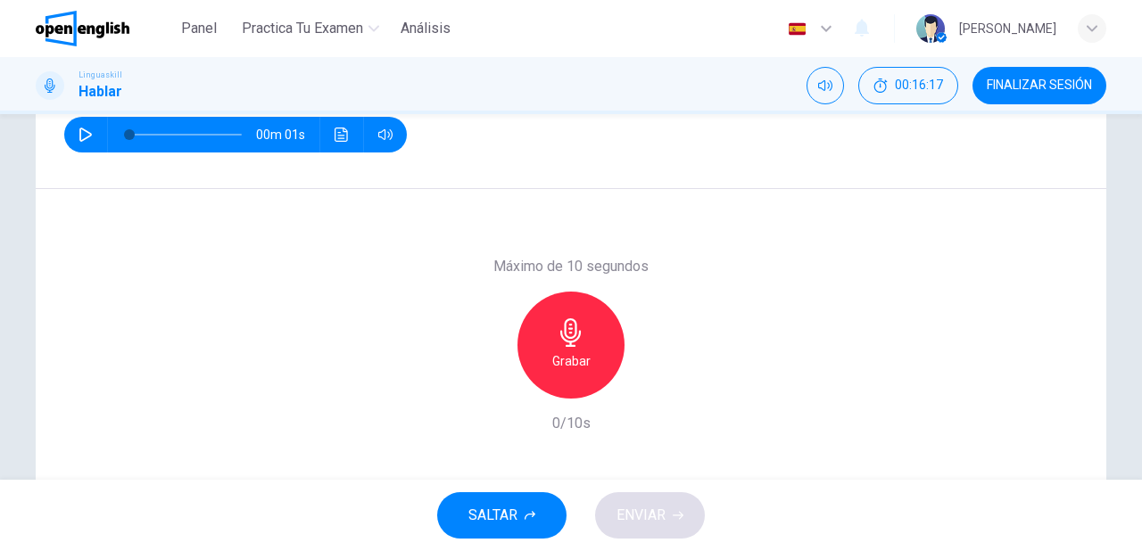
scroll to position [286, 0]
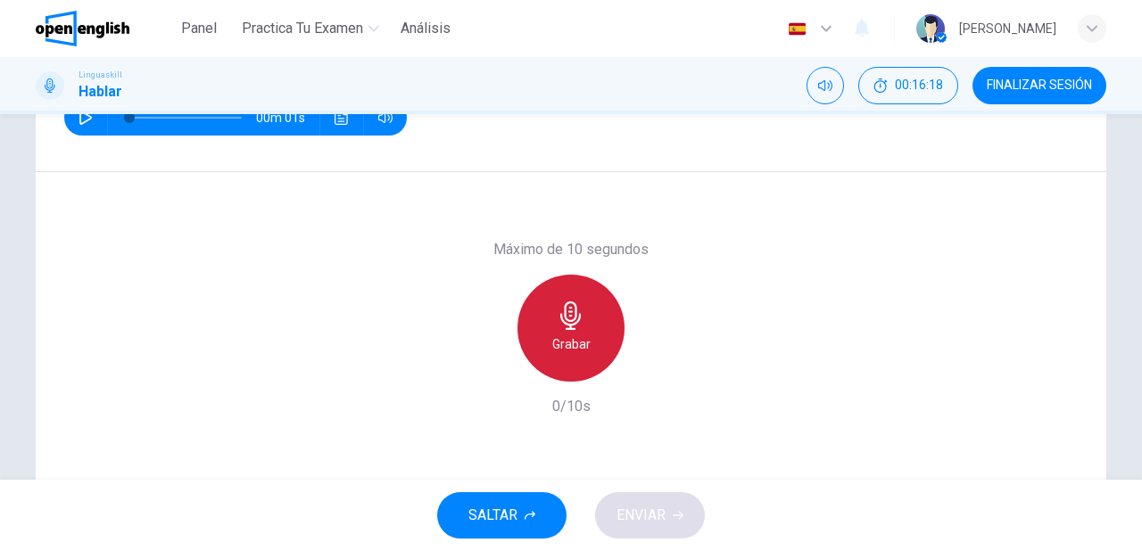
click at [542, 327] on div "Grabar" at bounding box center [570, 328] width 107 height 107
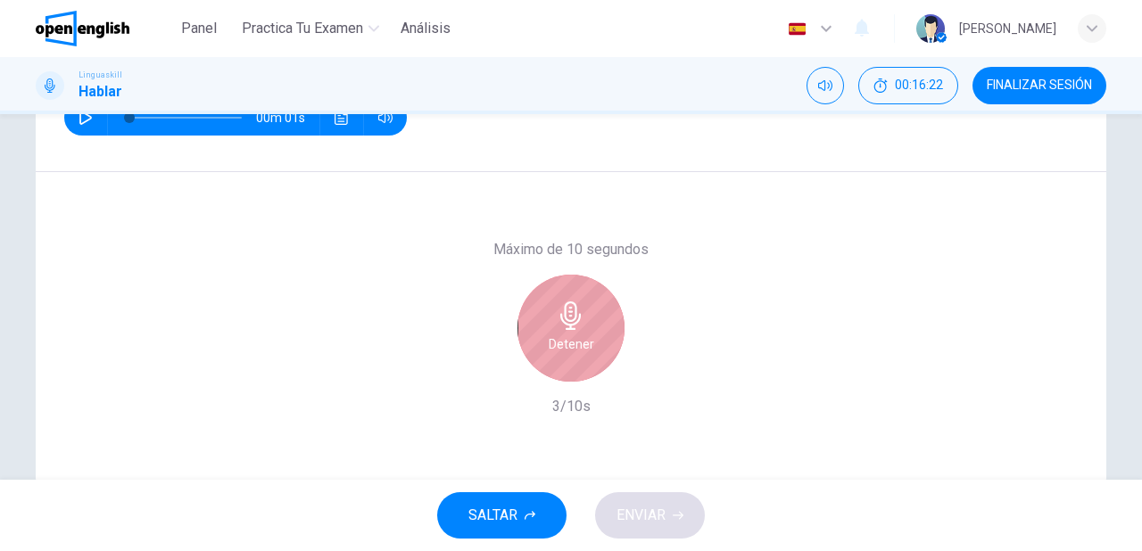
click at [564, 326] on icon "button" at bounding box center [571, 316] width 29 height 29
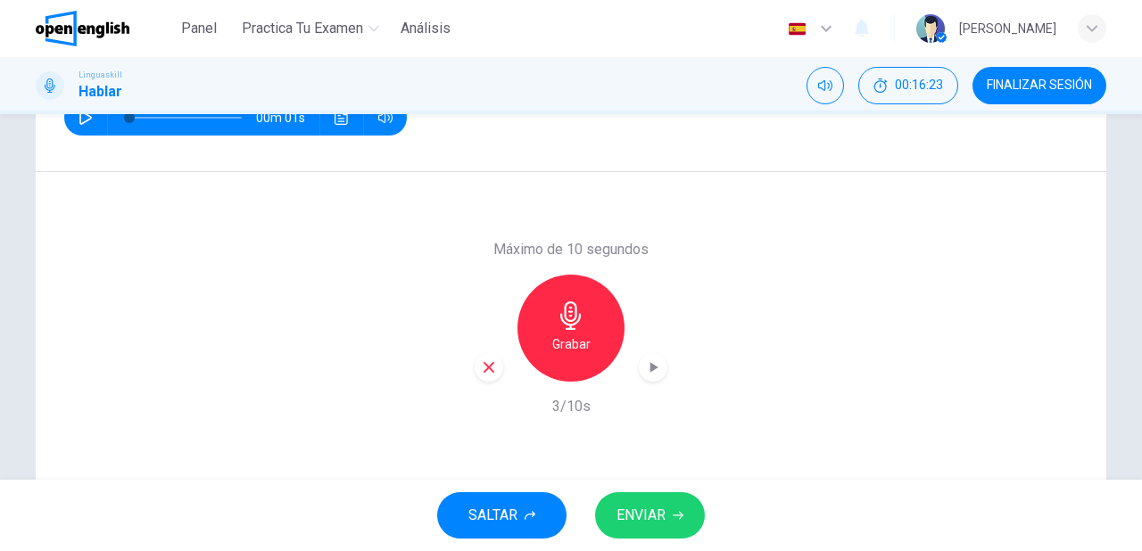
click at [657, 525] on span "ENVIAR" at bounding box center [641, 515] width 49 height 25
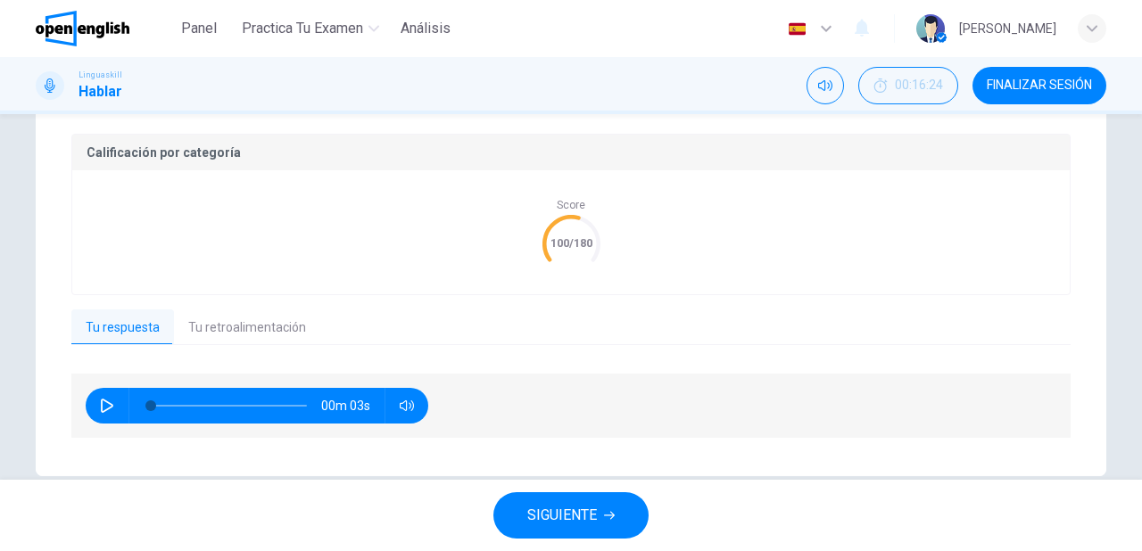
scroll to position [389, 0]
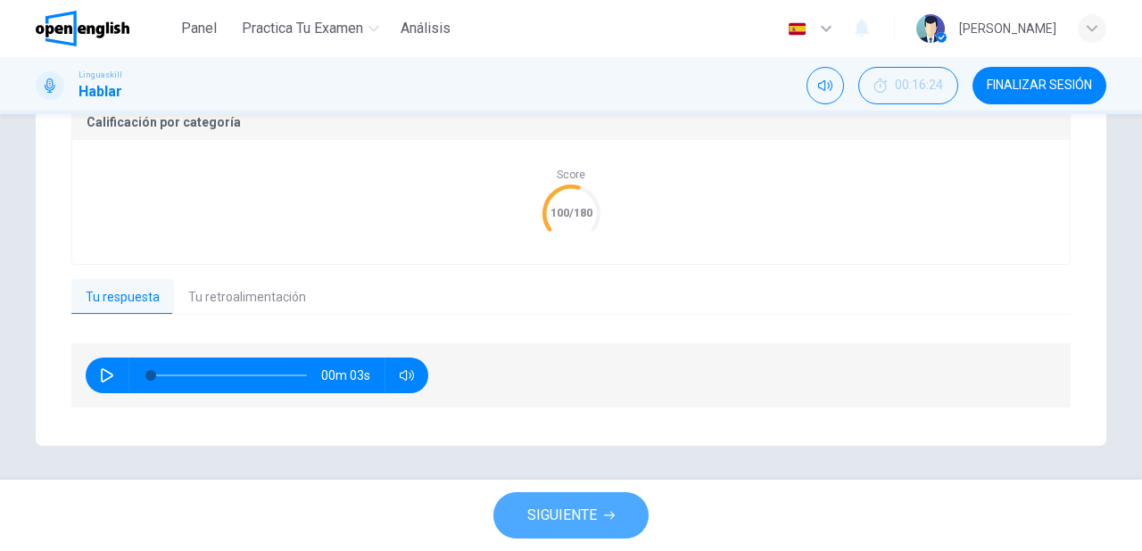
click at [595, 506] on span "SIGUIENTE" at bounding box center [562, 515] width 70 height 25
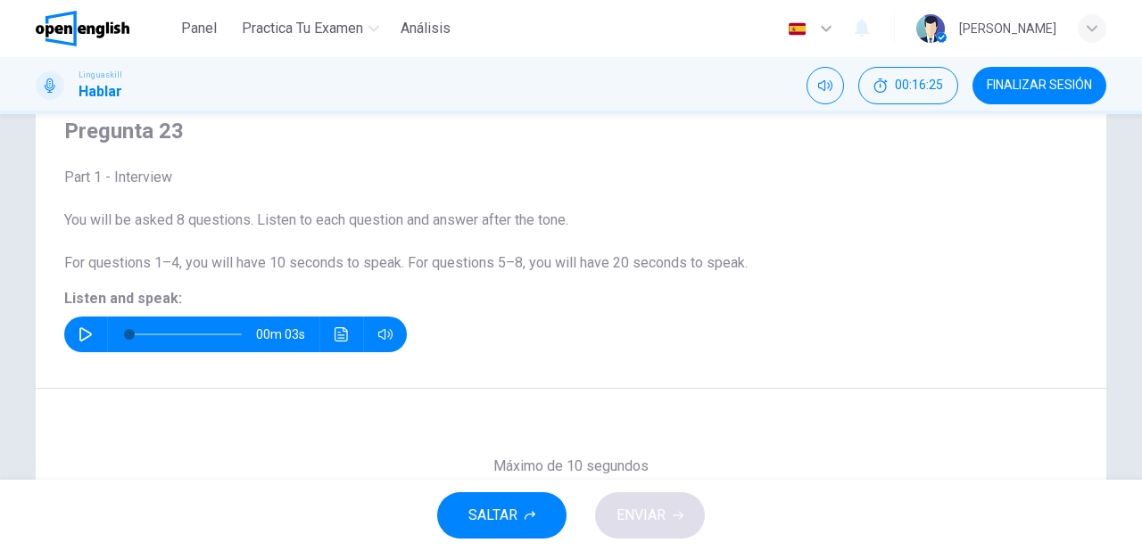
scroll to position [39, 0]
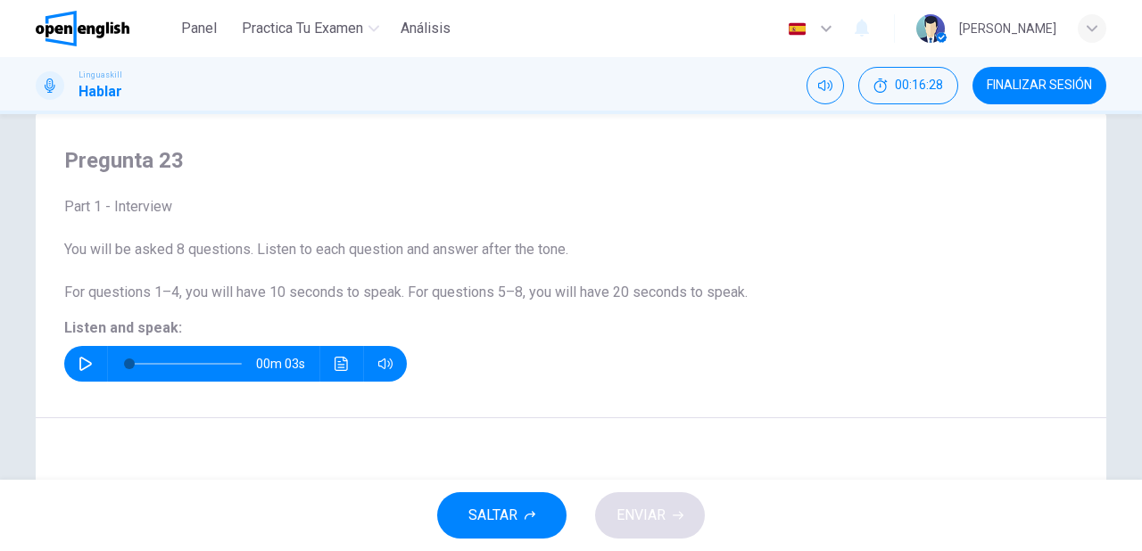
click at [71, 368] on button "button" at bounding box center [85, 364] width 29 height 36
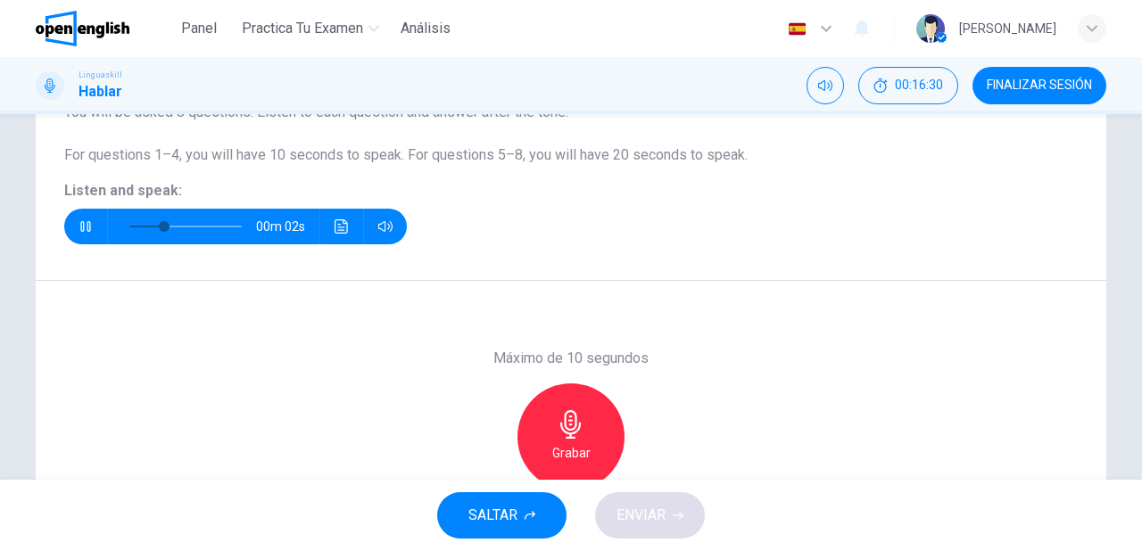
scroll to position [182, 0]
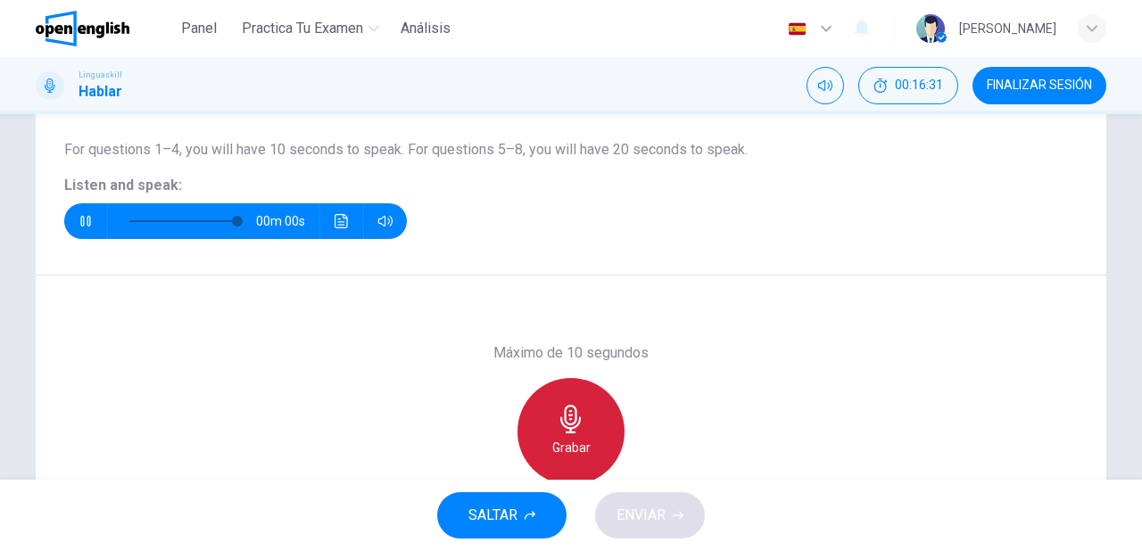
click at [542, 443] on div "Grabar" at bounding box center [570, 431] width 107 height 107
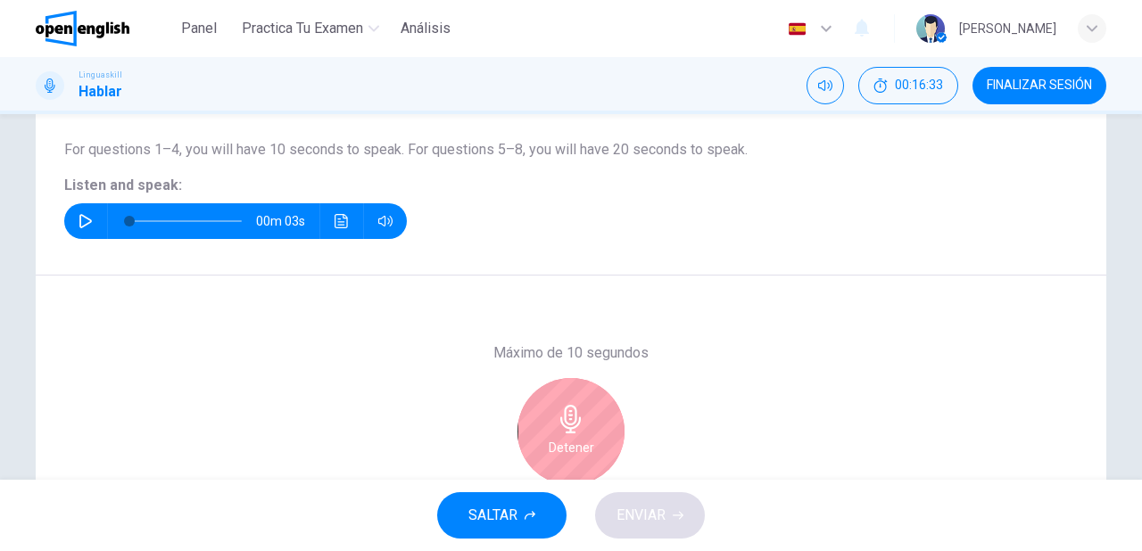
scroll to position [253, 0]
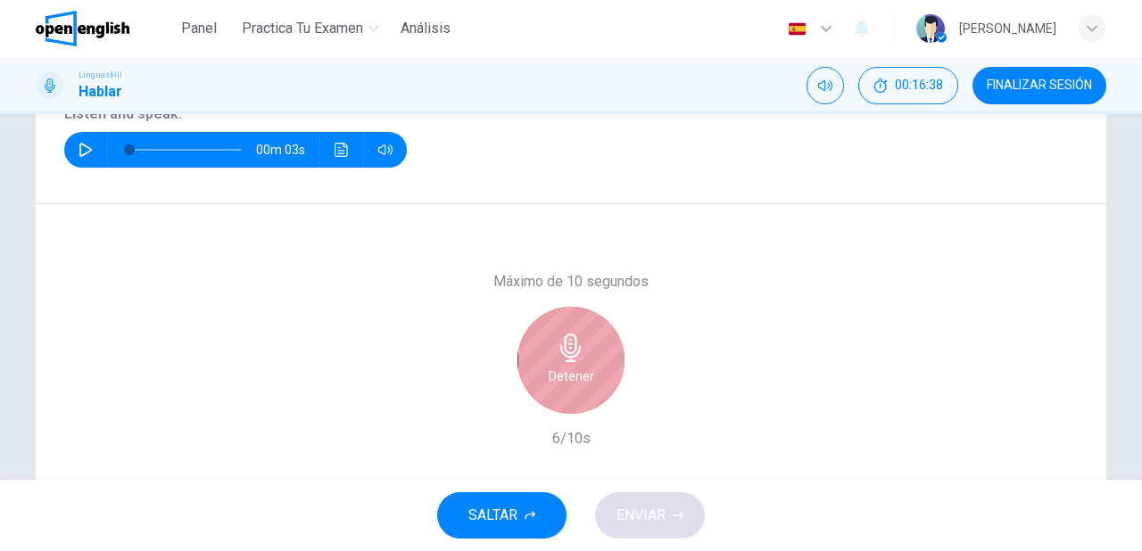
click at [576, 401] on div "Detener" at bounding box center [570, 360] width 107 height 107
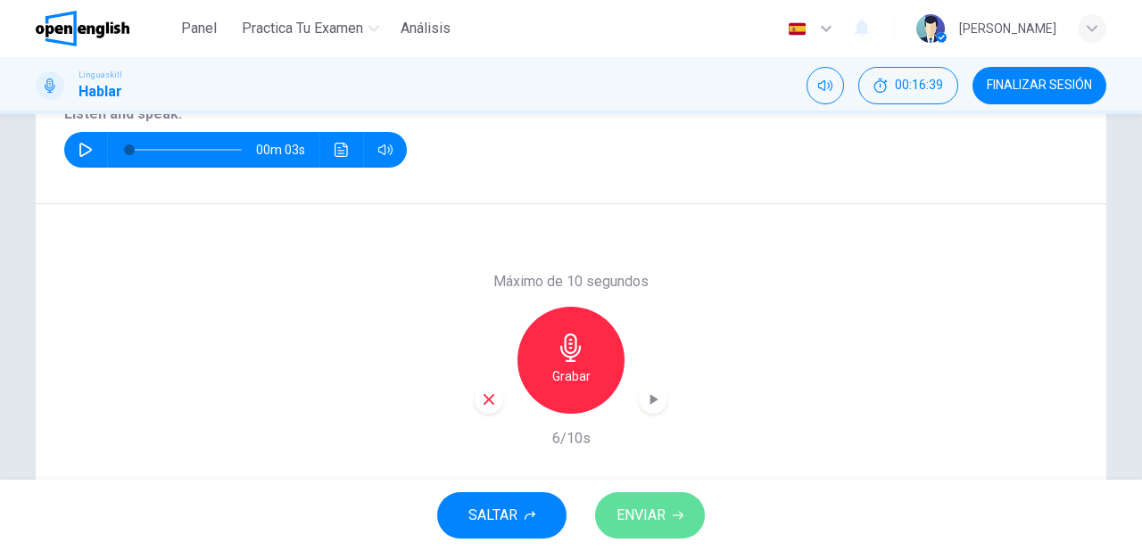
click at [636, 517] on span "ENVIAR" at bounding box center [641, 515] width 49 height 25
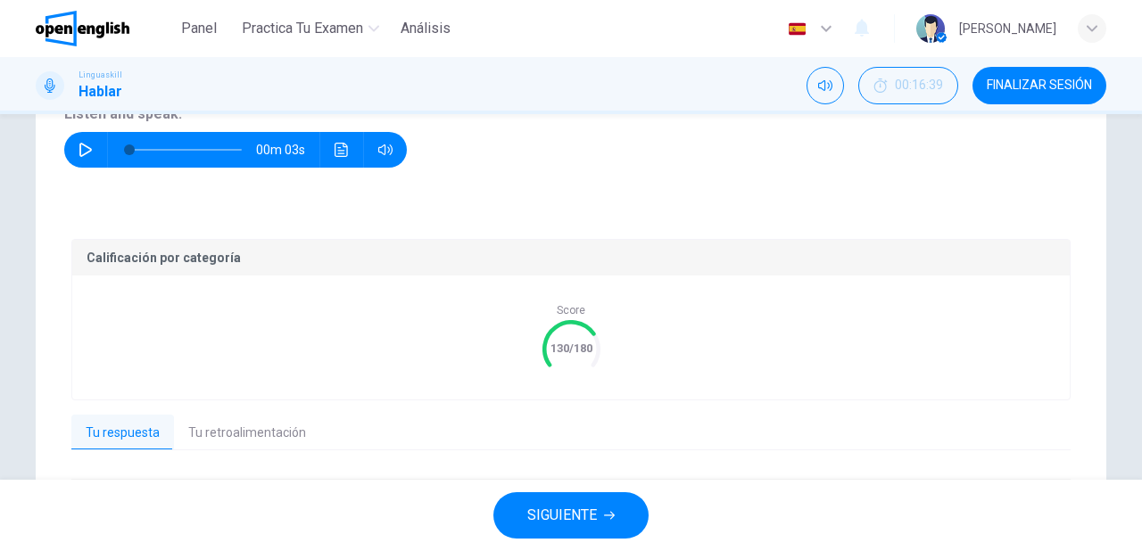
click at [605, 511] on icon "button" at bounding box center [609, 515] width 11 height 11
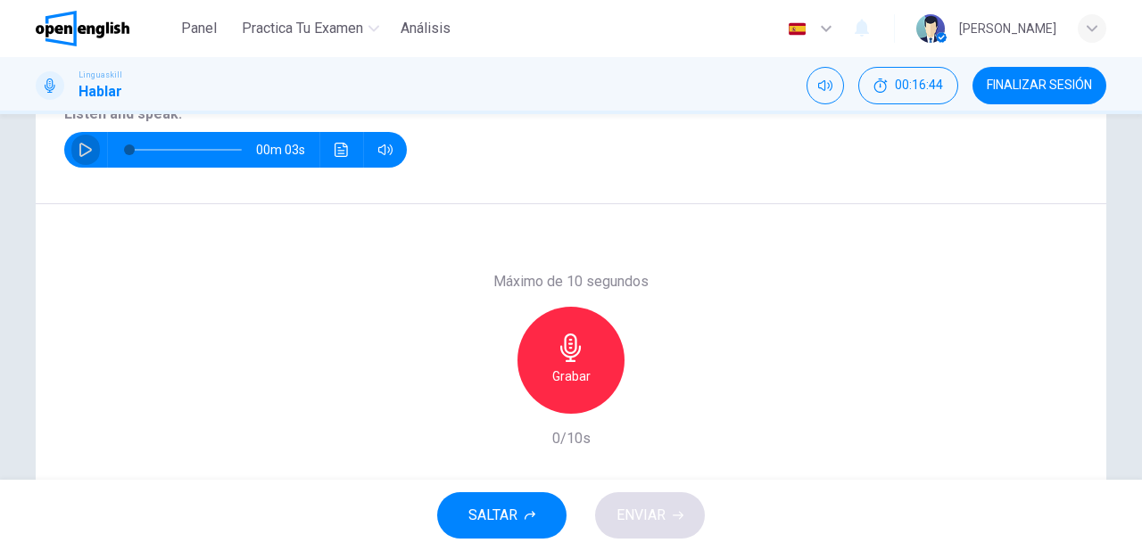
click at [79, 151] on icon "button" at bounding box center [85, 150] width 12 height 14
click at [578, 371] on h6 "Grabar" at bounding box center [571, 376] width 38 height 21
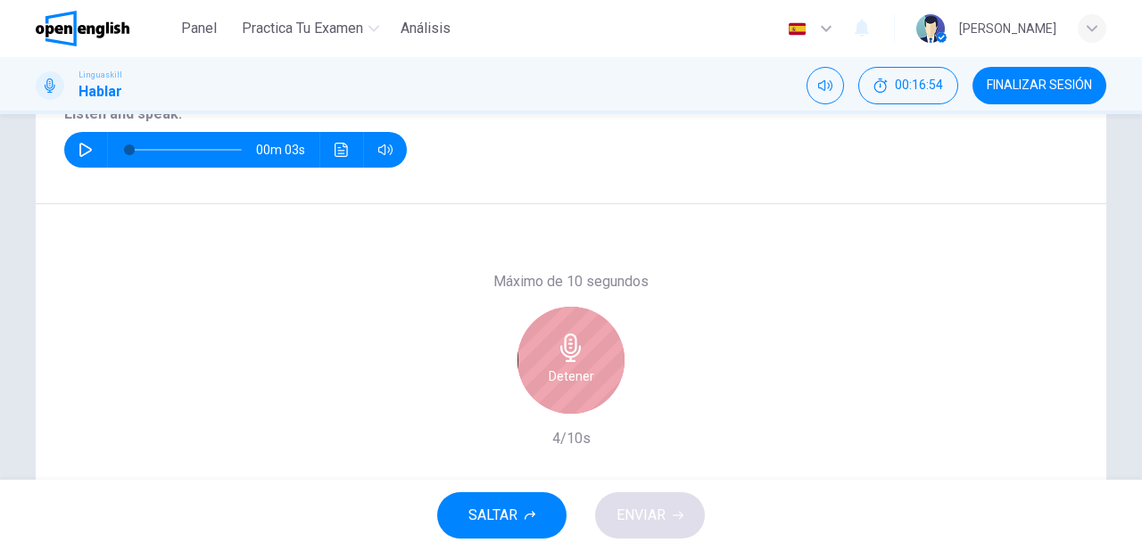
click at [578, 371] on h6 "Detener" at bounding box center [572, 376] width 46 height 21
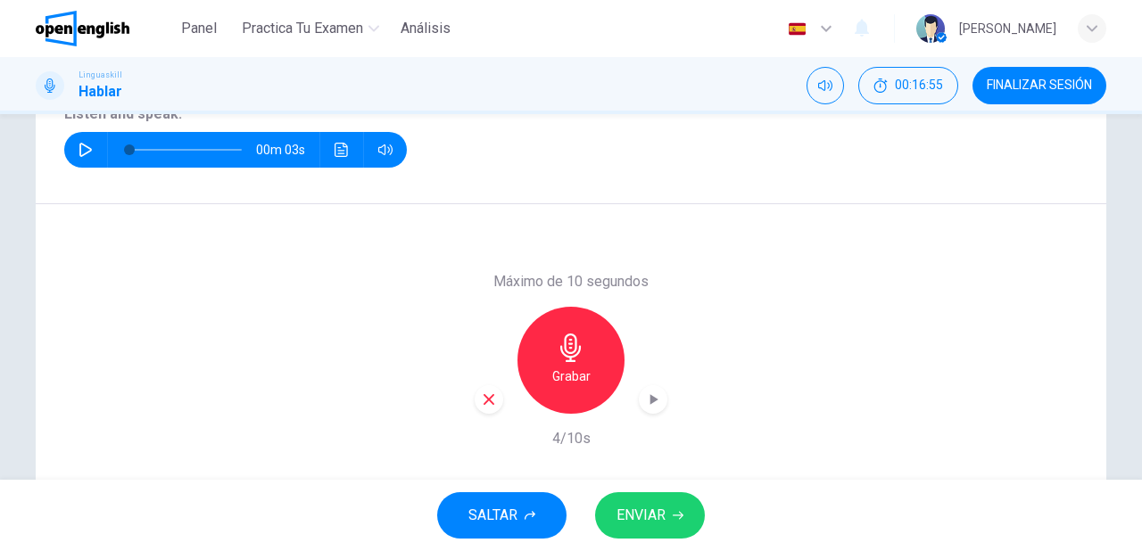
click at [646, 514] on span "ENVIAR" at bounding box center [641, 515] width 49 height 25
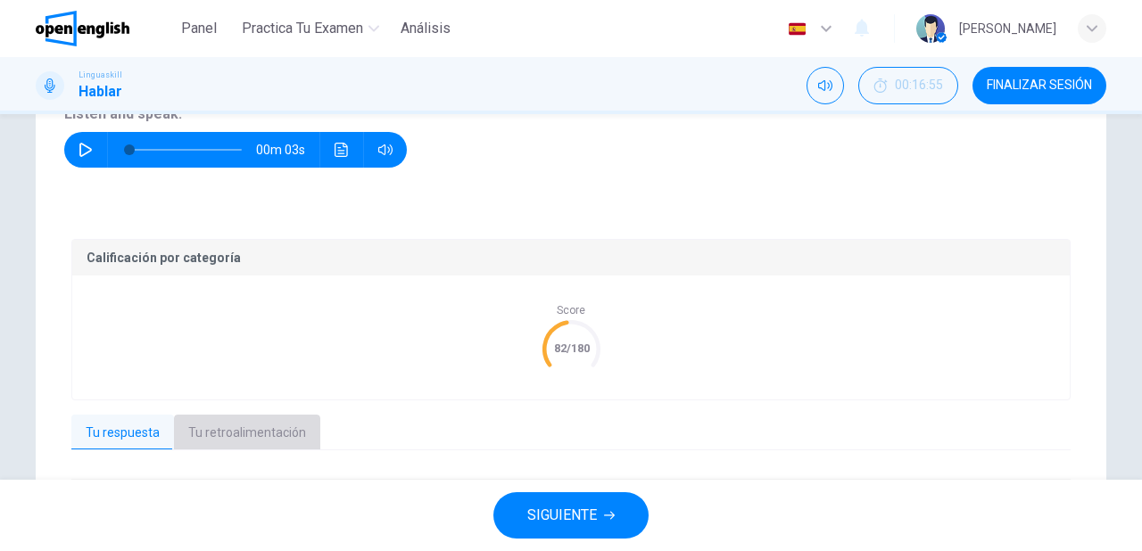
click at [292, 434] on button "Tu retroalimentación" at bounding box center [247, 433] width 146 height 37
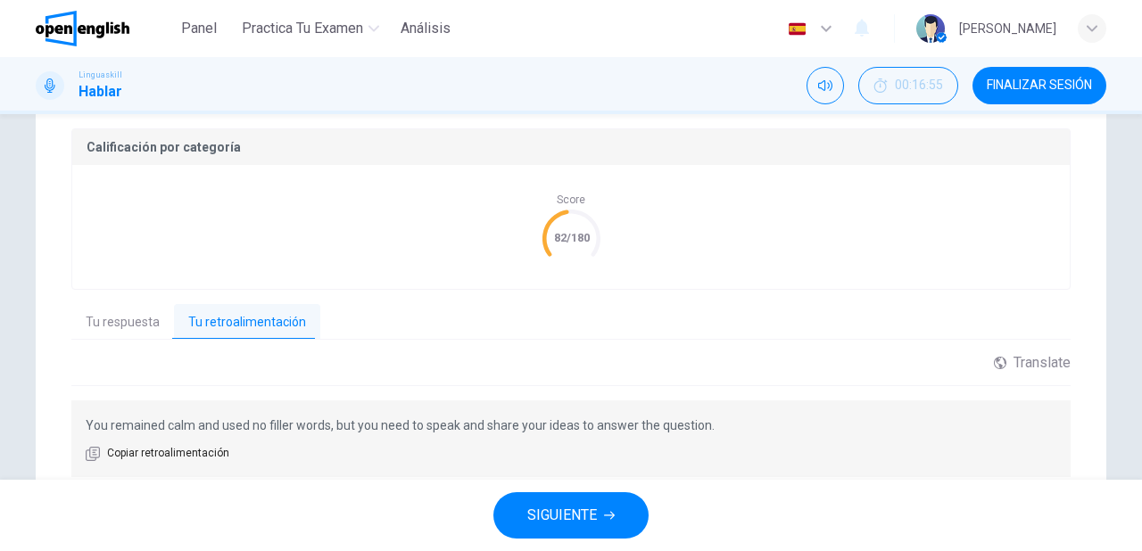
scroll to position [396, 0]
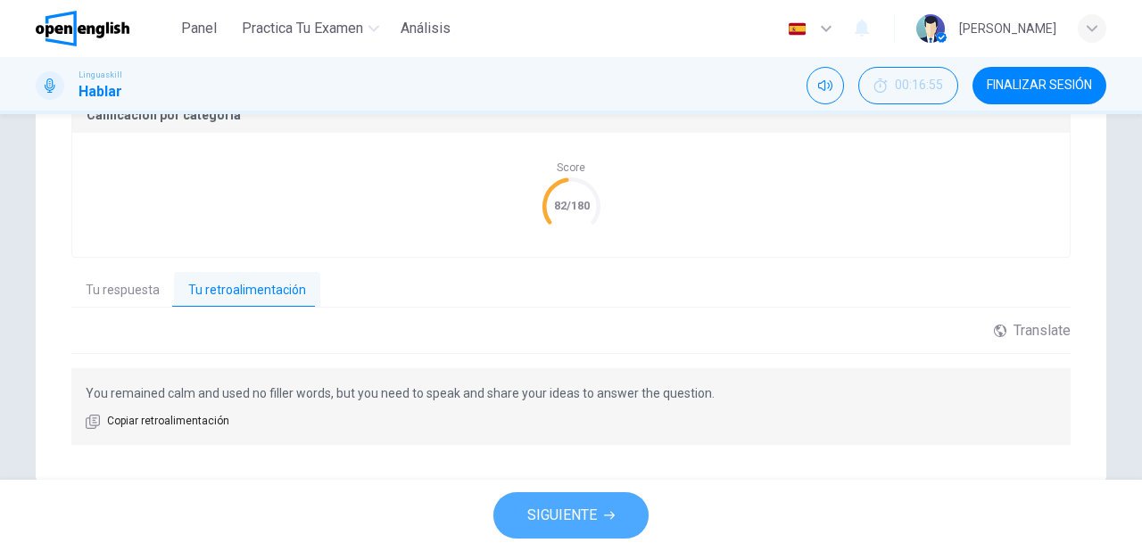
click at [585, 524] on span "SIGUIENTE" at bounding box center [562, 515] width 70 height 25
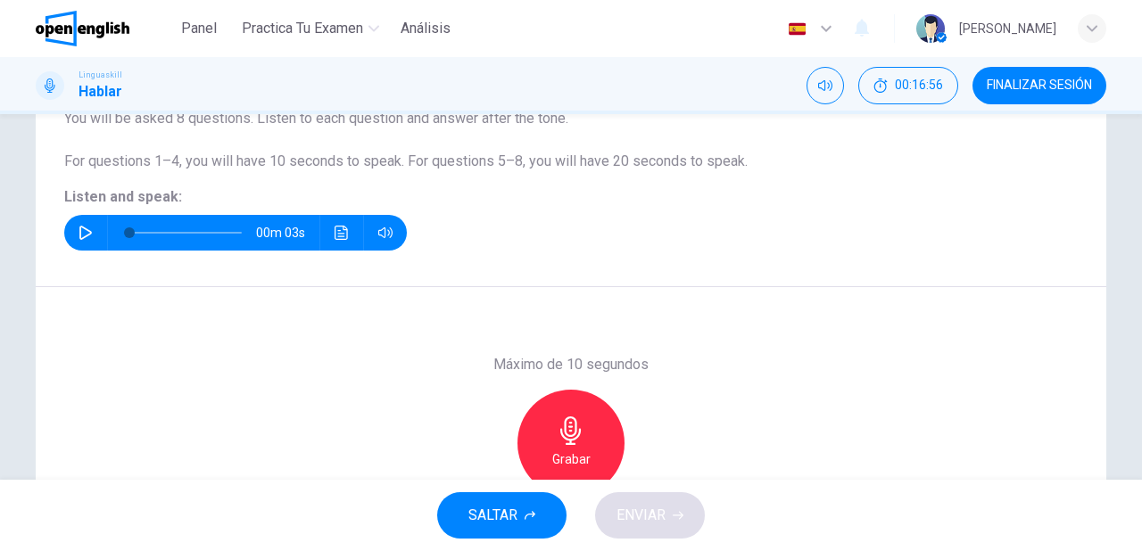
scroll to position [111, 0]
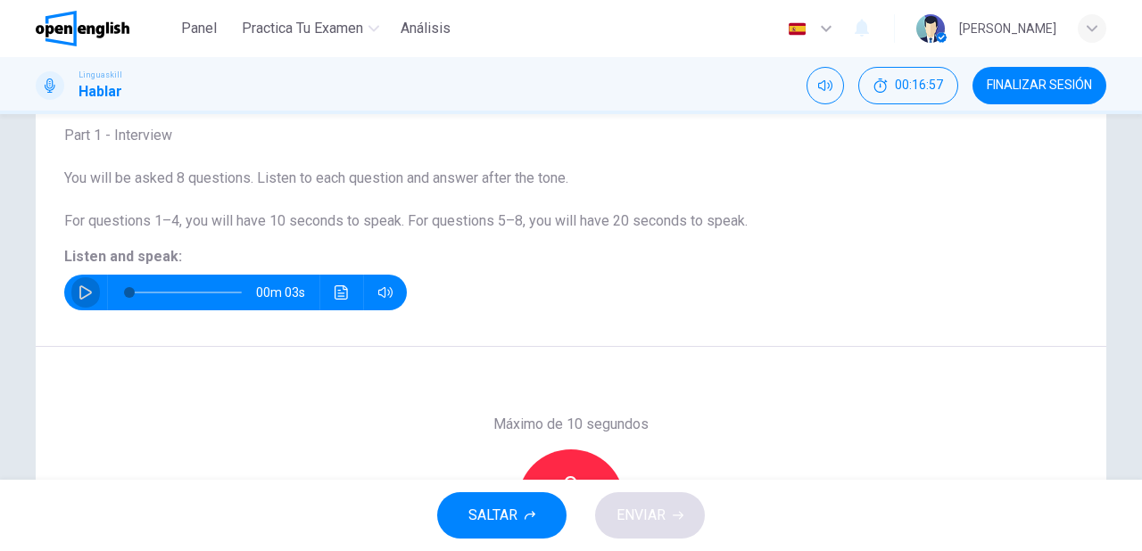
click at [82, 296] on icon "button" at bounding box center [85, 293] width 12 height 14
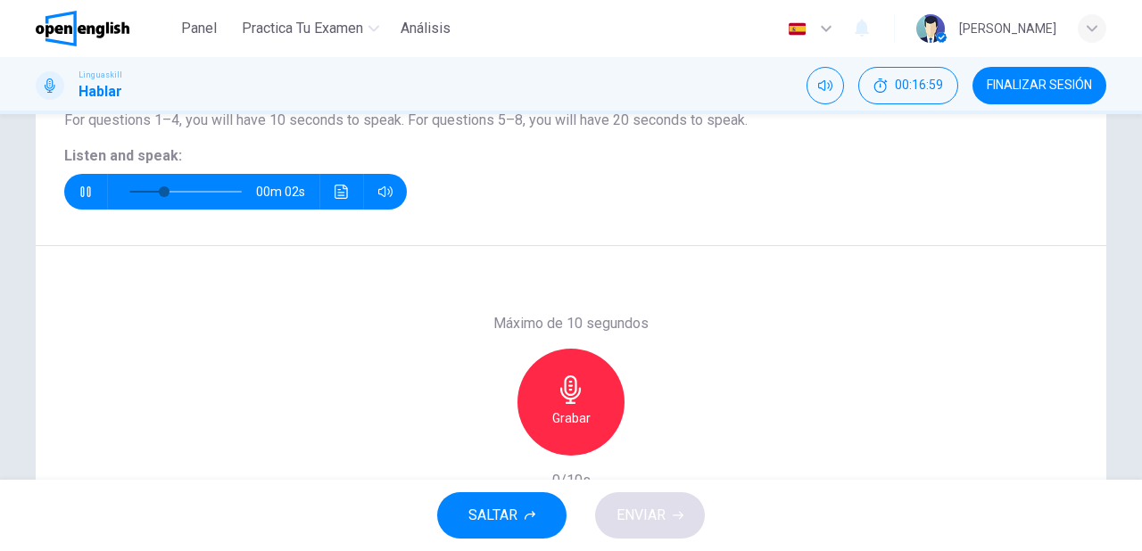
scroll to position [253, 0]
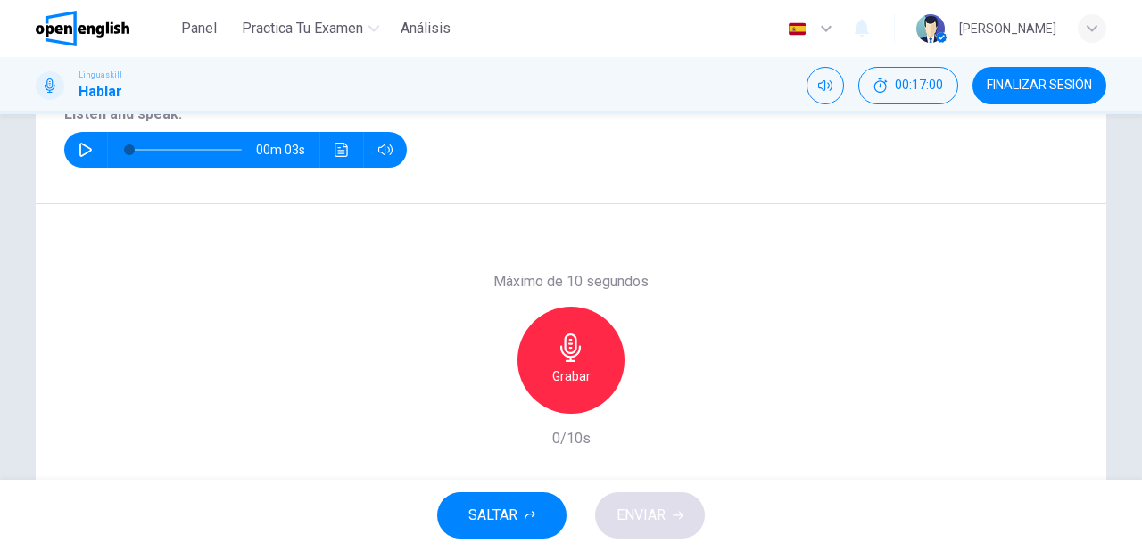
click at [557, 371] on h6 "Grabar" at bounding box center [571, 376] width 38 height 21
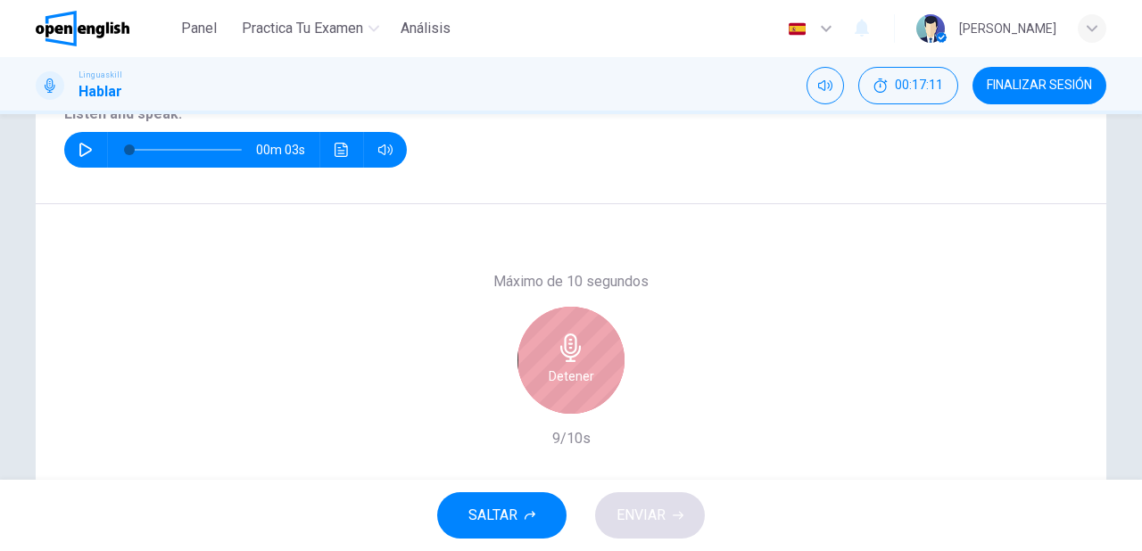
click at [554, 373] on h6 "Detener" at bounding box center [572, 376] width 46 height 21
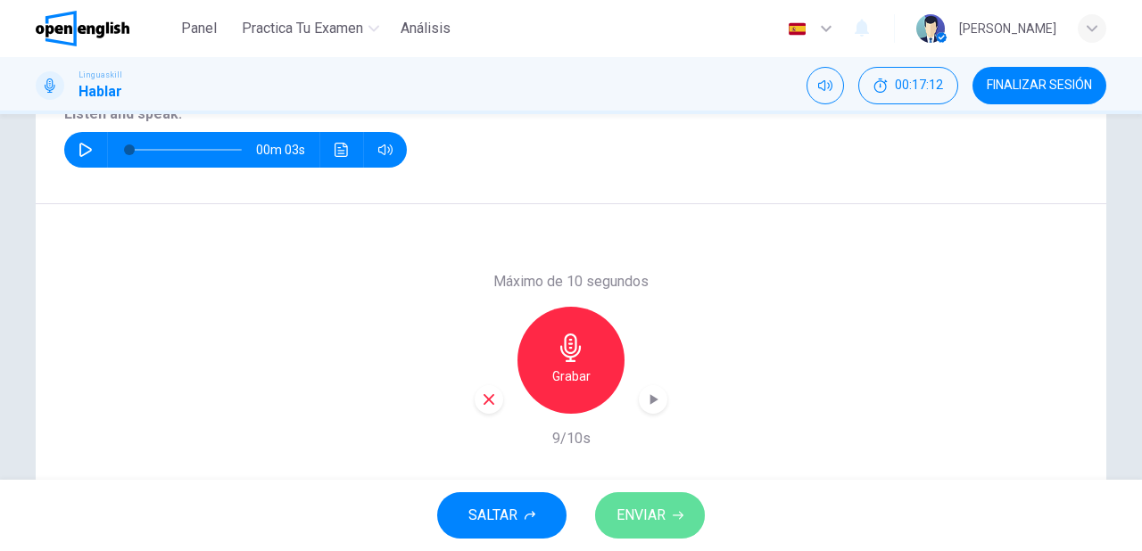
click at [663, 510] on span "ENVIAR" at bounding box center [641, 515] width 49 height 25
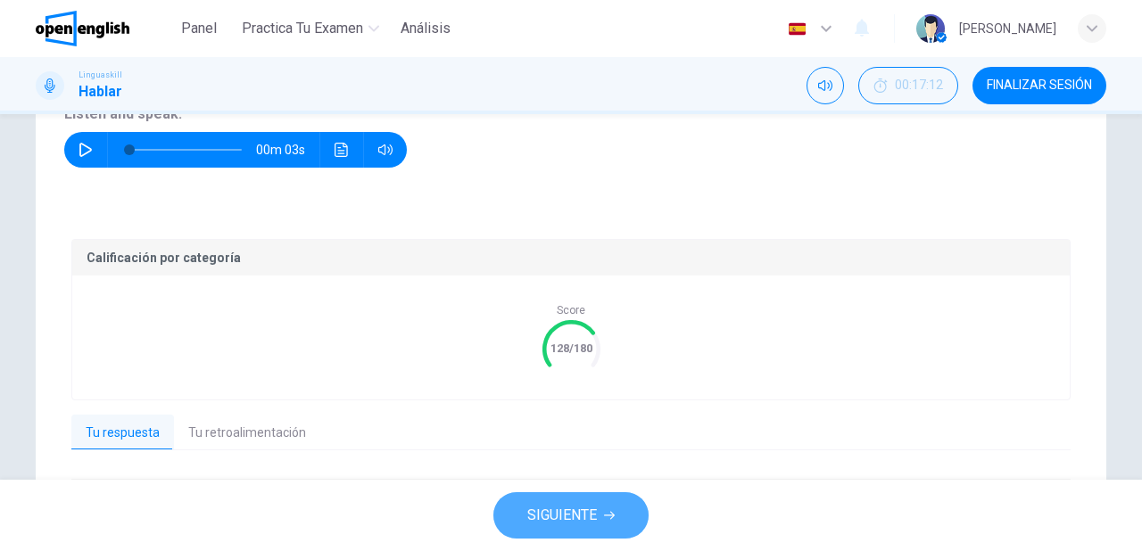
click at [588, 523] on span "SIGUIENTE" at bounding box center [562, 515] width 70 height 25
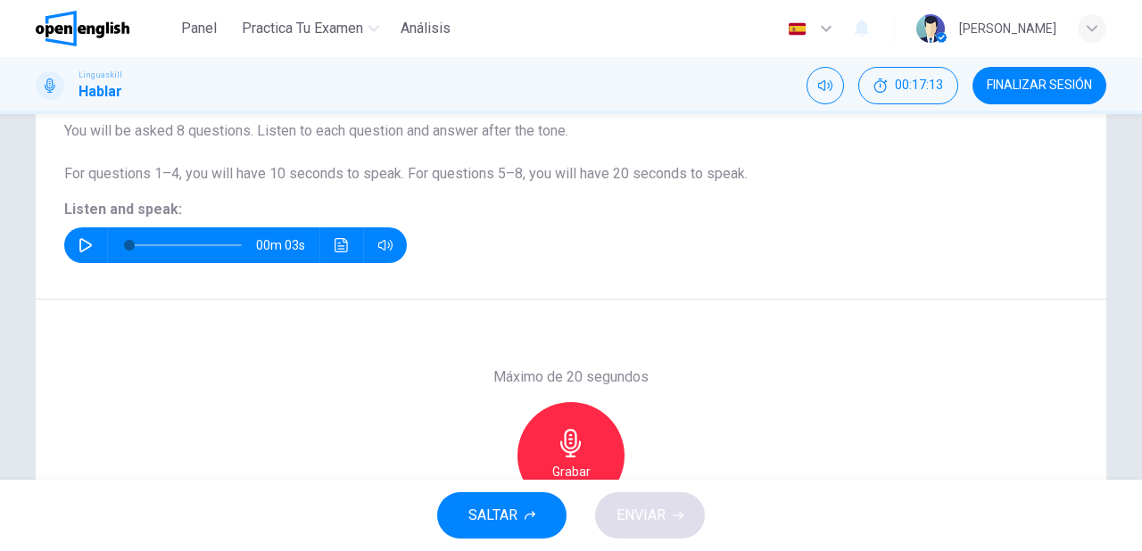
scroll to position [111, 0]
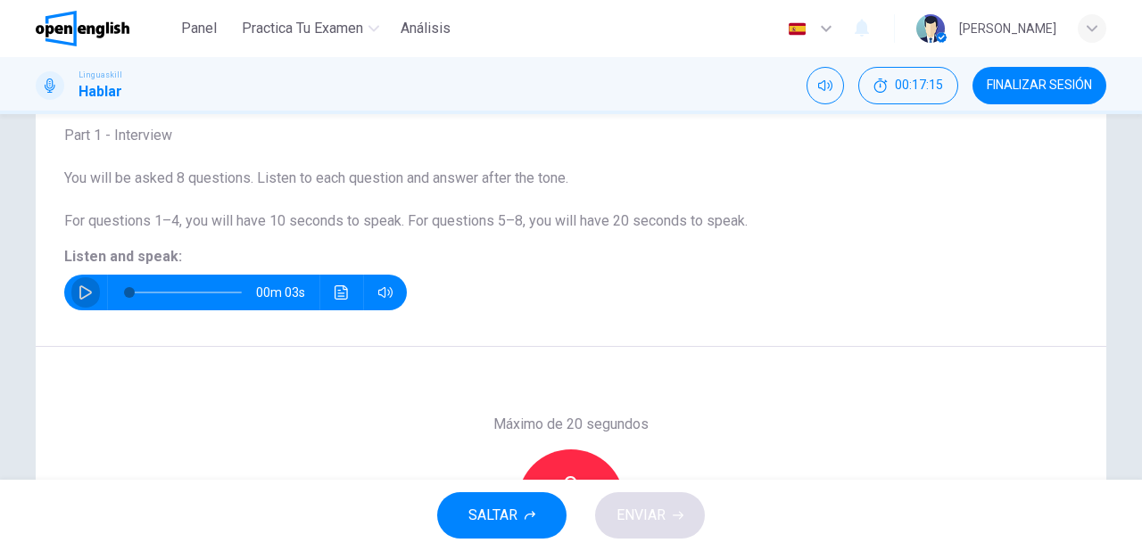
click at [87, 296] on icon "button" at bounding box center [86, 293] width 14 height 14
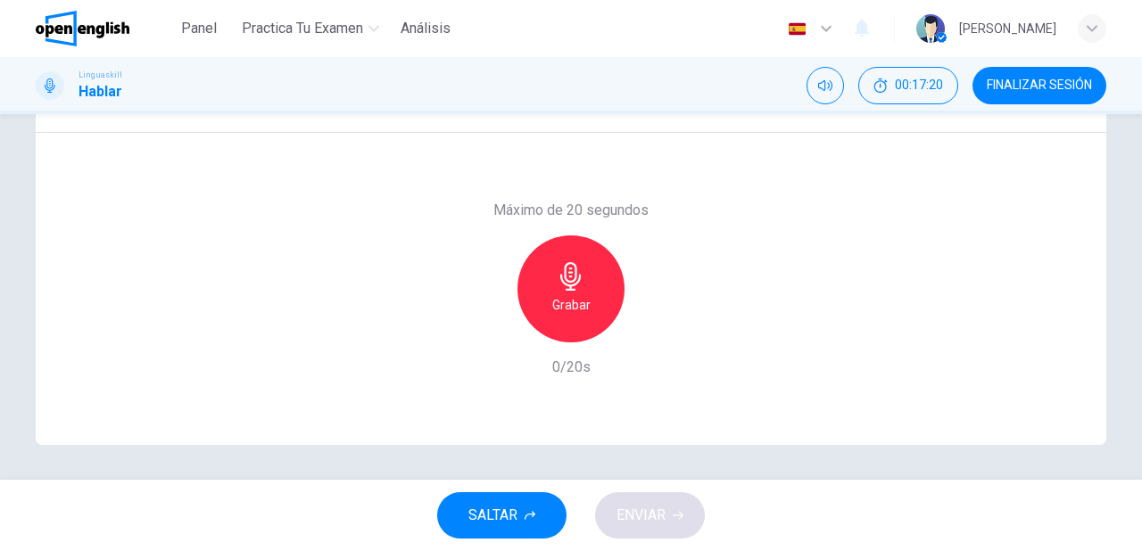
scroll to position [253, 0]
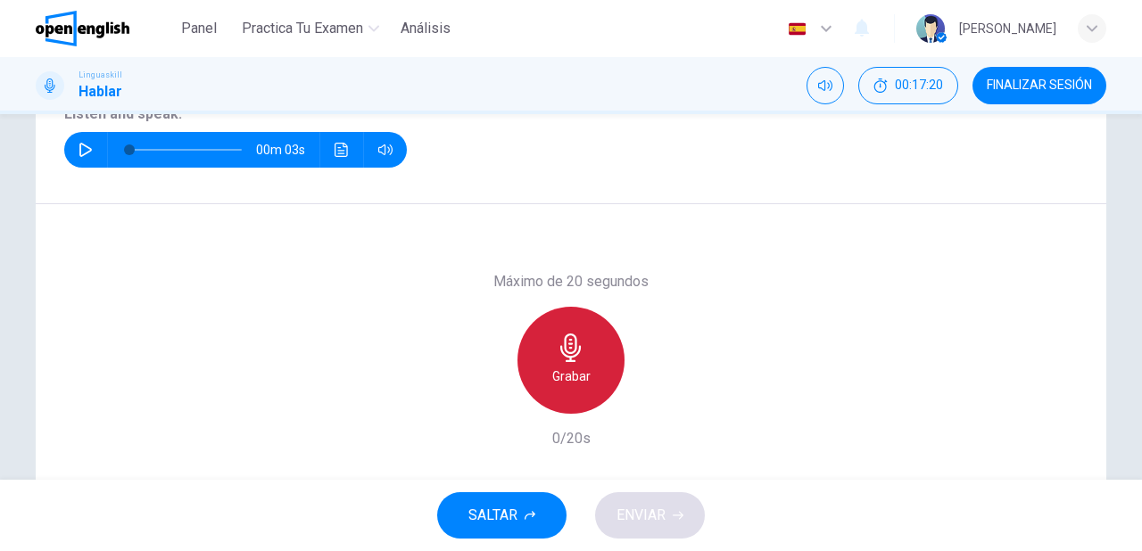
click at [547, 373] on div "Grabar" at bounding box center [570, 360] width 107 height 107
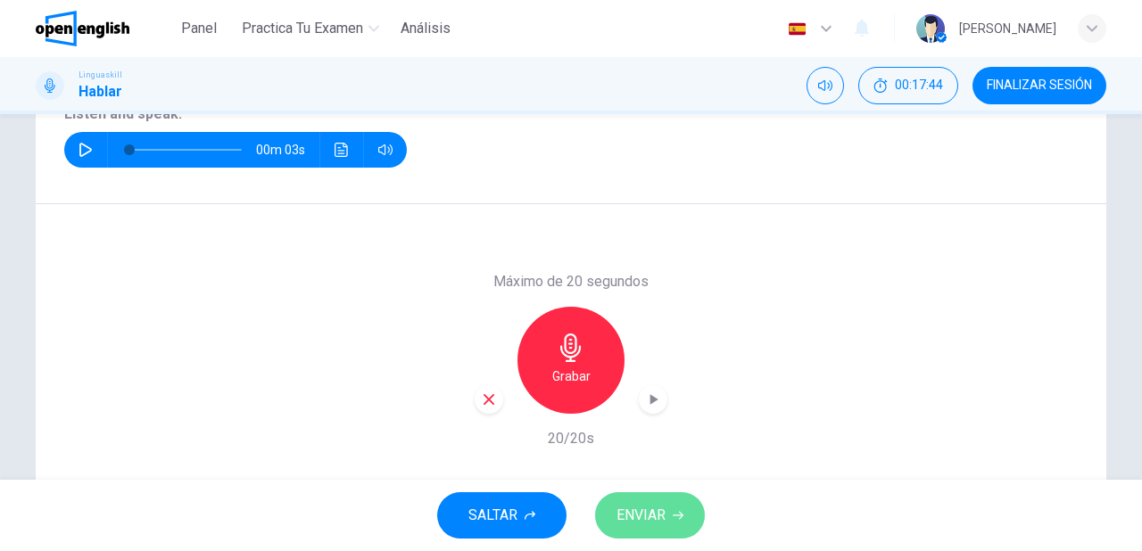
click at [672, 521] on button "ENVIAR" at bounding box center [650, 515] width 110 height 46
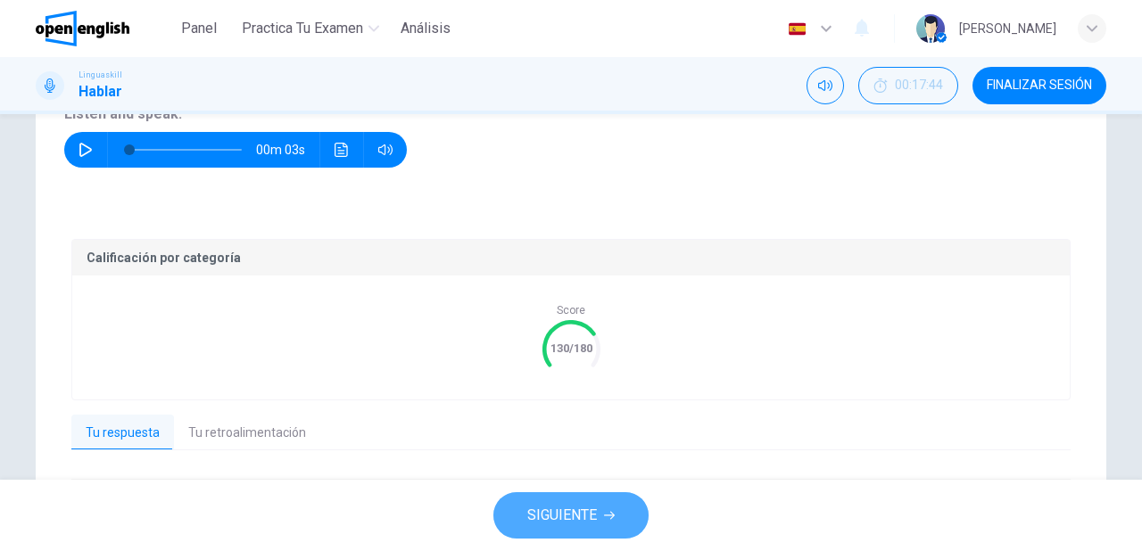
click at [625, 521] on button "SIGUIENTE" at bounding box center [570, 515] width 155 height 46
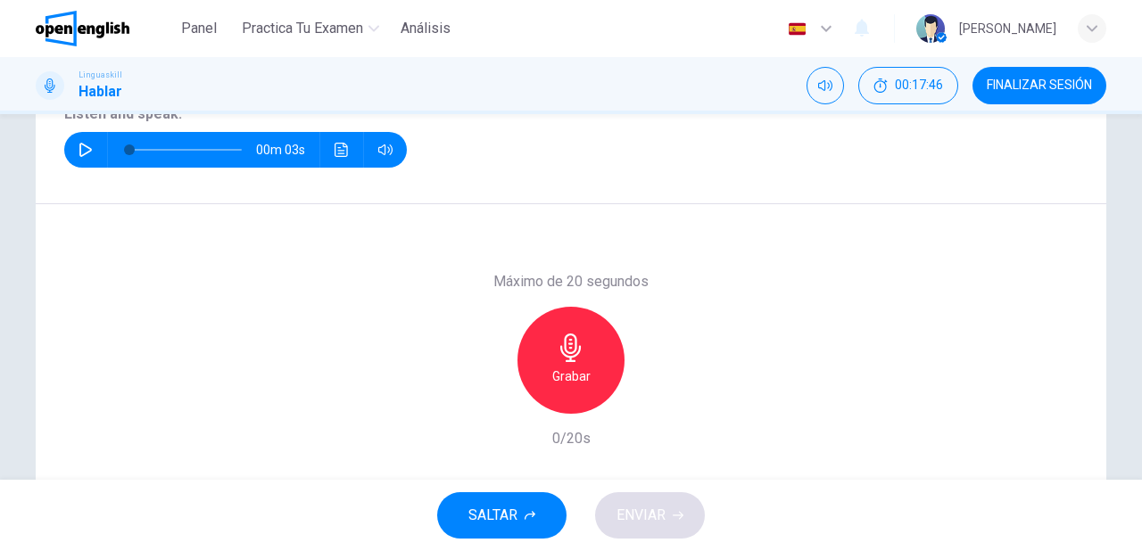
click at [81, 159] on button "button" at bounding box center [85, 150] width 29 height 36
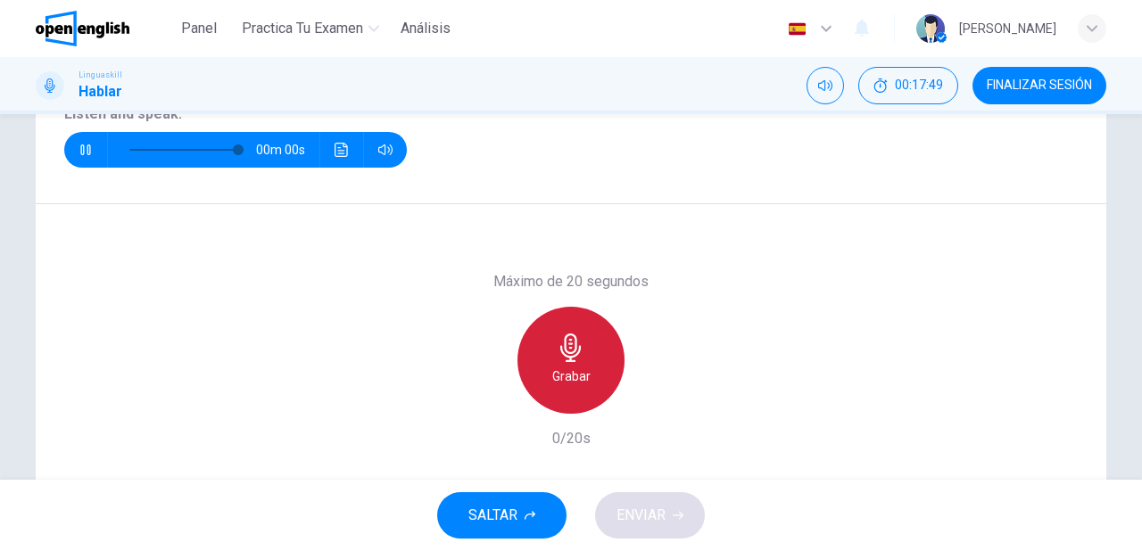
click at [565, 347] on icon "button" at bounding box center [571, 348] width 29 height 29
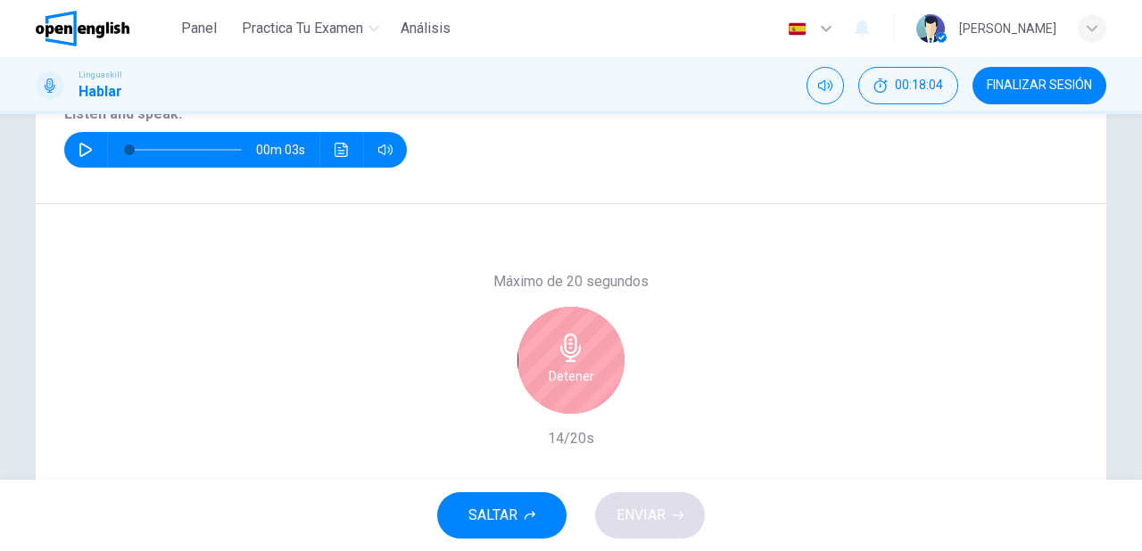
click at [566, 346] on icon "button" at bounding box center [571, 348] width 29 height 29
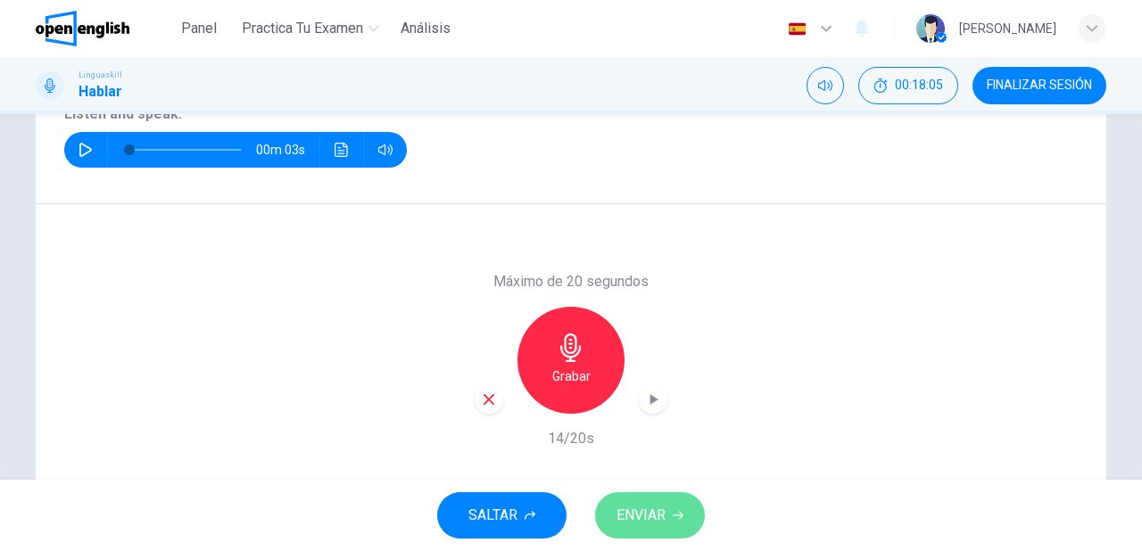
click at [656, 517] on span "ENVIAR" at bounding box center [641, 515] width 49 height 25
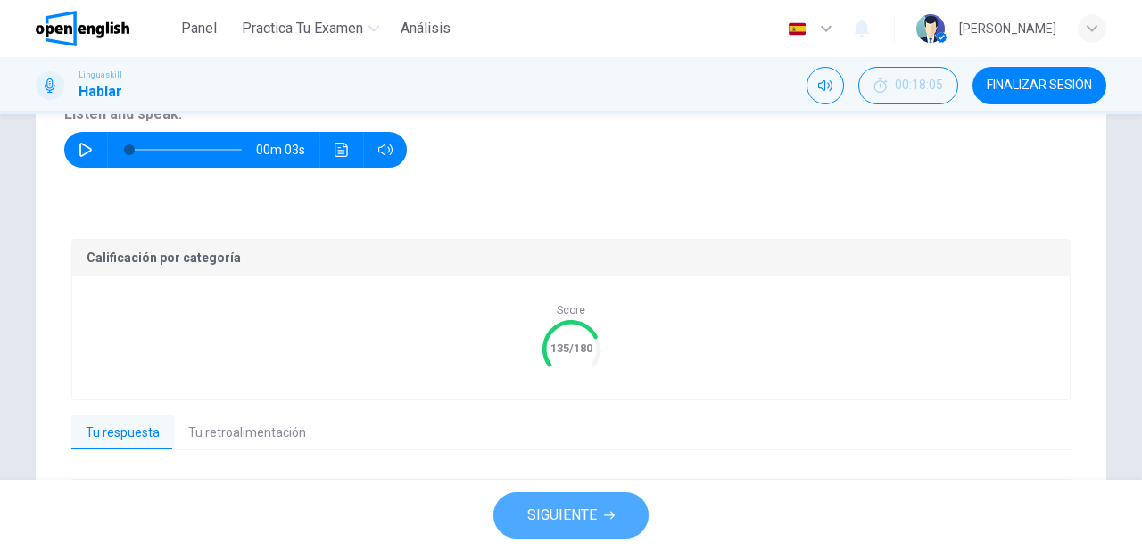
click at [600, 504] on button "SIGUIENTE" at bounding box center [570, 515] width 155 height 46
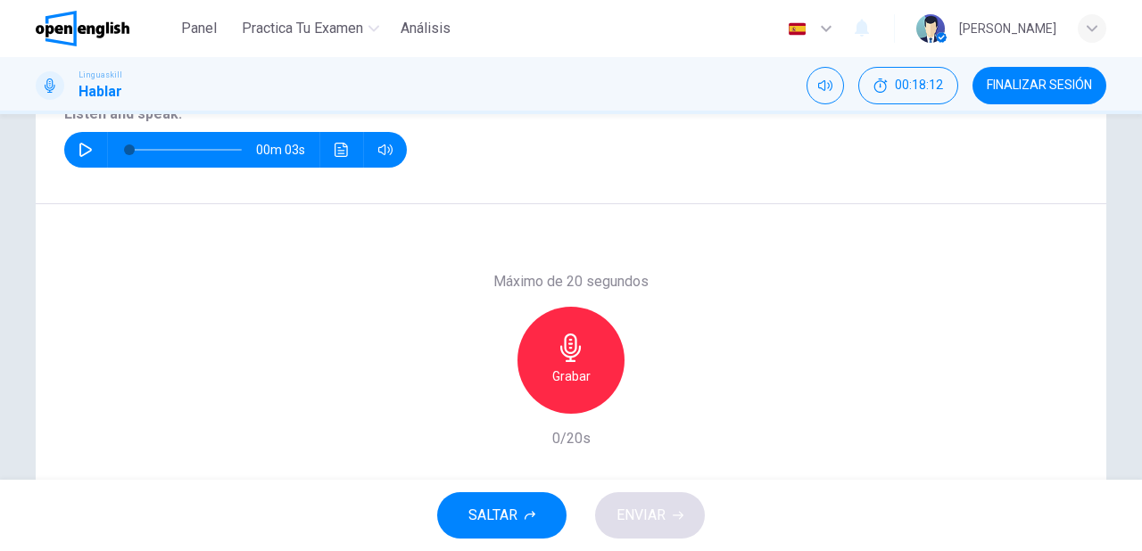
click at [87, 156] on button "button" at bounding box center [85, 150] width 29 height 36
click at [542, 358] on div "Grabar" at bounding box center [570, 360] width 107 height 107
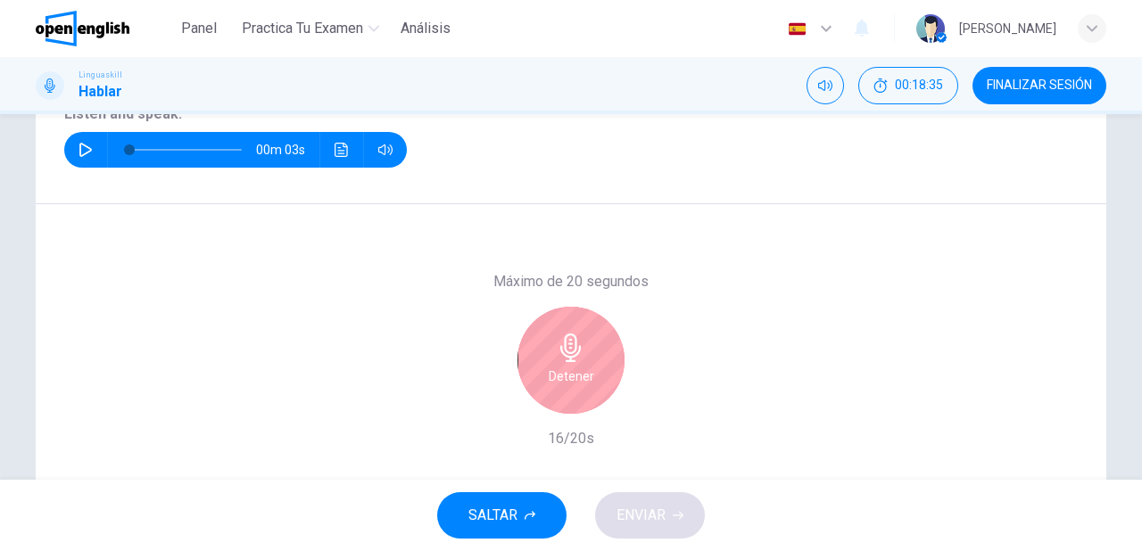
click at [562, 352] on icon "button" at bounding box center [571, 348] width 29 height 29
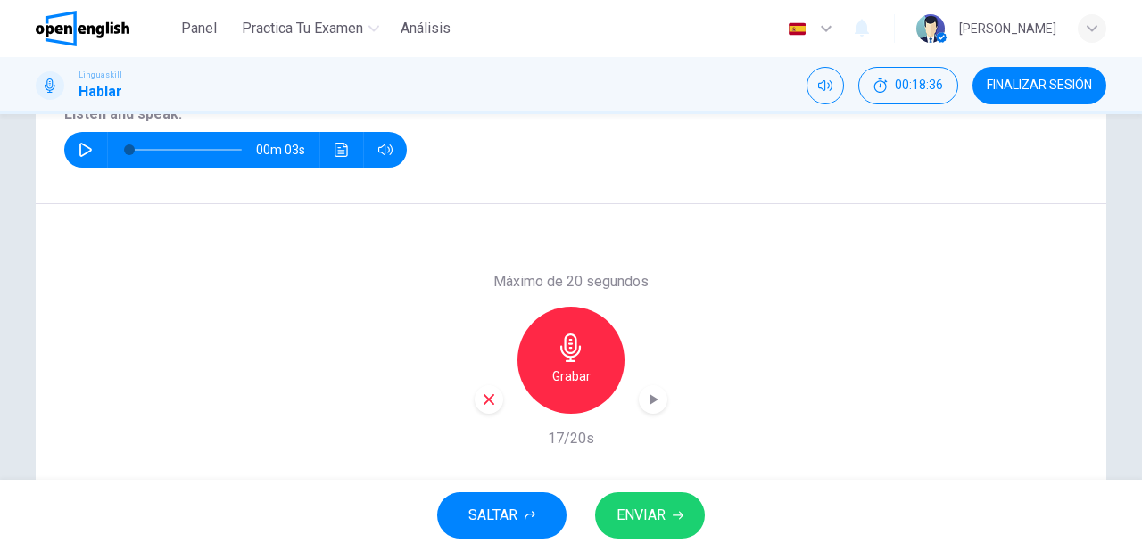
click at [655, 532] on button "ENVIAR" at bounding box center [650, 515] width 110 height 46
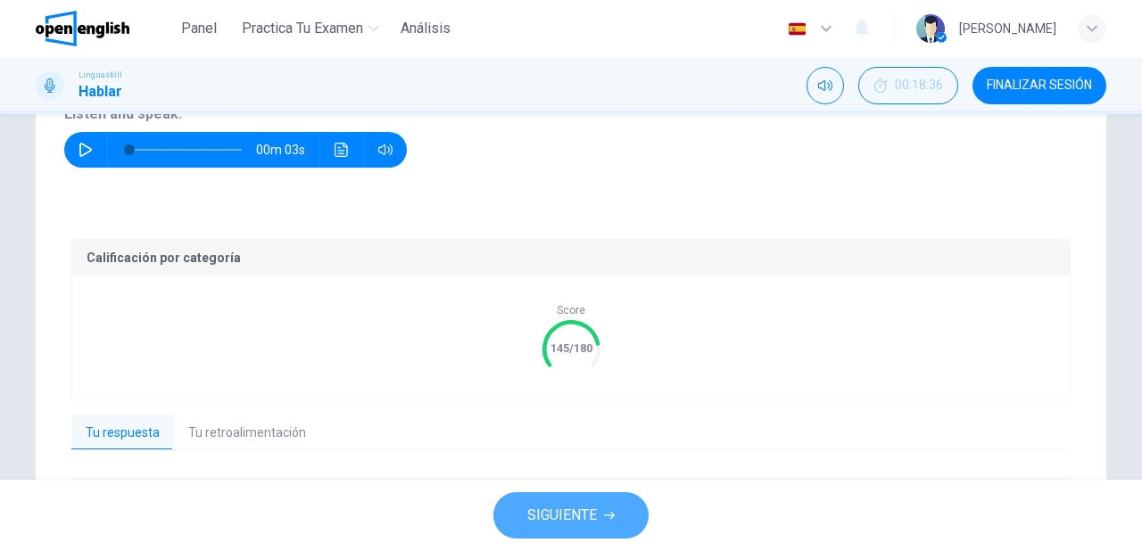
click at [607, 525] on button "SIGUIENTE" at bounding box center [570, 515] width 155 height 46
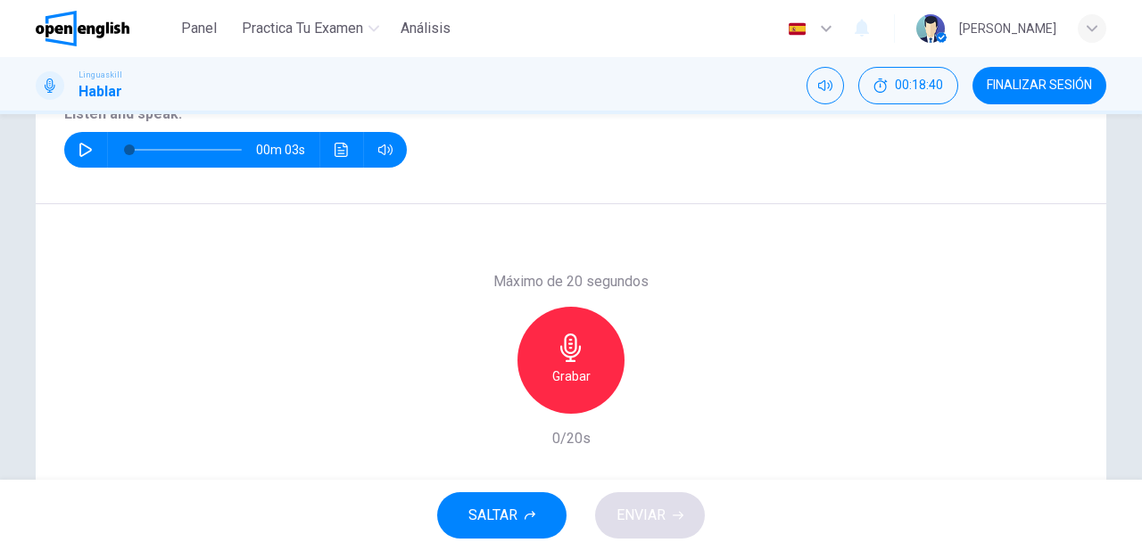
click at [81, 152] on icon "button" at bounding box center [86, 150] width 14 height 14
type input "*"
click at [553, 383] on h6 "Grabar" at bounding box center [571, 376] width 38 height 21
click at [639, 521] on span "ENVIAR" at bounding box center [641, 515] width 49 height 25
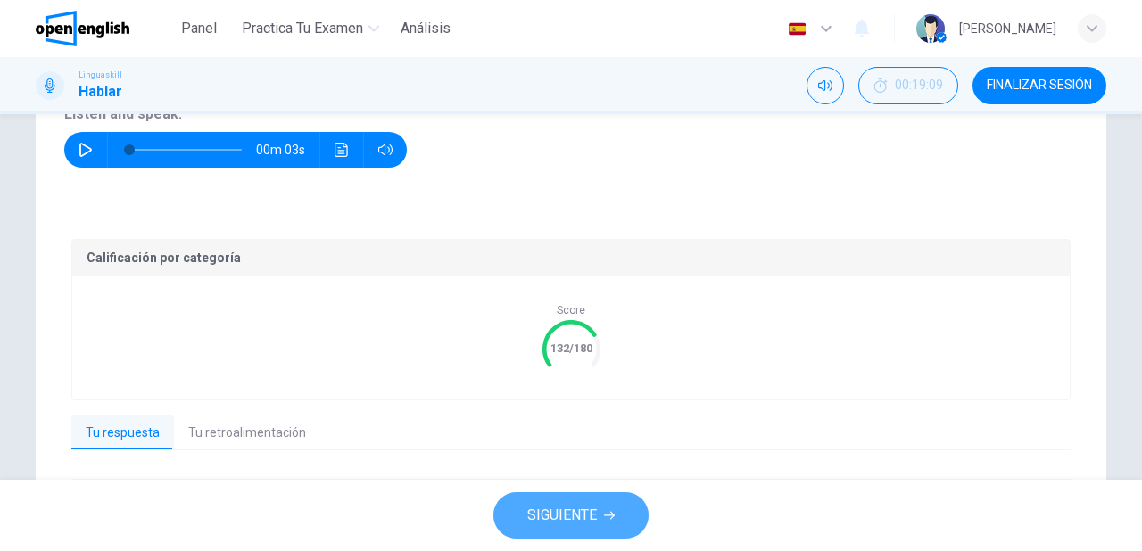
click at [562, 517] on span "SIGUIENTE" at bounding box center [562, 515] width 70 height 25
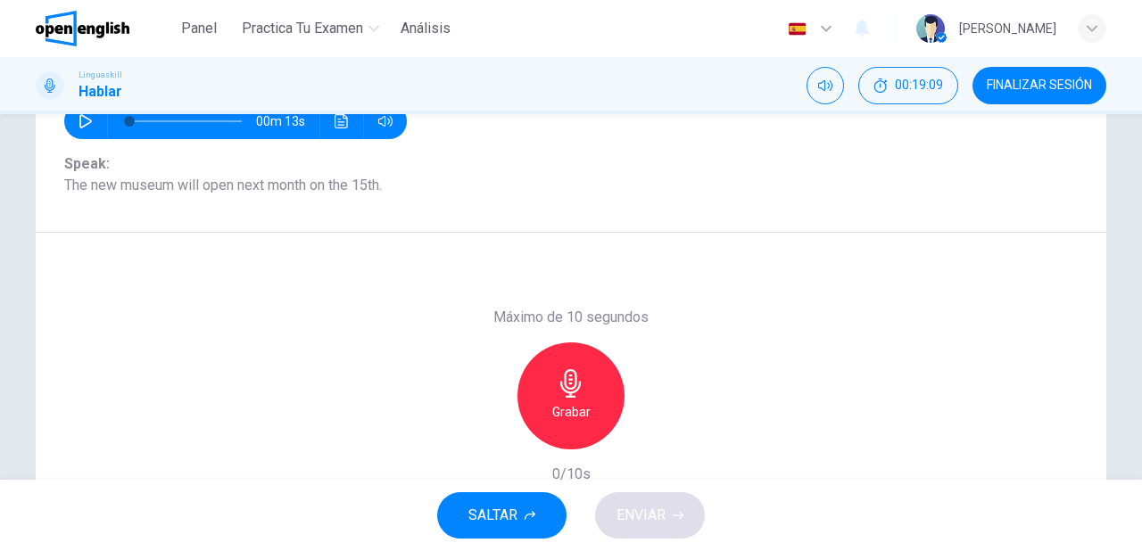
scroll to position [214, 0]
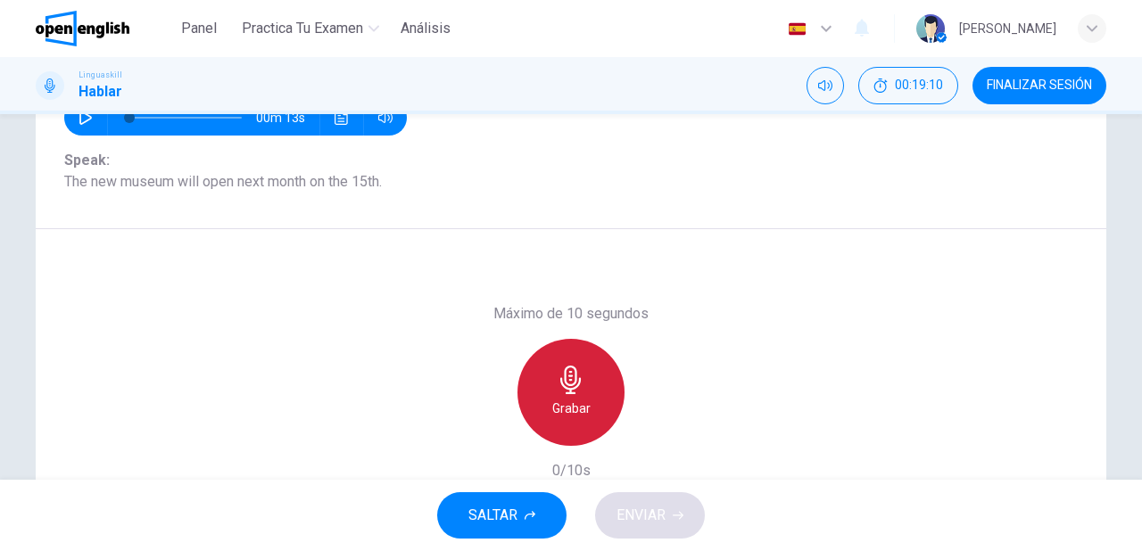
click at [556, 408] on h6 "Grabar" at bounding box center [571, 408] width 38 height 21
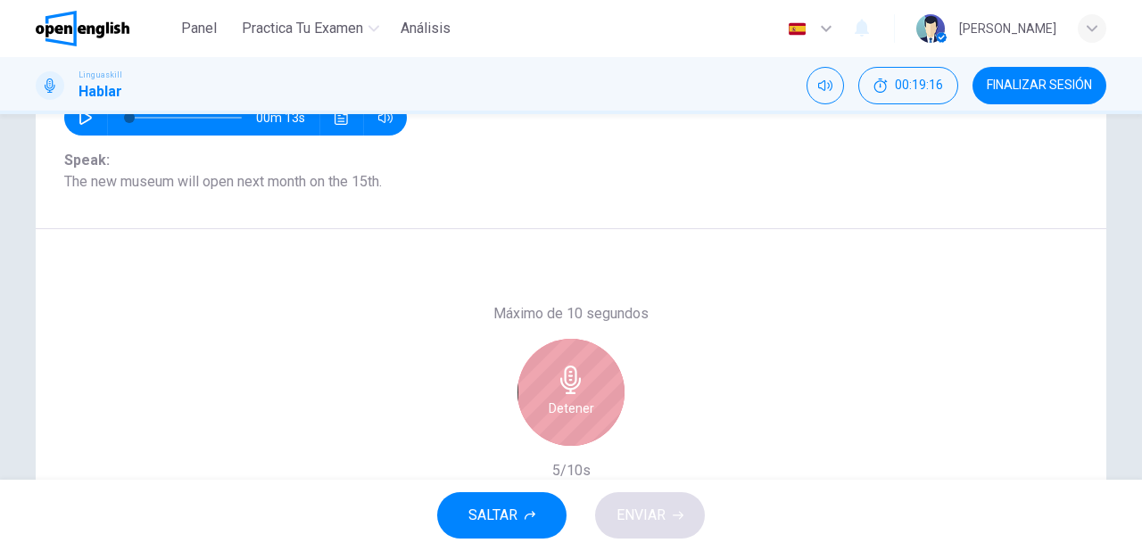
click at [556, 408] on h6 "Detener" at bounding box center [572, 408] width 46 height 21
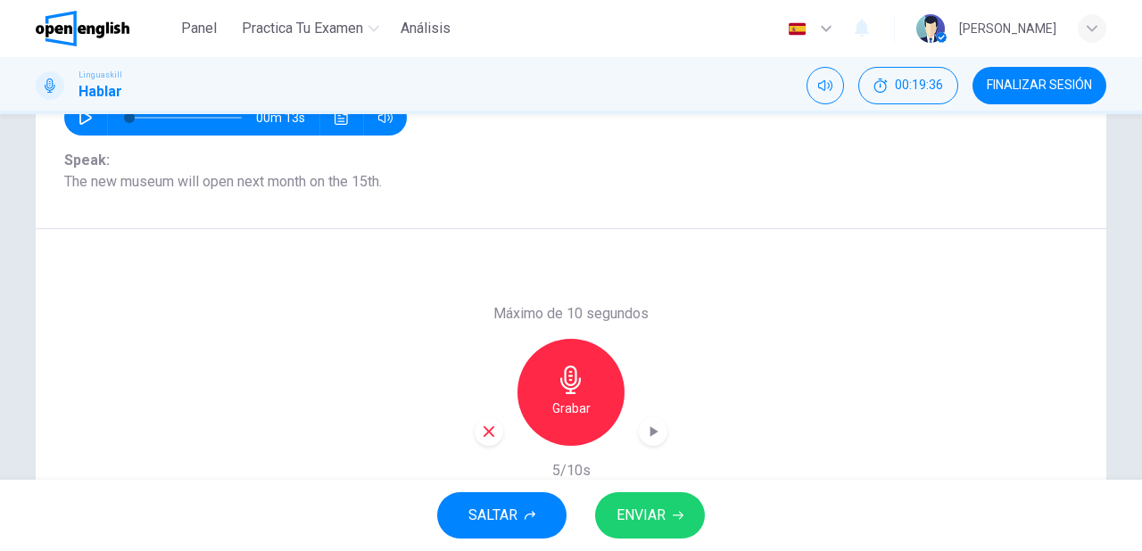
click at [646, 514] on span "ENVIAR" at bounding box center [641, 515] width 49 height 25
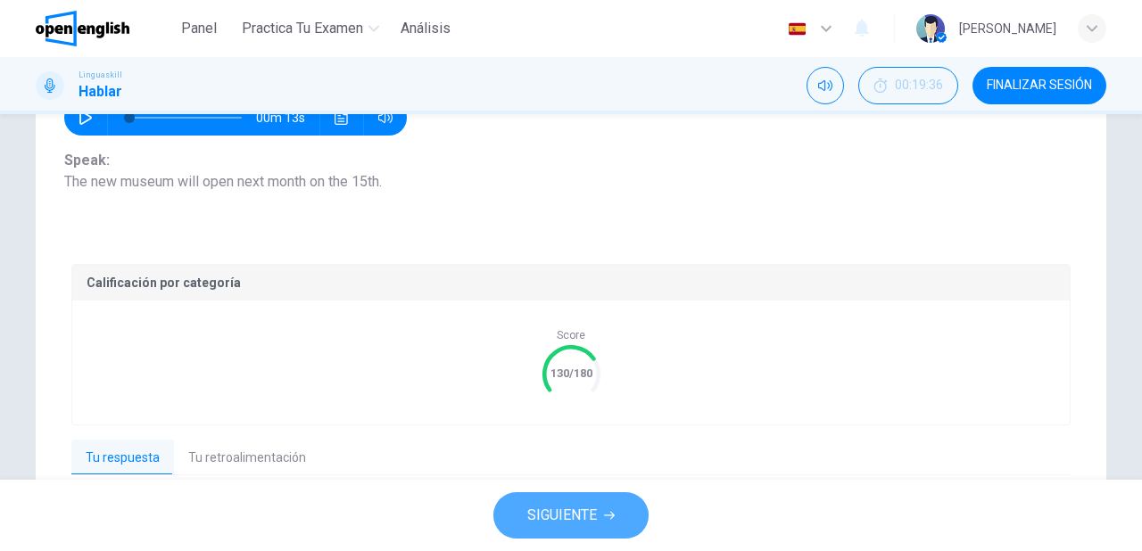
click at [599, 514] on button "SIGUIENTE" at bounding box center [570, 515] width 155 height 46
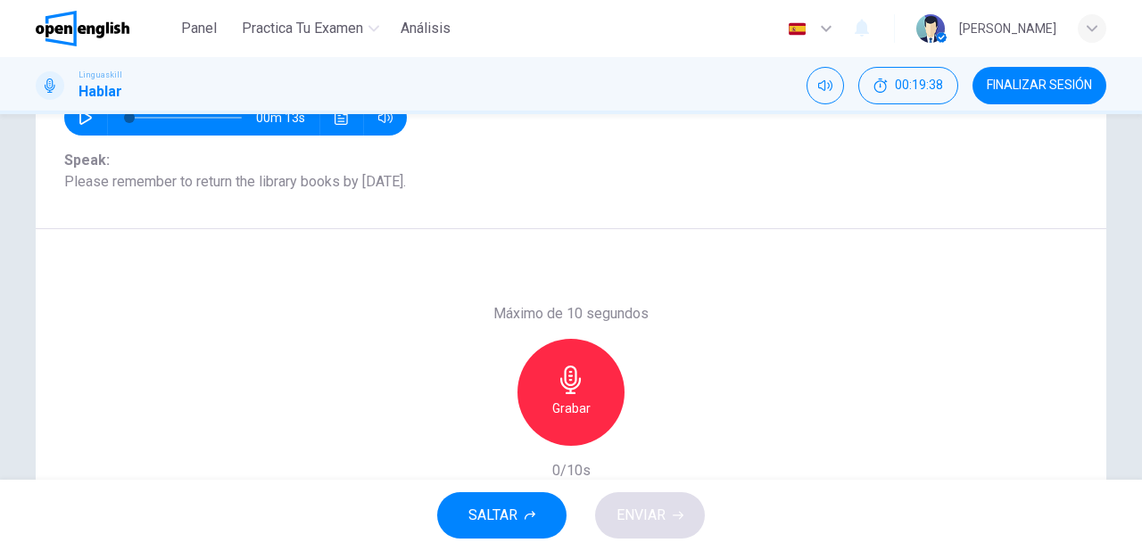
click at [565, 408] on h6 "Grabar" at bounding box center [571, 408] width 38 height 21
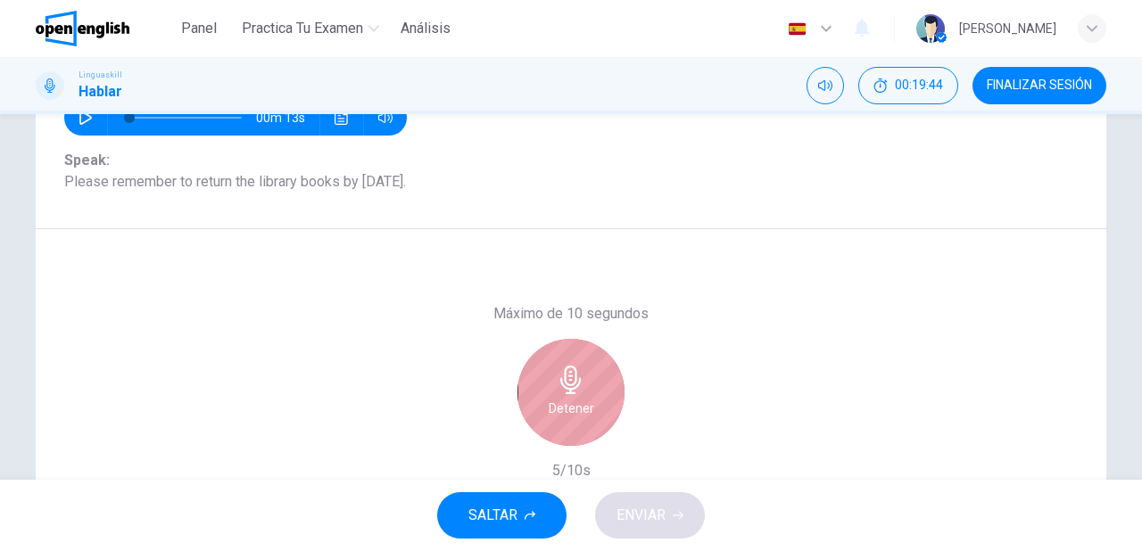
click at [566, 409] on h6 "Detener" at bounding box center [572, 408] width 46 height 21
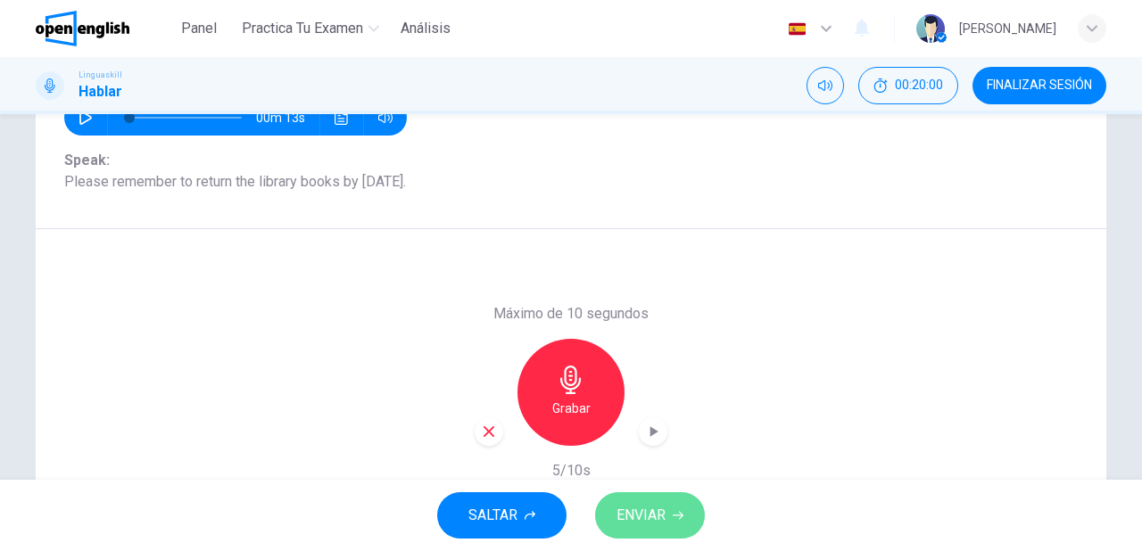
click at [650, 525] on span "ENVIAR" at bounding box center [641, 515] width 49 height 25
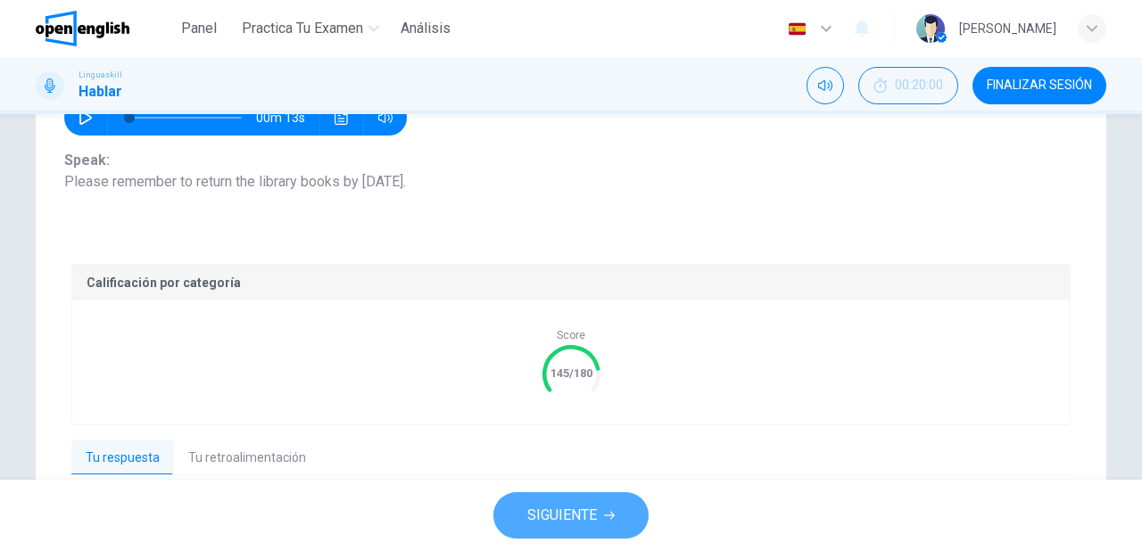
click at [590, 517] on span "SIGUIENTE" at bounding box center [562, 515] width 70 height 25
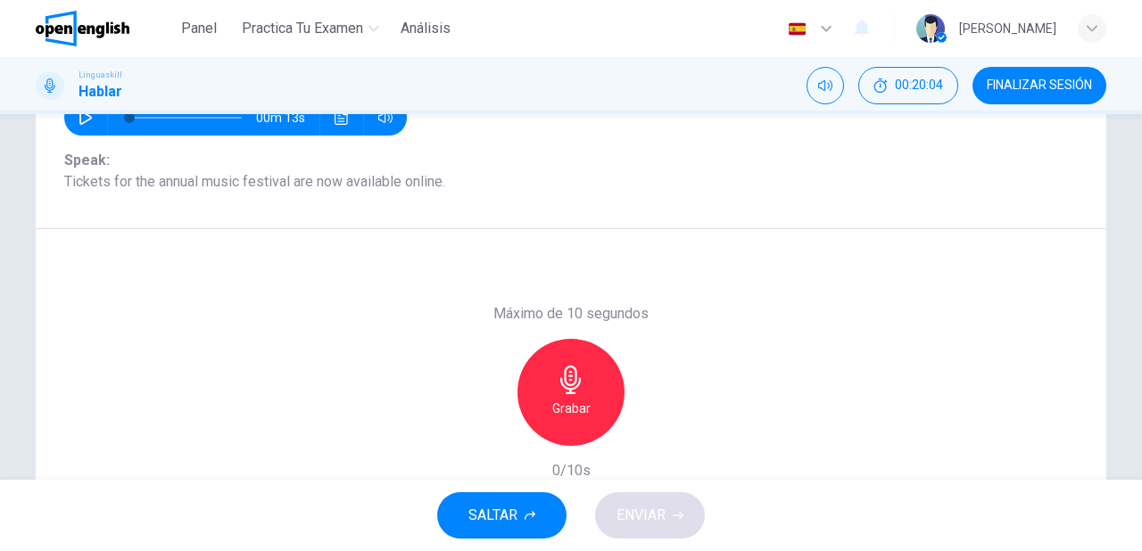
click at [591, 399] on div "Grabar" at bounding box center [570, 392] width 107 height 107
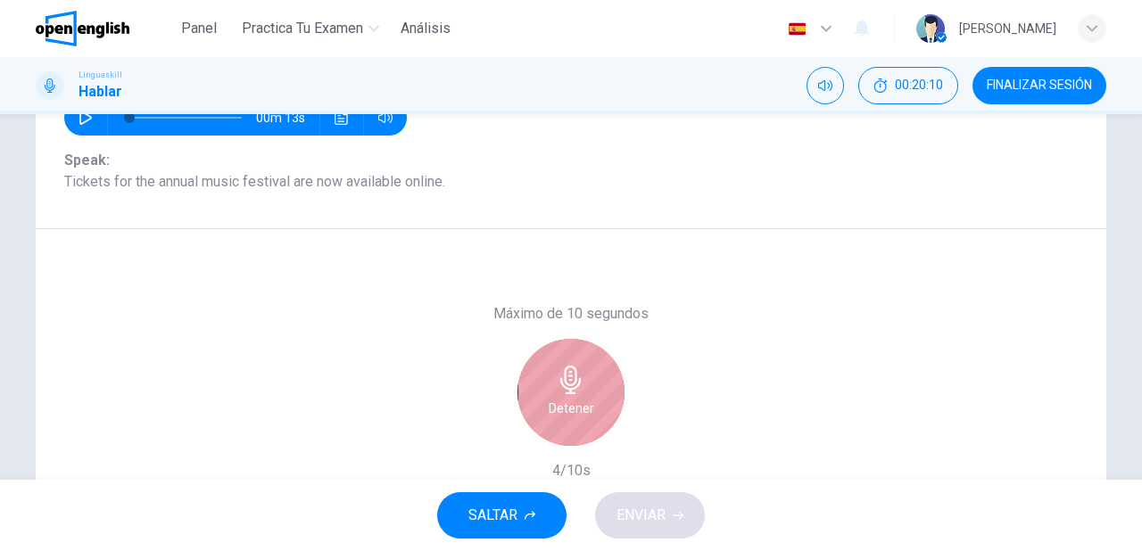
drag, startPoint x: 602, startPoint y: 405, endPoint x: 504, endPoint y: 405, distance: 98.1
click at [601, 405] on div "Detener" at bounding box center [570, 392] width 107 height 107
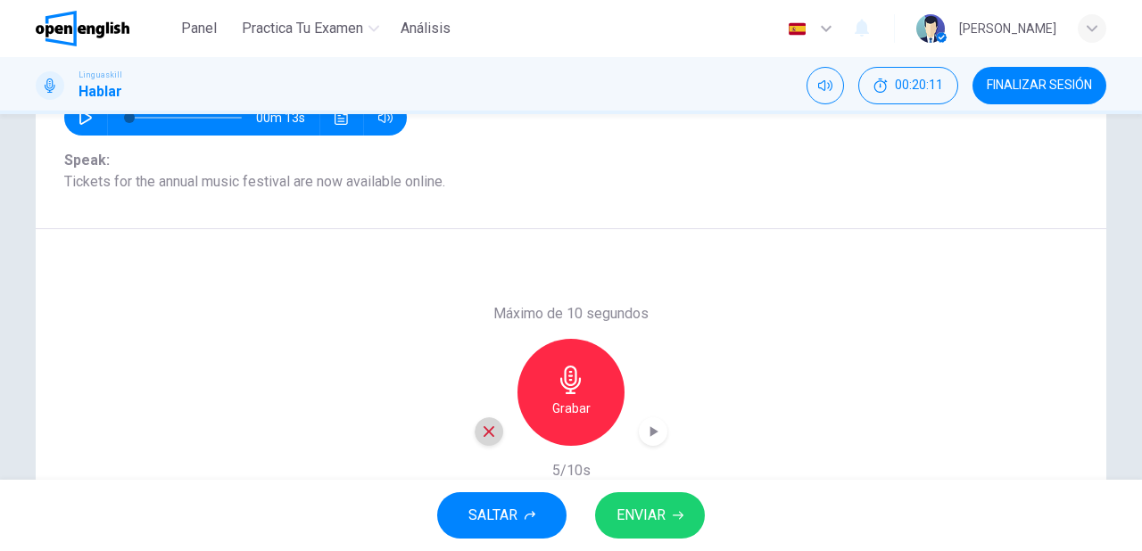
click at [483, 426] on icon "button" at bounding box center [489, 432] width 16 height 16
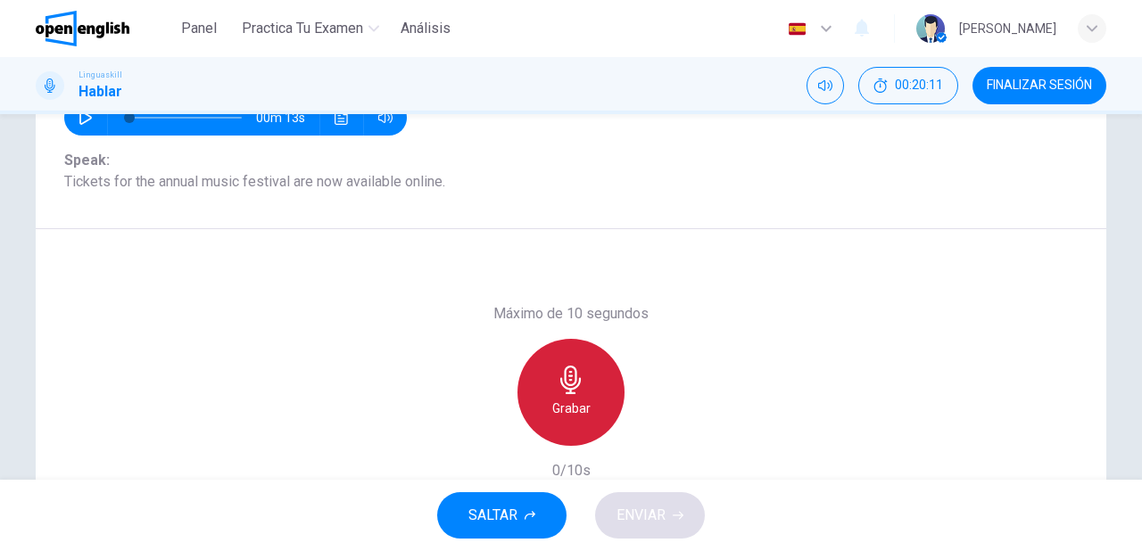
click at [560, 403] on h6 "Grabar" at bounding box center [571, 408] width 38 height 21
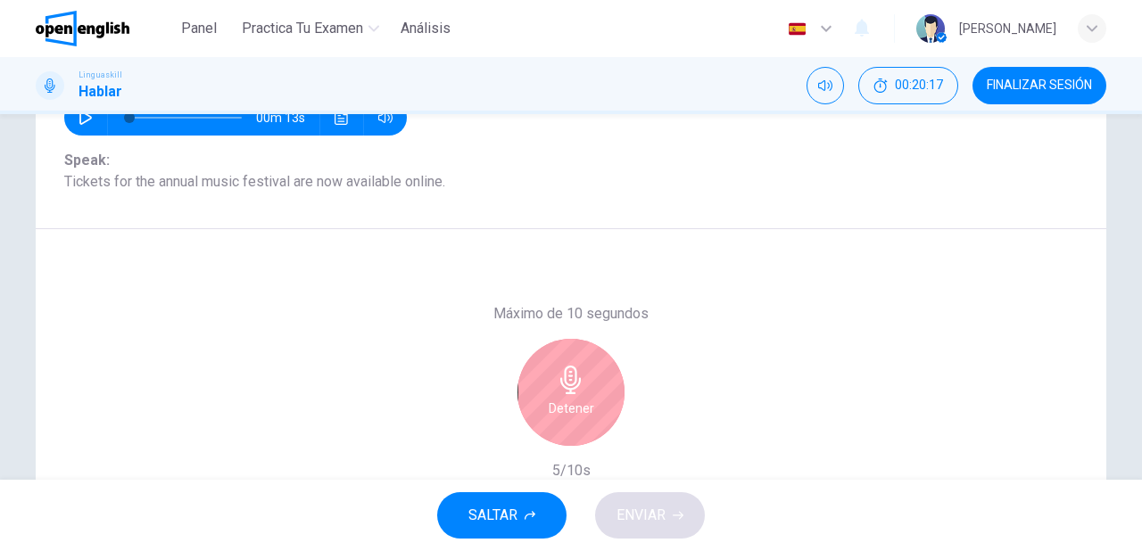
click at [559, 403] on h6 "Detener" at bounding box center [572, 408] width 46 height 21
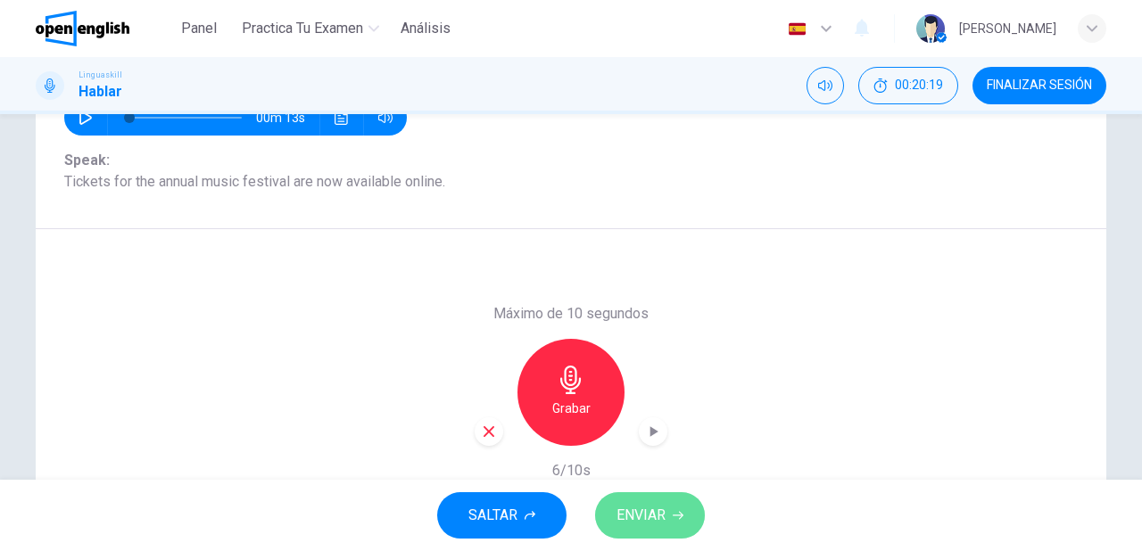
click at [658, 516] on span "ENVIAR" at bounding box center [641, 515] width 49 height 25
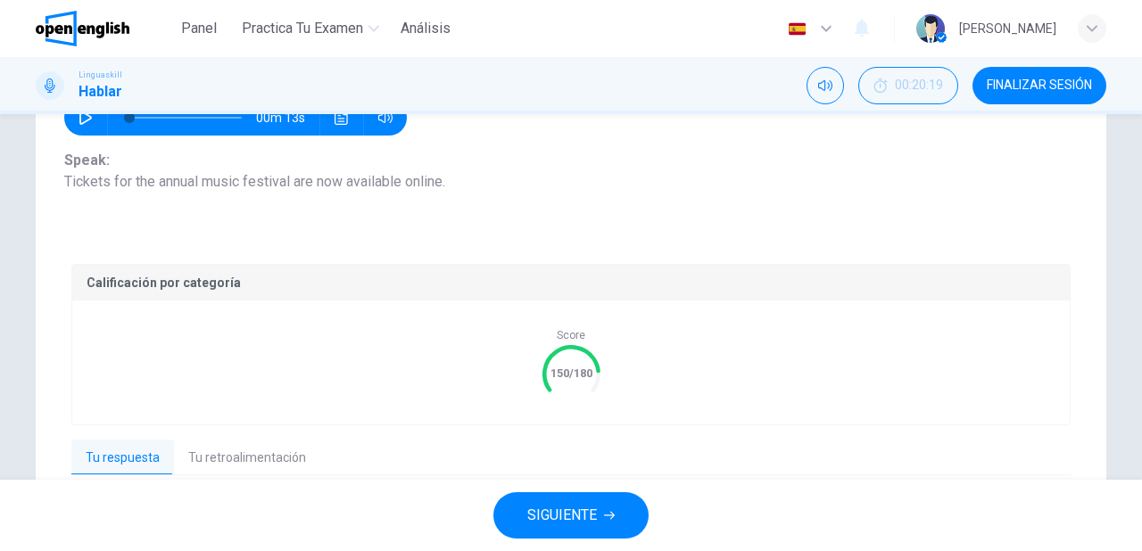
click at [624, 517] on button "SIGUIENTE" at bounding box center [570, 515] width 155 height 46
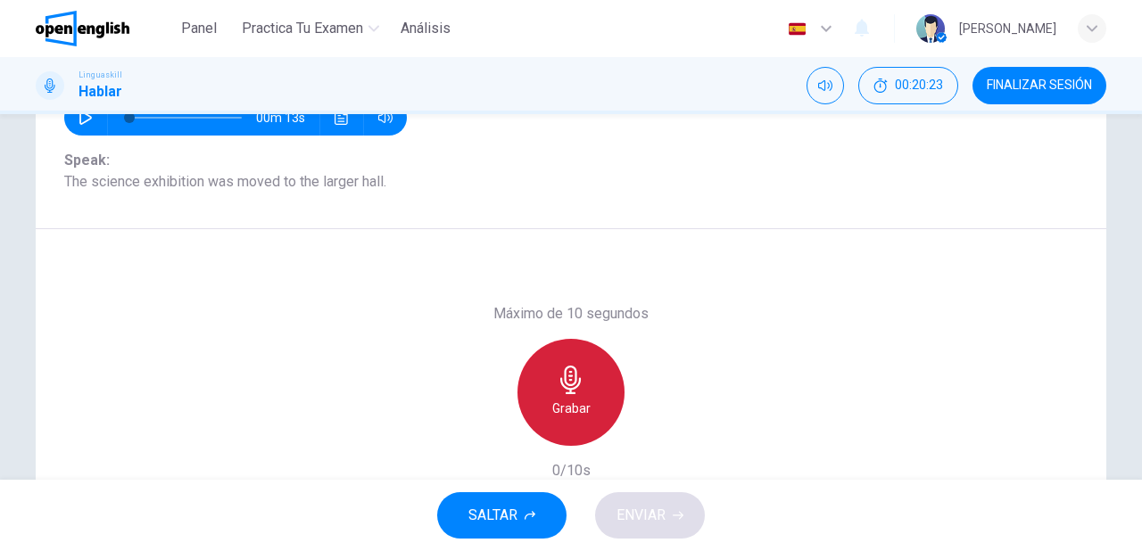
click at [552, 398] on h6 "Grabar" at bounding box center [571, 408] width 38 height 21
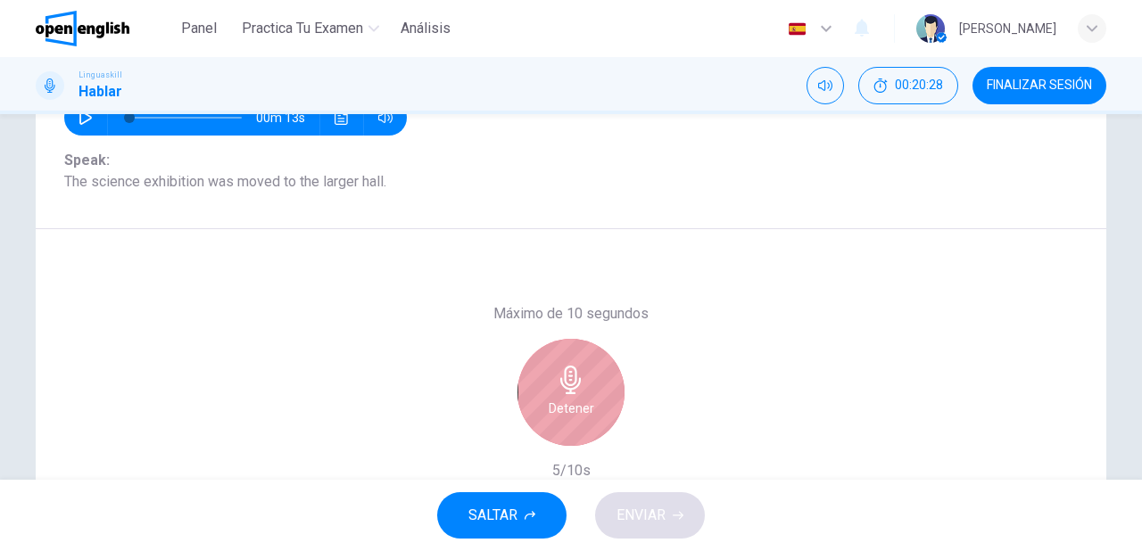
click at [550, 398] on h6 "Detener" at bounding box center [572, 408] width 46 height 21
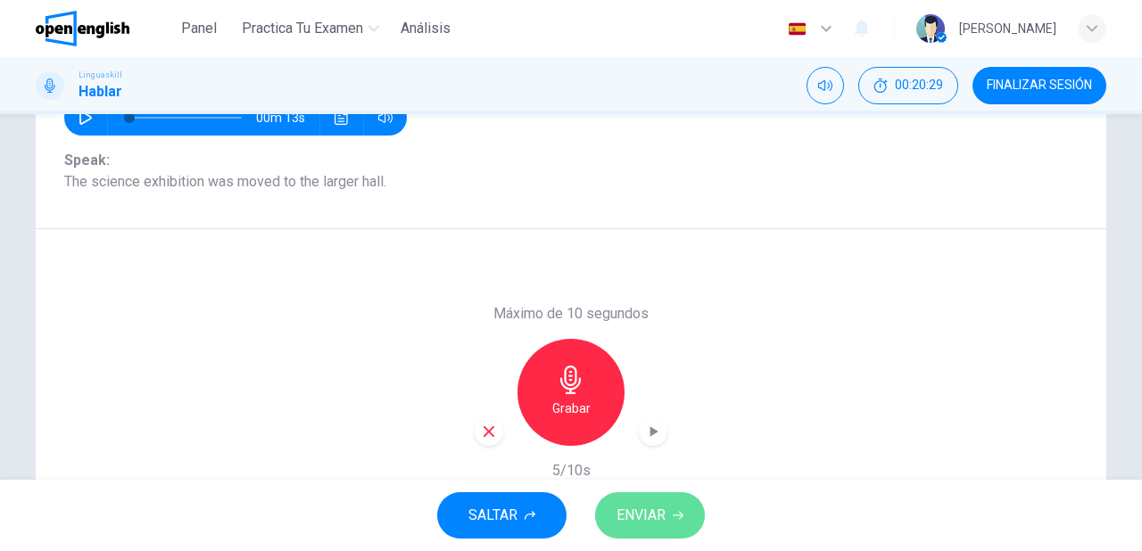
click at [641, 518] on span "ENVIAR" at bounding box center [641, 515] width 49 height 25
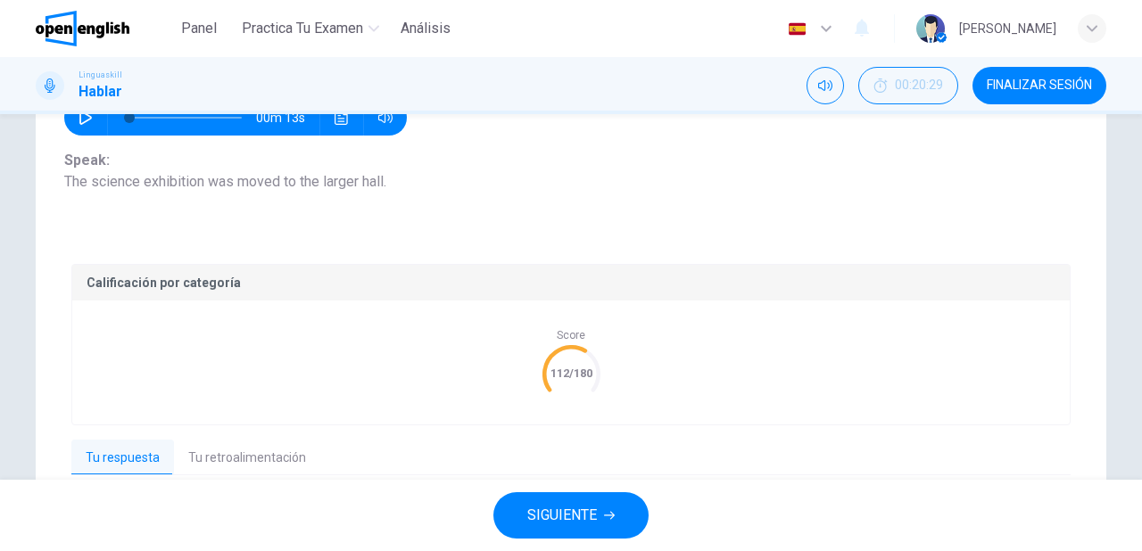
click at [590, 517] on span "SIGUIENTE" at bounding box center [562, 515] width 70 height 25
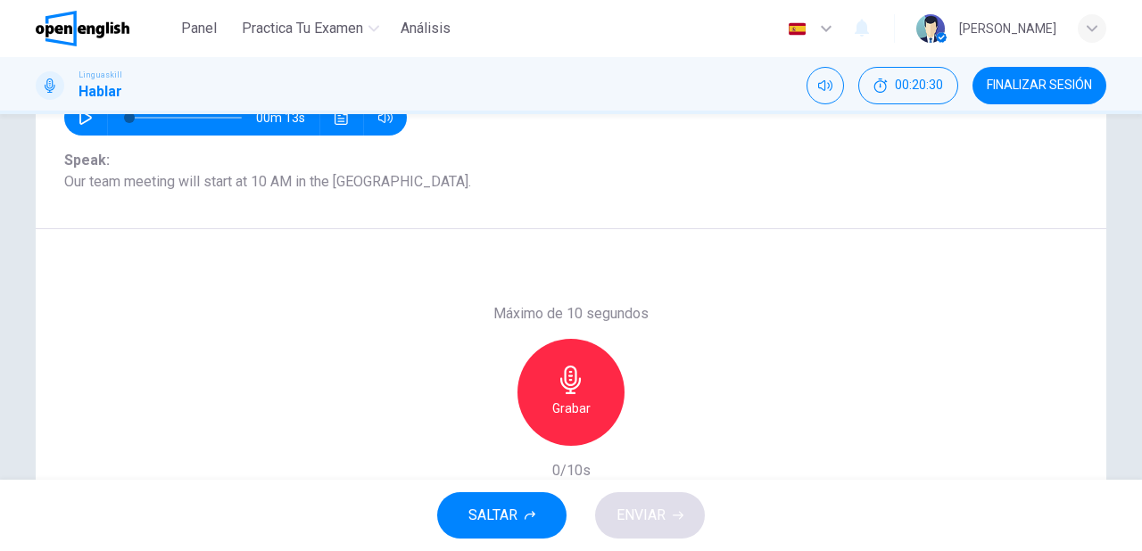
click at [571, 399] on h6 "Grabar" at bounding box center [571, 408] width 38 height 21
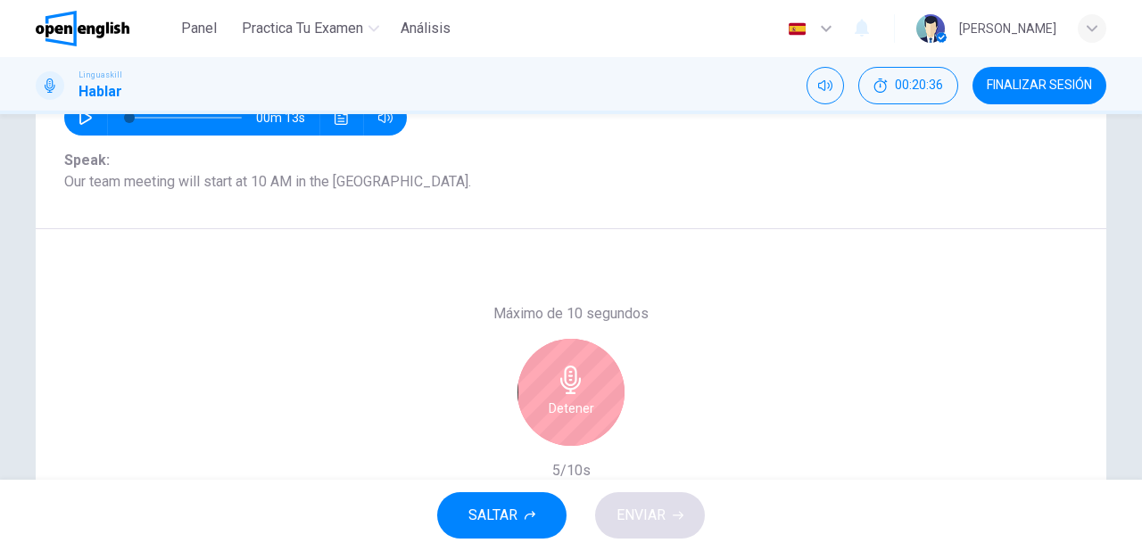
click at [568, 407] on h6 "Detener" at bounding box center [572, 408] width 46 height 21
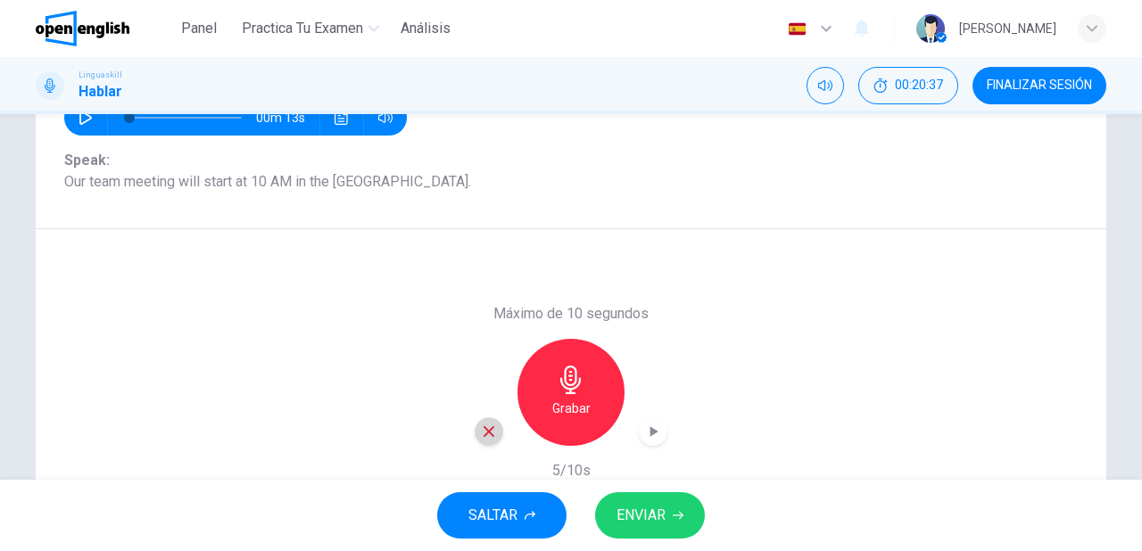
click at [487, 434] on icon "button" at bounding box center [489, 431] width 11 height 11
click at [565, 398] on h6 "Grabar" at bounding box center [571, 408] width 38 height 21
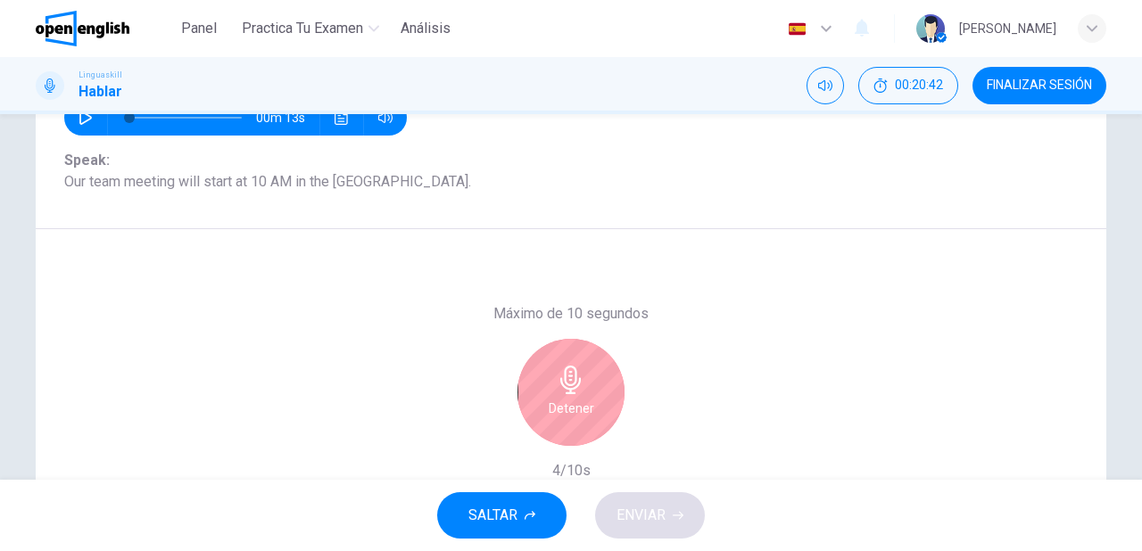
click at [565, 398] on h6 "Detener" at bounding box center [572, 408] width 46 height 21
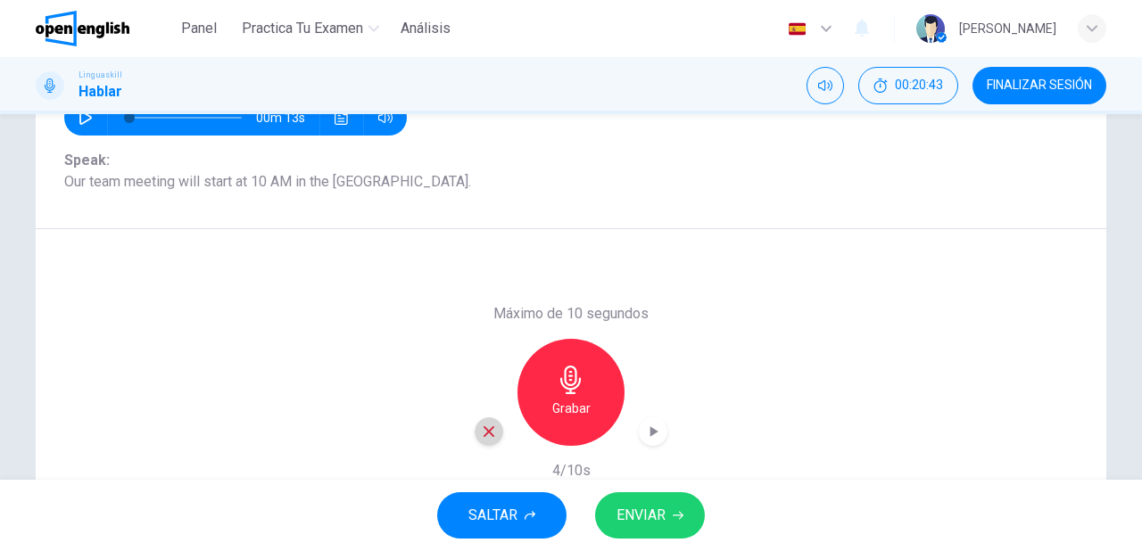
drag, startPoint x: 488, startPoint y: 432, endPoint x: 512, endPoint y: 410, distance: 32.2
click at [489, 432] on icon "button" at bounding box center [489, 432] width 16 height 16
click at [569, 389] on icon "button" at bounding box center [570, 380] width 21 height 29
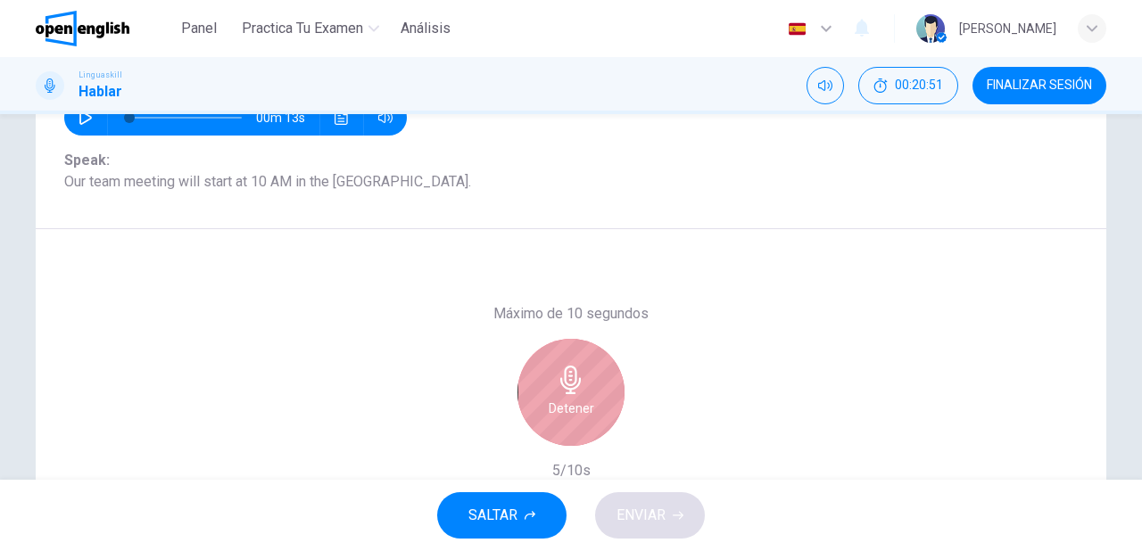
click at [569, 389] on icon "button" at bounding box center [570, 380] width 21 height 29
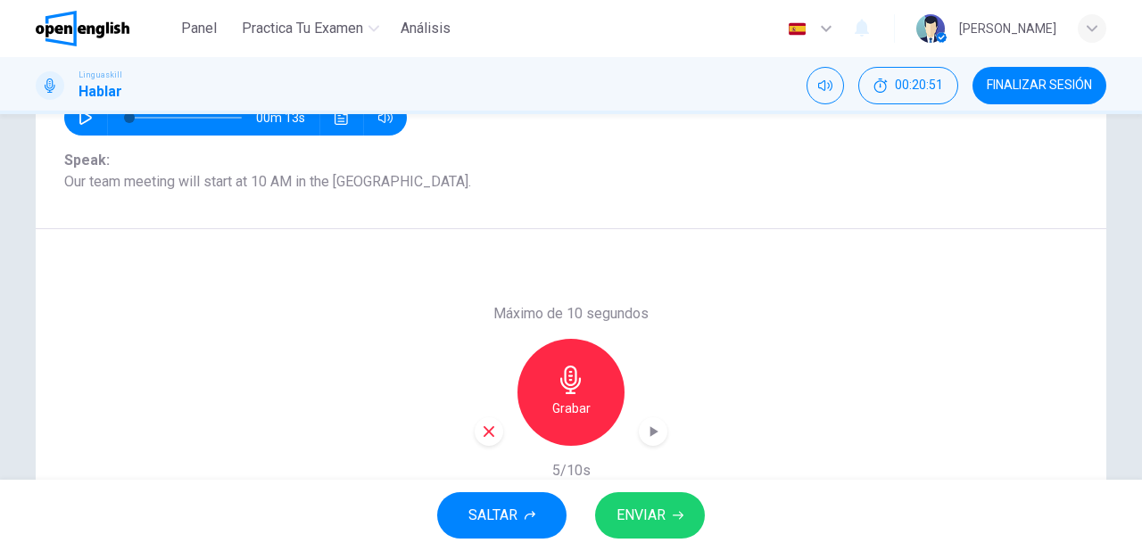
click at [642, 519] on span "ENVIAR" at bounding box center [641, 515] width 49 height 25
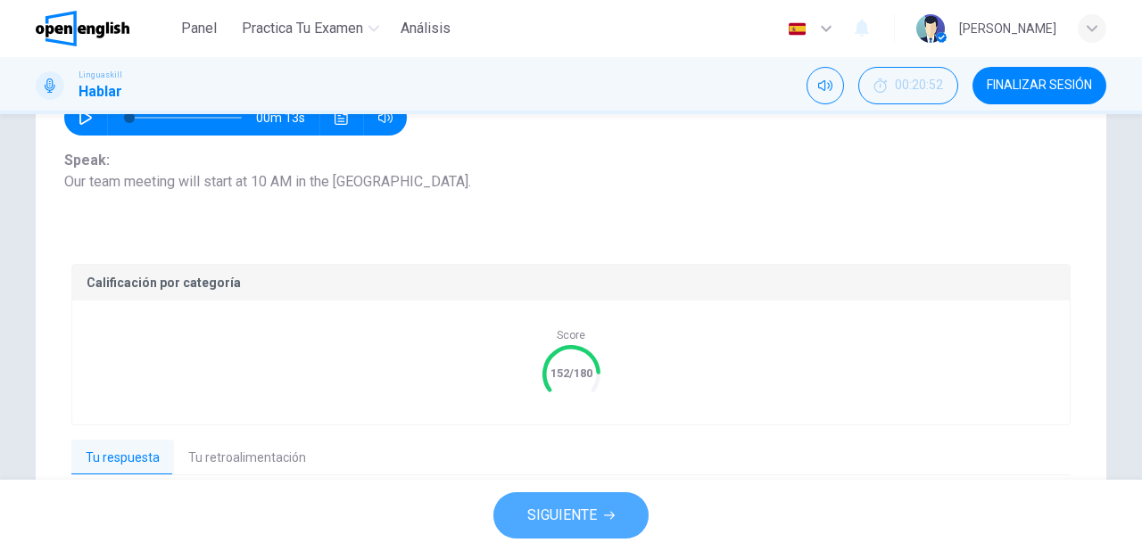
click at [589, 517] on span "SIGUIENTE" at bounding box center [562, 515] width 70 height 25
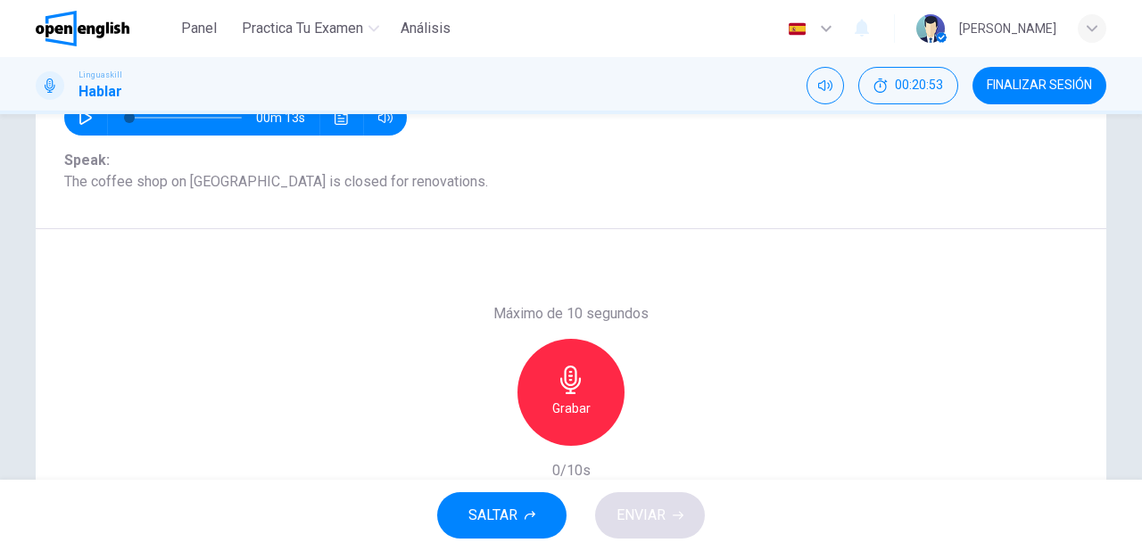
click at [554, 401] on h6 "Grabar" at bounding box center [571, 408] width 38 height 21
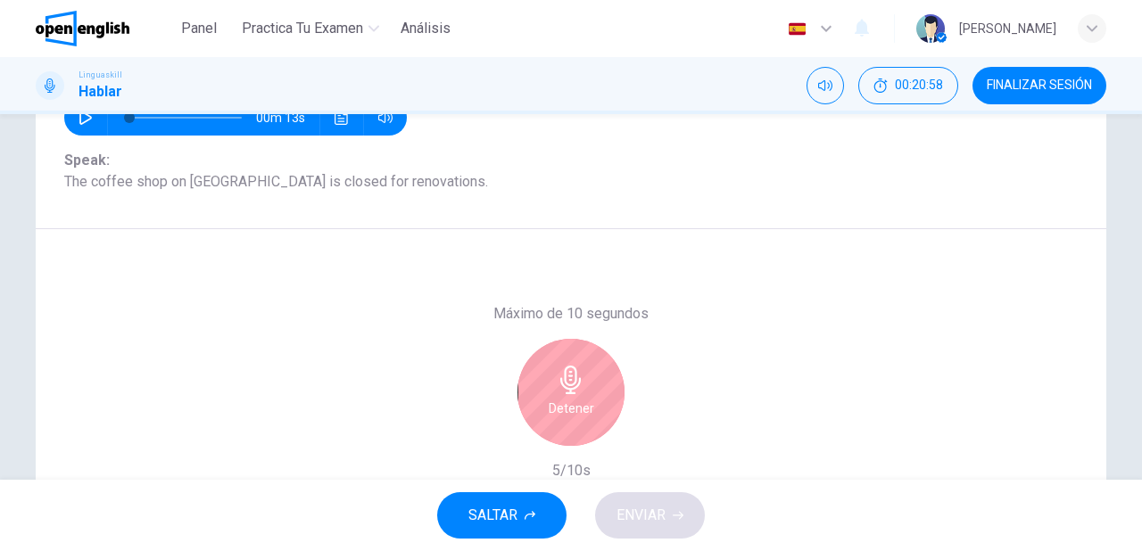
click at [554, 403] on h6 "Detener" at bounding box center [572, 408] width 46 height 21
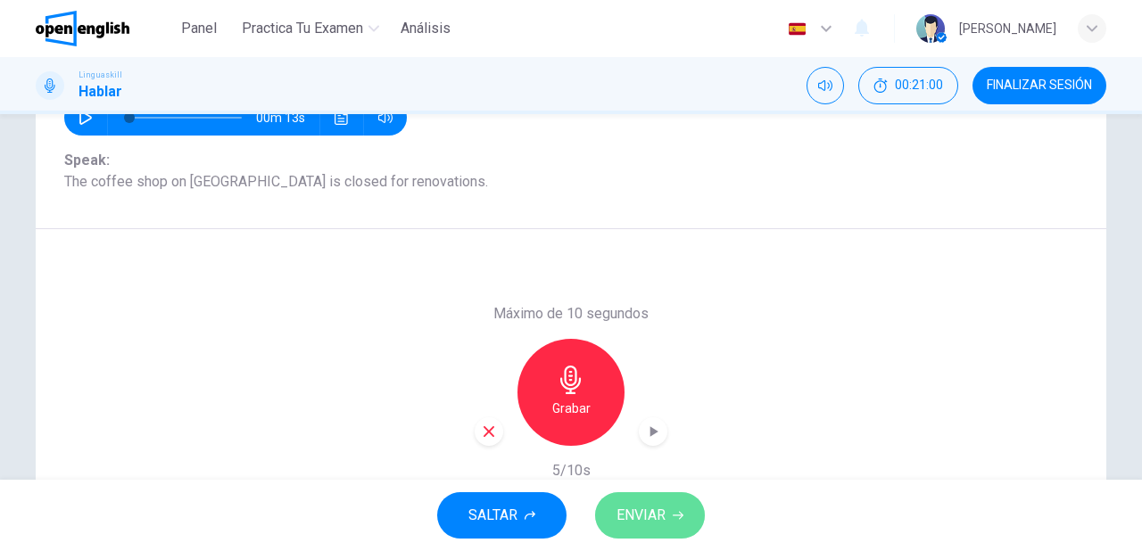
click at [670, 521] on button "ENVIAR" at bounding box center [650, 515] width 110 height 46
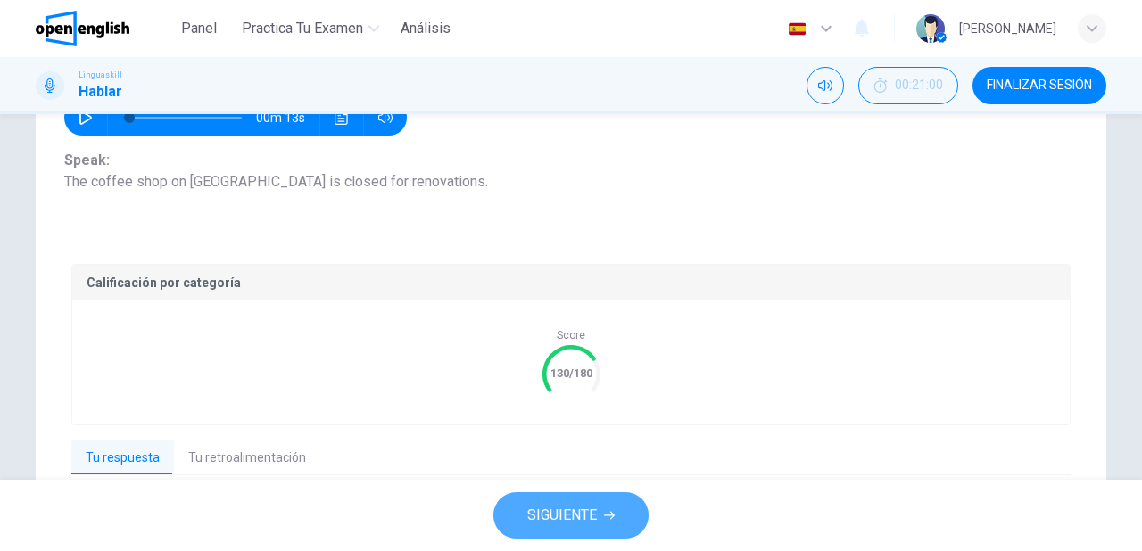
click at [643, 526] on button "SIGUIENTE" at bounding box center [570, 515] width 155 height 46
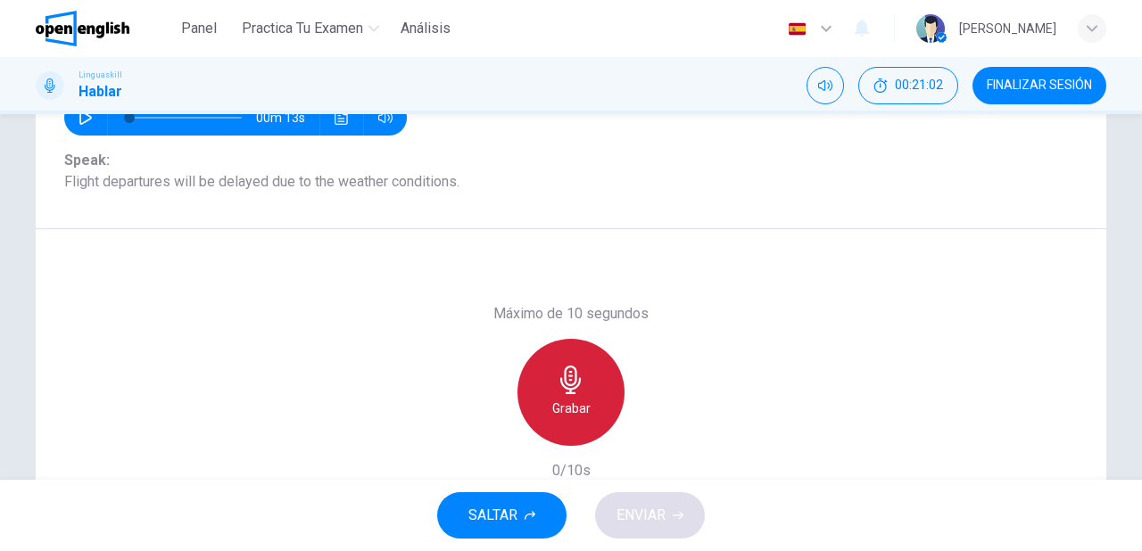
click at [575, 428] on div "Grabar" at bounding box center [570, 392] width 107 height 107
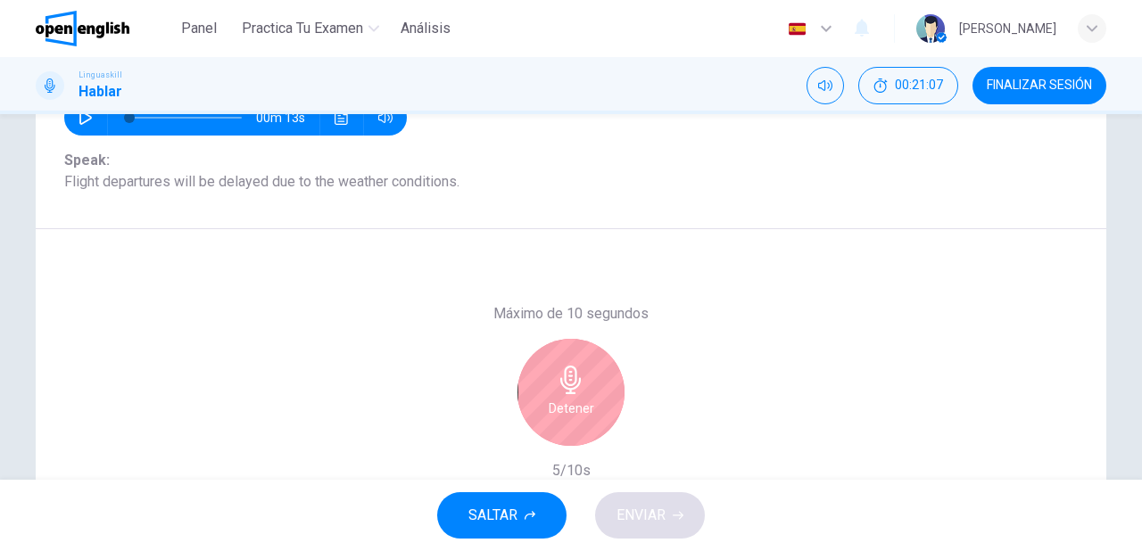
click at [575, 428] on div "Detener" at bounding box center [570, 392] width 107 height 107
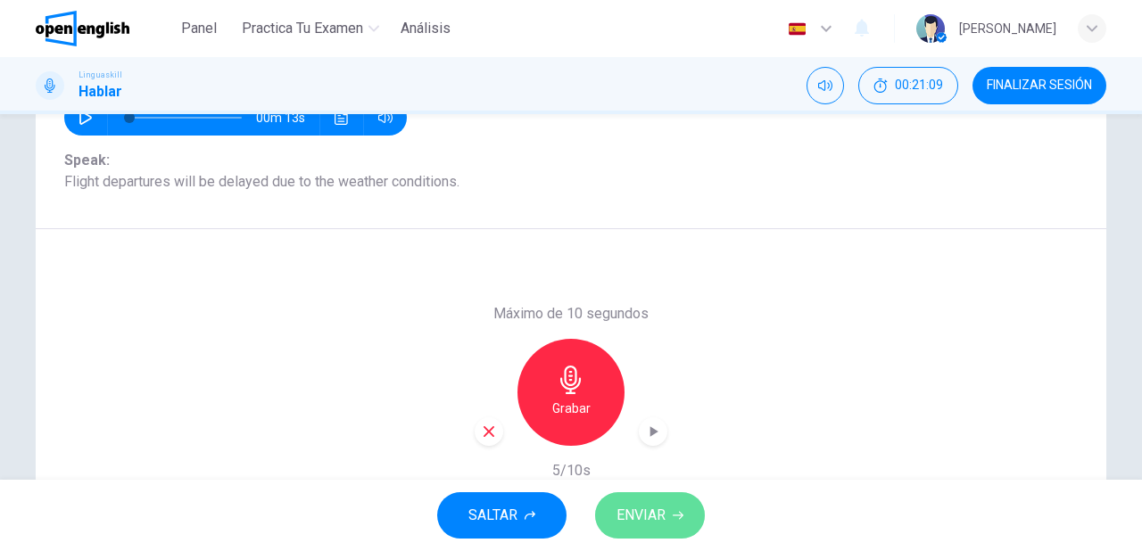
click at [640, 521] on span "ENVIAR" at bounding box center [641, 515] width 49 height 25
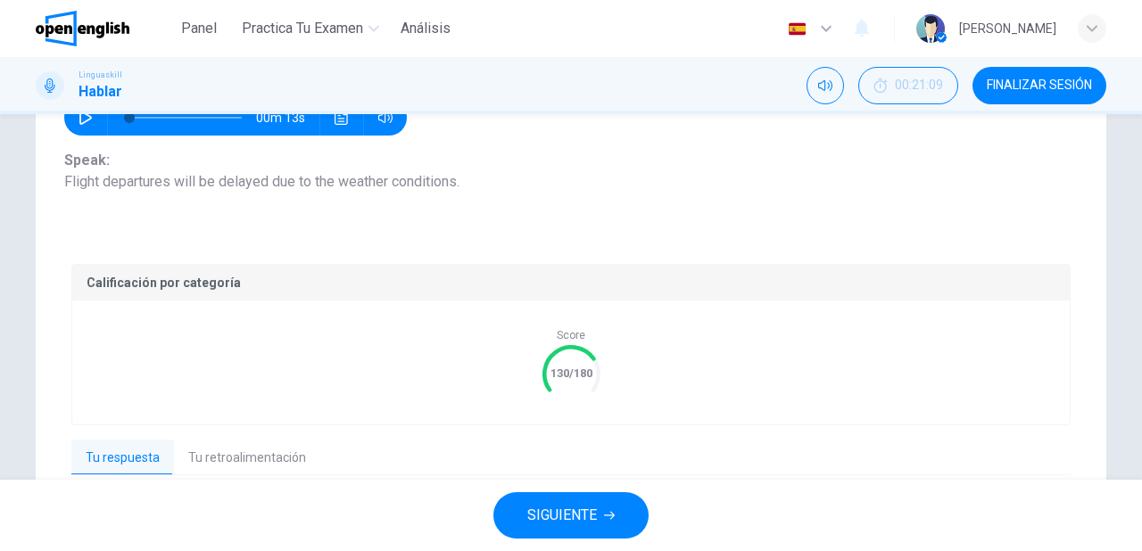
click at [567, 519] on span "SIGUIENTE" at bounding box center [562, 515] width 70 height 25
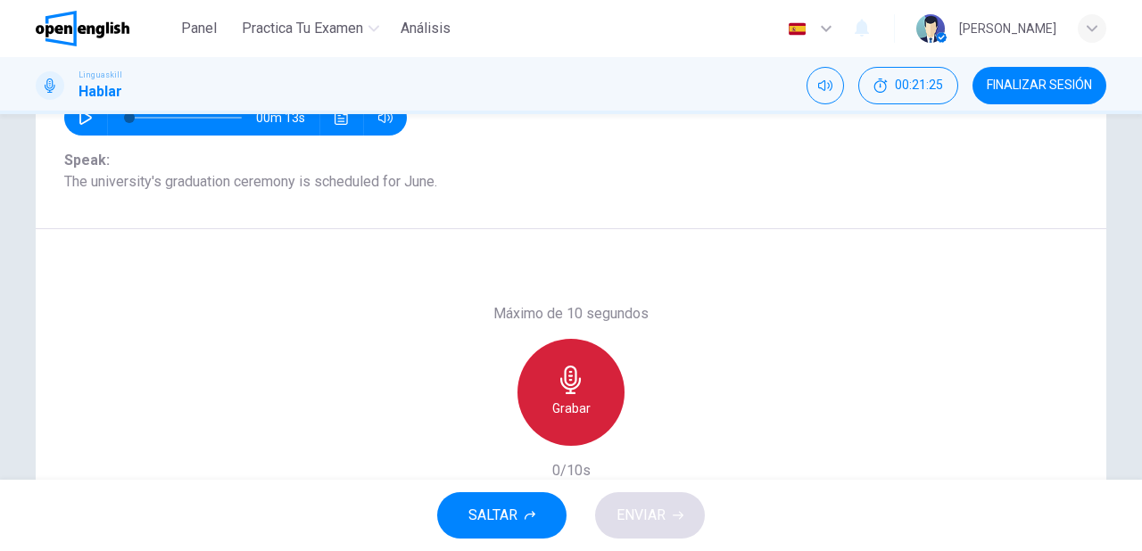
click at [569, 366] on icon "button" at bounding box center [571, 380] width 29 height 29
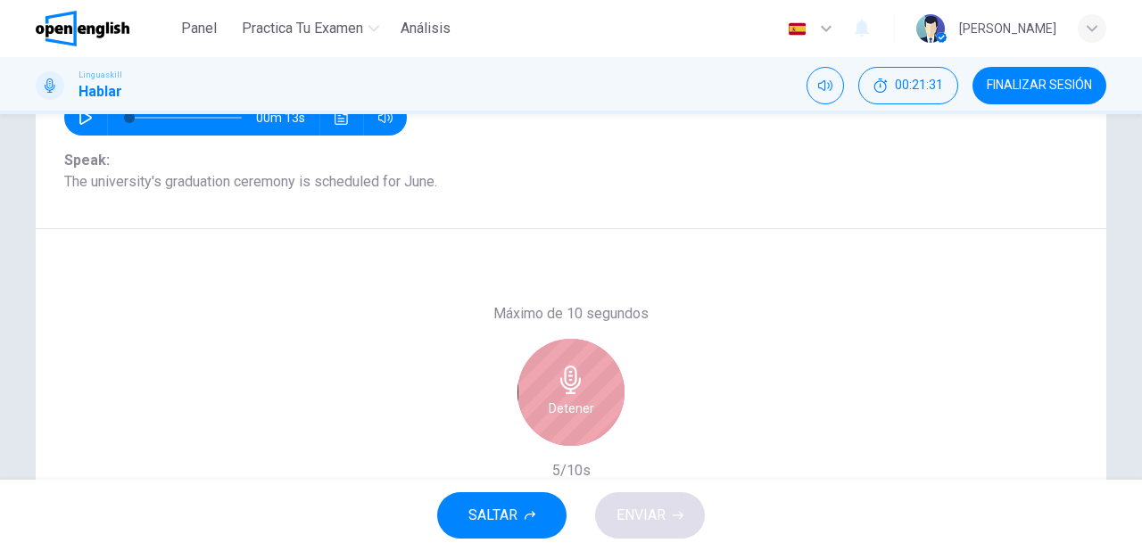
click at [569, 366] on icon "button" at bounding box center [571, 380] width 29 height 29
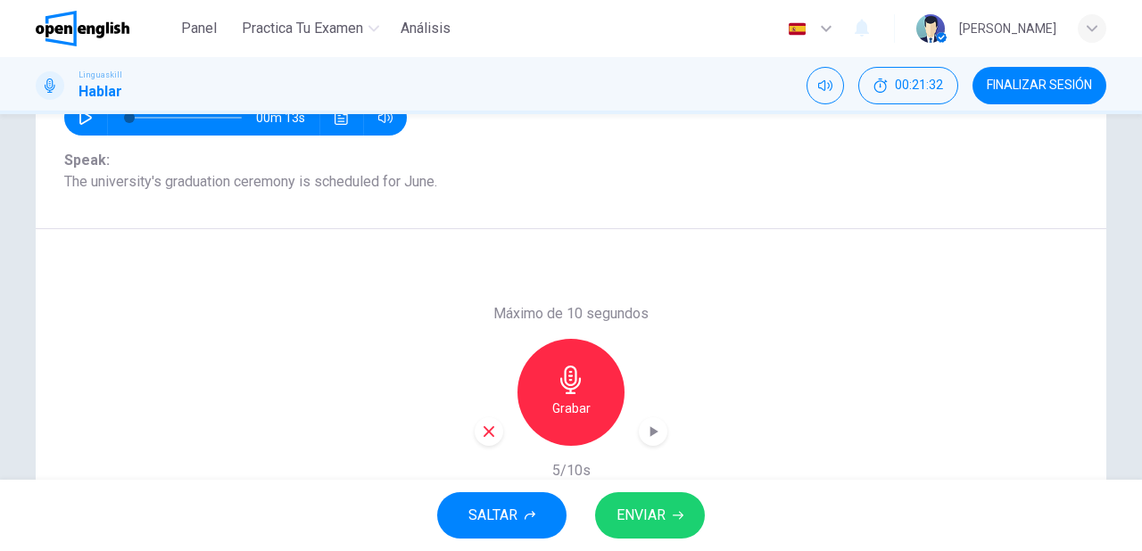
click at [640, 528] on span "ENVIAR" at bounding box center [641, 515] width 49 height 25
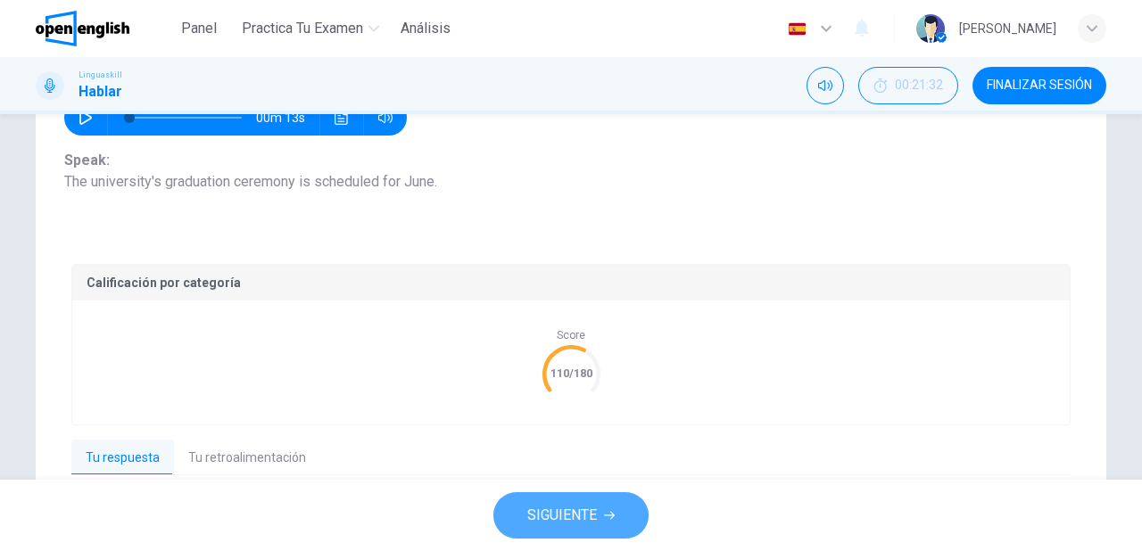
click at [592, 525] on span "SIGUIENTE" at bounding box center [562, 515] width 70 height 25
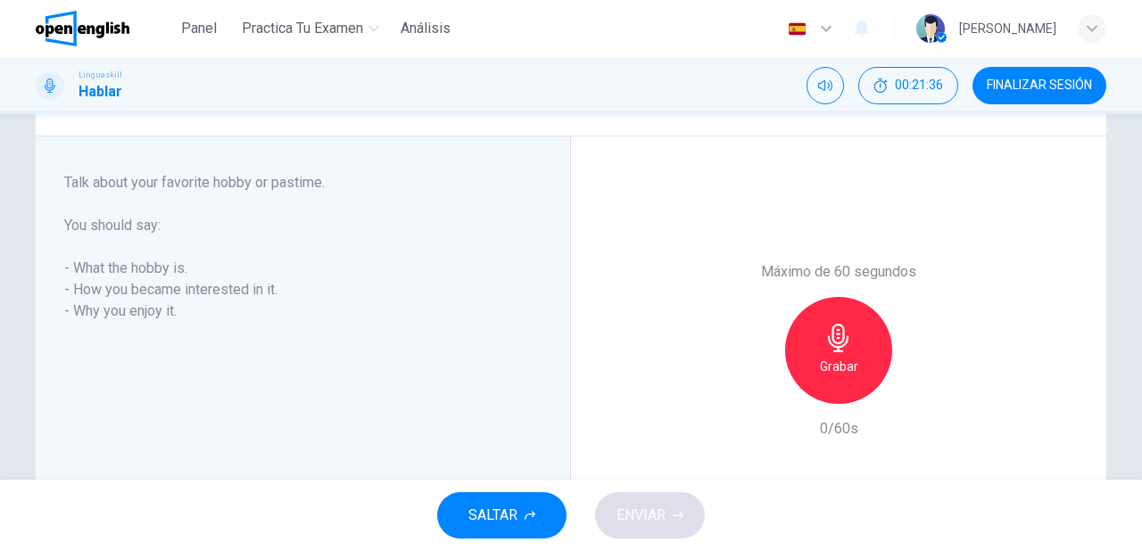
scroll to position [286, 0]
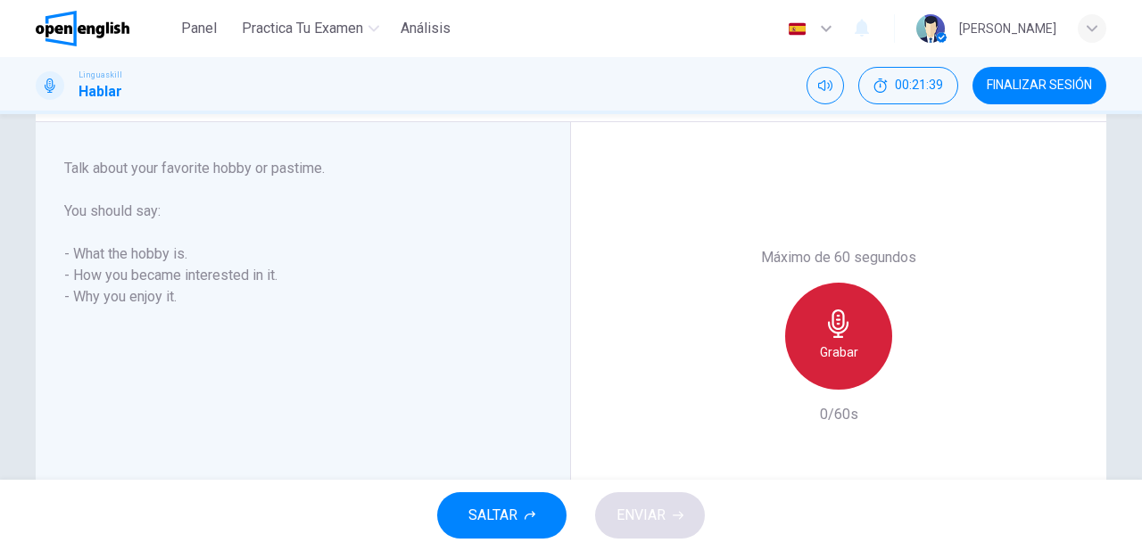
click at [820, 324] on div "Grabar" at bounding box center [838, 336] width 107 height 107
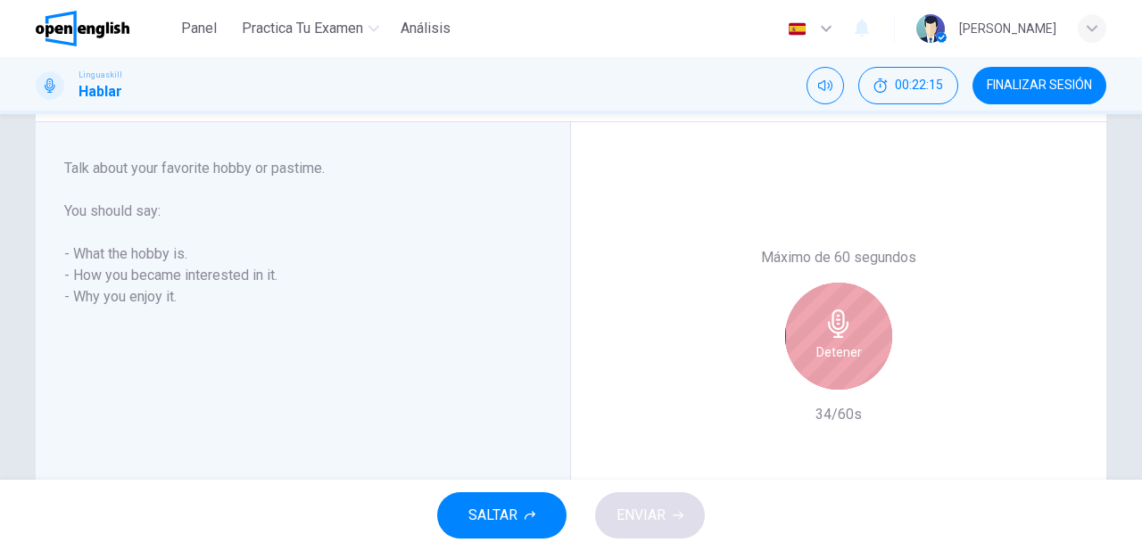
click at [824, 325] on icon "button" at bounding box center [838, 324] width 29 height 29
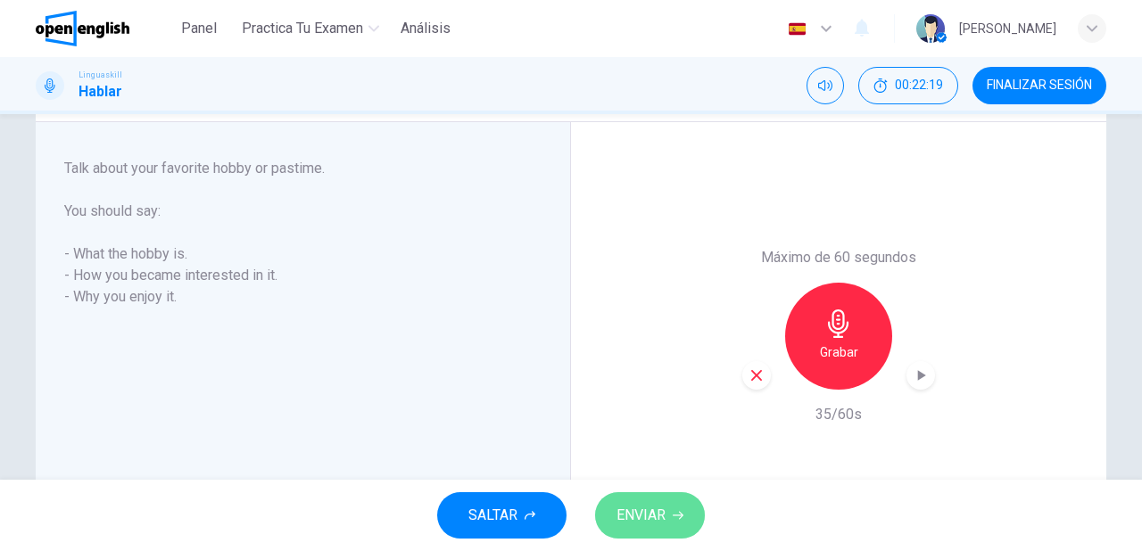
click at [696, 523] on button "ENVIAR" at bounding box center [650, 515] width 110 height 46
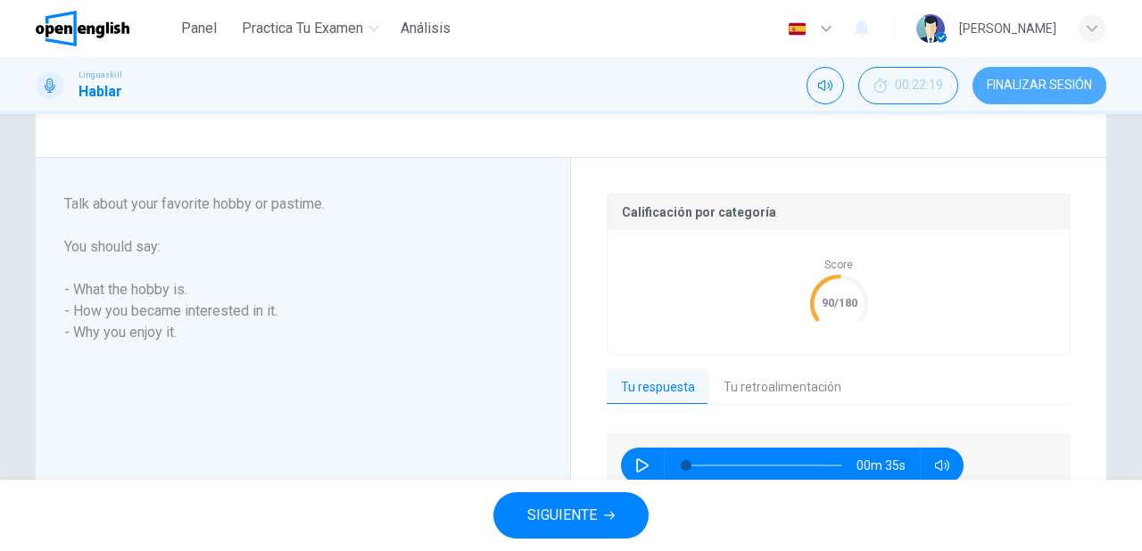
click at [1022, 91] on span "FINALIZAR SESIÓN" at bounding box center [1039, 86] width 105 height 14
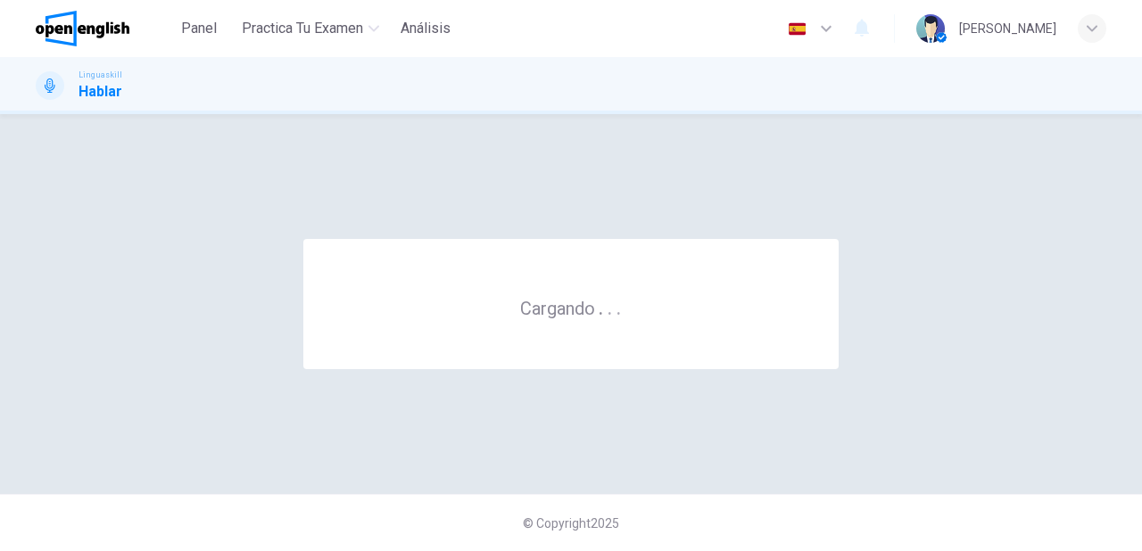
scroll to position [0, 0]
